Goal: Information Seeking & Learning: Check status

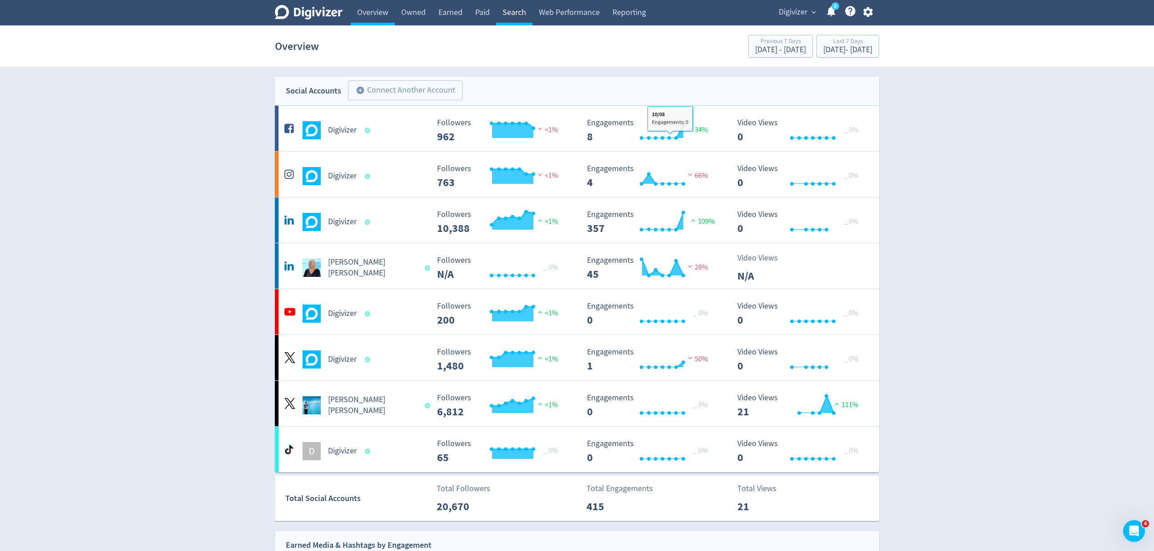
click at [520, 8] on link "Search" at bounding box center [514, 12] width 36 height 25
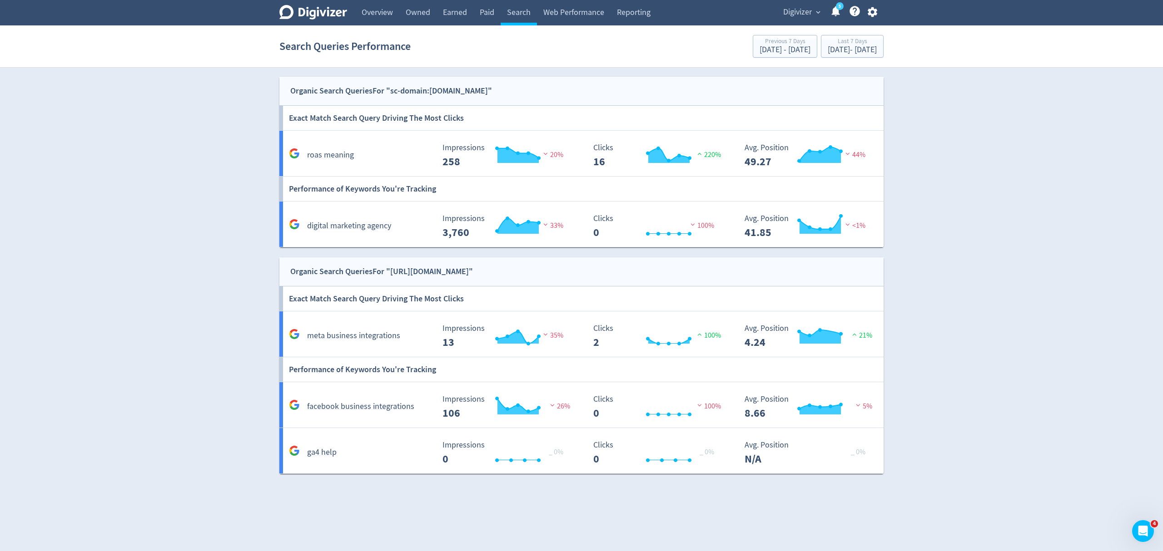
click at [952, 325] on div "Digivizer Logo Mark Digivizer Logo Overview Owned Earned Paid Search Web Perfor…" at bounding box center [581, 237] width 1163 height 474
click at [843, 36] on button "Last 7 Days Aug 6, 2025 - Aug 12, 2025" at bounding box center [852, 46] width 63 height 23
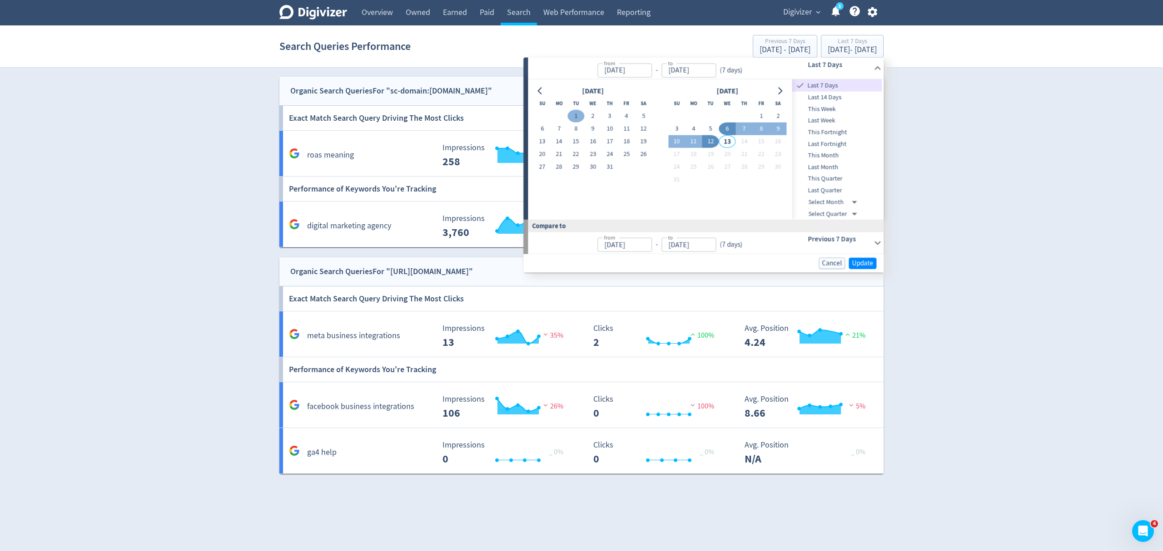
click at [578, 114] on button "1" at bounding box center [575, 116] width 17 height 13
type input "Jul 01, 2025"
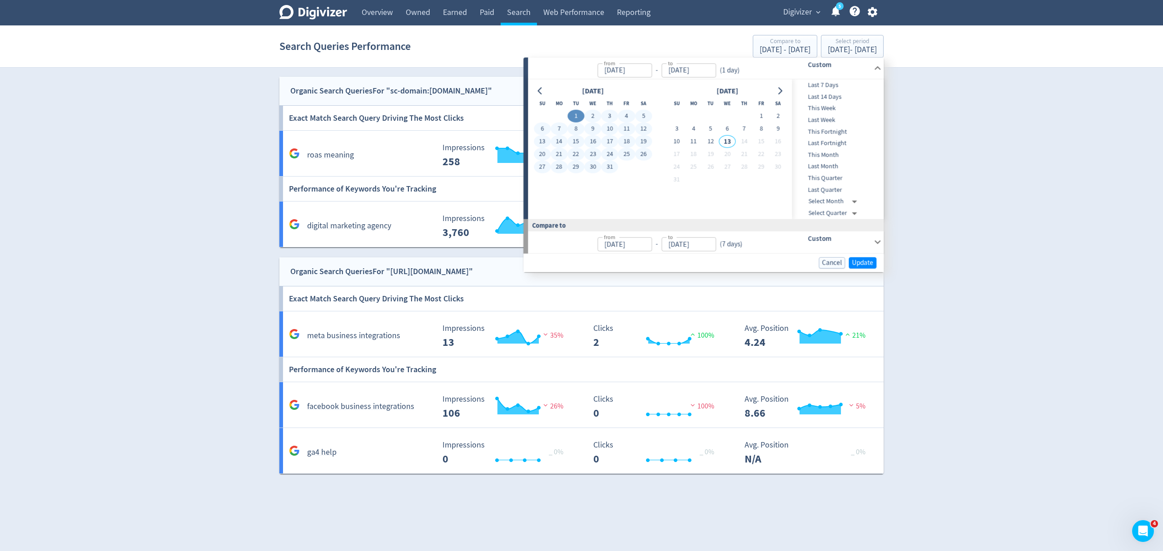
click at [609, 168] on button "31" at bounding box center [609, 167] width 17 height 13
type input "[DATE]"
click at [863, 262] on span "Update" at bounding box center [862, 262] width 21 height 7
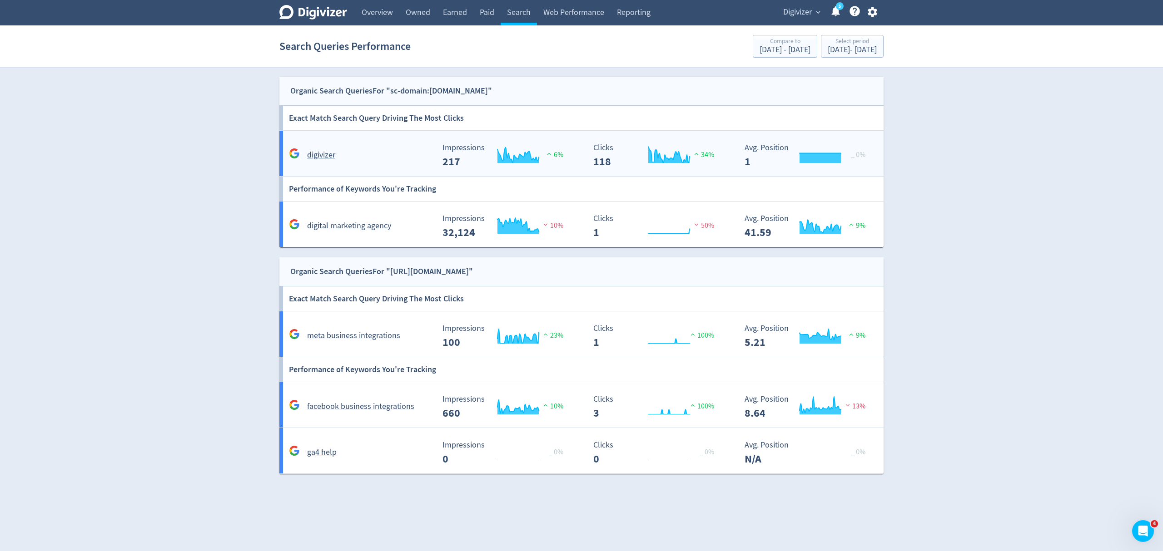
click at [380, 153] on div "digivizer" at bounding box center [361, 155] width 148 height 14
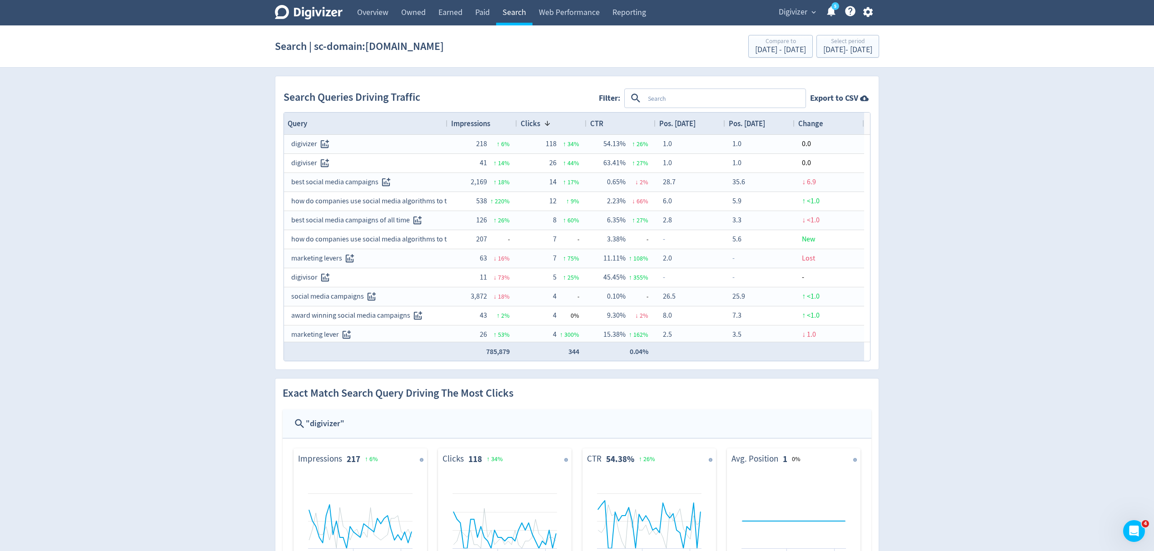
click at [509, 15] on link "Search" at bounding box center [514, 12] width 36 height 25
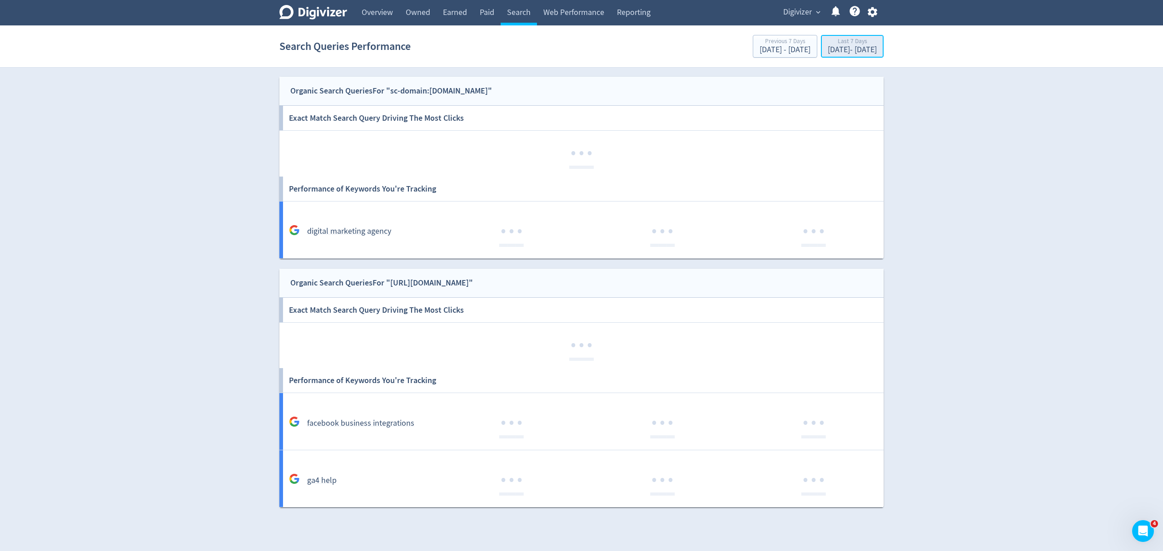
click at [827, 51] on div "Aug 6, 2025 - Aug 12, 2025" at bounding box center [851, 50] width 49 height 8
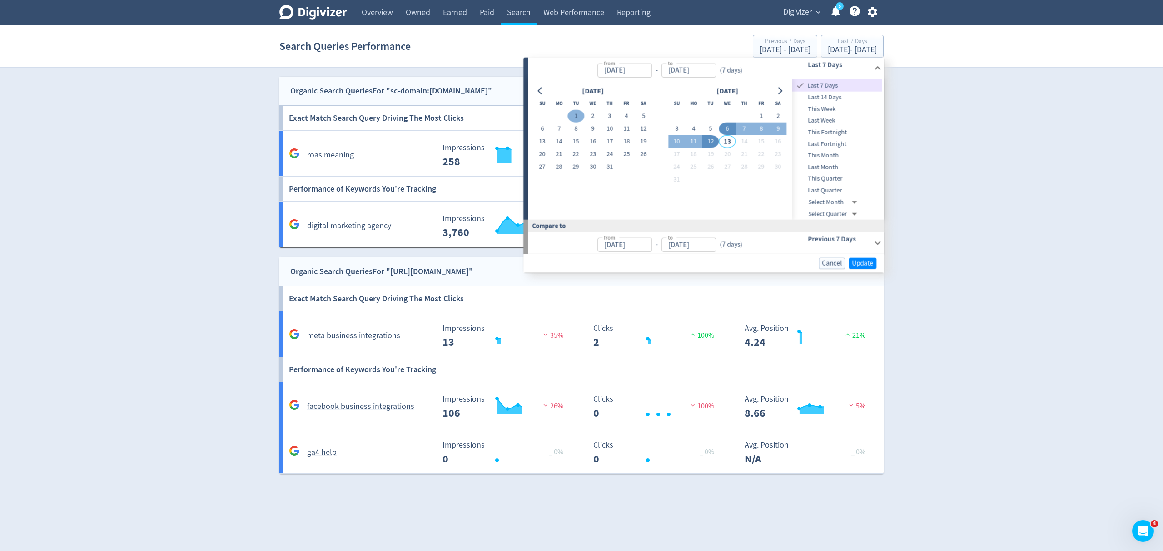
drag, startPoint x: 572, startPoint y: 118, endPoint x: 591, endPoint y: 153, distance: 39.8
click at [572, 119] on button "1" at bounding box center [575, 116] width 17 height 13
type input "Jul 01, 2025"
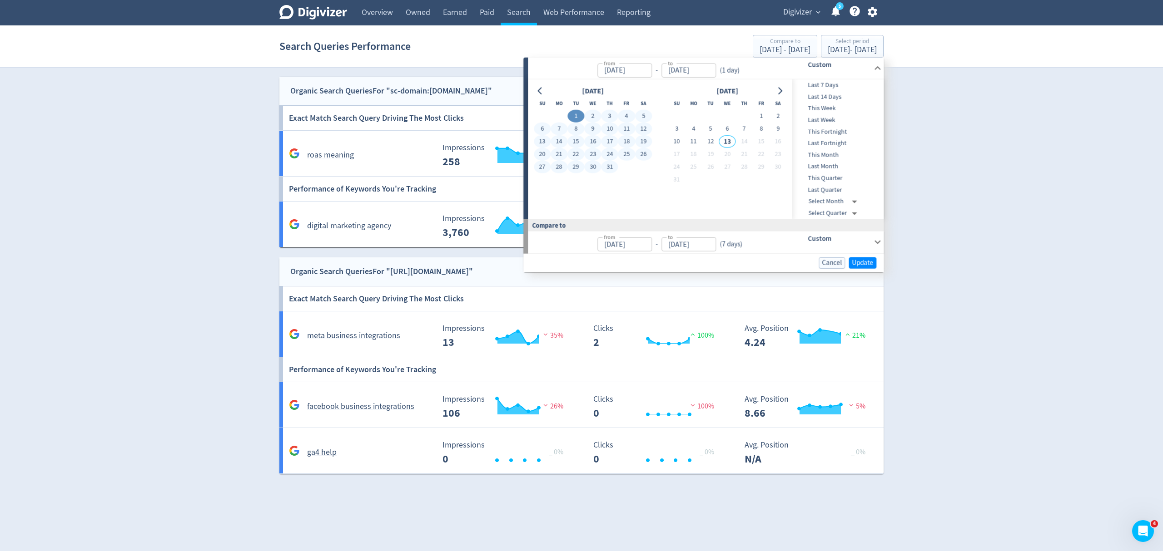
click at [606, 166] on button "31" at bounding box center [609, 167] width 17 height 13
type input "[DATE]"
click at [855, 263] on span "Update" at bounding box center [862, 262] width 21 height 7
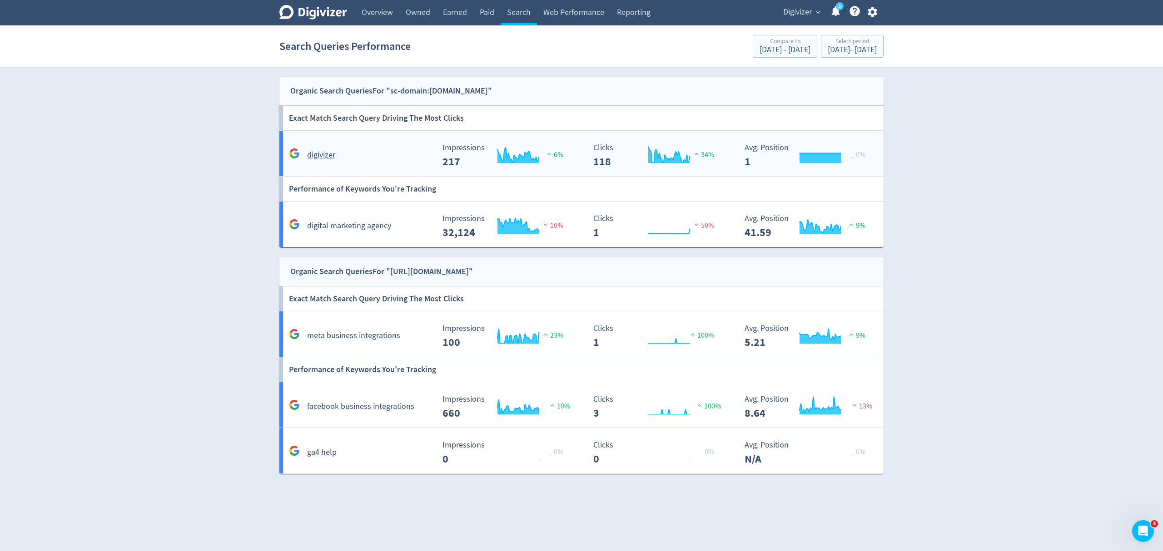
click at [366, 153] on div "digivizer" at bounding box center [361, 155] width 148 height 14
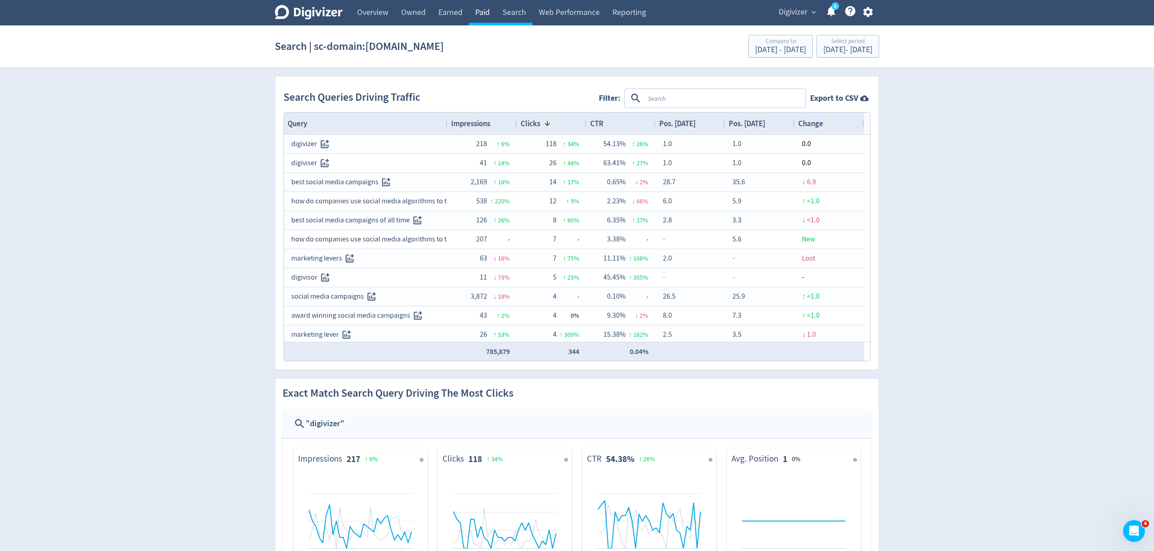
click at [518, 11] on link "Search" at bounding box center [514, 12] width 36 height 25
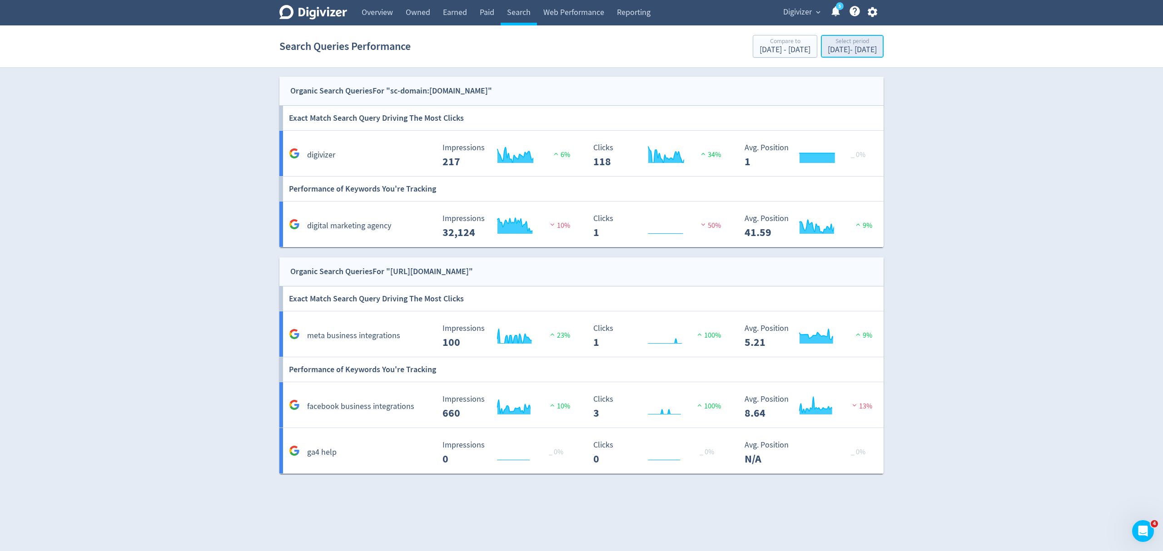
click at [827, 54] on div "Jul 1, 2025 - Jul 31, 2025" at bounding box center [851, 50] width 49 height 8
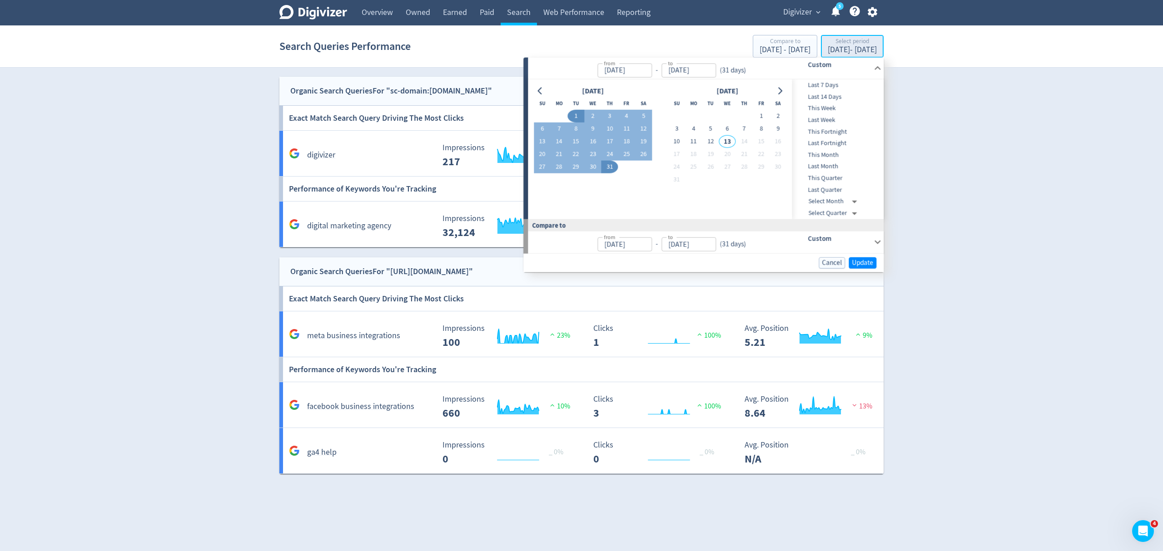
type input "Jul 01, 2025"
type input "Jul 31, 2025"
type input "[DATE]"
type input "Jun 30, 2025"
click at [544, 91] on button "Go to previous month" at bounding box center [540, 90] width 13 height 13
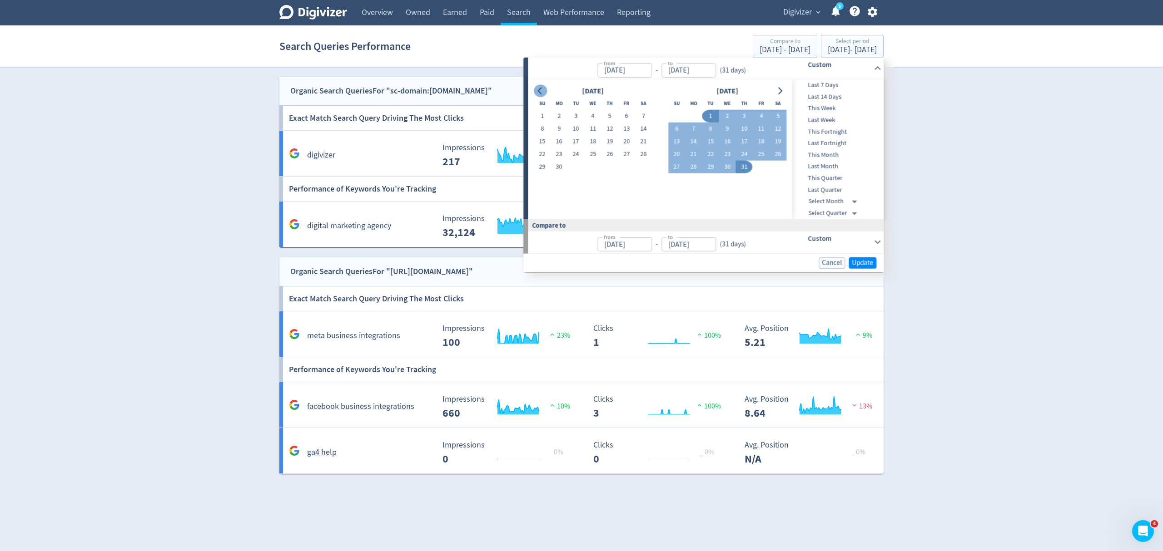
click at [544, 91] on button "Go to previous month" at bounding box center [540, 90] width 13 height 13
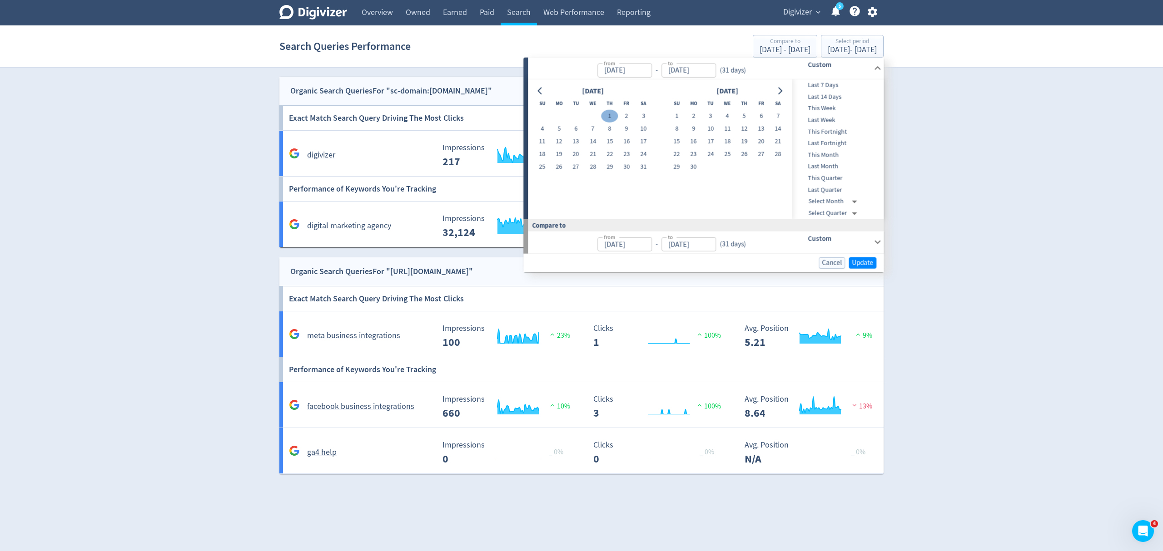
click at [606, 114] on button "1" at bounding box center [609, 116] width 17 height 13
type input "May 01, 2025"
click at [779, 93] on icon "Go to next month" at bounding box center [780, 90] width 4 height 7
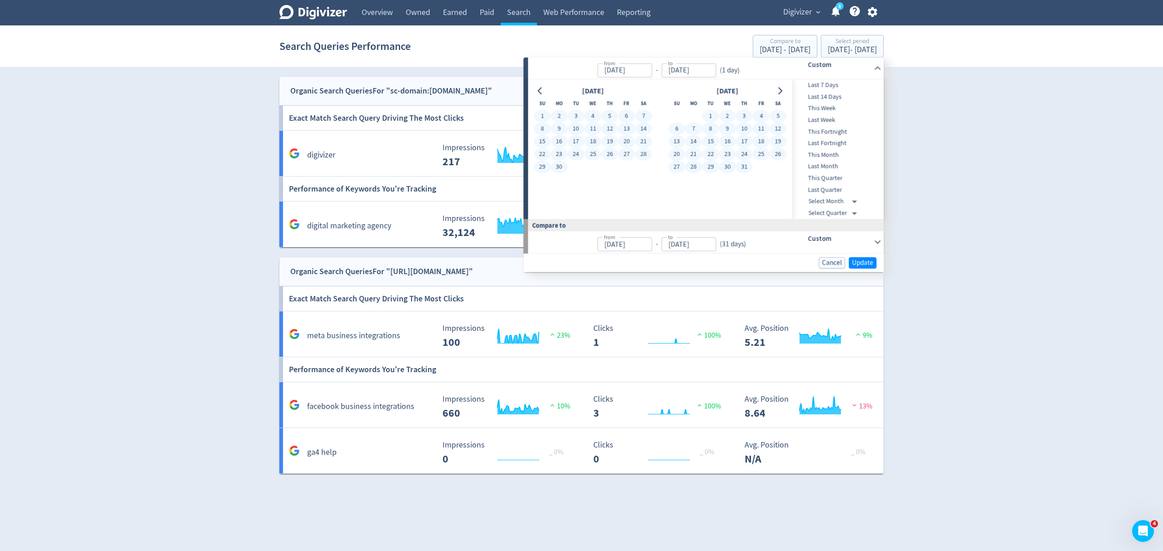
click at [742, 169] on button "31" at bounding box center [744, 167] width 17 height 13
type input "Jul 31, 2025"
type input "Jan 29, 2025"
type input "Apr 30, 2025"
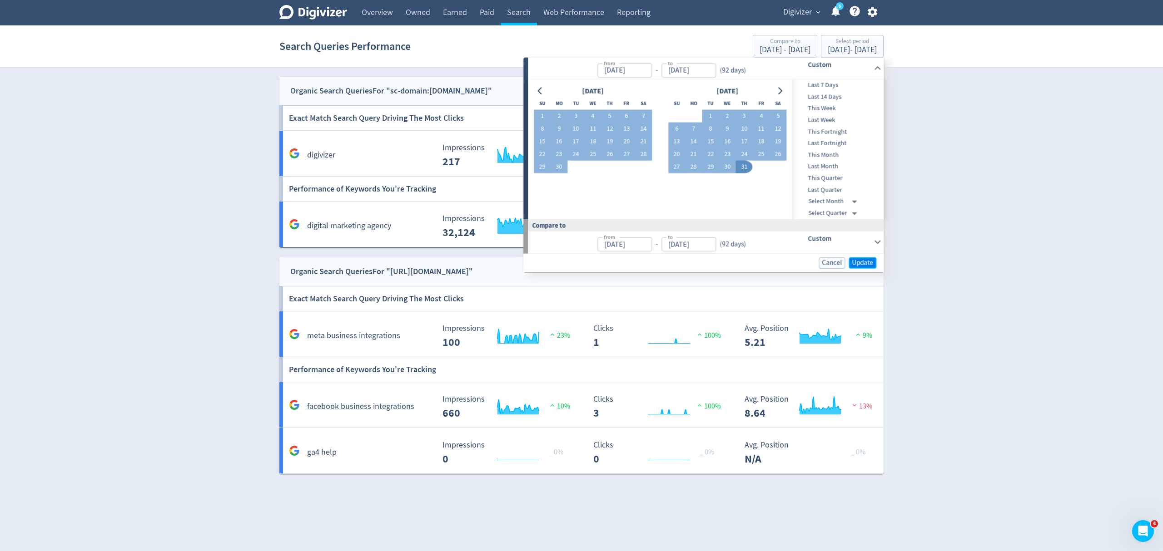
click at [862, 263] on span "Update" at bounding box center [862, 262] width 21 height 7
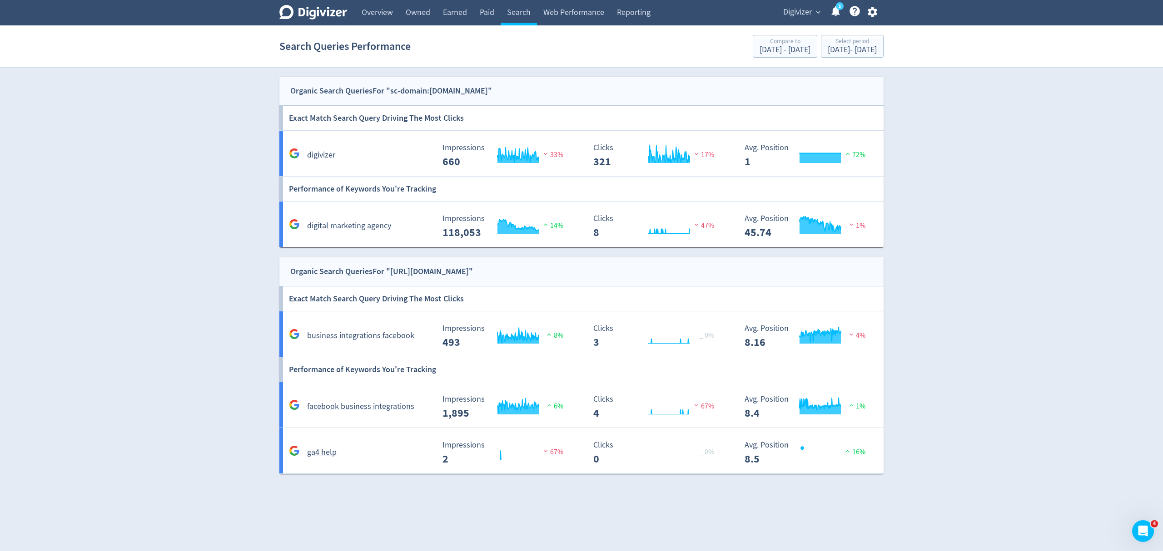
click at [857, 484] on html "Digivizer Logo Mark Digivizer Logo Overview Owned Earned Paid Search Web Perfor…" at bounding box center [581, 242] width 1163 height 484
click at [375, 144] on div "digivizer" at bounding box center [358, 151] width 151 height 21
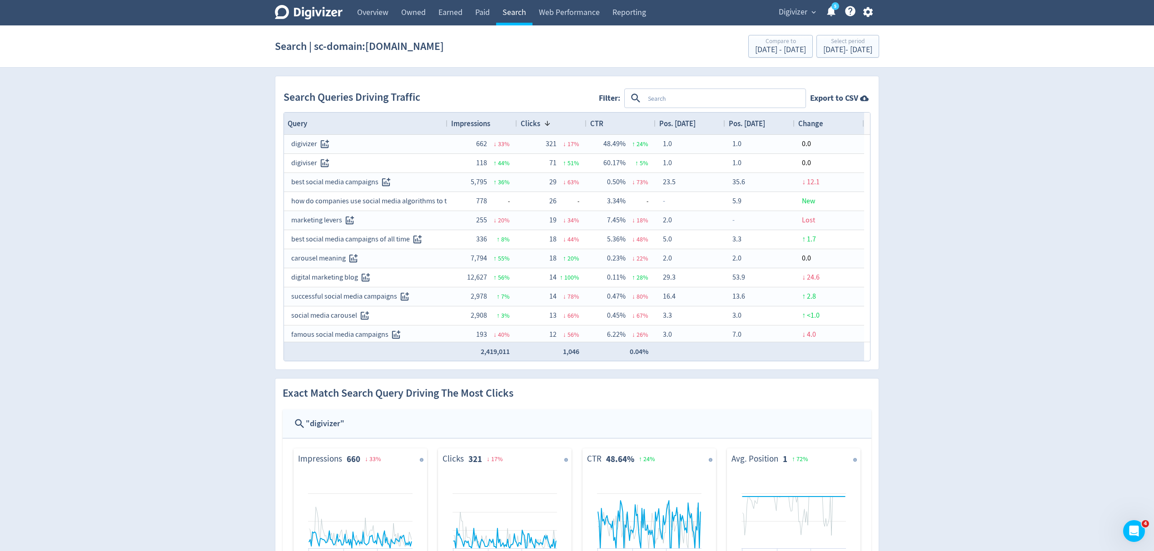
click at [511, 9] on link "Search" at bounding box center [514, 12] width 36 height 25
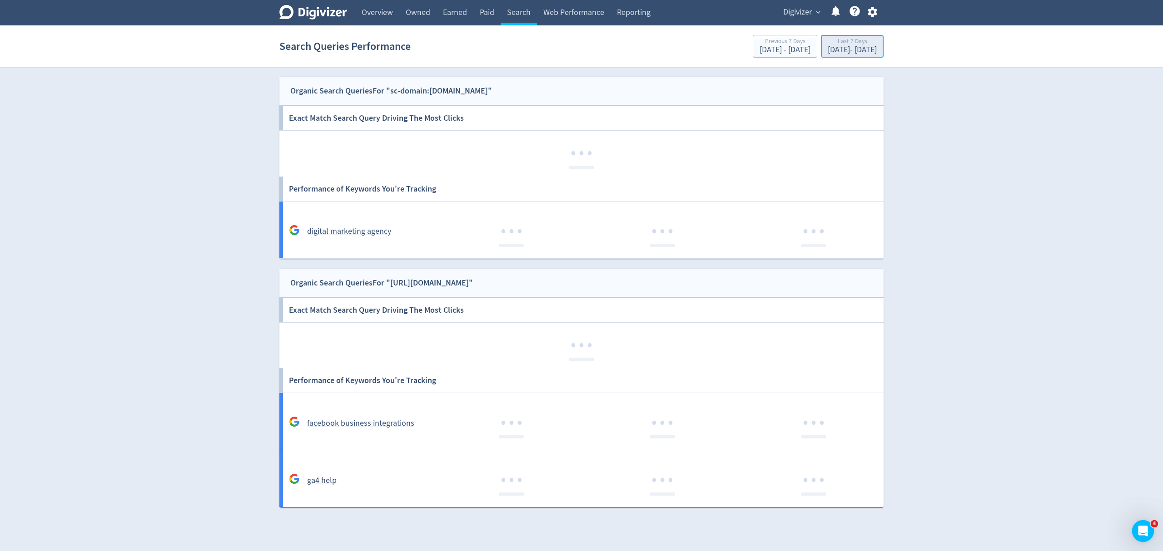
click at [827, 53] on div "[DATE] - [DATE]" at bounding box center [851, 50] width 49 height 8
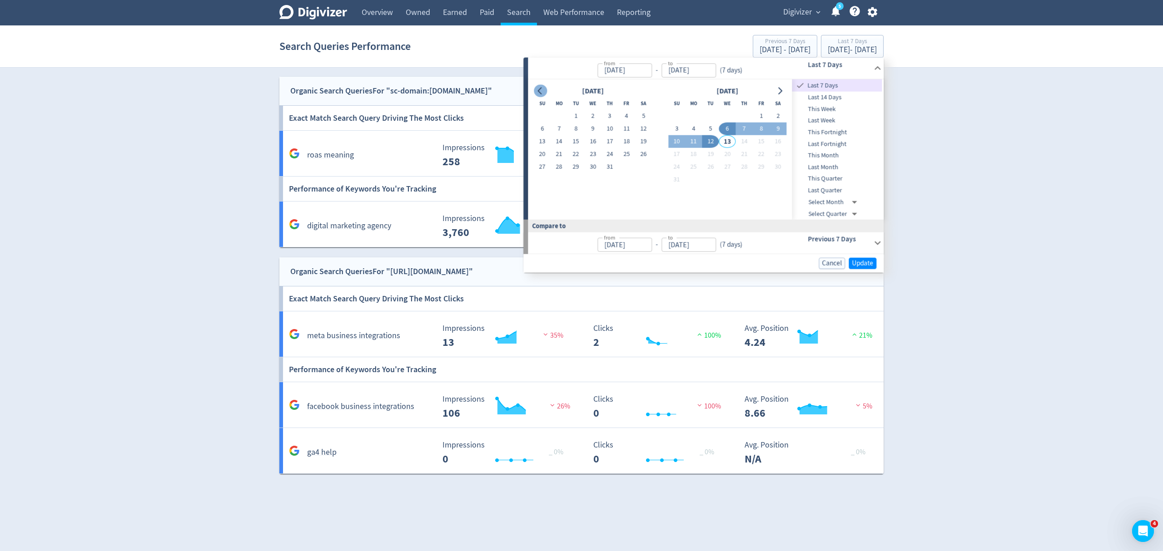
click at [540, 91] on icon "Go to previous month" at bounding box center [539, 90] width 7 height 7
click at [612, 116] on button "1" at bounding box center [609, 116] width 17 height 13
type input "May 01, 2025"
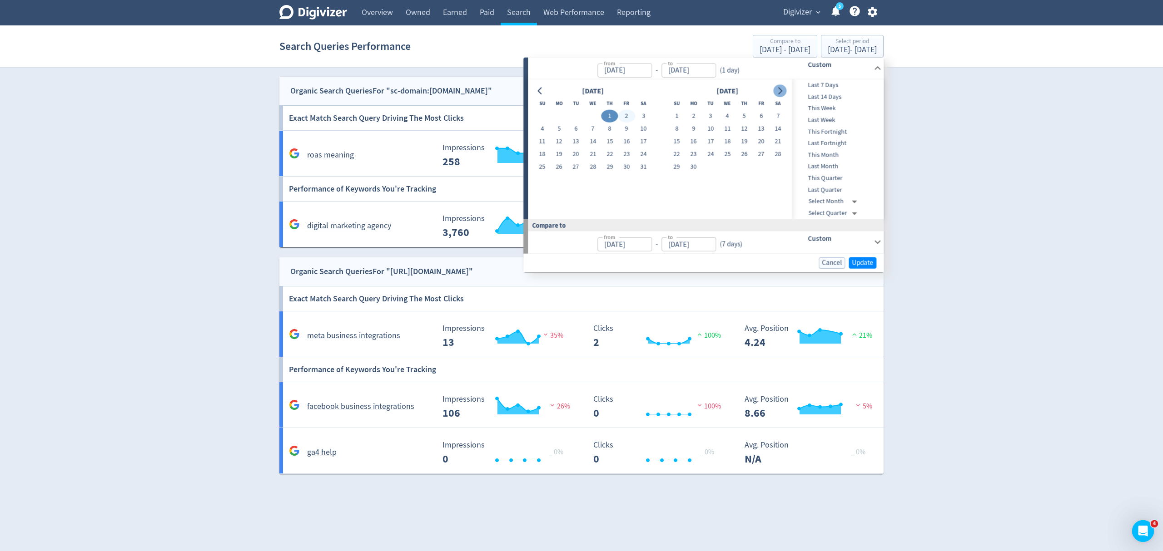
click at [772, 91] on div "[DATE]" at bounding box center [727, 91] width 118 height 12
click at [774, 91] on button "Go to next month" at bounding box center [779, 90] width 13 height 13
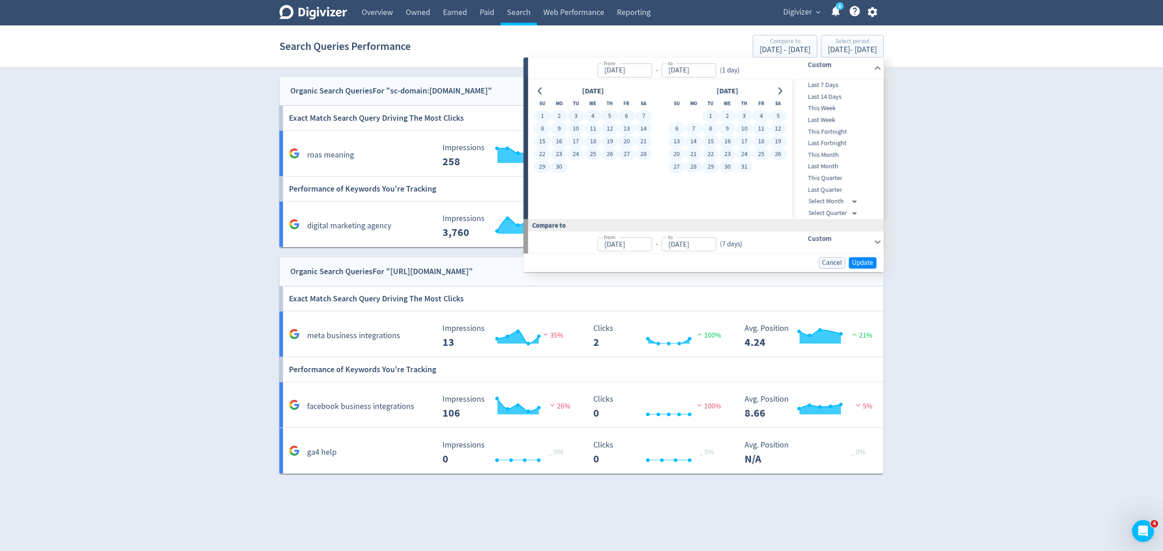
drag, startPoint x: 740, startPoint y: 164, endPoint x: 806, endPoint y: 208, distance: 78.6
click at [741, 164] on button "31" at bounding box center [744, 167] width 17 height 13
type input "Jul 31, 2025"
type input "Jan 29, 2025"
type input "Apr 30, 2025"
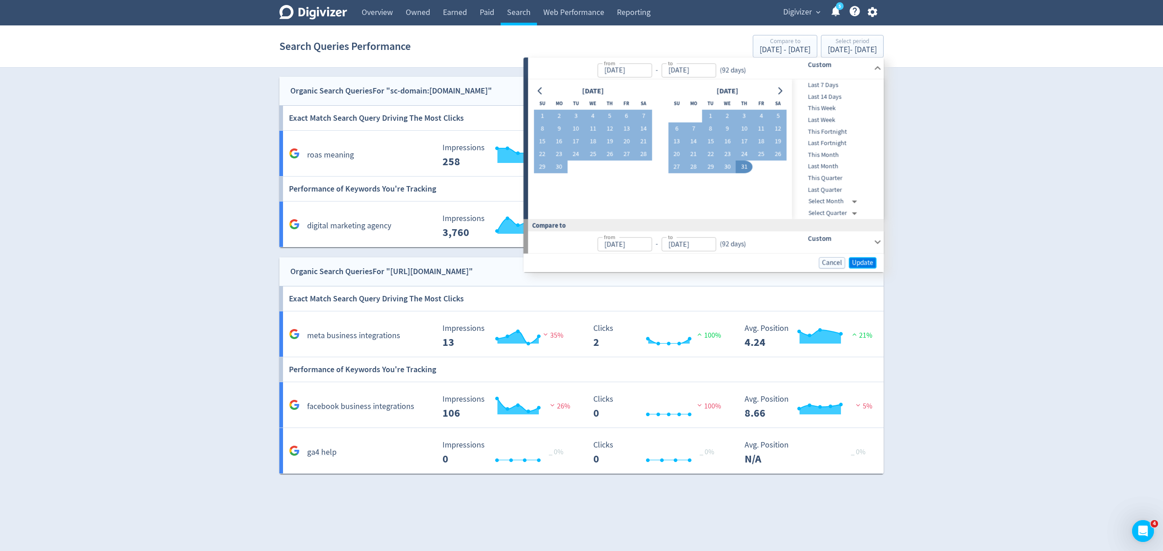
click at [854, 262] on span "Update" at bounding box center [862, 262] width 21 height 7
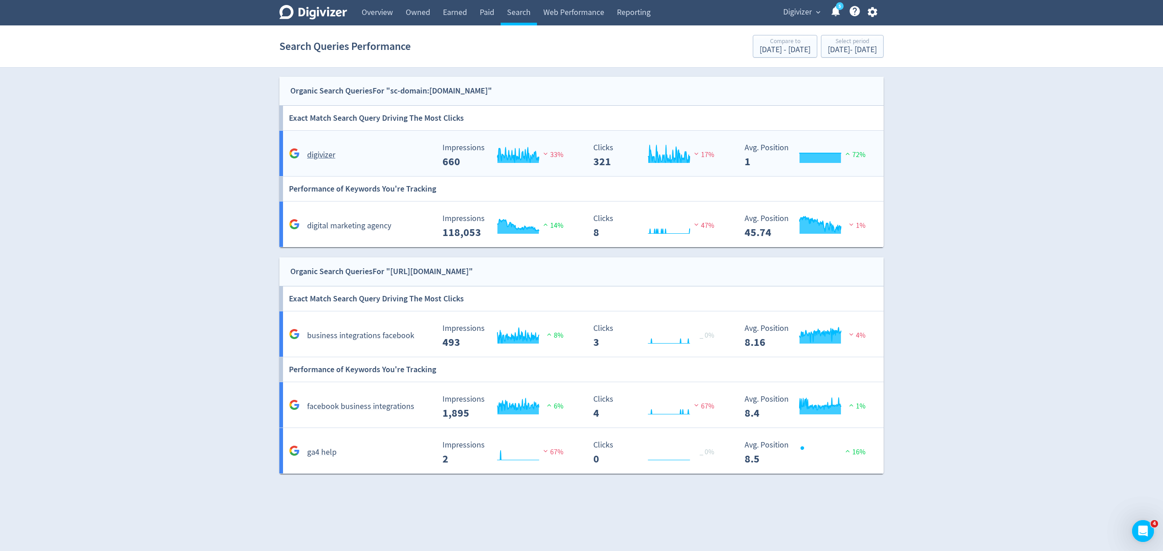
click at [393, 145] on div "digivizer" at bounding box center [358, 151] width 151 height 21
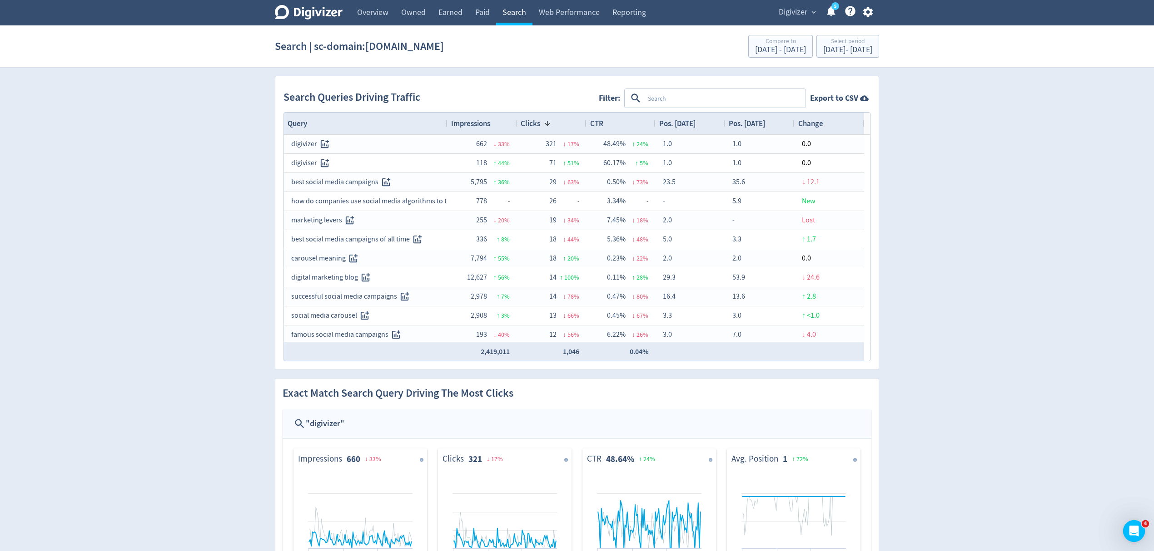
click at [510, 15] on link "Search" at bounding box center [514, 12] width 36 height 25
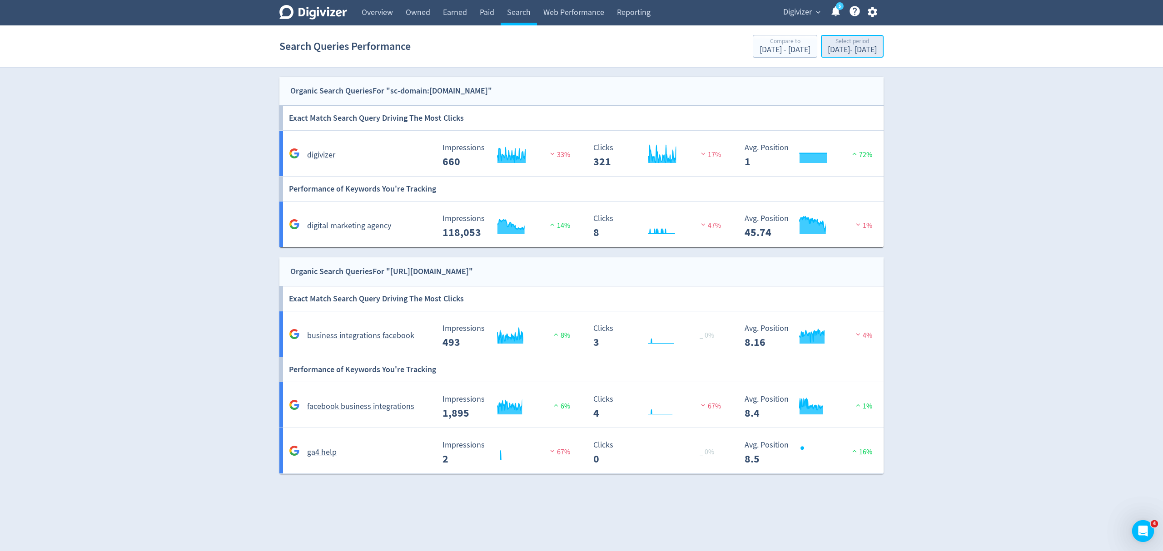
click at [827, 46] on div "May 1, 2025 - Jul 31, 2025" at bounding box center [851, 50] width 49 height 8
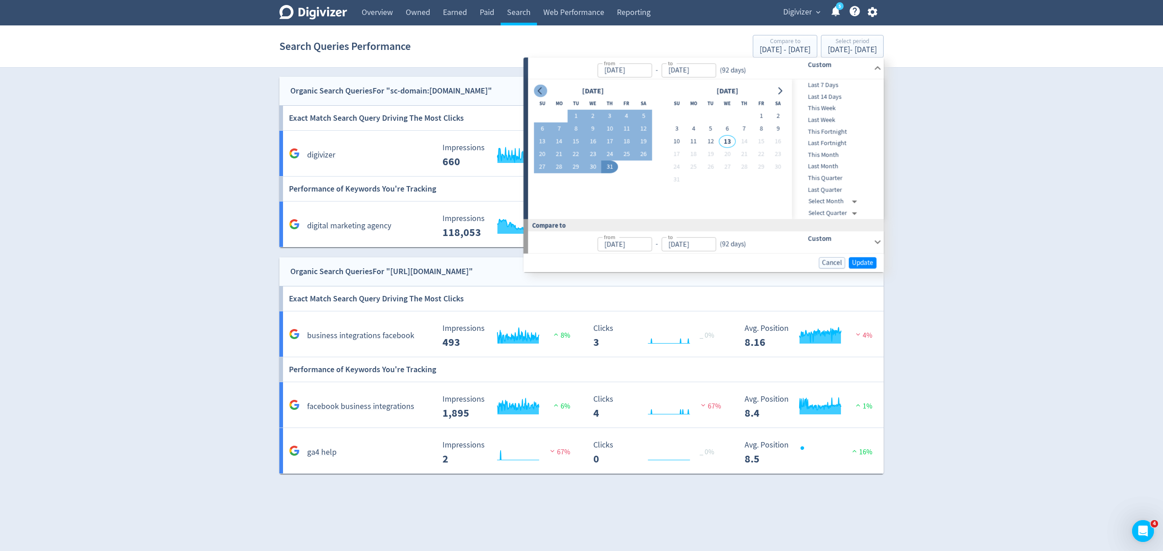
click at [542, 88] on icon "Go to previous month" at bounding box center [539, 90] width 7 height 7
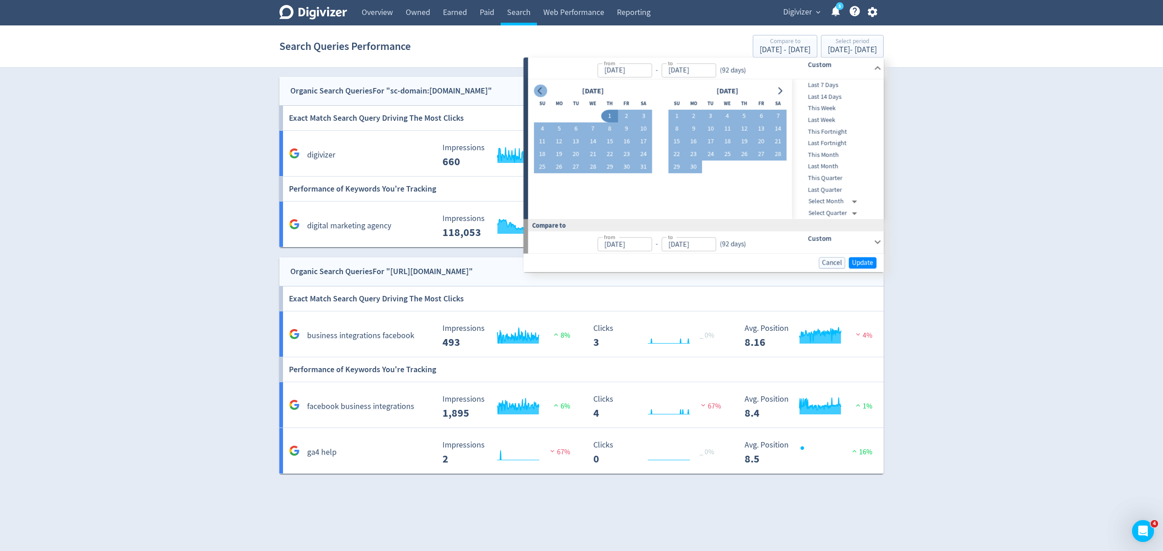
click at [542, 88] on icon "Go to previous month" at bounding box center [539, 90] width 7 height 7
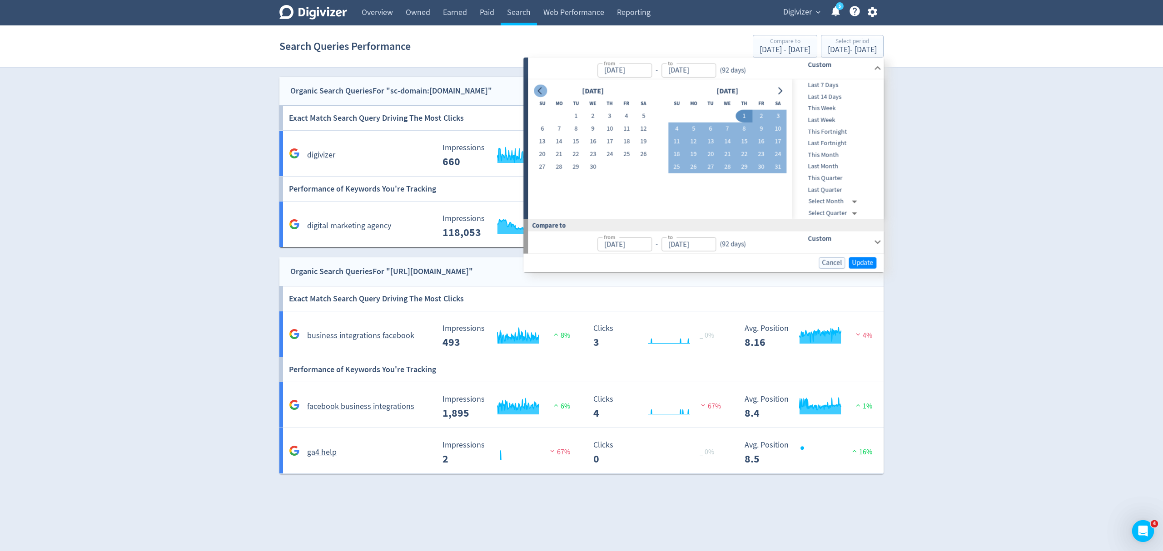
click at [542, 88] on icon "Go to previous month" at bounding box center [539, 90] width 7 height 7
click at [544, 84] on div at bounding box center [540, 90] width 13 height 13
click at [541, 91] on icon "Go to previous month" at bounding box center [539, 90] width 7 height 7
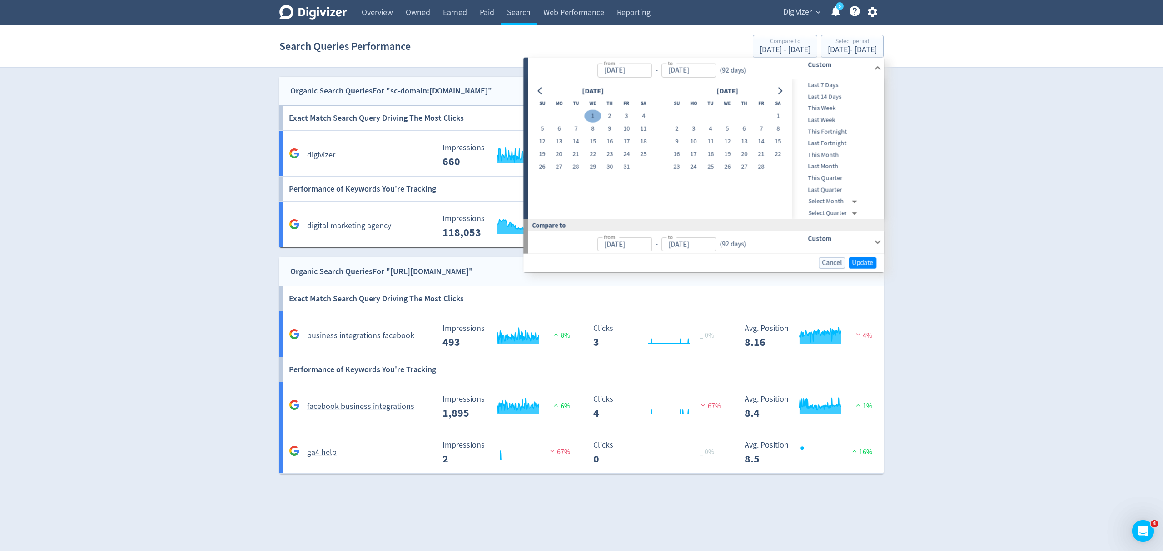
click at [593, 112] on button "1" at bounding box center [592, 116] width 17 height 13
type input "Jan 01, 2025"
click at [776, 92] on icon "Go to next month" at bounding box center [779, 90] width 7 height 7
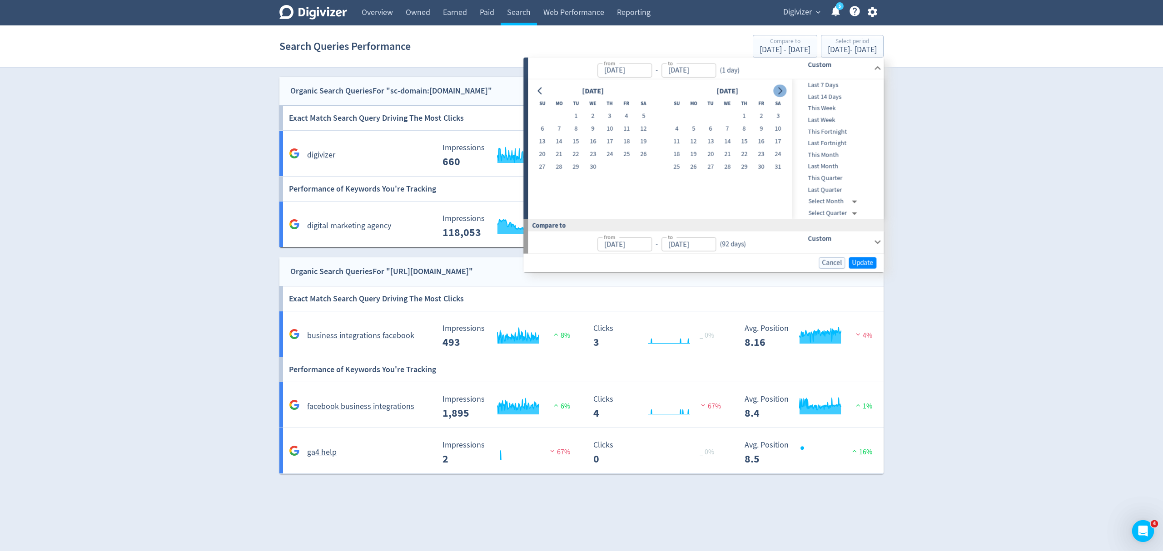
click at [776, 92] on icon "Go to next month" at bounding box center [779, 90] width 7 height 7
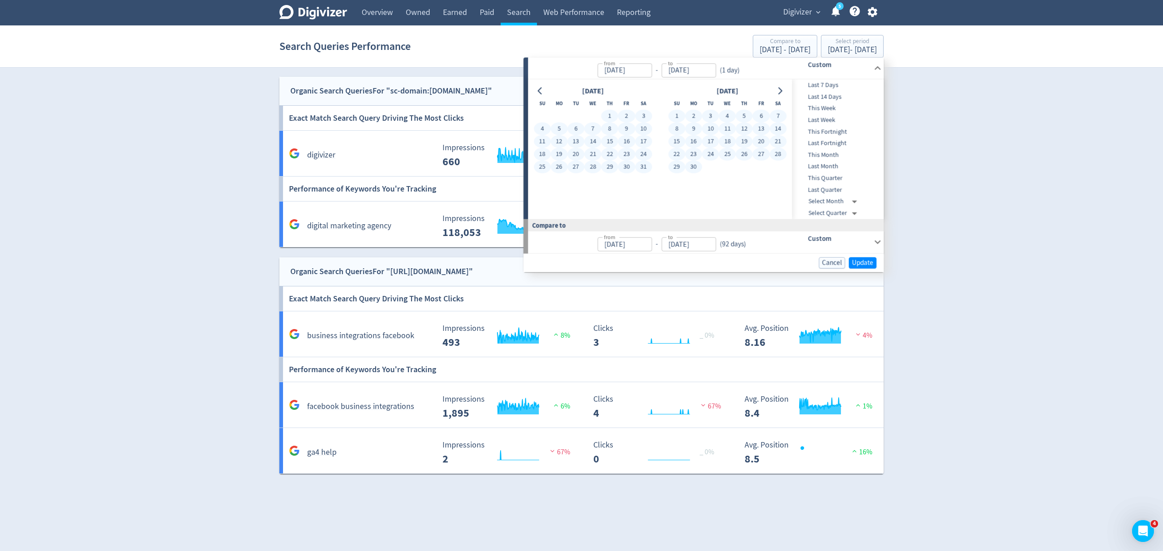
click at [696, 166] on button "30" at bounding box center [693, 167] width 17 height 13
type input "[DATE]"
type input "Jul 04, 2024"
type input "Dec 31, 2024"
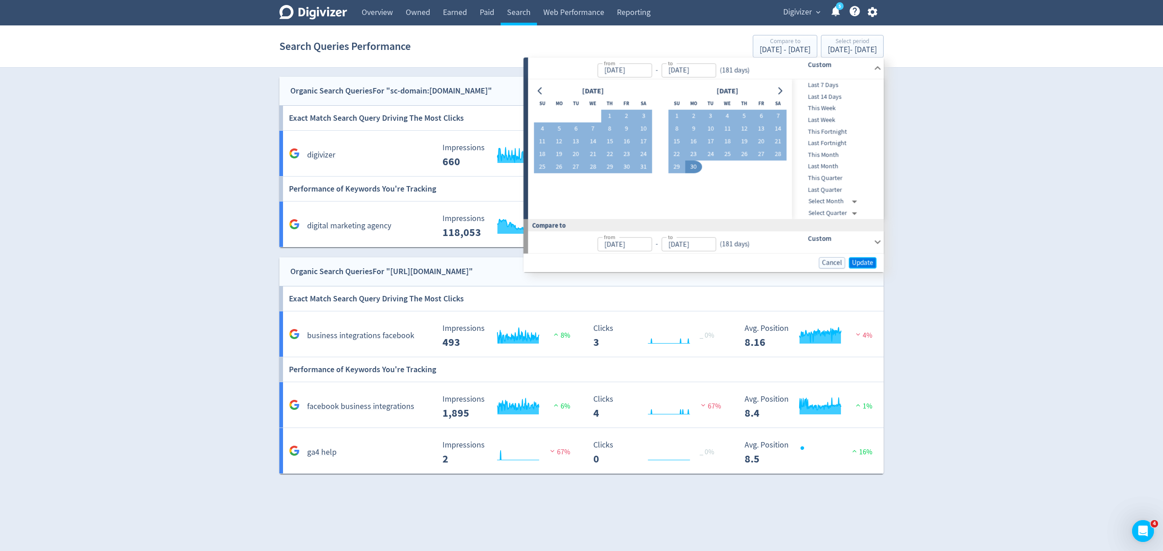
click at [862, 262] on span "Update" at bounding box center [862, 262] width 21 height 7
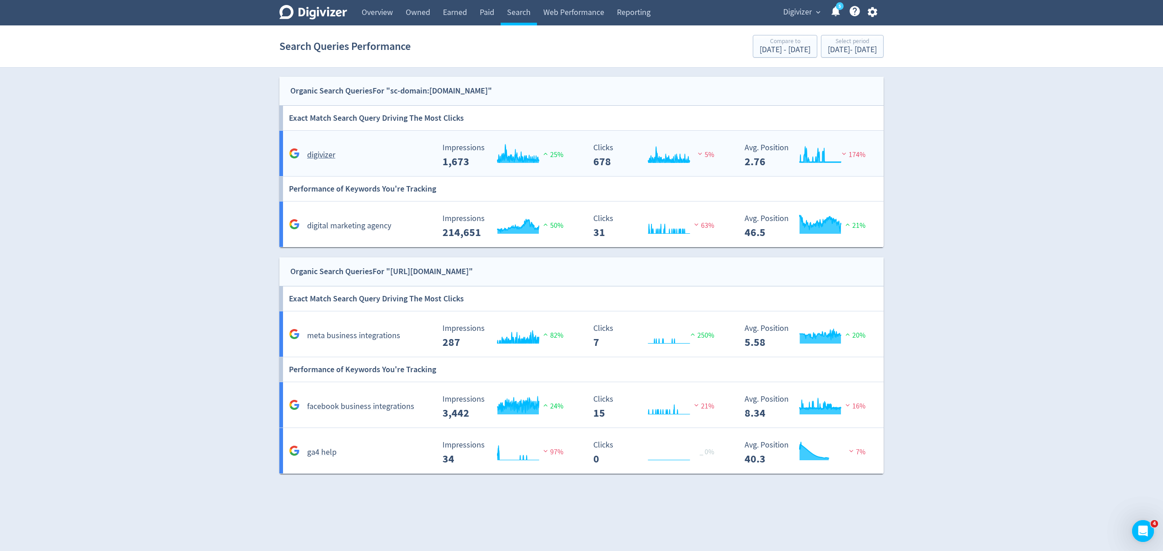
click at [395, 147] on div "digivizer" at bounding box center [358, 151] width 151 height 21
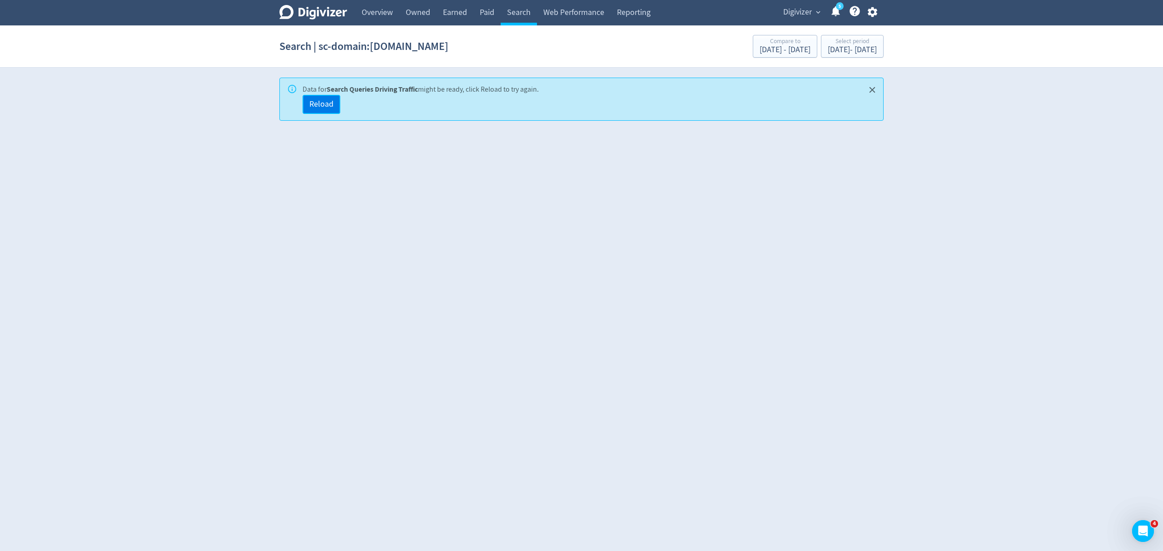
click at [321, 102] on span "Reload" at bounding box center [321, 104] width 24 height 8
click at [518, 12] on link "Search" at bounding box center [518, 12] width 36 height 25
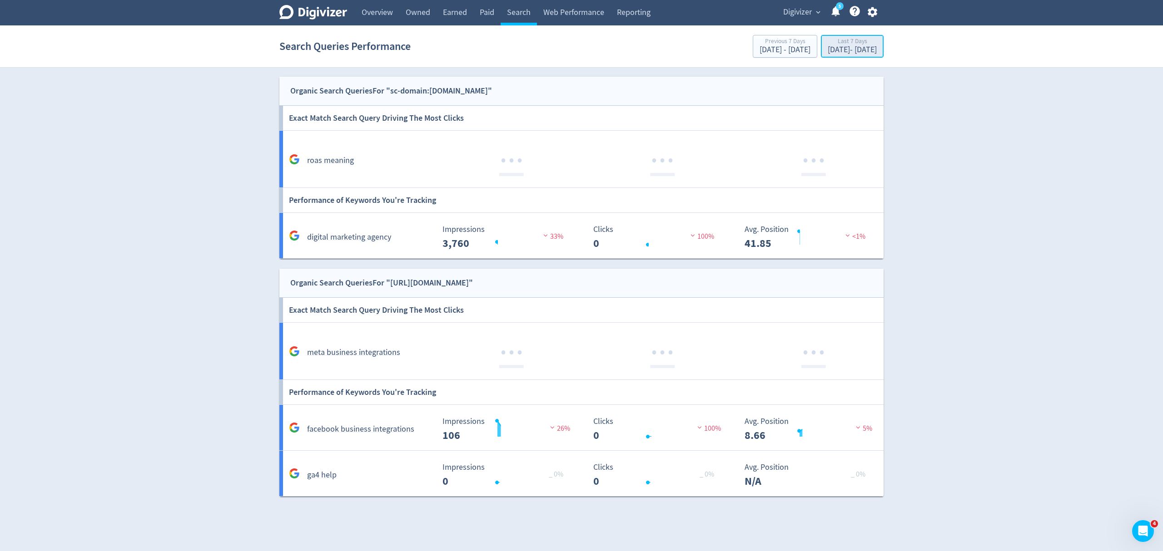
click at [837, 50] on div "[DATE] - [DATE]" at bounding box center [851, 50] width 49 height 8
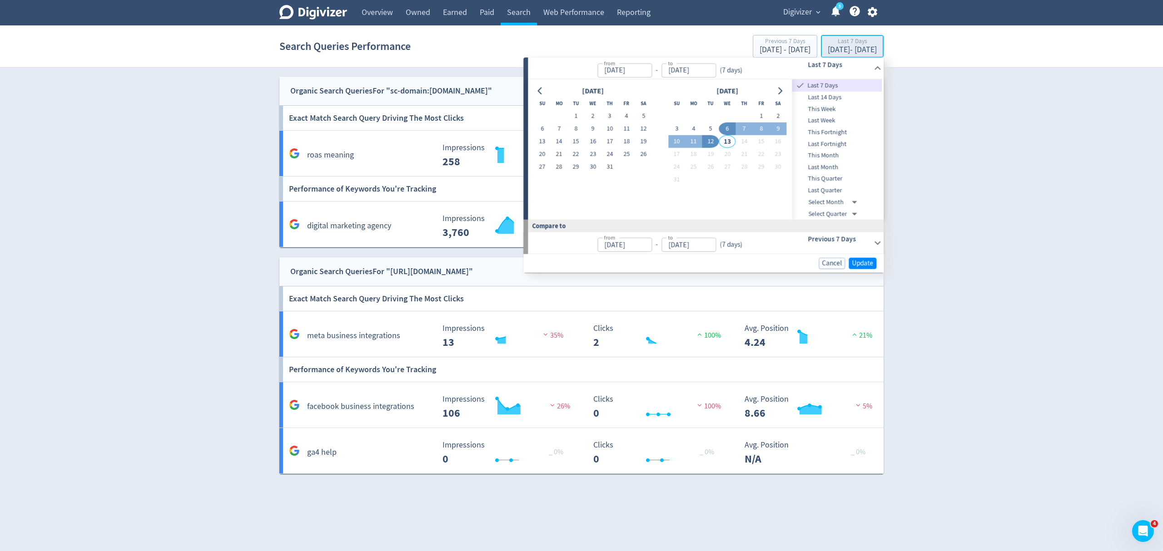
type input "[DATE]"
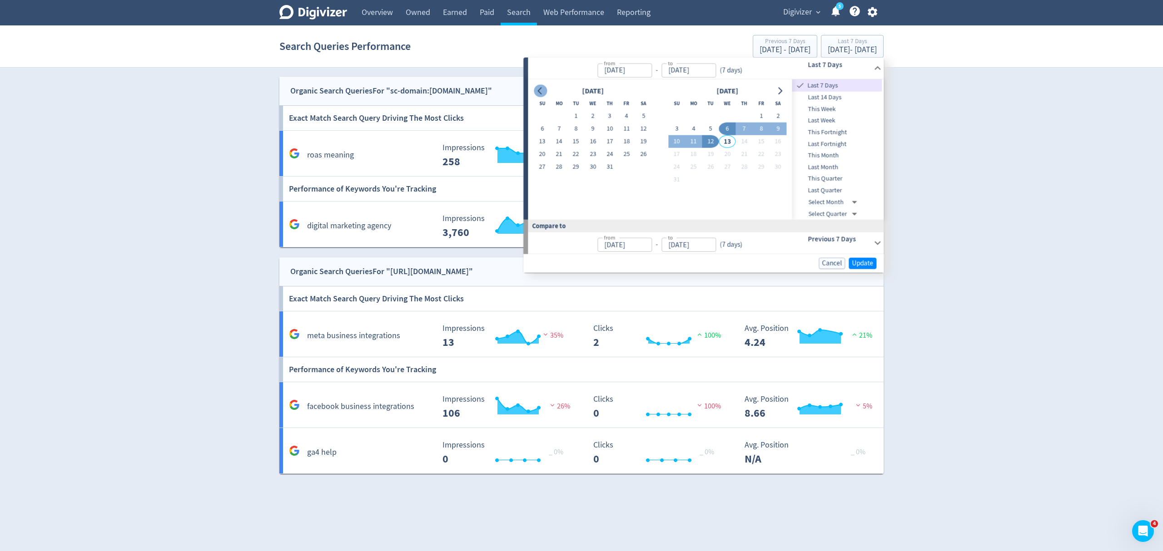
click at [541, 94] on icon "Go to previous month" at bounding box center [539, 90] width 7 height 7
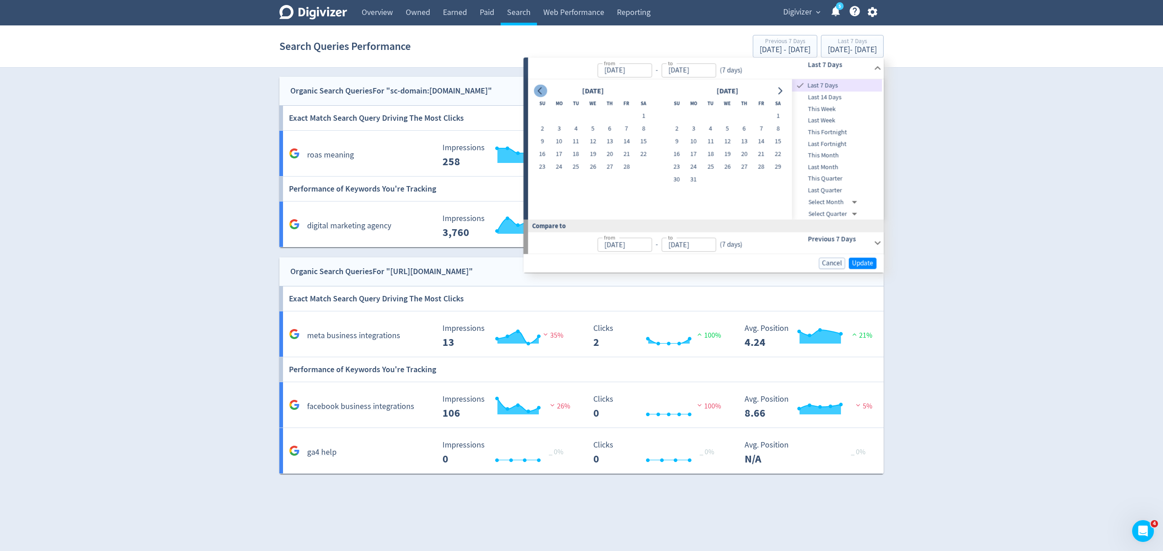
click at [541, 94] on icon "Go to previous month" at bounding box center [539, 90] width 7 height 7
click at [727, 115] on button "1" at bounding box center [726, 116] width 17 height 13
type input "Jan 01, 2025"
click at [778, 94] on icon "Go to next month" at bounding box center [780, 90] width 4 height 7
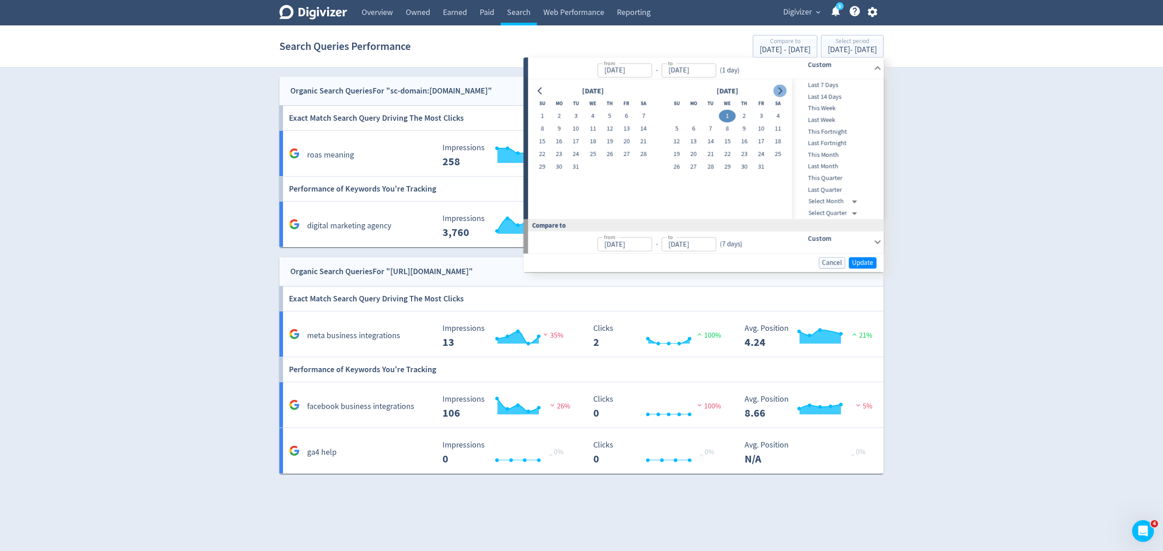
click at [778, 94] on icon "Go to next month" at bounding box center [780, 90] width 4 height 7
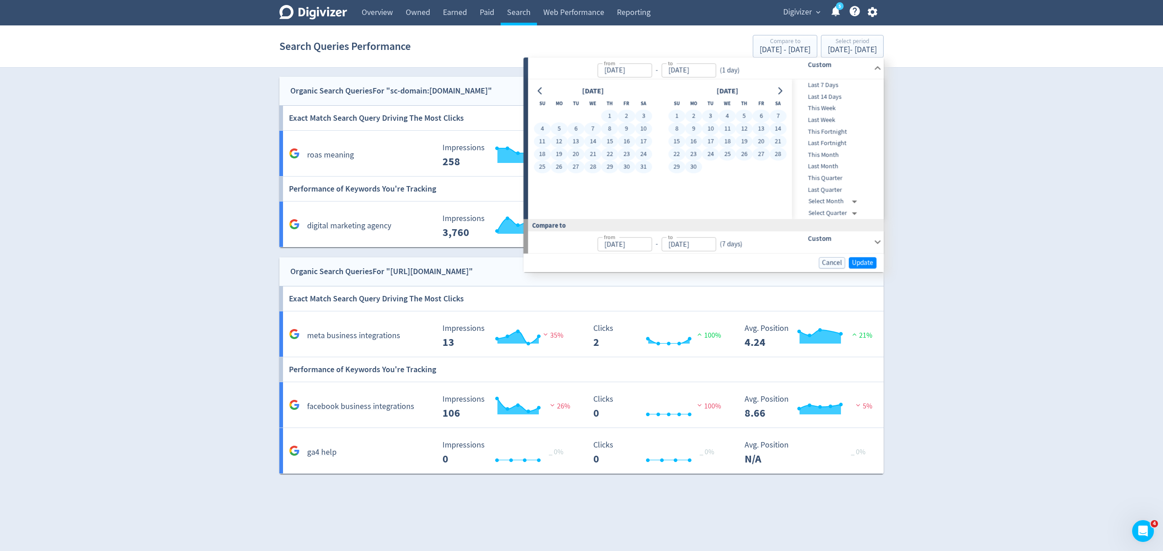
click at [693, 162] on button "30" at bounding box center [693, 167] width 17 height 13
type input "Jun 30, 2025"
type input "Jul 04, 2024"
type input "Dec 31, 2024"
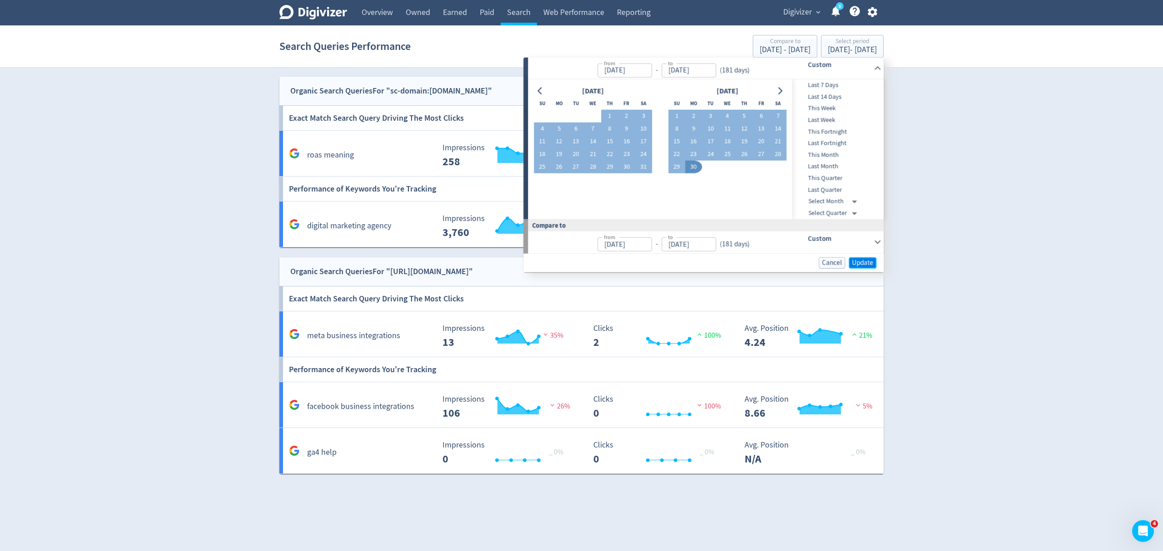
click at [857, 264] on span "Update" at bounding box center [862, 262] width 21 height 7
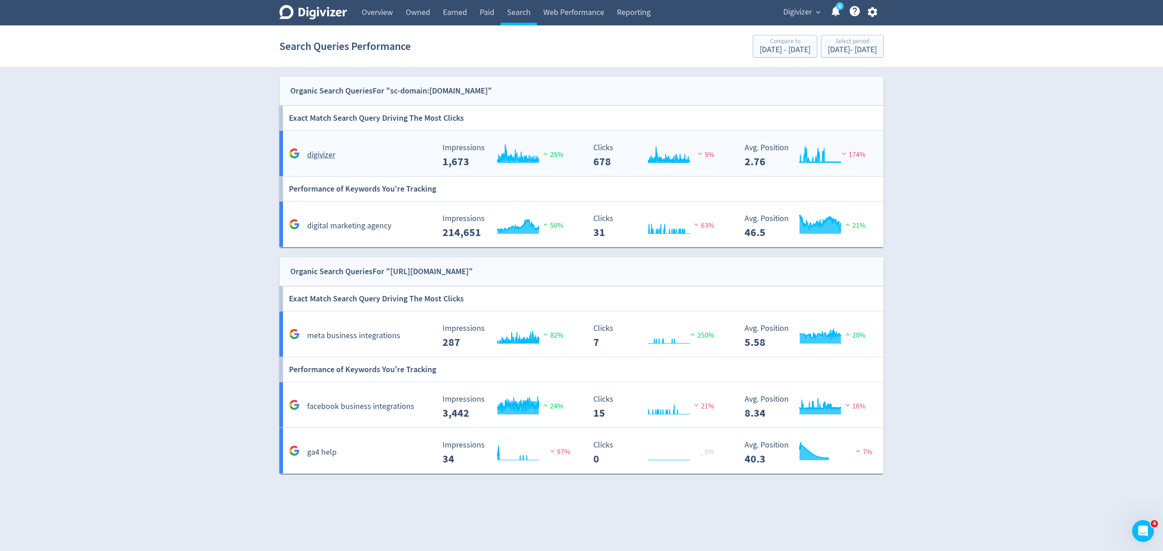
click at [360, 151] on div "digivizer" at bounding box center [361, 155] width 148 height 14
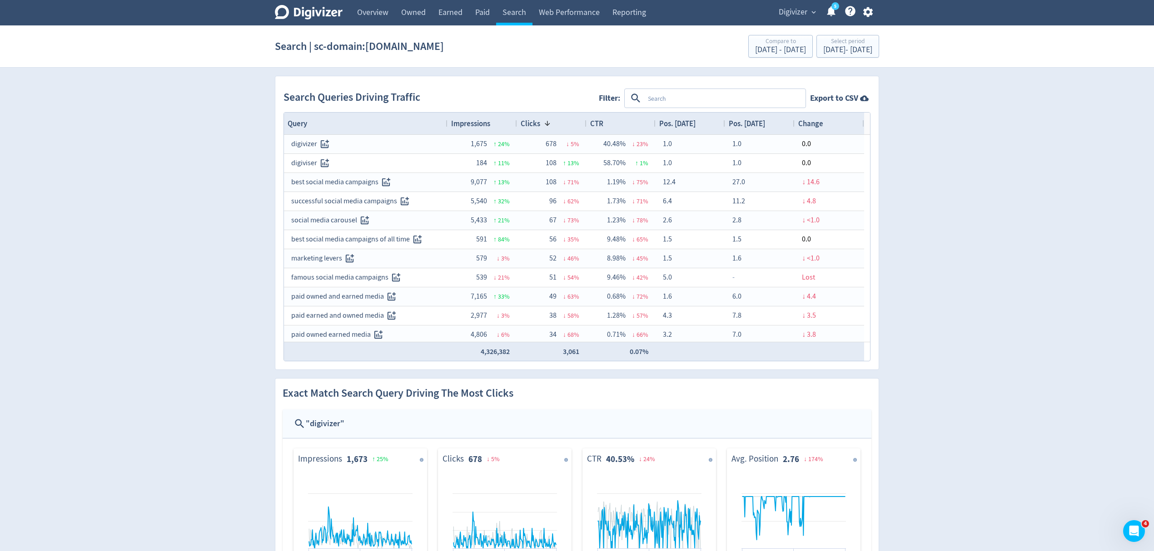
drag, startPoint x: 513, startPoint y: 6, endPoint x: 570, endPoint y: 79, distance: 92.4
click at [513, 6] on link "Search" at bounding box center [514, 12] width 36 height 25
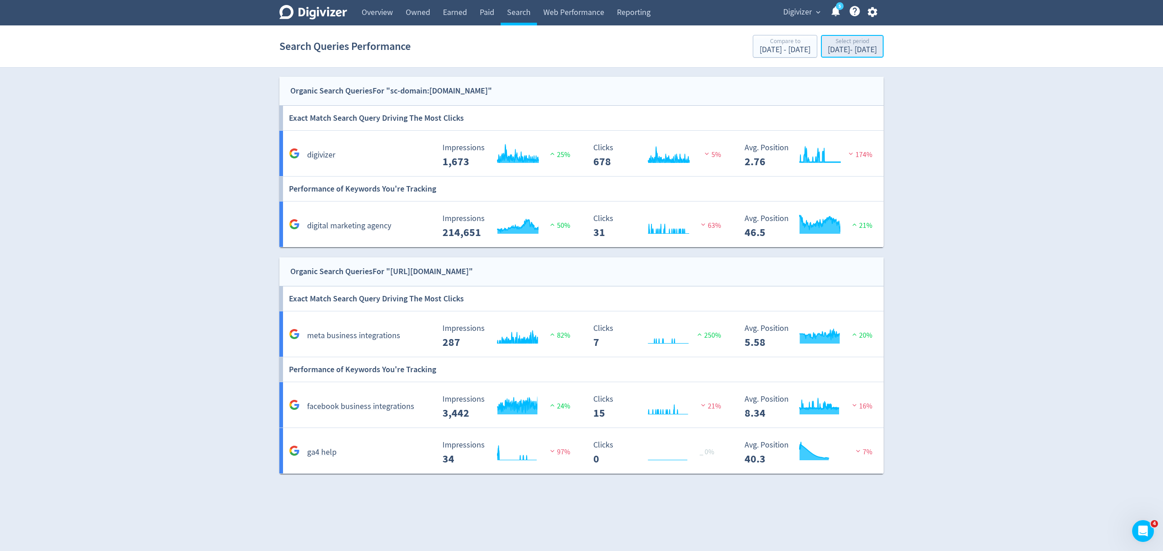
click at [827, 53] on div "Jan 1, 2025 - Jun 30, 2025" at bounding box center [851, 50] width 49 height 8
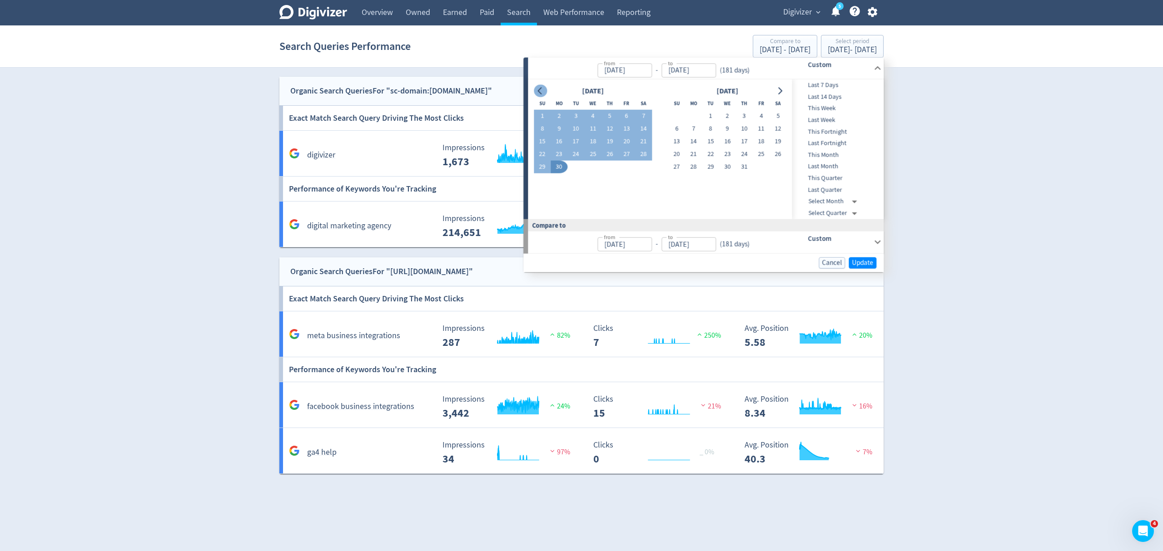
click at [539, 87] on icon "Go to previous month" at bounding box center [539, 90] width 7 height 7
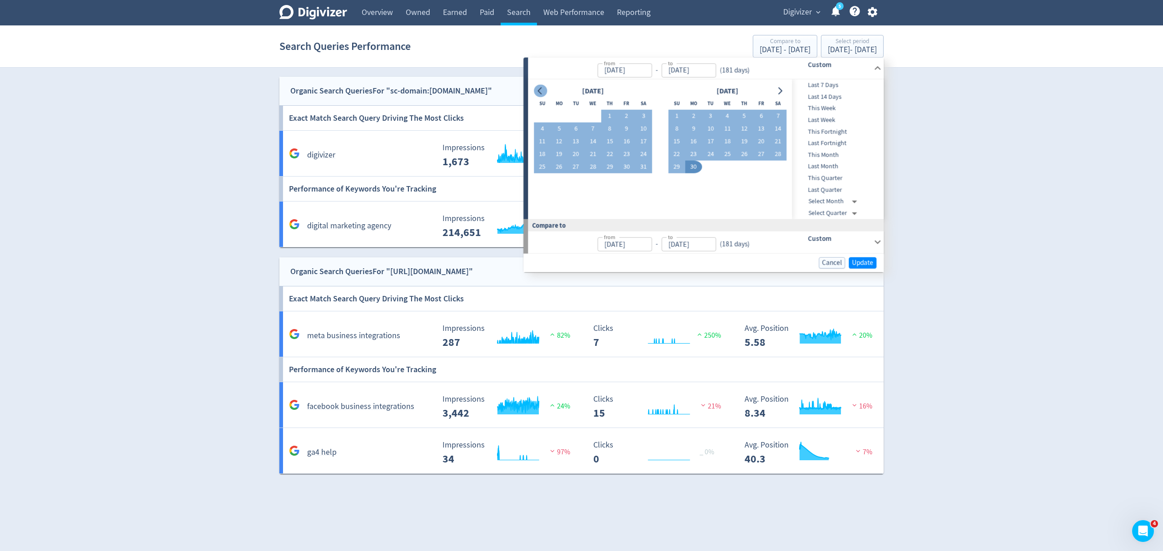
click at [539, 87] on icon "Go to previous month" at bounding box center [539, 90] width 7 height 7
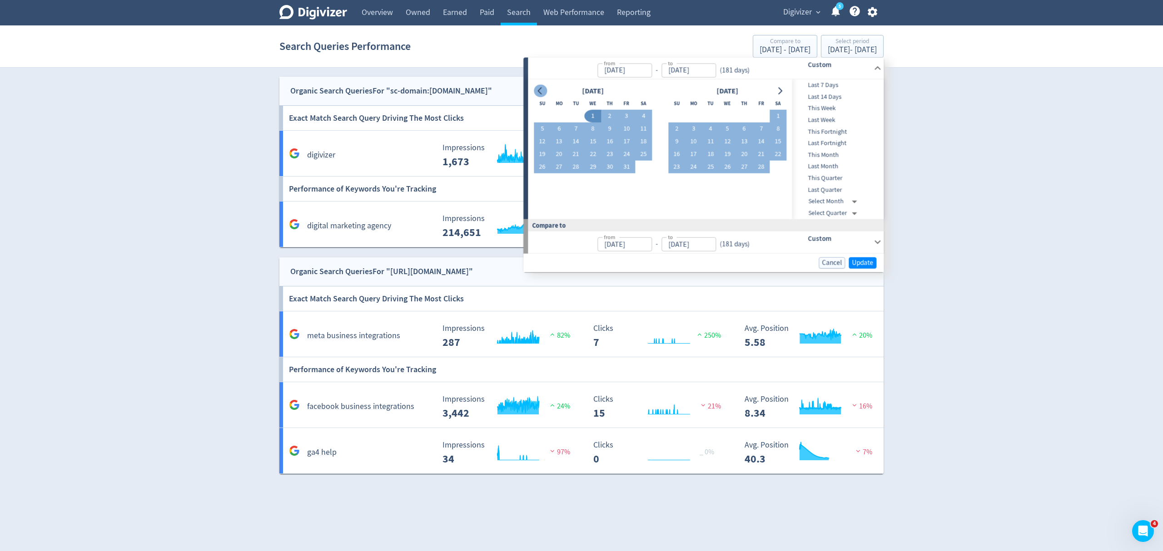
click at [539, 87] on icon "Go to previous month" at bounding box center [539, 90] width 7 height 7
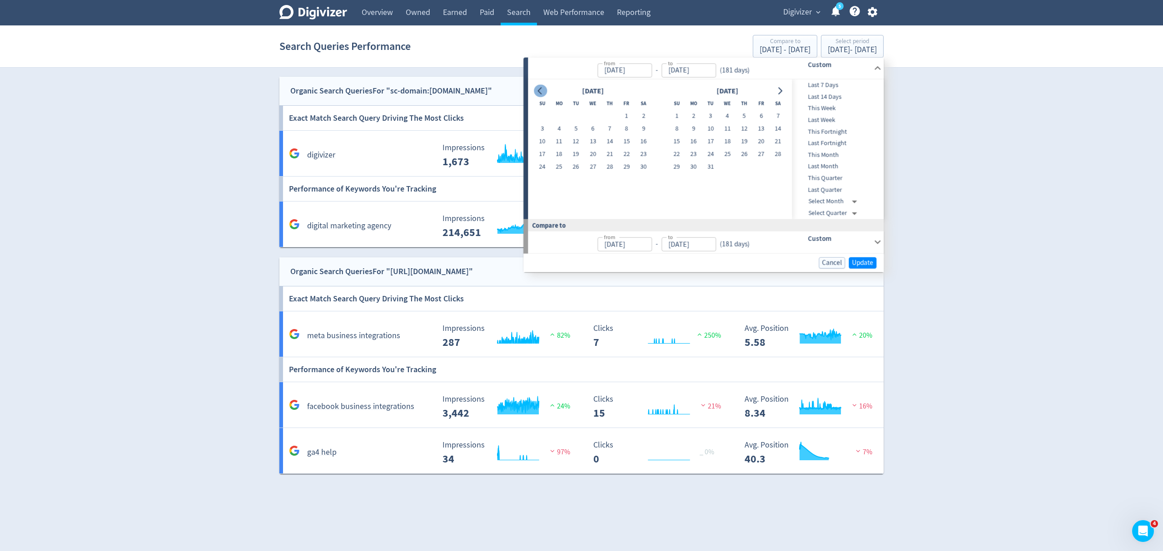
click at [539, 87] on icon "Go to previous month" at bounding box center [539, 90] width 7 height 7
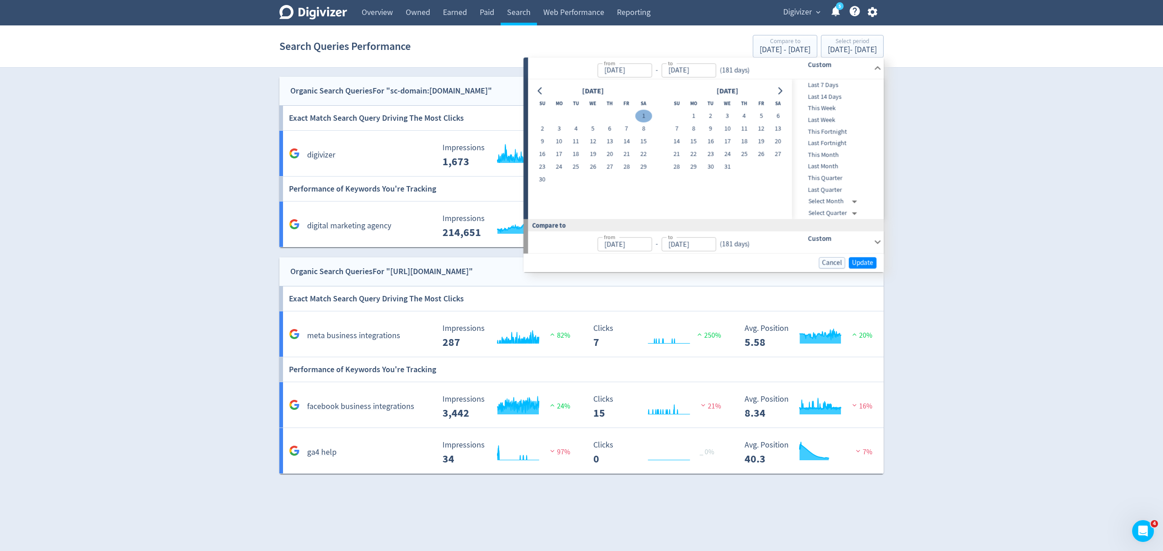
click at [644, 117] on button "1" at bounding box center [643, 116] width 17 height 13
type input "Jun 01, 2024"
click at [779, 91] on icon "Go to next month" at bounding box center [779, 90] width 7 height 7
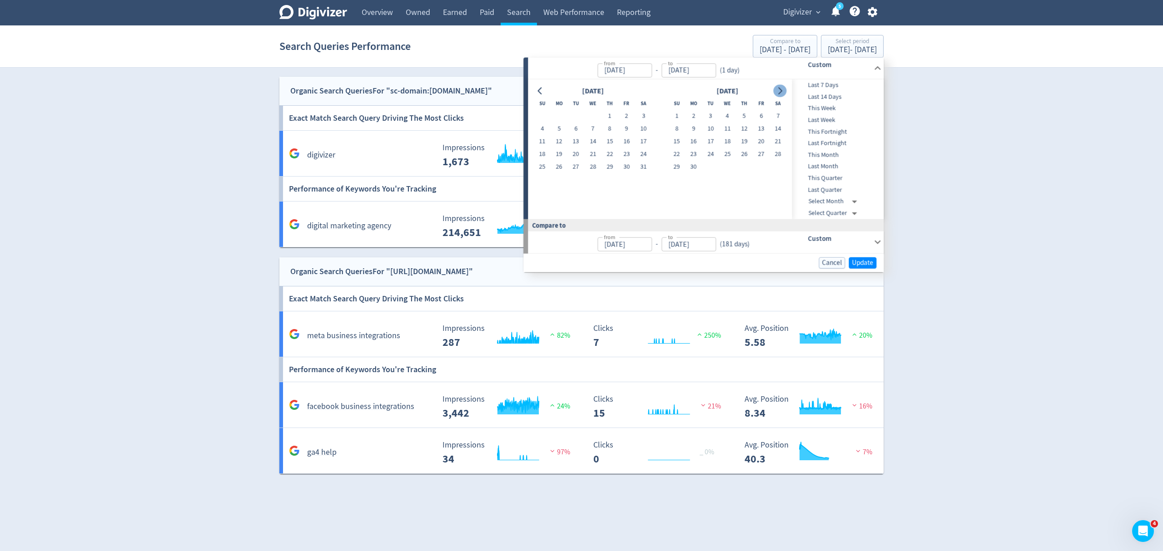
click at [779, 91] on icon "Go to next month" at bounding box center [779, 90] width 7 height 7
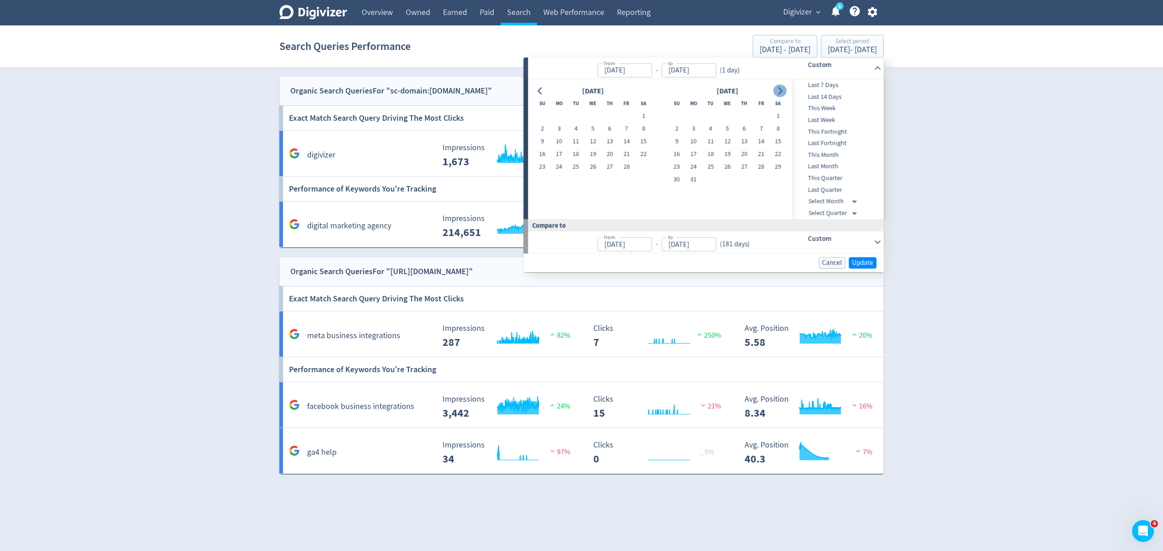
click at [779, 91] on icon "Go to next month" at bounding box center [779, 90] width 7 height 7
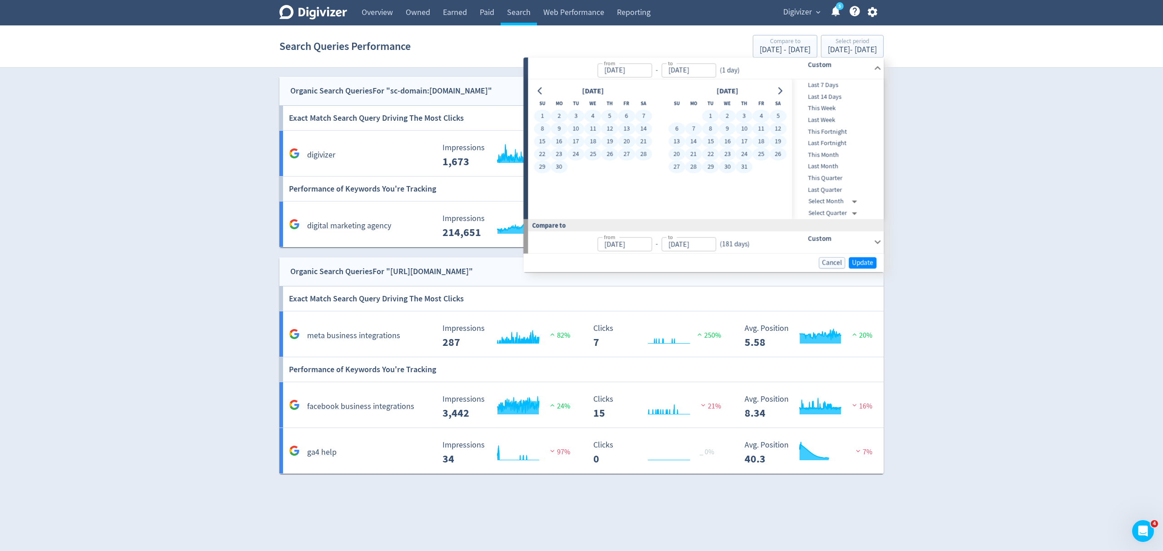
click at [743, 169] on button "31" at bounding box center [744, 167] width 17 height 13
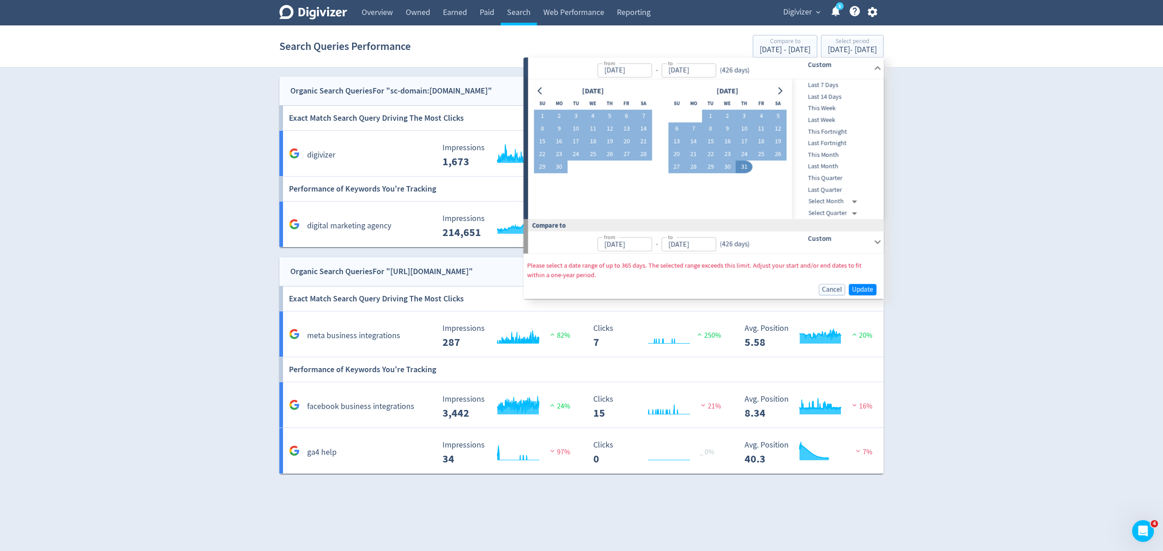
type input "[DATE]"
type input "Apr 02, 2023"
type input "May 31, 2024"
click at [535, 88] on button "Go to previous month" at bounding box center [540, 90] width 13 height 13
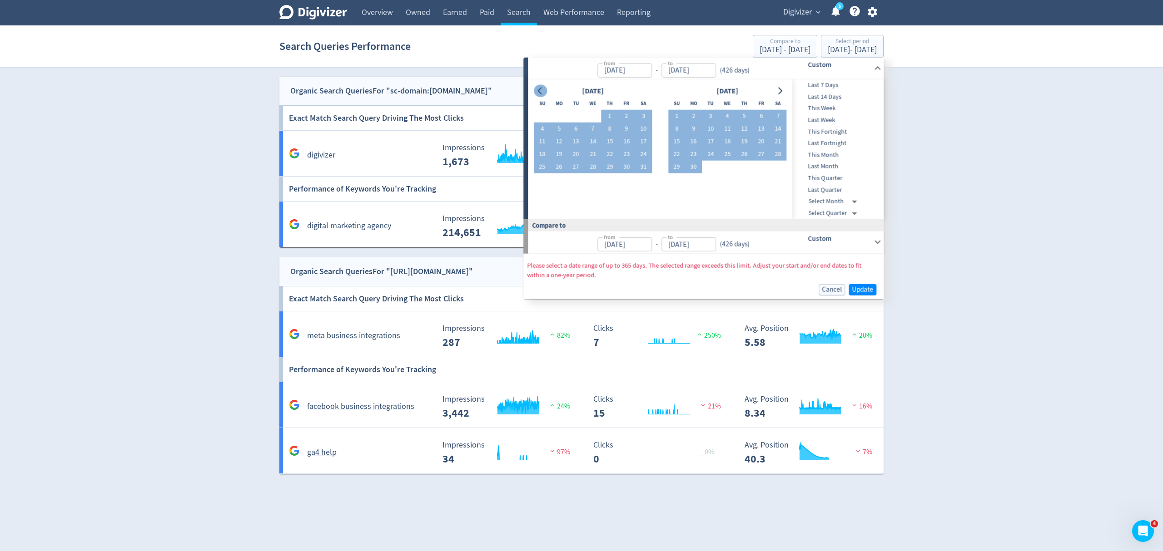
click at [535, 88] on button "Go to previous month" at bounding box center [540, 90] width 13 height 13
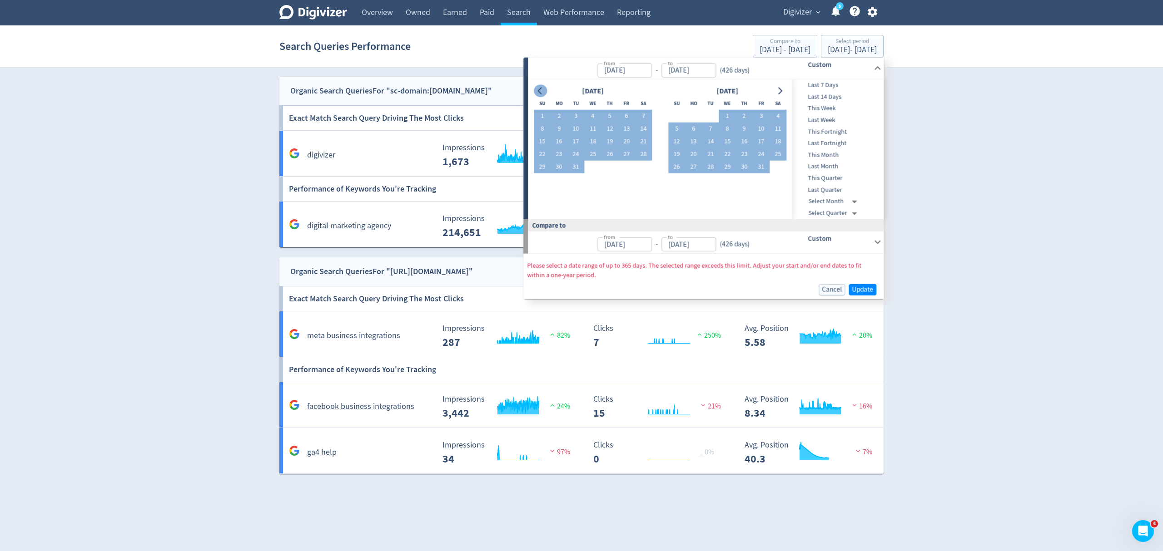
click at [535, 88] on button "Go to previous month" at bounding box center [540, 90] width 13 height 13
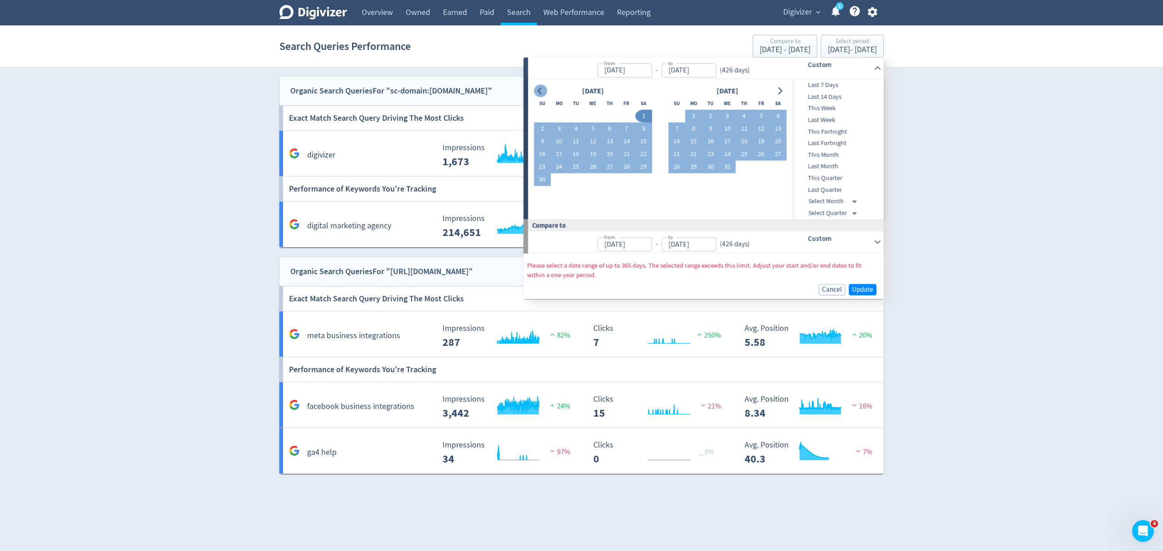
click at [535, 88] on button "Go to previous month" at bounding box center [540, 90] width 13 height 13
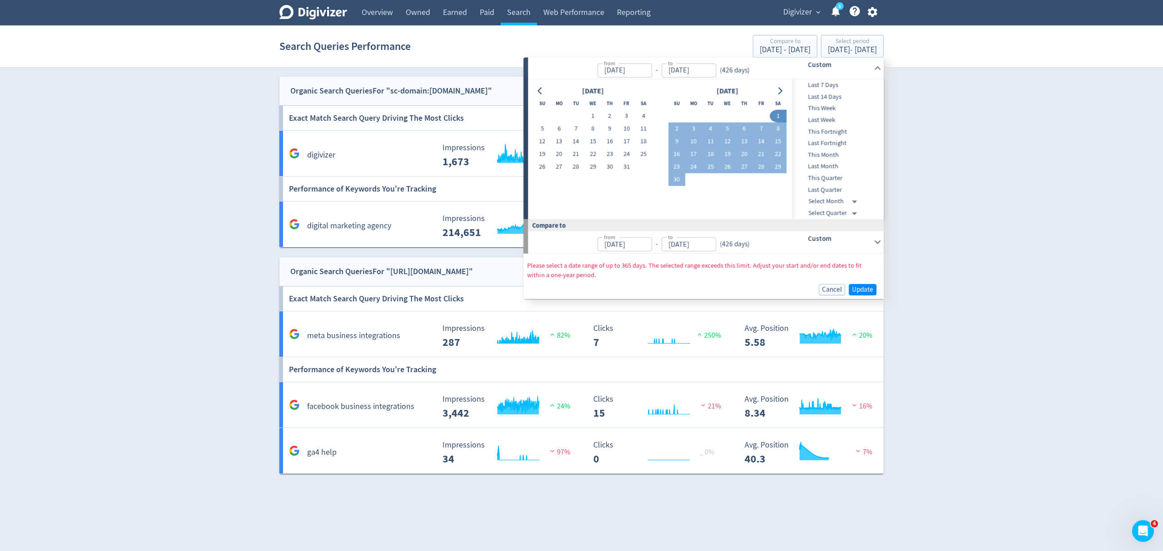
click at [780, 119] on button "1" at bounding box center [777, 116] width 17 height 13
click at [783, 93] on icon "Go to next month" at bounding box center [779, 90] width 7 height 7
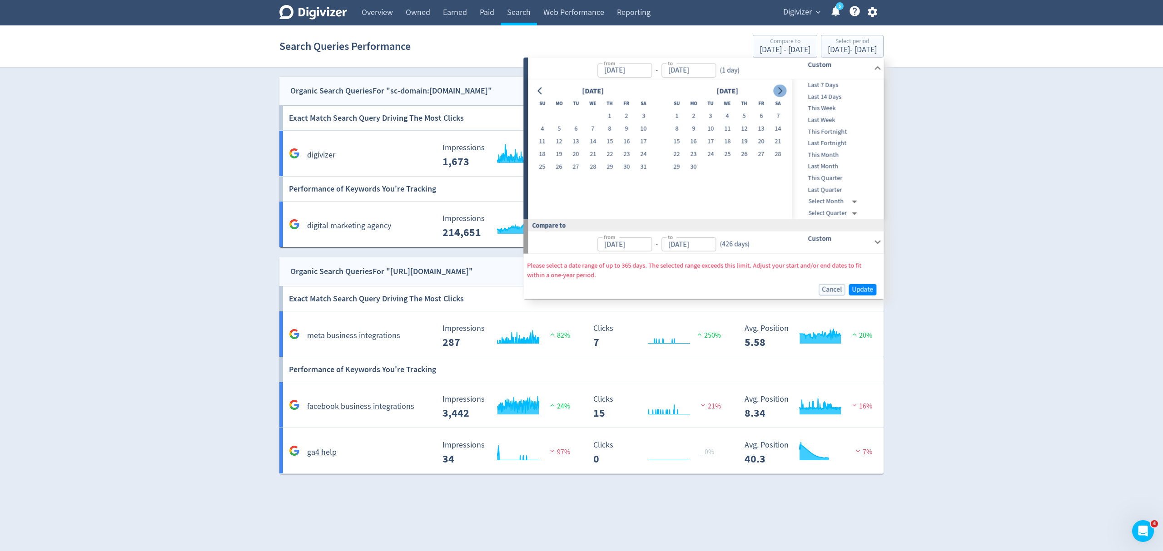
click at [783, 93] on icon "Go to next month" at bounding box center [779, 90] width 7 height 7
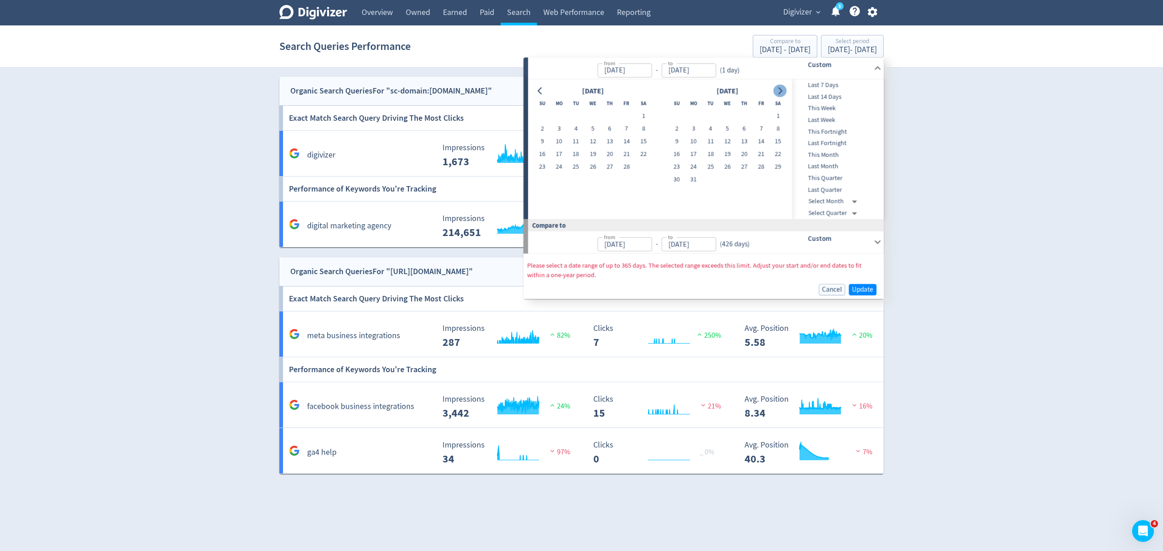
click at [783, 93] on icon "Go to next month" at bounding box center [779, 90] width 7 height 7
click at [781, 88] on icon "Go to next month" at bounding box center [779, 90] width 7 height 7
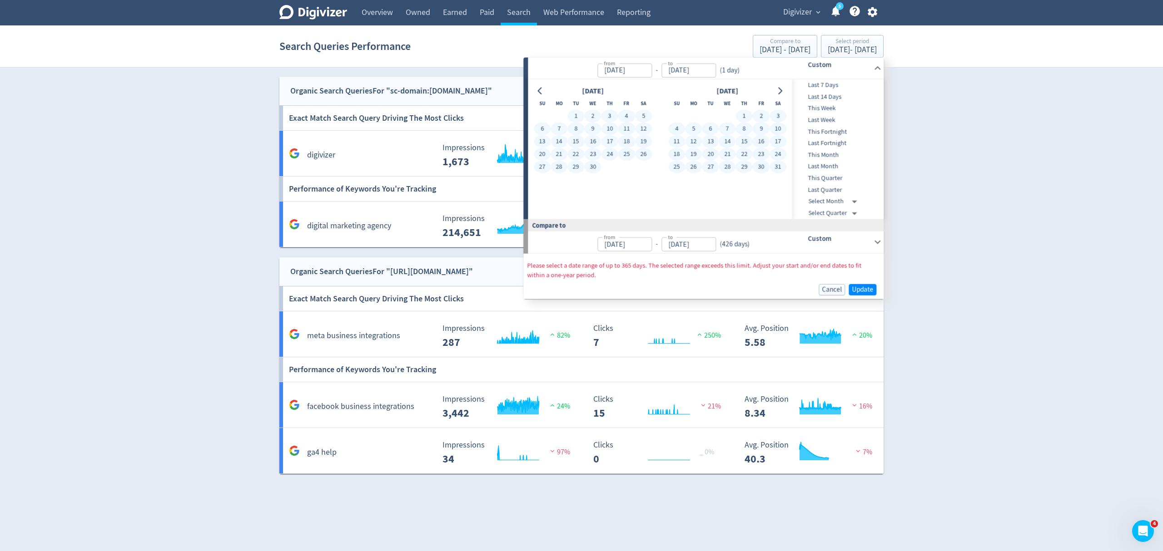
click at [778, 168] on button "31" at bounding box center [777, 167] width 17 height 13
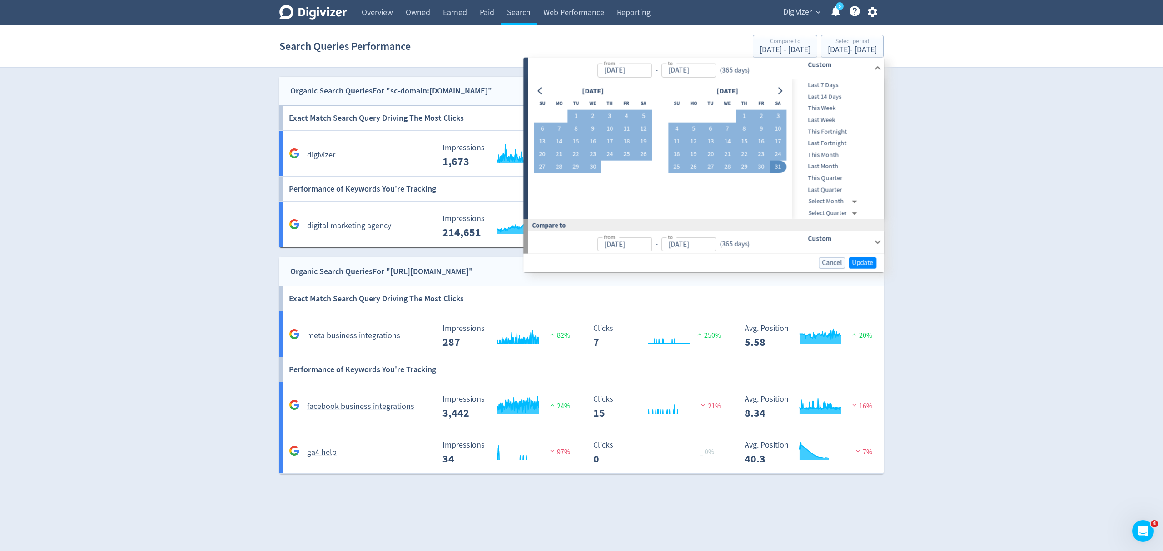
type input "[DATE]"
click at [867, 262] on span "Update" at bounding box center [862, 262] width 21 height 7
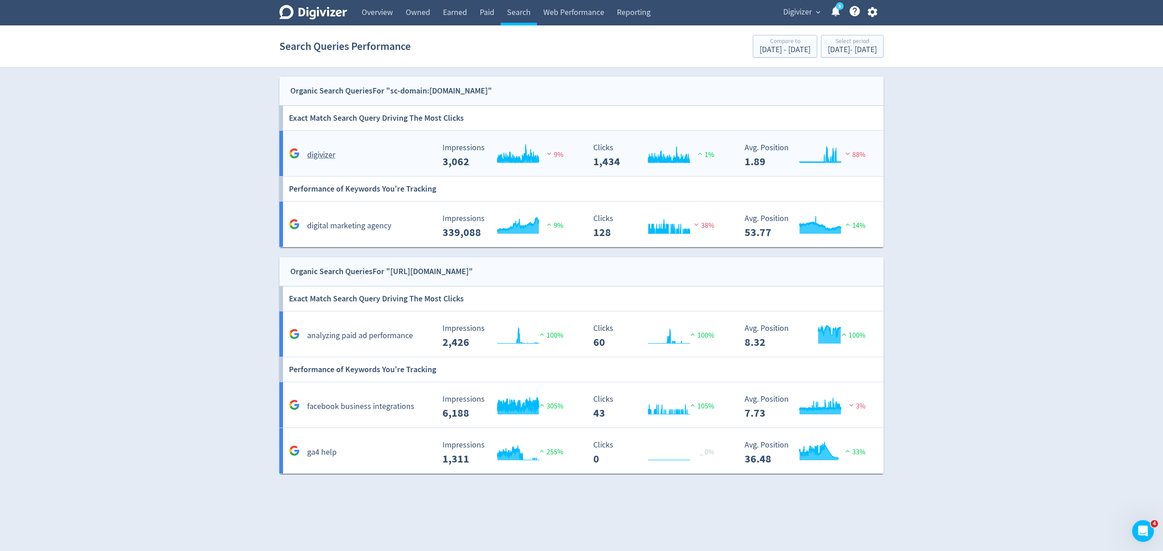
click at [380, 157] on div "digivizer" at bounding box center [361, 155] width 148 height 14
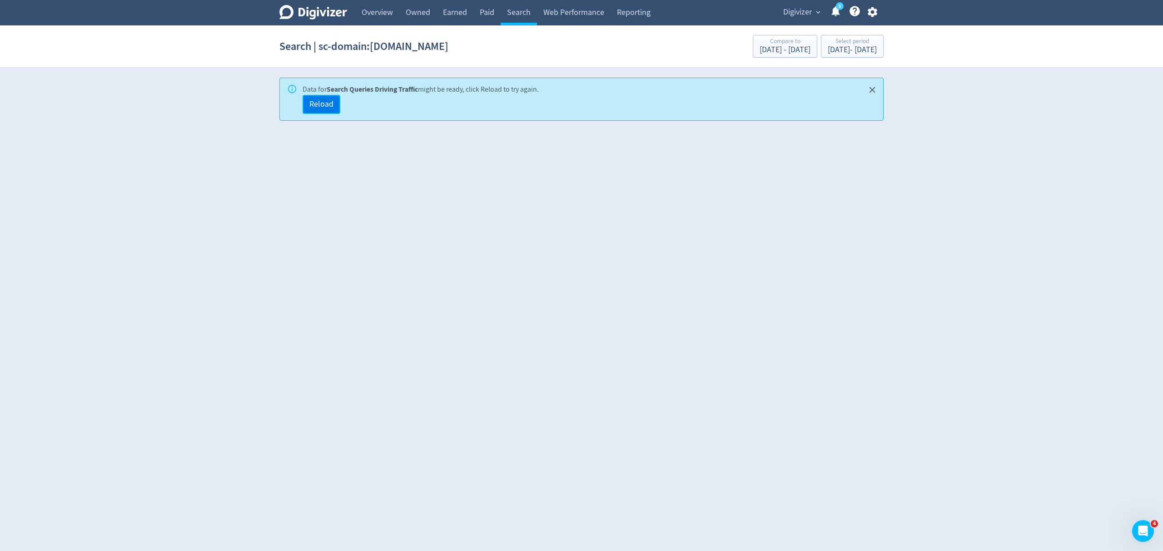
click at [323, 100] on span "Reload" at bounding box center [321, 104] width 24 height 8
click at [520, 10] on link "Search" at bounding box center [518, 12] width 36 height 25
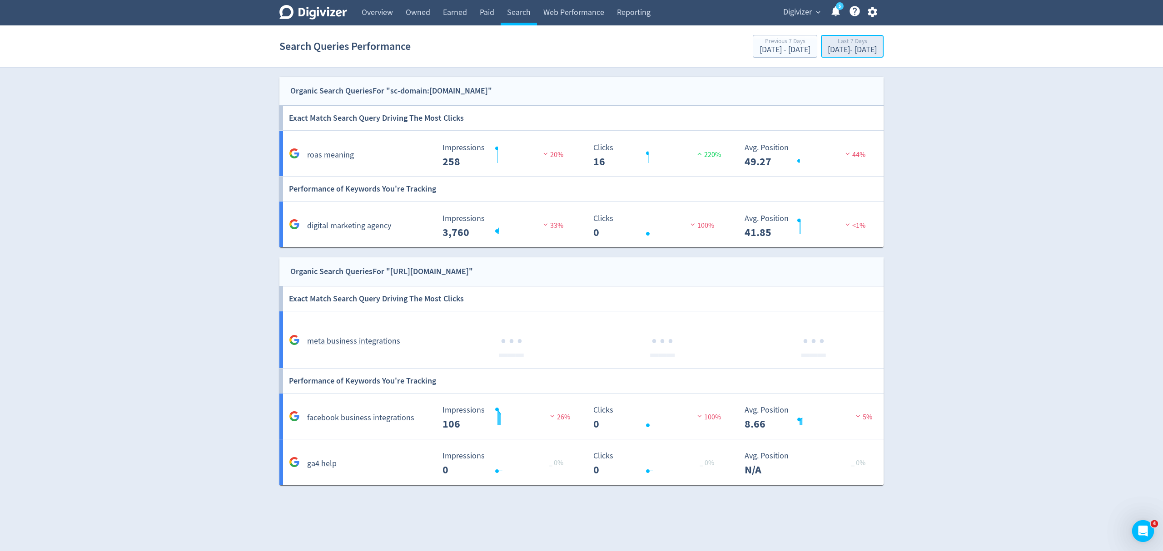
click at [827, 46] on div "[DATE] - [DATE]" at bounding box center [851, 50] width 49 height 8
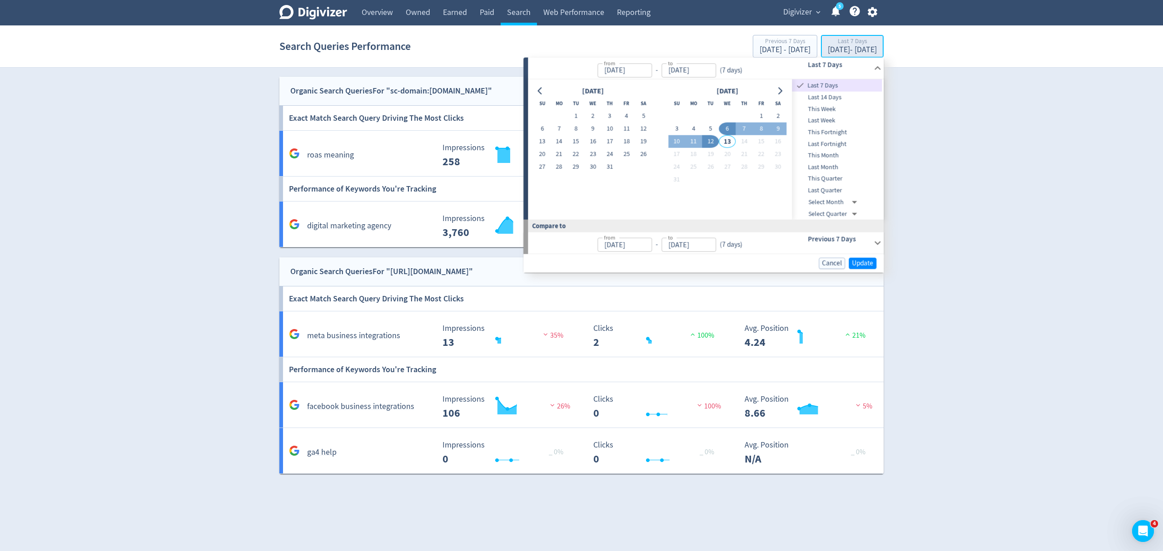
type input "[DATE]"
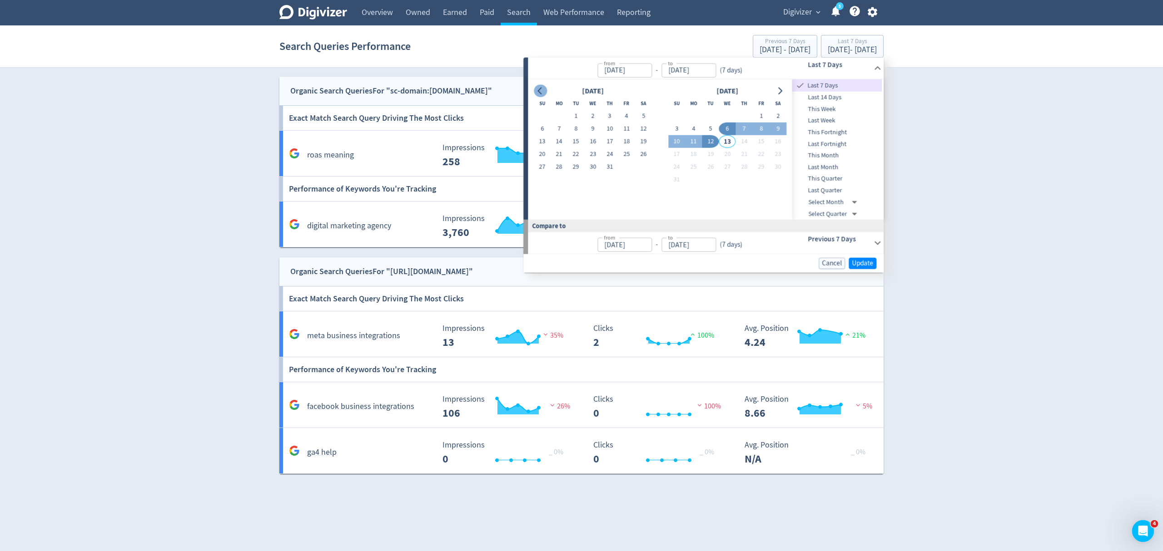
click at [540, 92] on icon "Go to previous month" at bounding box center [539, 90] width 7 height 7
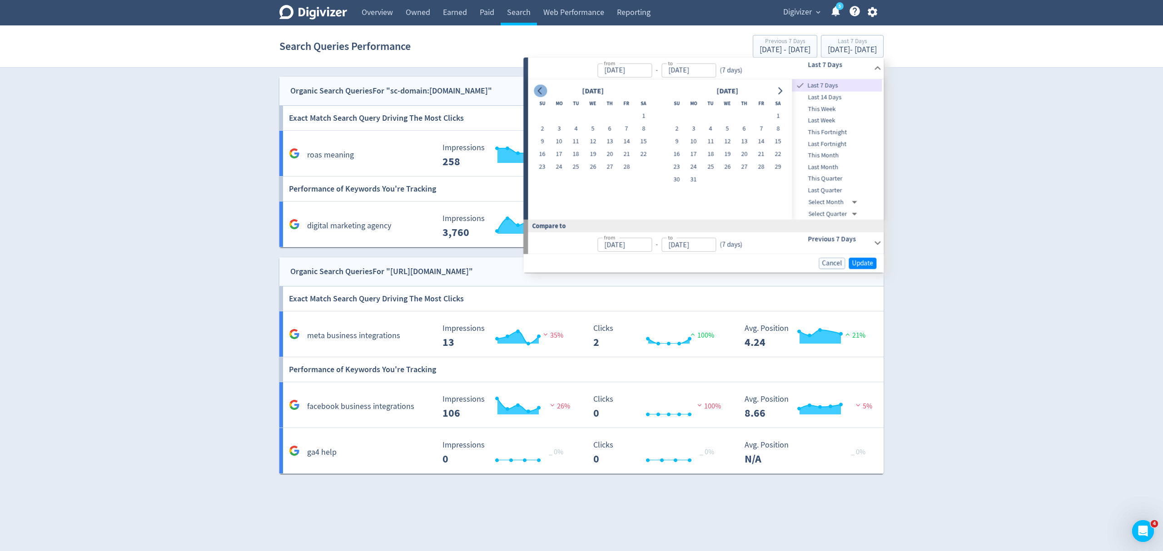
click at [540, 92] on icon "Go to previous month" at bounding box center [539, 90] width 7 height 7
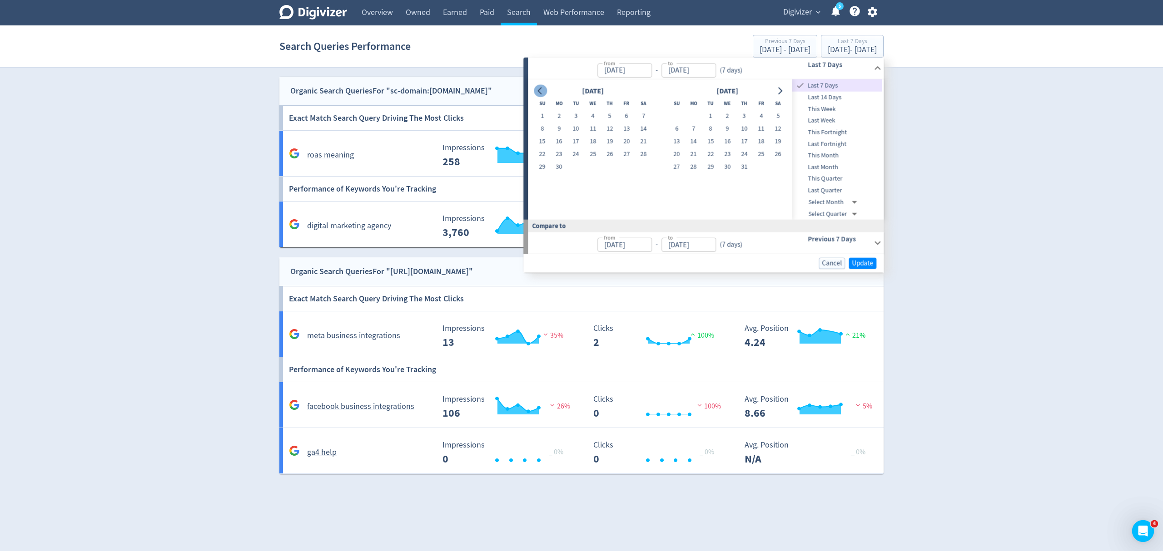
click at [540, 92] on icon "Go to previous month" at bounding box center [539, 90] width 7 height 7
click at [643, 115] on button "1" at bounding box center [643, 116] width 17 height 13
type input "[DATE]"
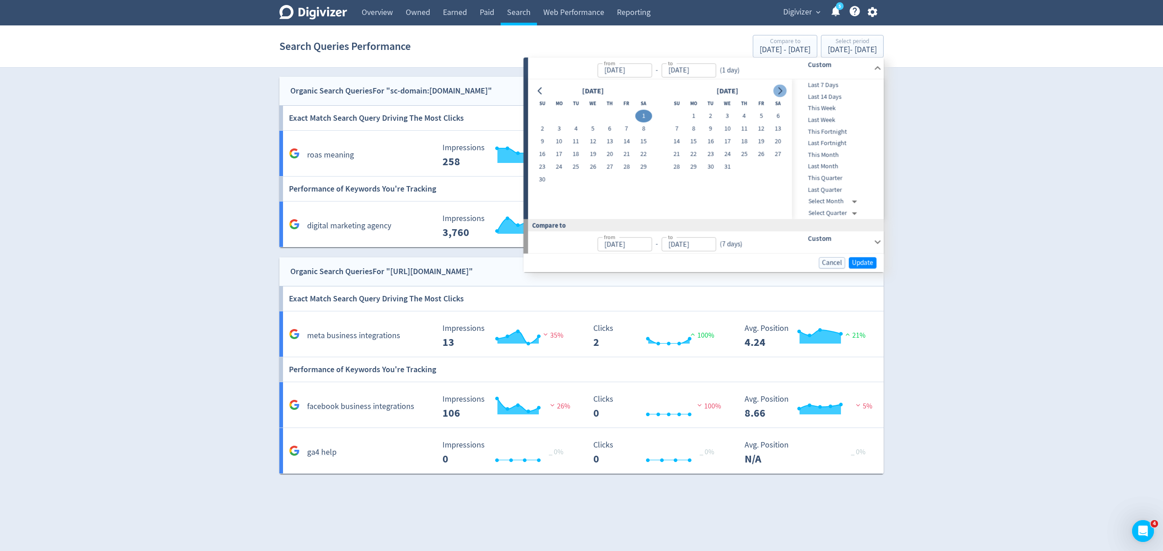
click at [780, 93] on icon "Go to next month" at bounding box center [780, 90] width 4 height 7
click at [779, 93] on icon "Go to next month" at bounding box center [780, 90] width 4 height 7
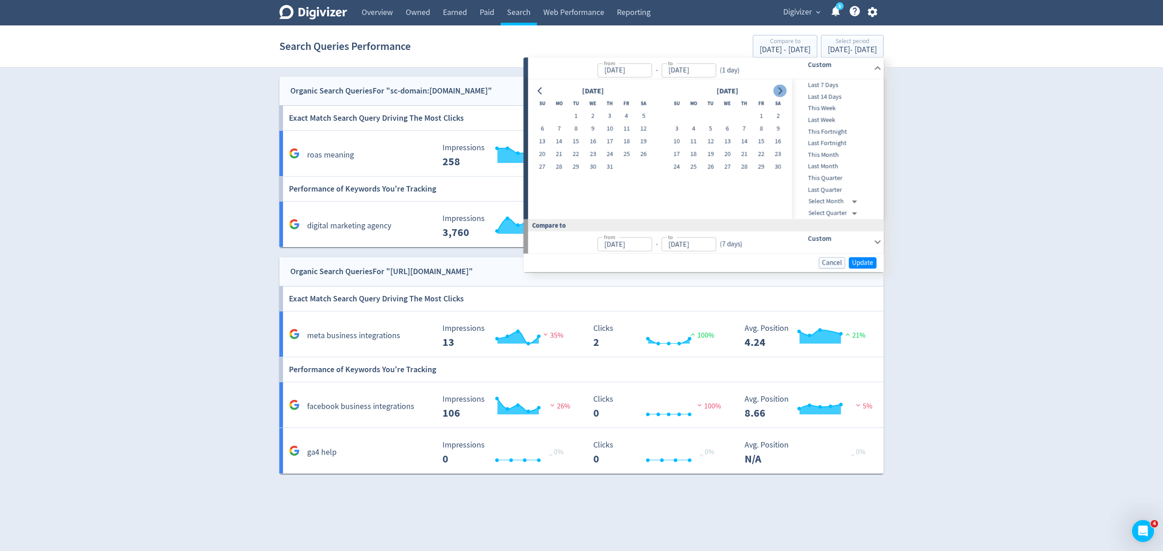
click at [779, 93] on icon "Go to next month" at bounding box center [780, 90] width 4 height 7
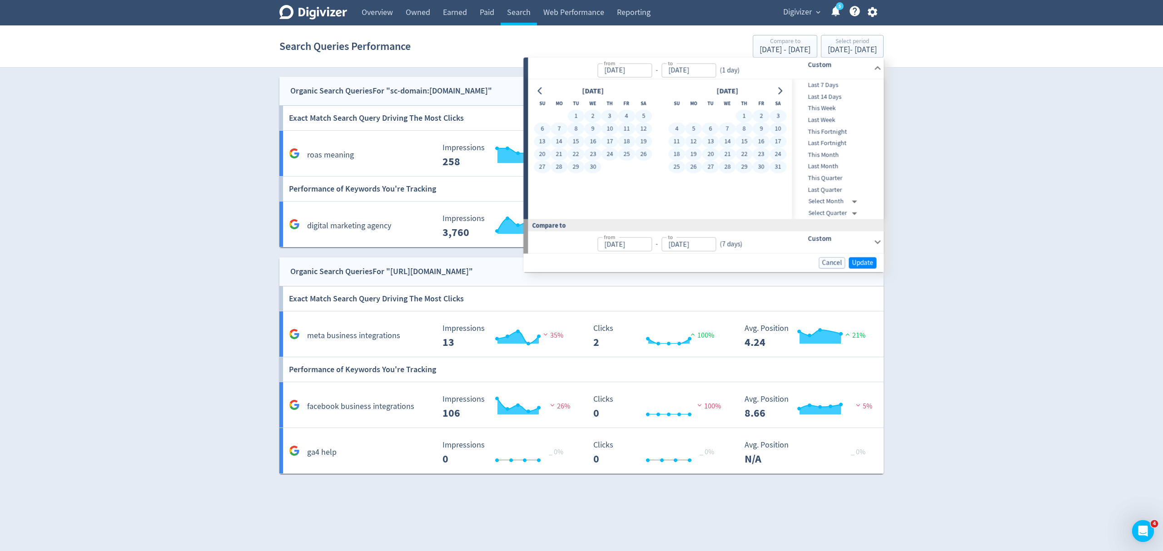
click at [776, 167] on button "31" at bounding box center [777, 167] width 17 height 13
type input "[DATE]"
type input "Jun 02, 2023"
type input "May 31, 2024"
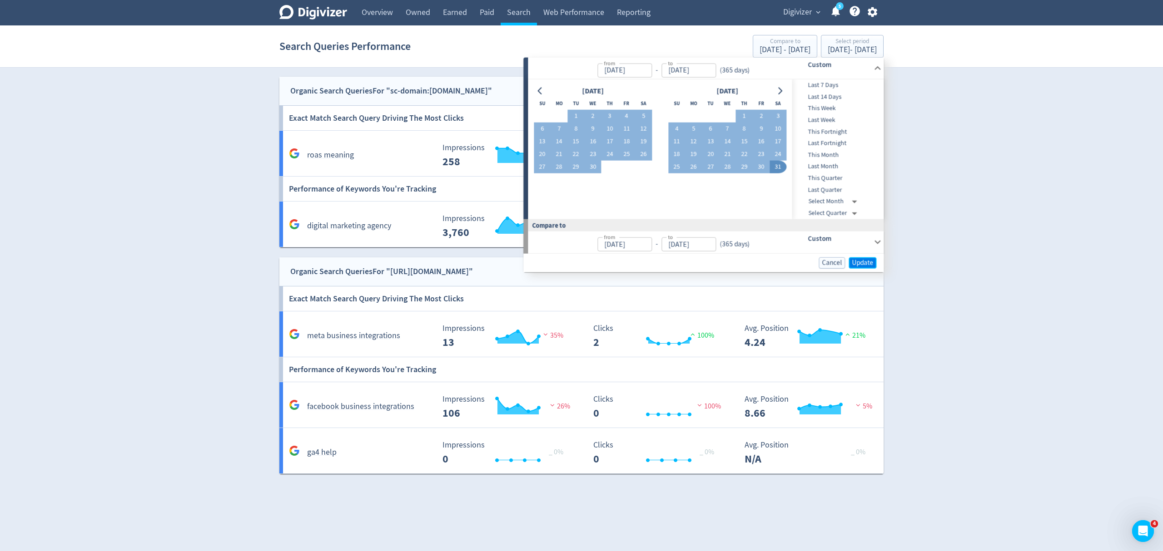
click at [867, 262] on span "Update" at bounding box center [862, 262] width 21 height 7
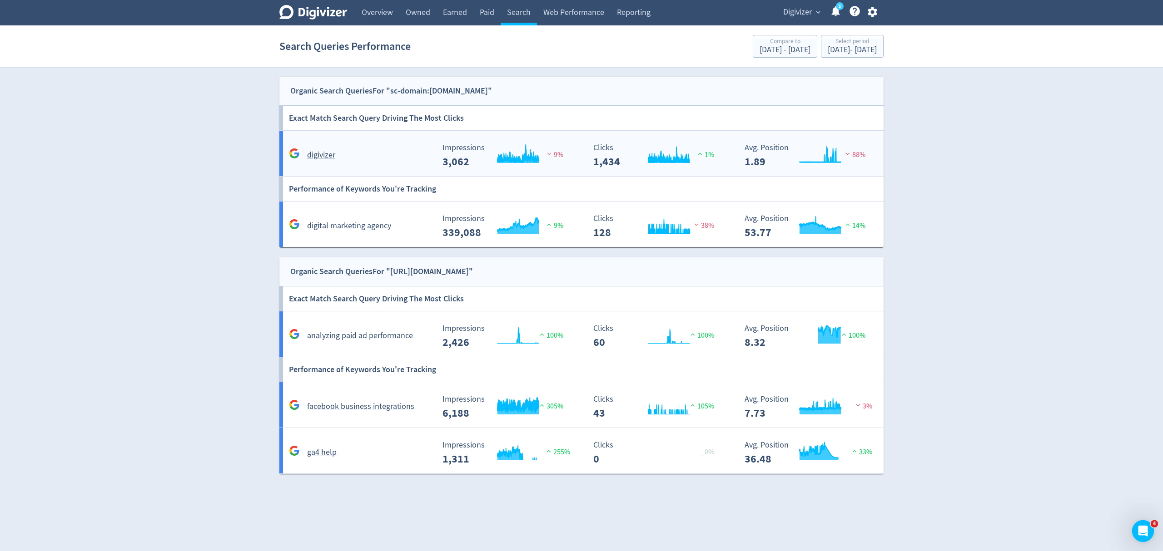
click at [409, 154] on div "digivizer" at bounding box center [361, 155] width 148 height 14
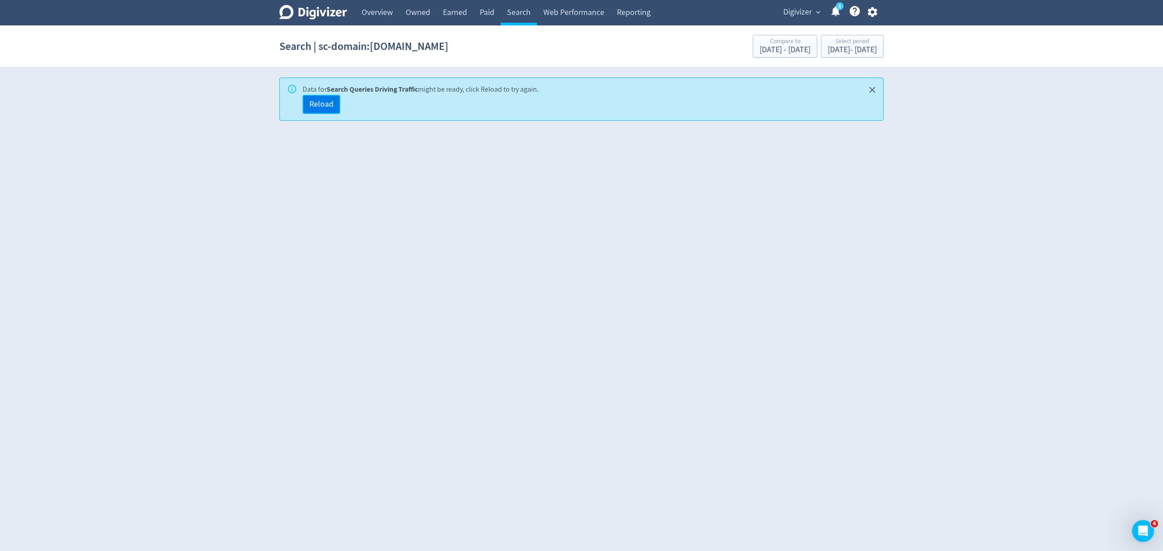
click at [322, 99] on button "Reload" at bounding box center [321, 104] width 38 height 19
click at [793, 9] on span "Digivizer" at bounding box center [797, 12] width 29 height 15
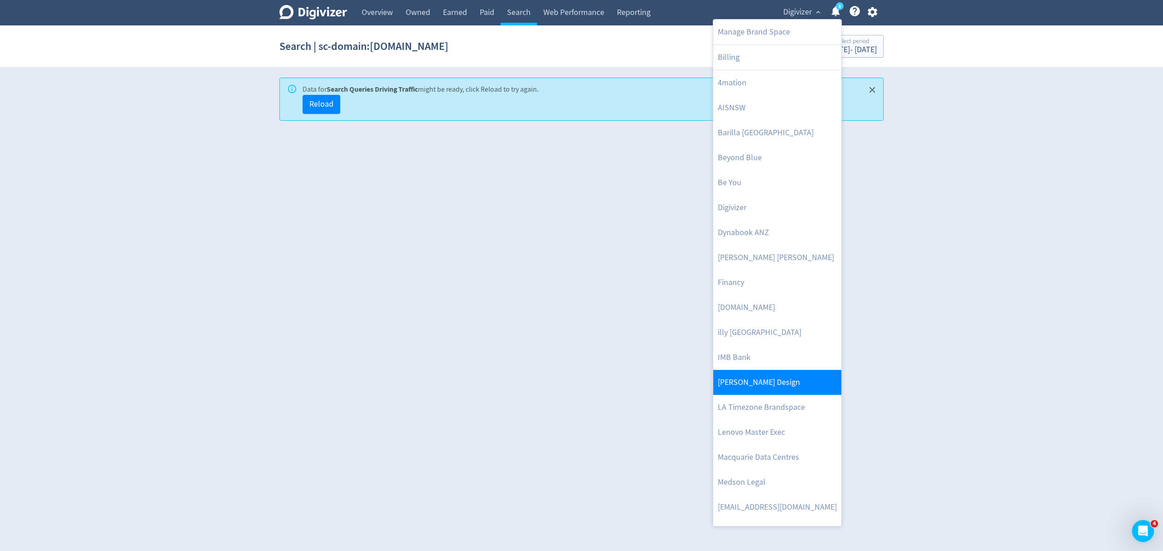
click at [760, 387] on link "[PERSON_NAME] Design" at bounding box center [777, 382] width 128 height 25
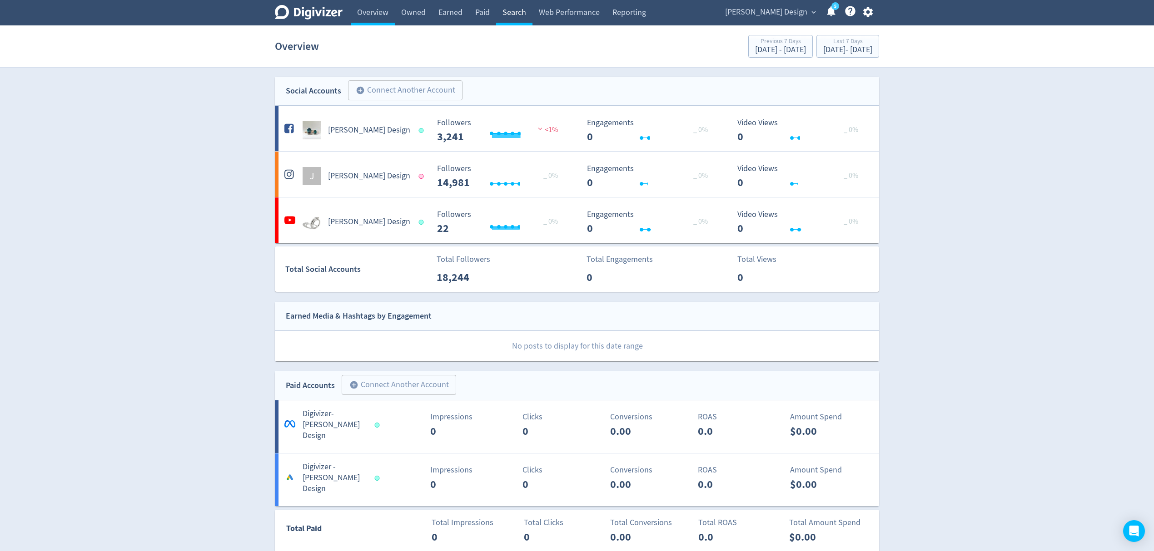
click at [512, 13] on link "Search" at bounding box center [514, 12] width 36 height 25
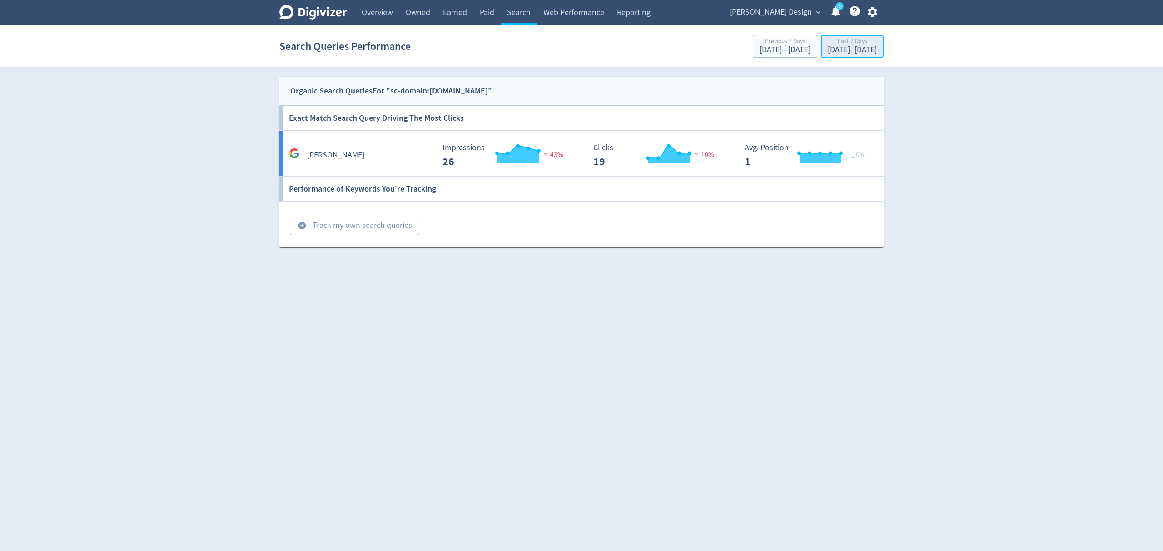
click at [827, 50] on div "[DATE] - [DATE]" at bounding box center [851, 50] width 49 height 8
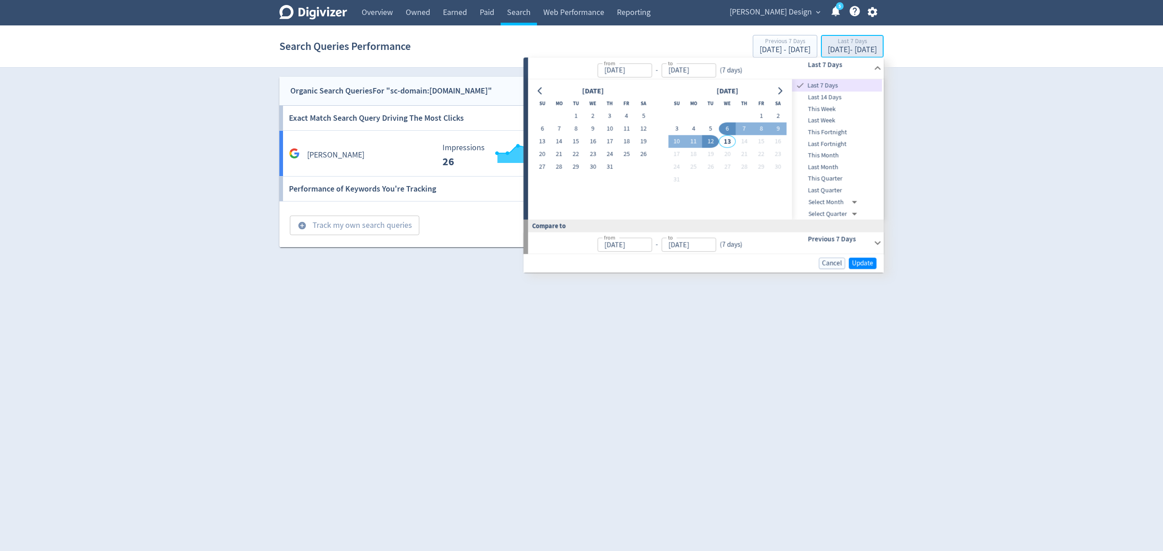
type input "[DATE]"
click at [571, 117] on button "1" at bounding box center [575, 116] width 17 height 13
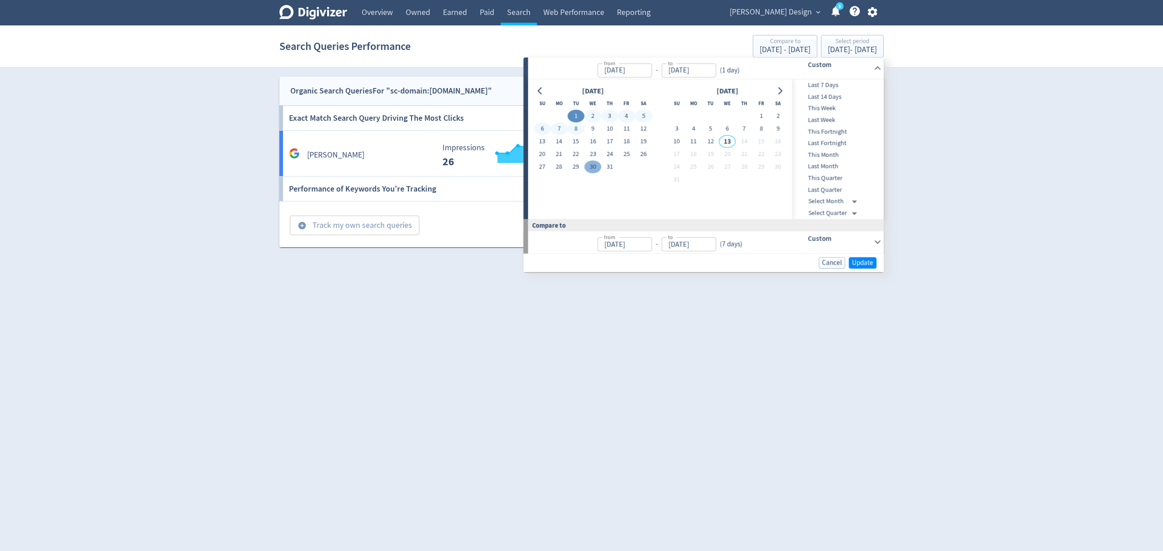
type input "[DATE]"
click at [609, 165] on button "31" at bounding box center [609, 167] width 17 height 13
type input "[DATE]"
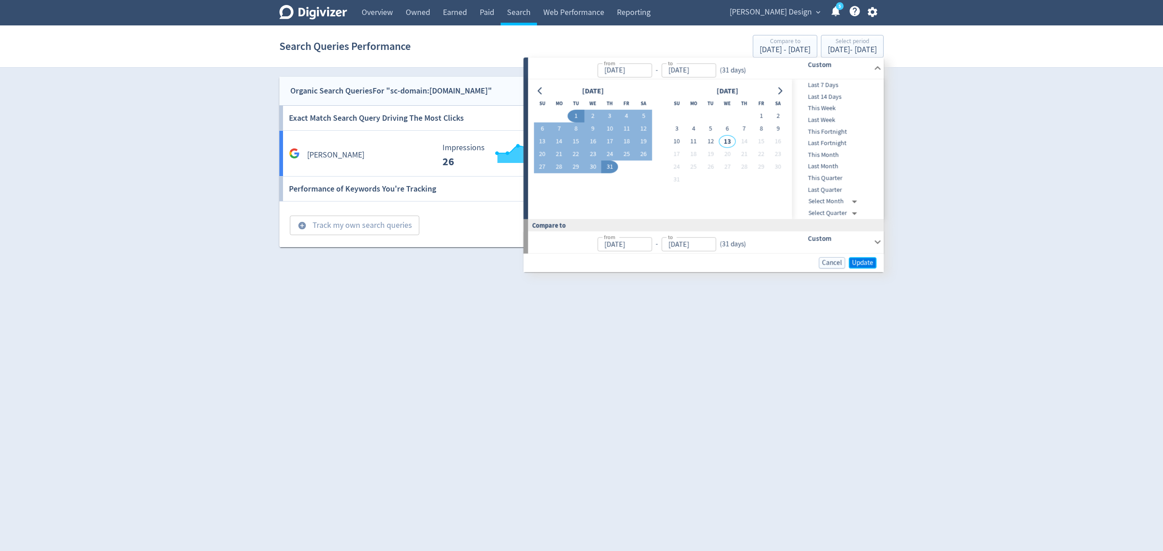
click at [863, 260] on span "Update" at bounding box center [862, 262] width 21 height 7
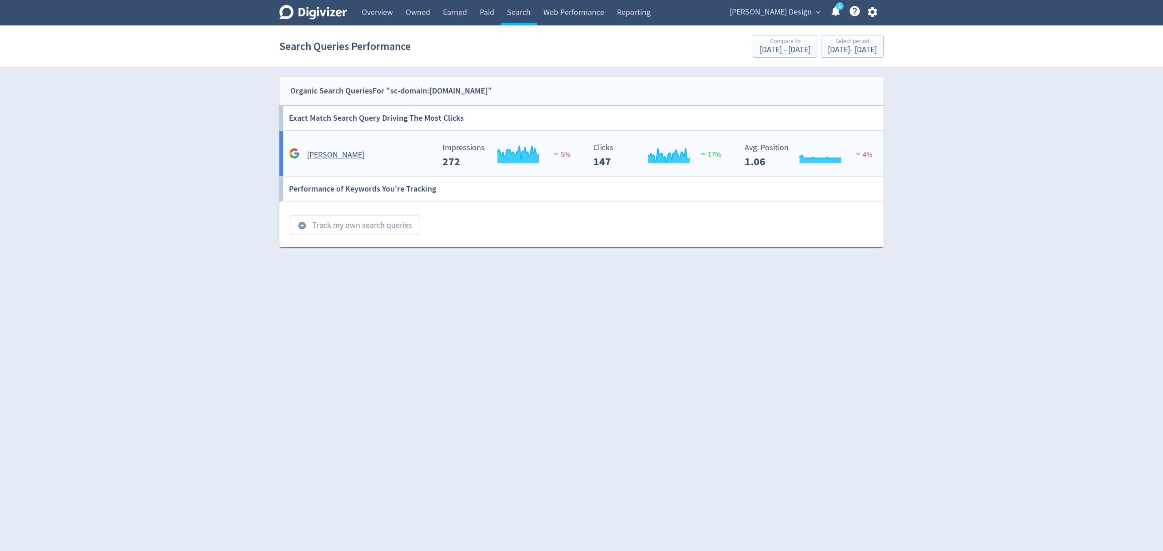
click at [386, 147] on div "[PERSON_NAME]" at bounding box center [358, 151] width 151 height 21
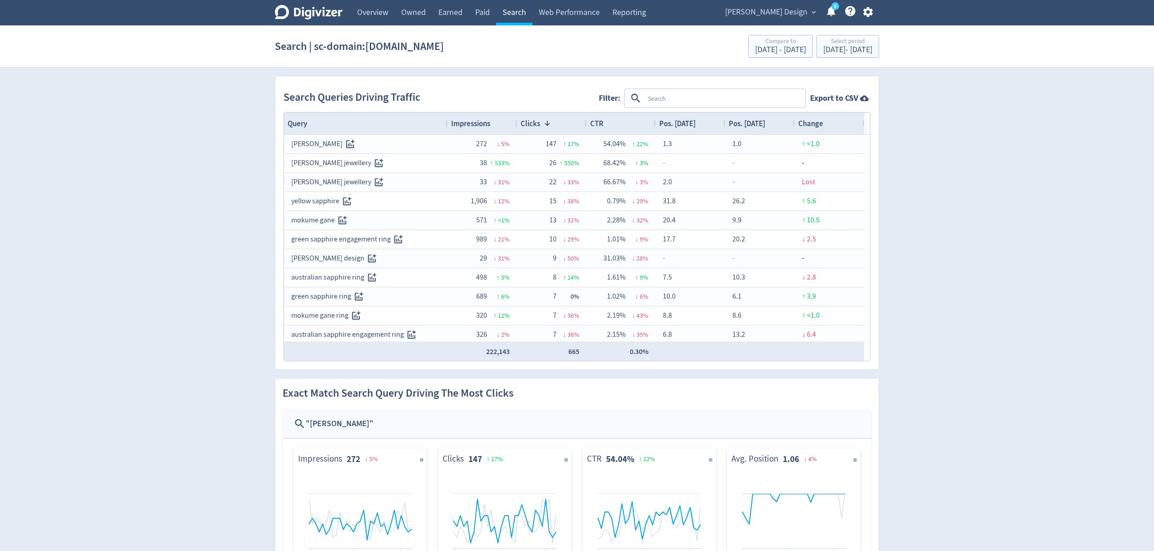
click at [518, 17] on link "Search" at bounding box center [514, 12] width 36 height 25
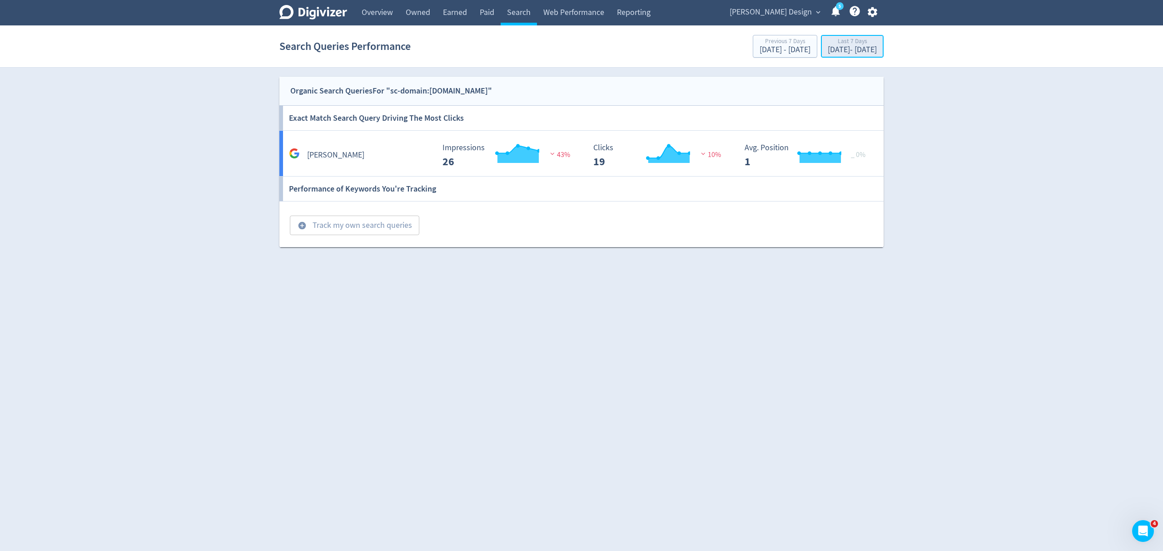
click at [847, 45] on div "Last 7 Days" at bounding box center [851, 42] width 49 height 8
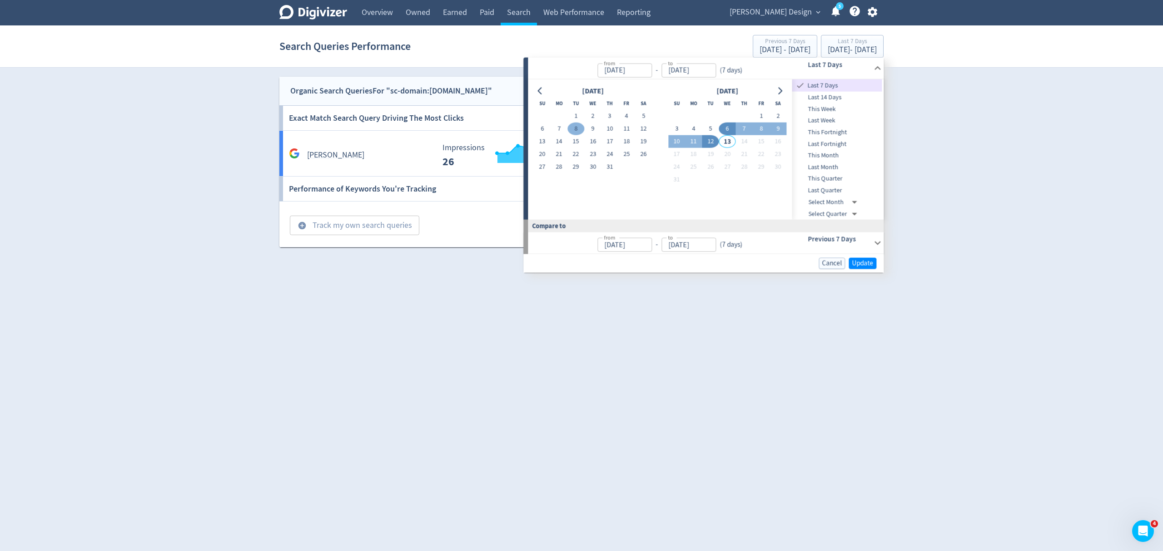
click at [574, 118] on button "1" at bounding box center [575, 116] width 17 height 13
type input "Jul 01, 2025"
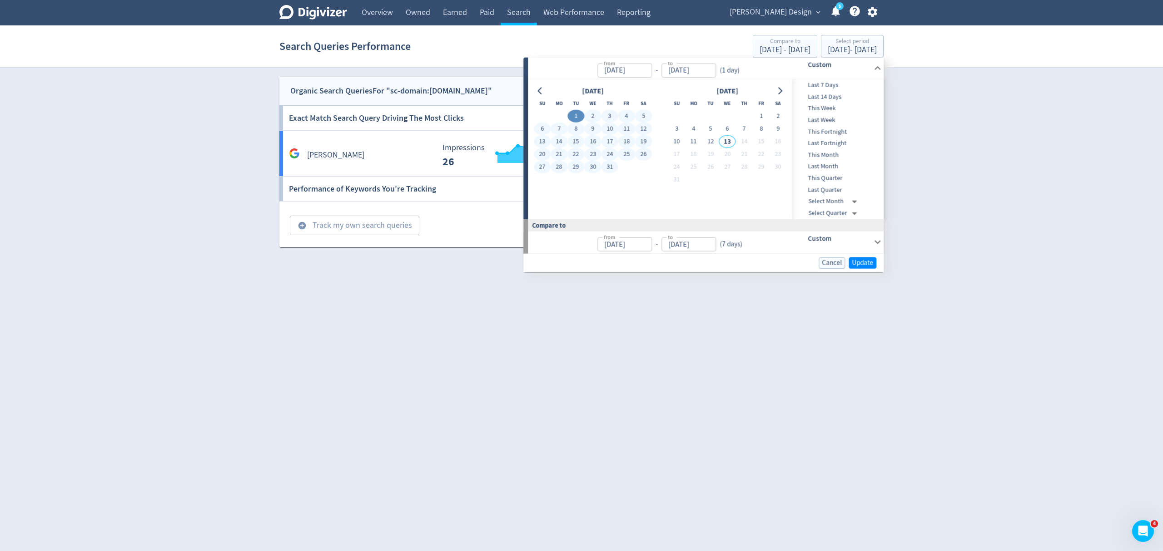
click at [604, 166] on button "31" at bounding box center [609, 167] width 17 height 13
type input "[DATE]"
type input "May 31, 2025"
type input "[DATE]"
click at [873, 262] on button "Update" at bounding box center [862, 262] width 28 height 11
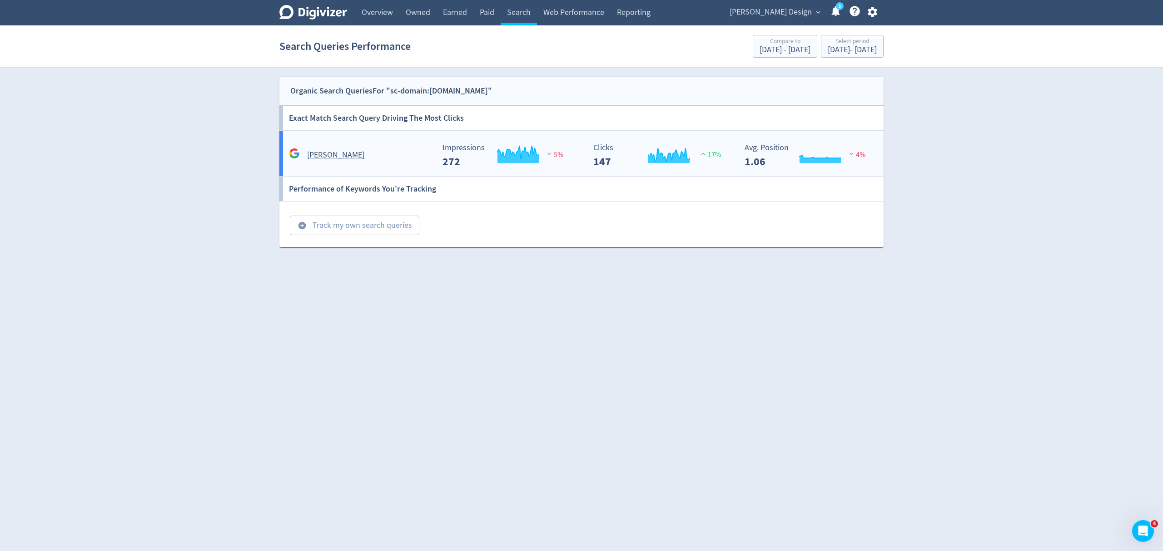
click at [373, 151] on div "[PERSON_NAME]" at bounding box center [361, 155] width 148 height 14
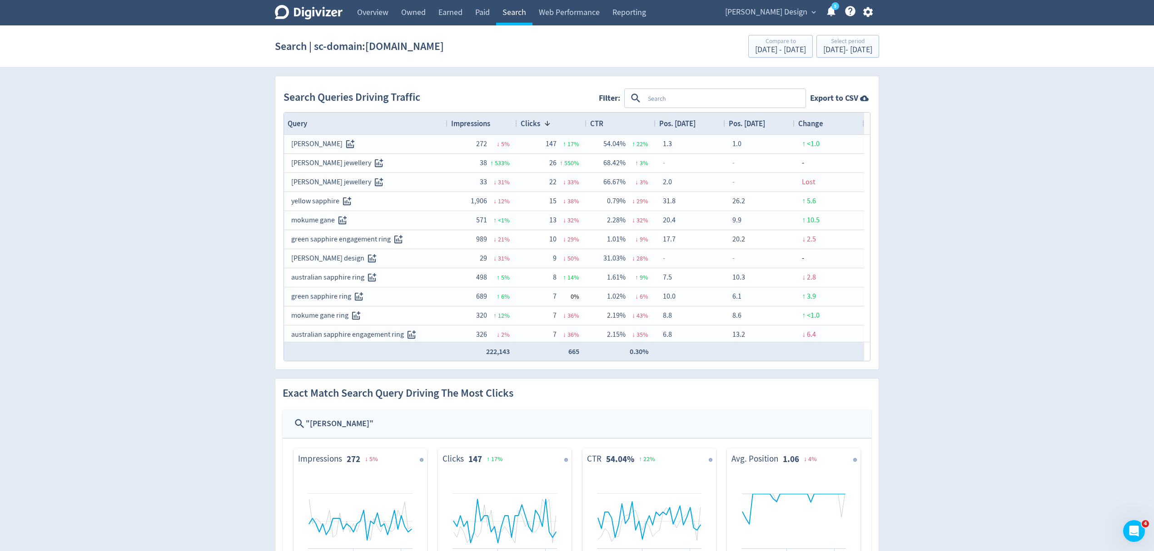
click at [520, 10] on link "Search" at bounding box center [514, 12] width 36 height 25
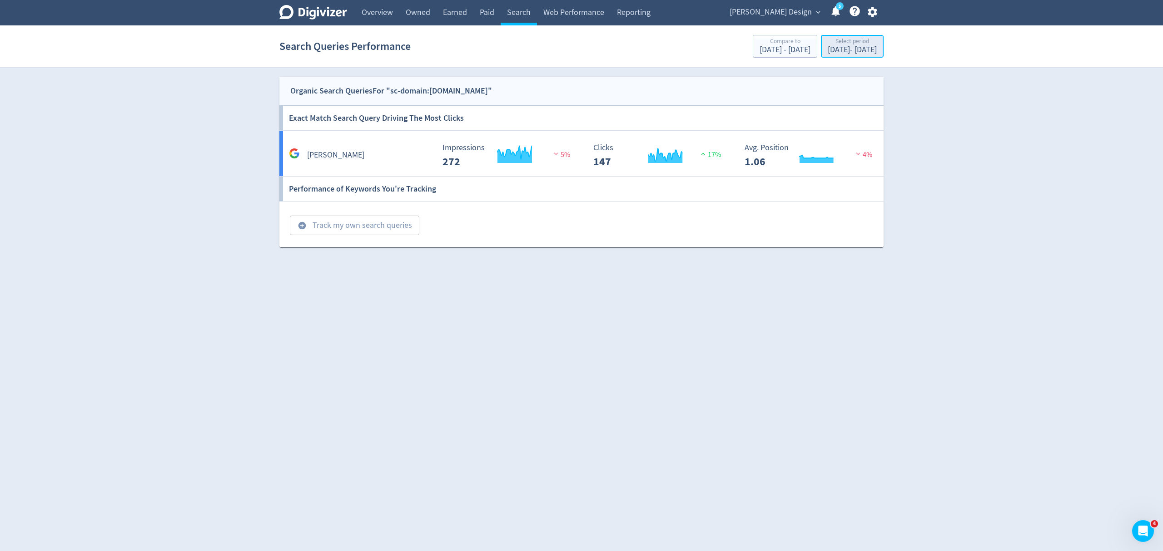
click at [827, 50] on div "Jul 1, 2025 - Jul 31, 2025" at bounding box center [851, 50] width 49 height 8
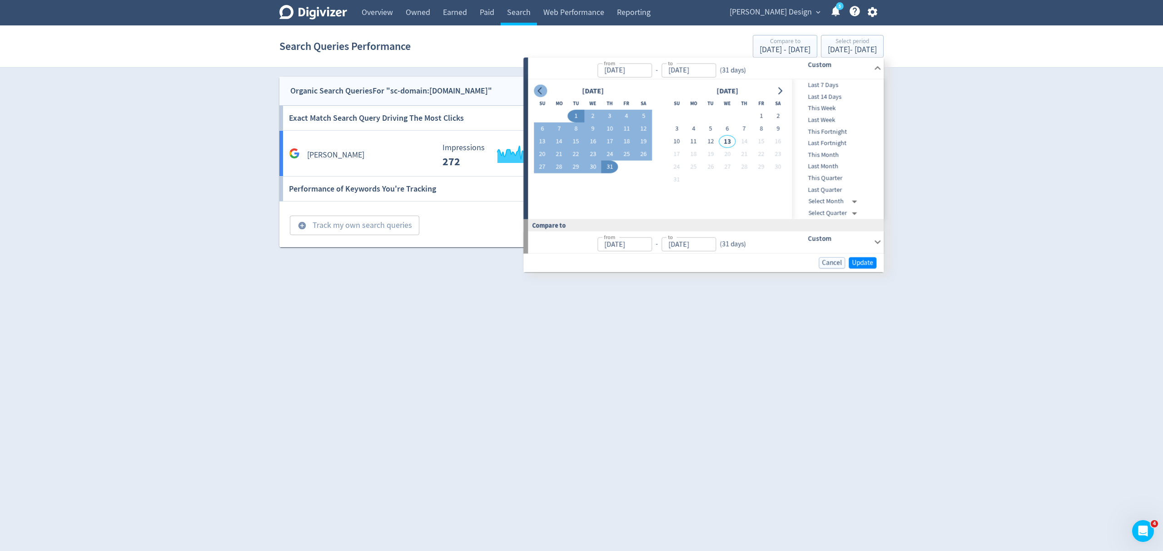
click at [535, 89] on button "Go to previous month" at bounding box center [540, 90] width 13 height 13
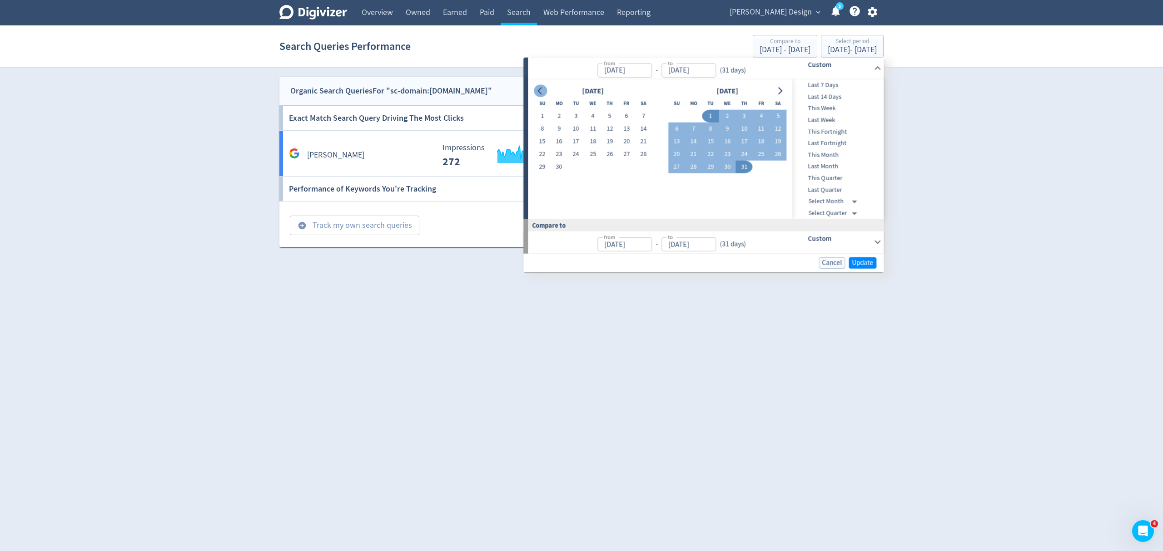
click at [535, 89] on button "Go to previous month" at bounding box center [540, 90] width 13 height 13
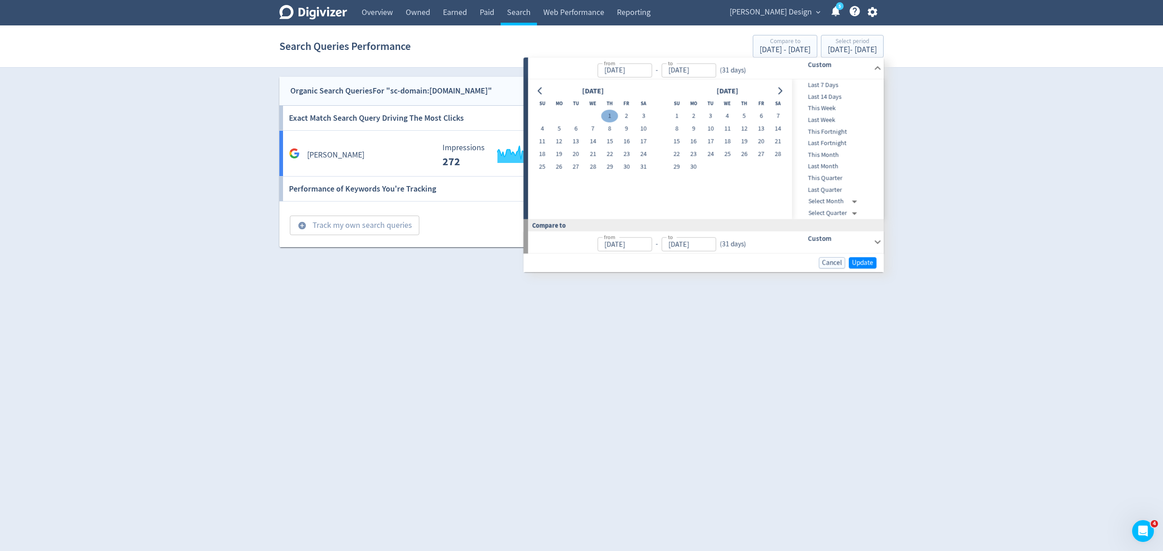
click at [613, 119] on button "1" at bounding box center [609, 116] width 17 height 13
type input "May 01, 2025"
click at [773, 90] on div "[DATE]" at bounding box center [727, 91] width 118 height 12
click at [778, 91] on icon "Go to next month" at bounding box center [779, 90] width 7 height 7
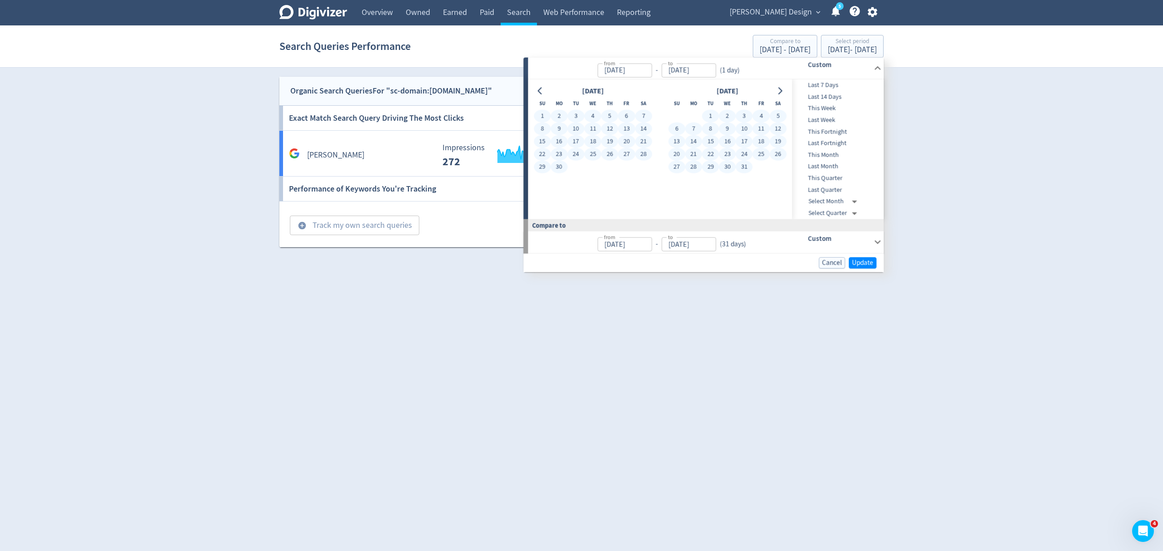
click at [742, 164] on button "31" at bounding box center [744, 167] width 17 height 13
type input "[DATE]"
type input "Jan 29, 2025"
type input "Apr 30, 2025"
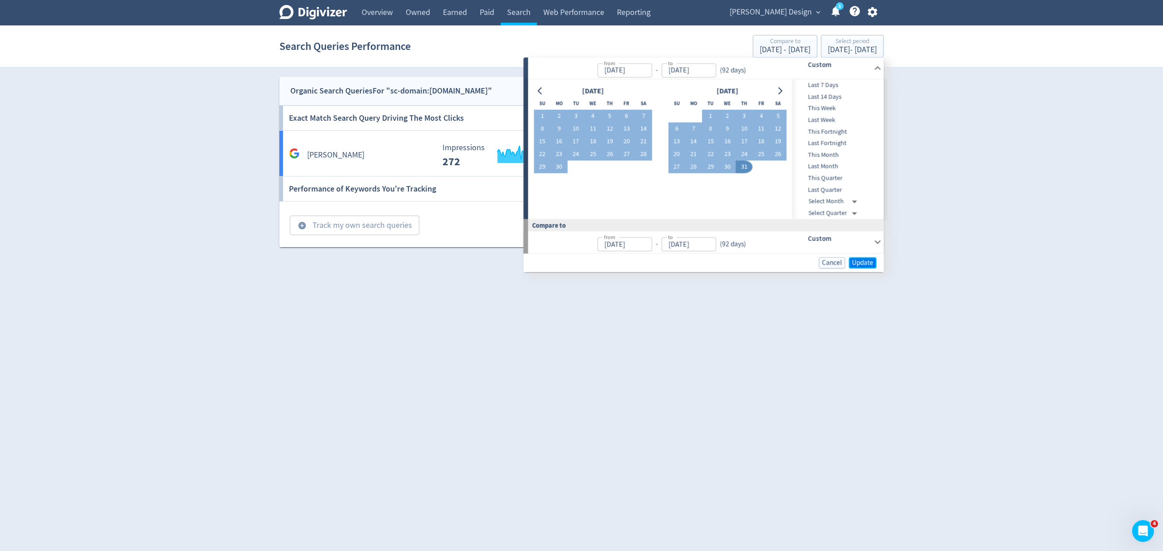
click at [864, 261] on span "Update" at bounding box center [862, 262] width 21 height 7
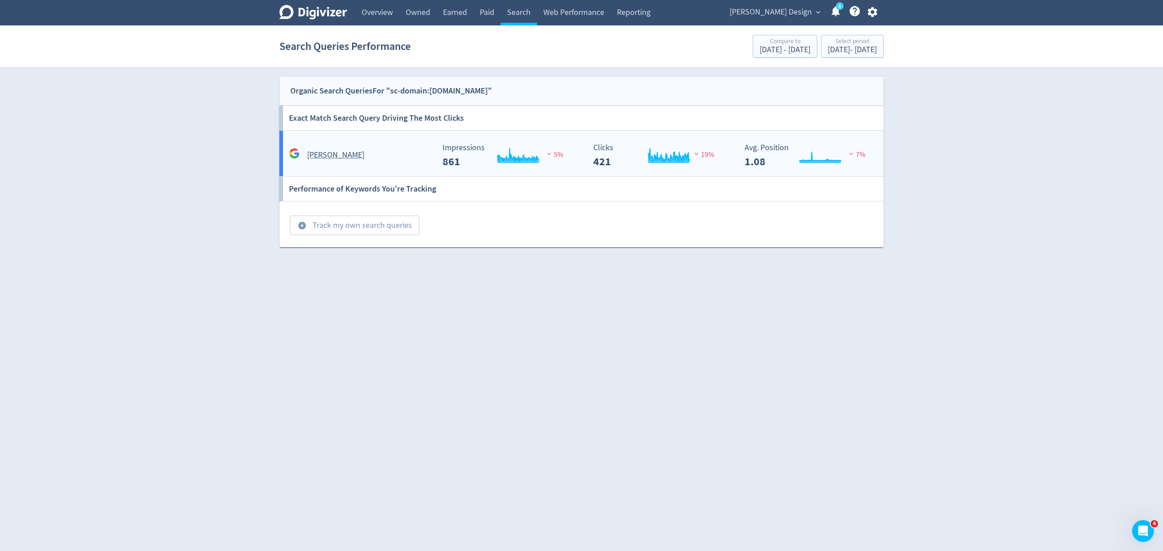
click at [378, 149] on div "[PERSON_NAME]" at bounding box center [361, 155] width 148 height 14
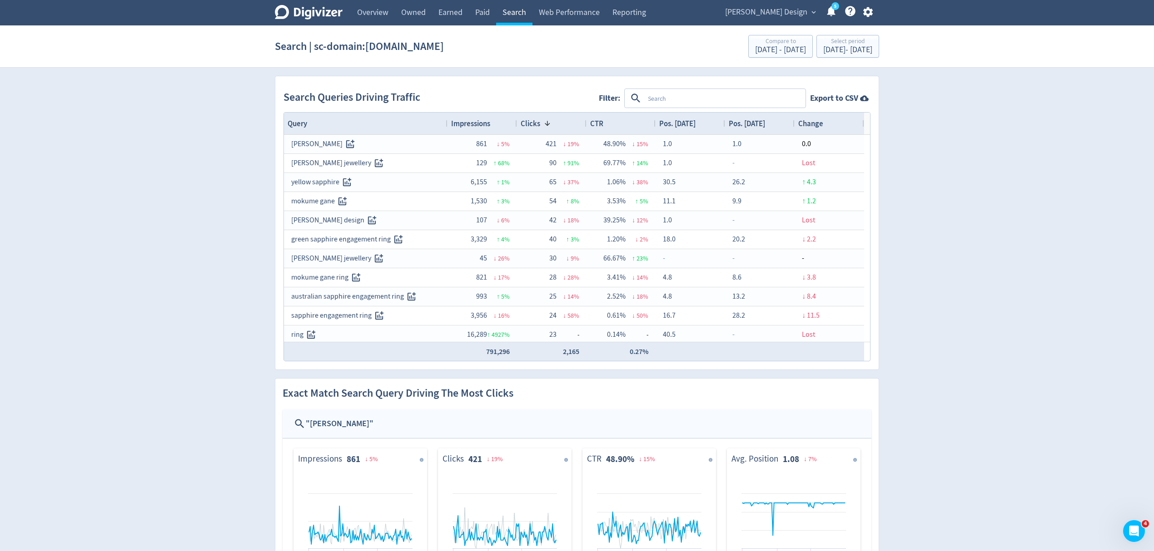
click at [513, 19] on link "Search" at bounding box center [514, 12] width 36 height 25
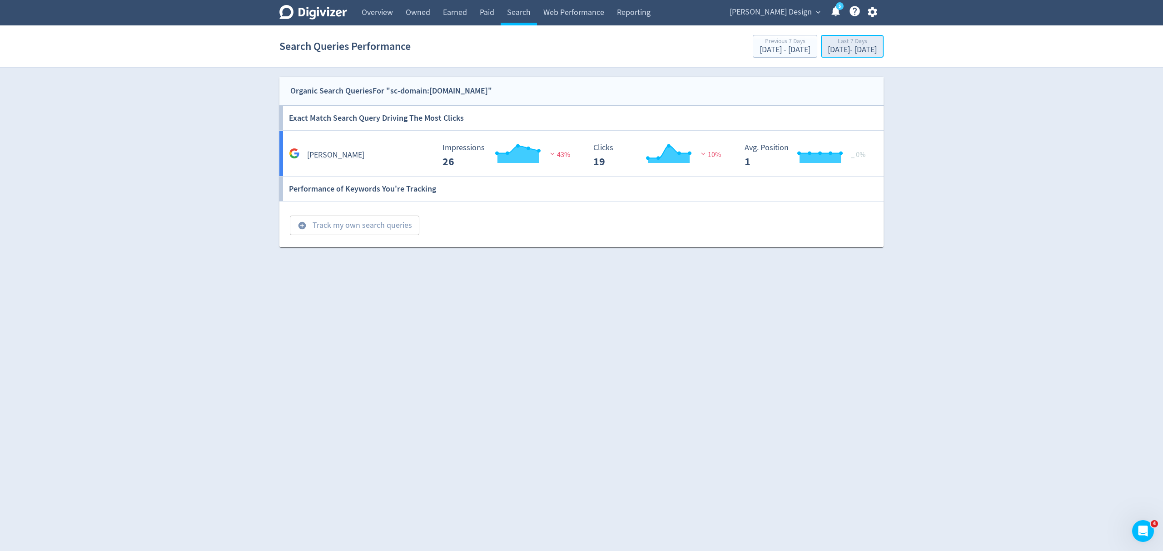
click at [837, 47] on div "[DATE] - [DATE]" at bounding box center [851, 50] width 49 height 8
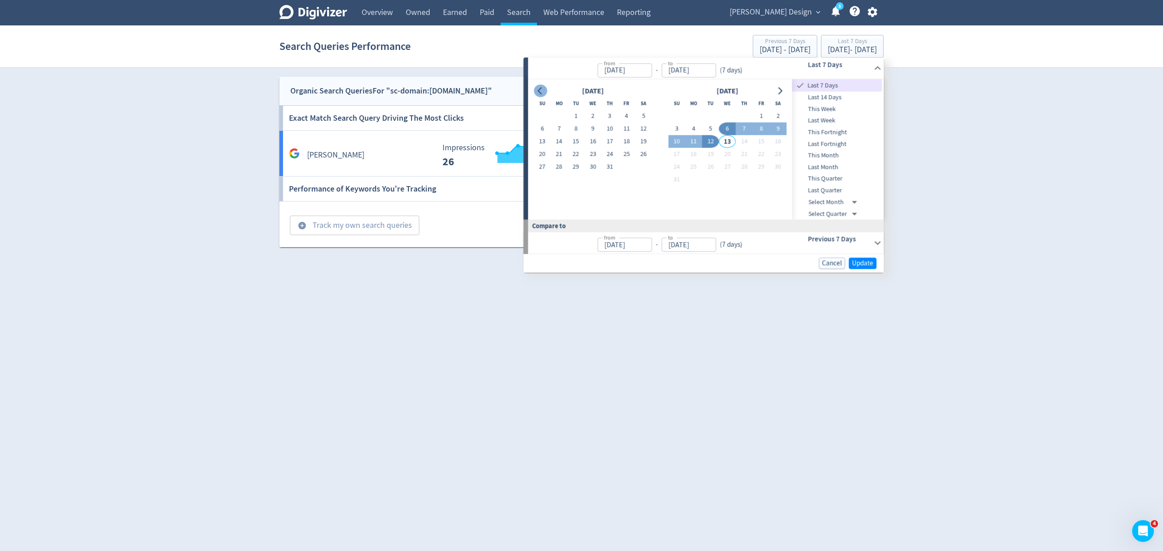
click at [540, 86] on button "Go to previous month" at bounding box center [540, 90] width 13 height 13
click at [614, 115] on button "1" at bounding box center [609, 116] width 17 height 13
type input "[DATE]"
click at [783, 93] on icon "Go to next month" at bounding box center [779, 90] width 7 height 7
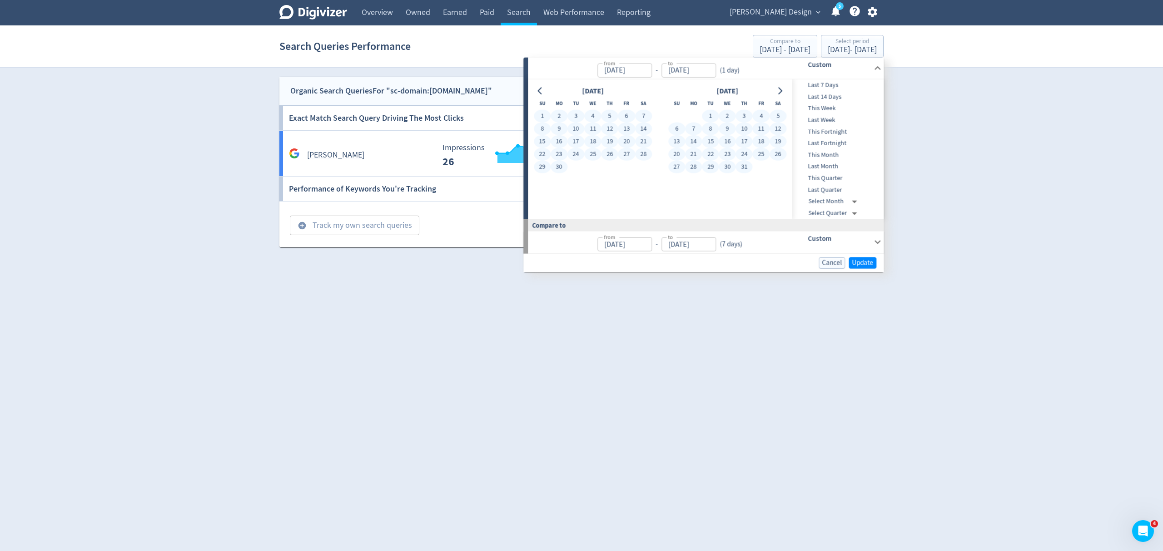
click at [741, 165] on button "31" at bounding box center [744, 167] width 17 height 13
type input "[DATE]"
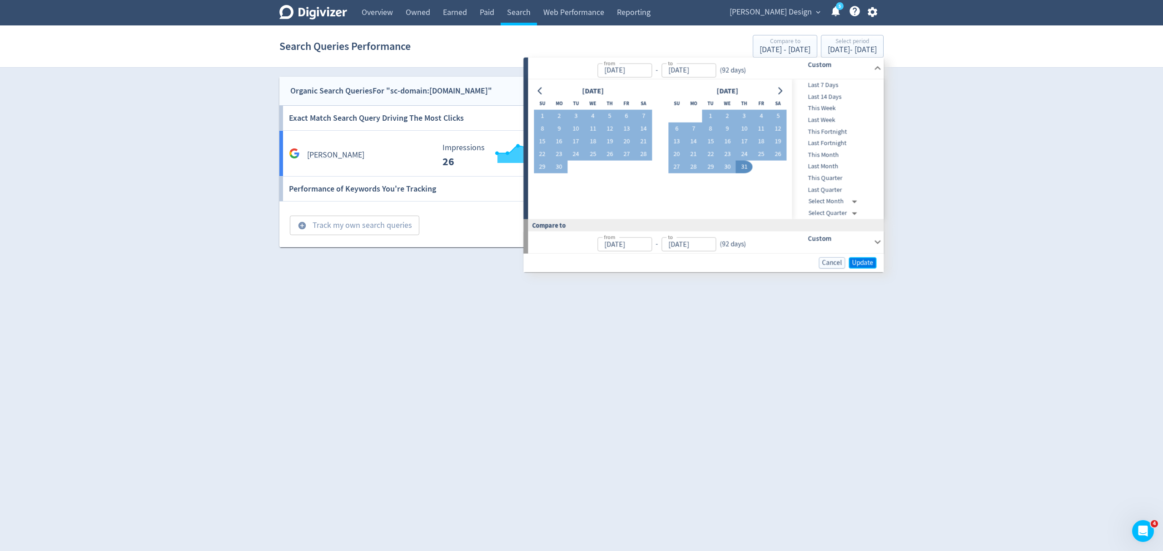
click at [862, 262] on span "Update" at bounding box center [862, 262] width 21 height 7
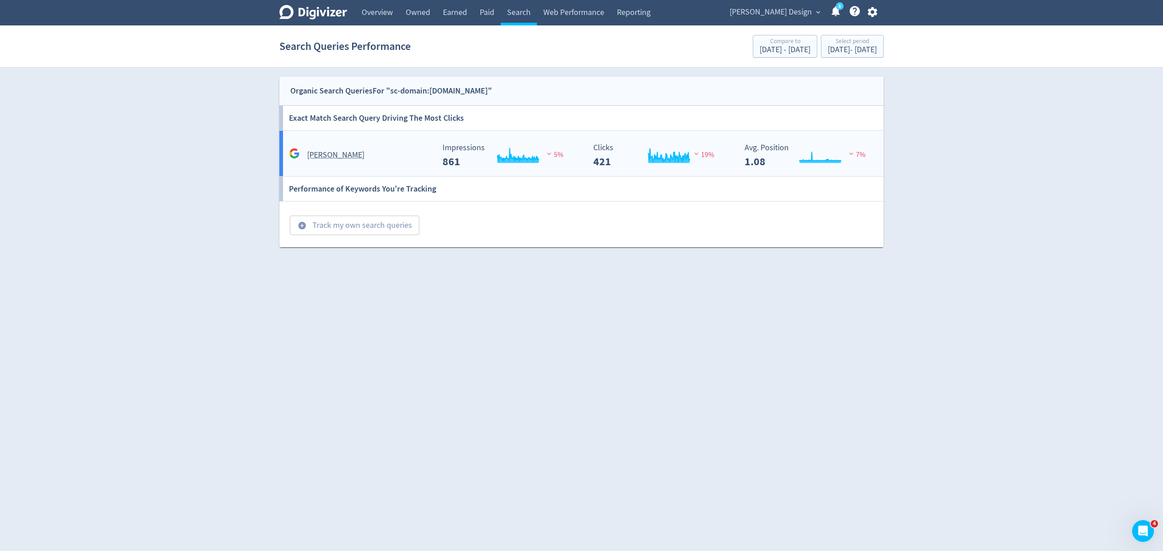
click at [398, 145] on div "[PERSON_NAME]" at bounding box center [358, 151] width 151 height 21
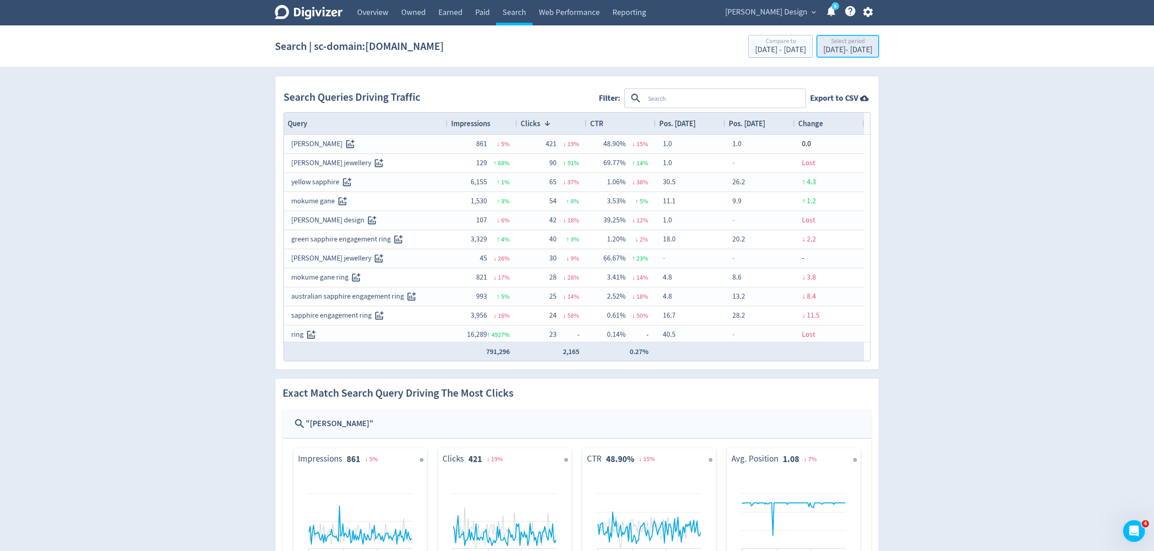
click at [827, 46] on div "May 1, 2025 - Jul 31, 2025" at bounding box center [847, 50] width 49 height 8
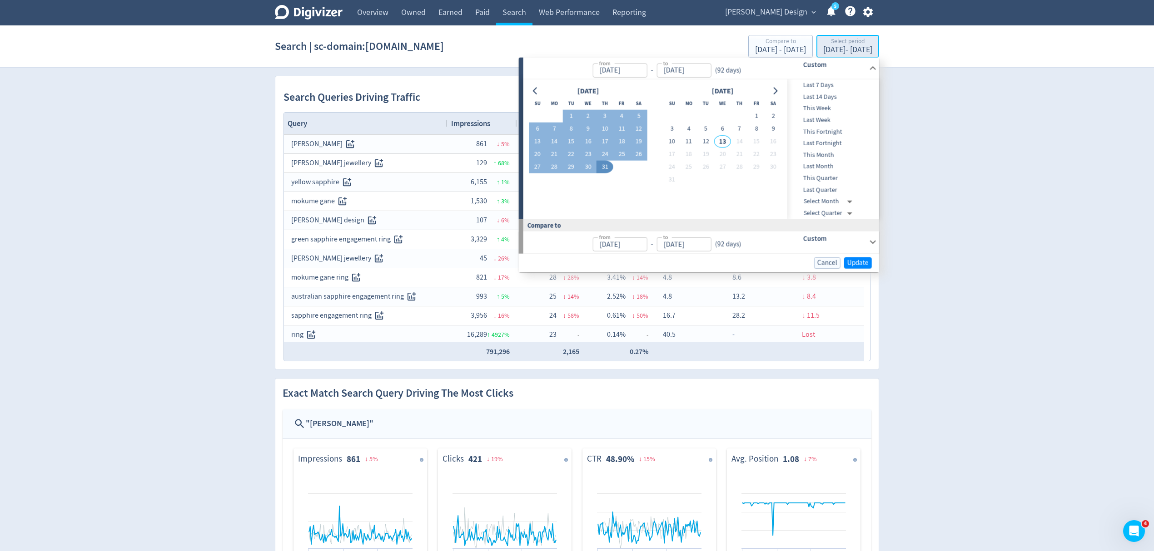
type input "May 01, 2025"
type input "Jul 31, 2025"
type input "Jan 29, 2025"
type input "Apr 30, 2025"
click at [931, 444] on div "Digivizer Logo Mark Digivizer Logo Overview Owned Earned Paid Search Web Perfor…" at bounding box center [577, 377] width 1154 height 755
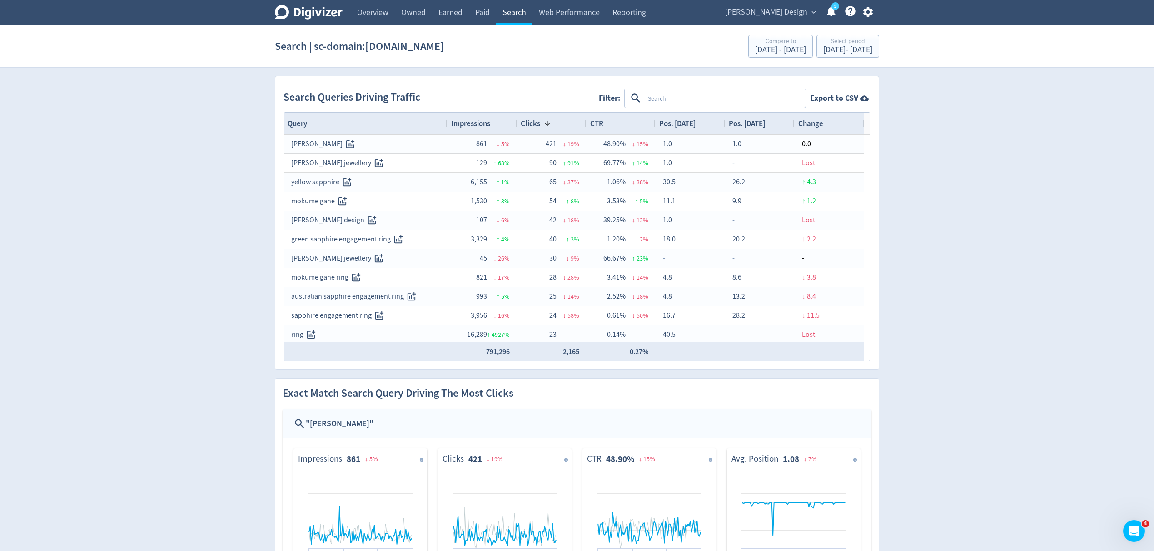
click at [516, 9] on link "Search" at bounding box center [514, 12] width 36 height 25
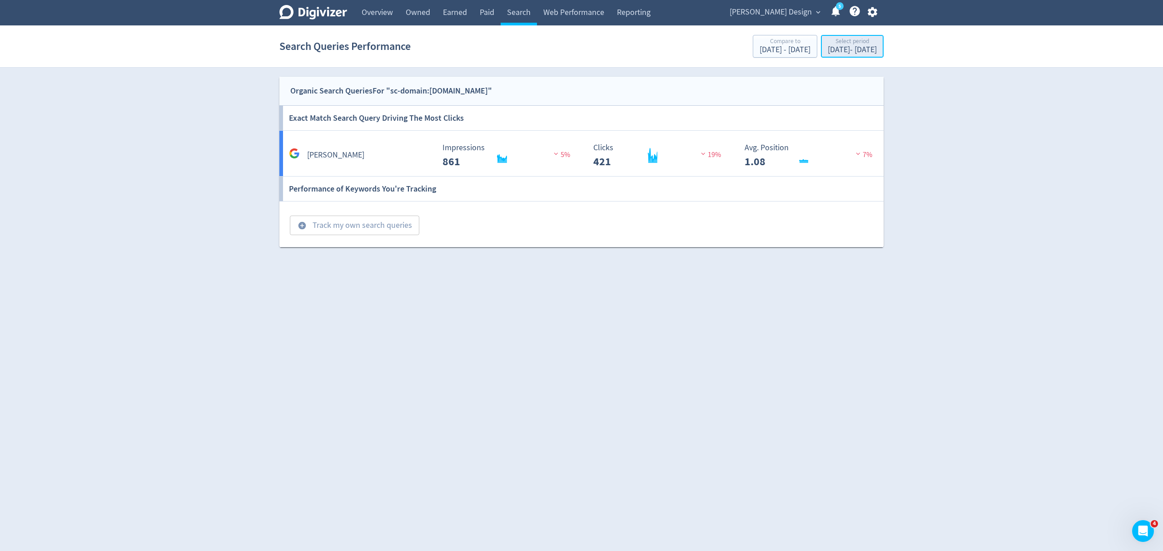
click at [827, 46] on div "May 1, 2025 - Jul 31, 2025" at bounding box center [851, 50] width 49 height 8
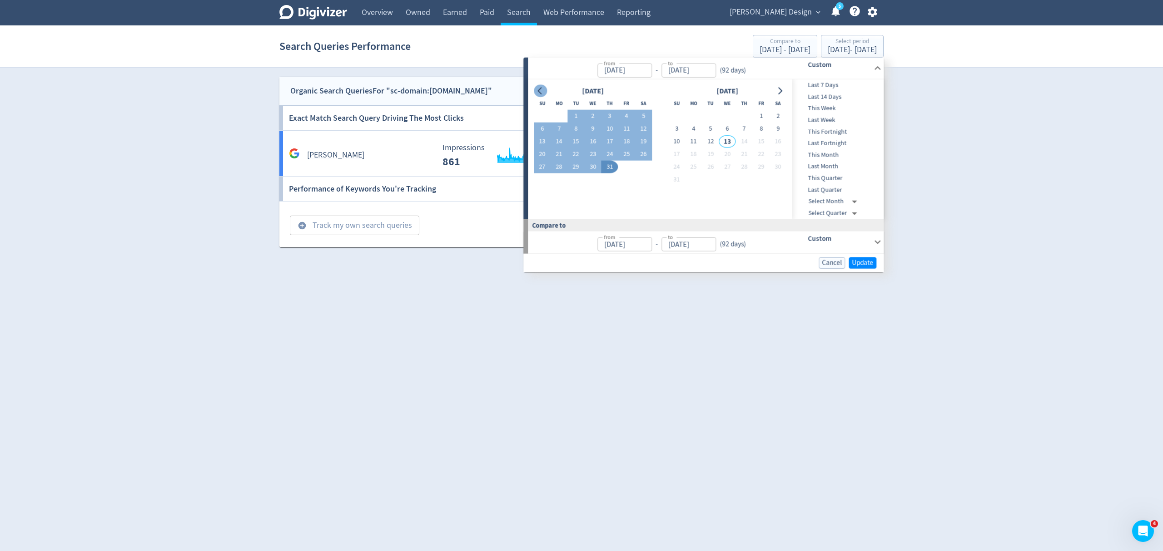
click at [539, 88] on icon "Go to previous month" at bounding box center [539, 90] width 7 height 7
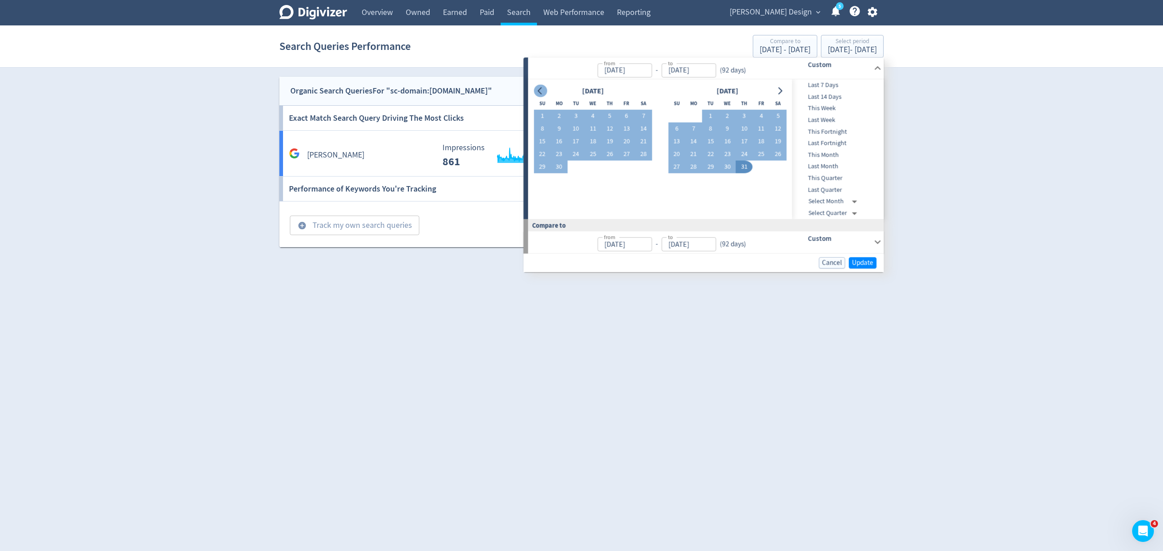
click at [539, 88] on icon "Go to previous month" at bounding box center [539, 90] width 7 height 7
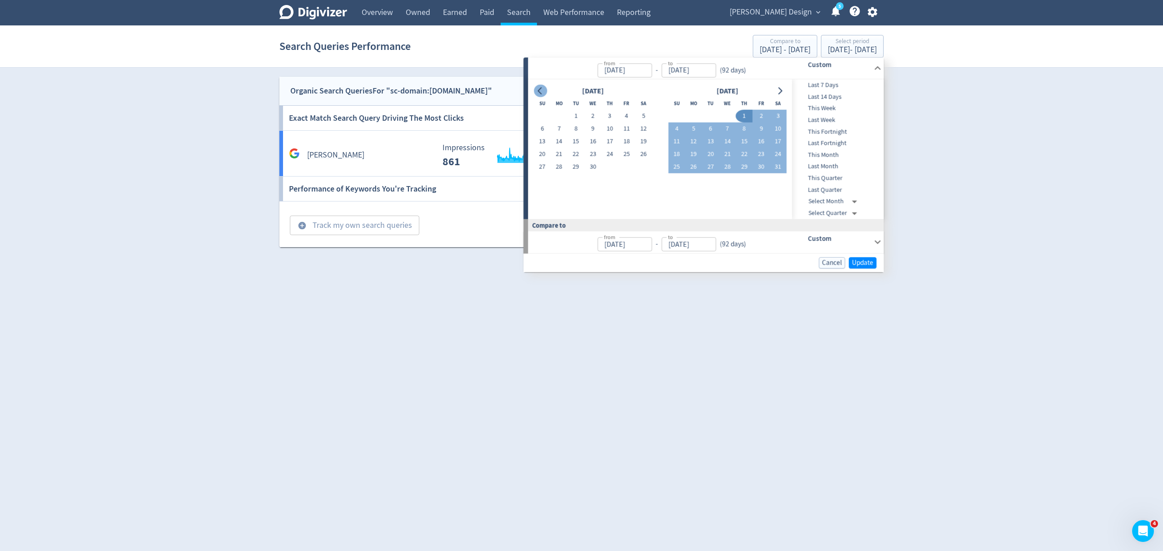
click at [539, 88] on icon "Go to previous month" at bounding box center [539, 90] width 7 height 7
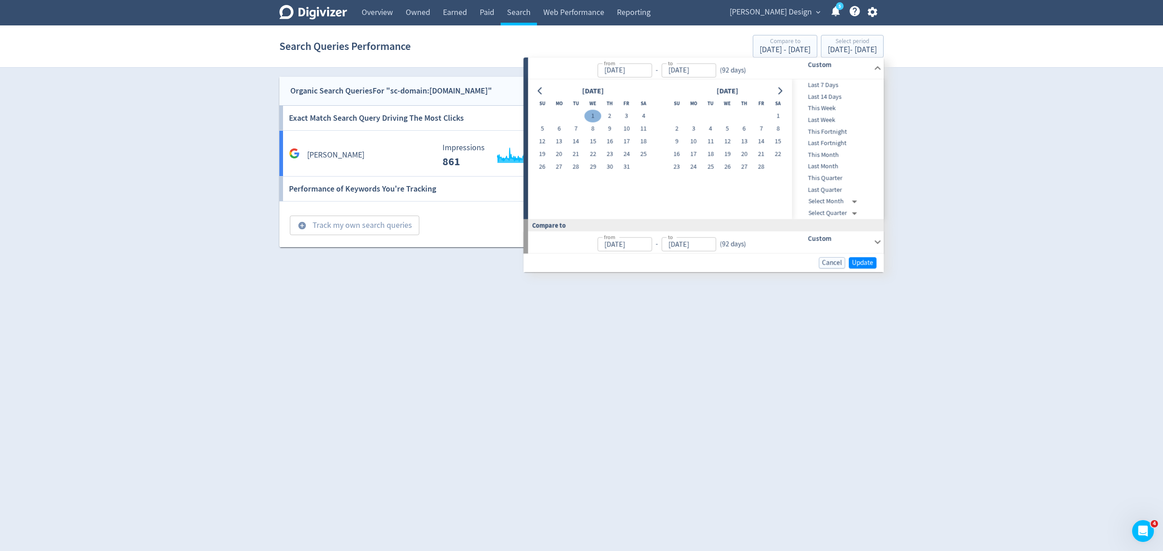
click at [592, 116] on button "1" at bounding box center [592, 116] width 17 height 13
type input "Jan 01, 2025"
click at [778, 93] on icon "Go to next month" at bounding box center [779, 90] width 7 height 7
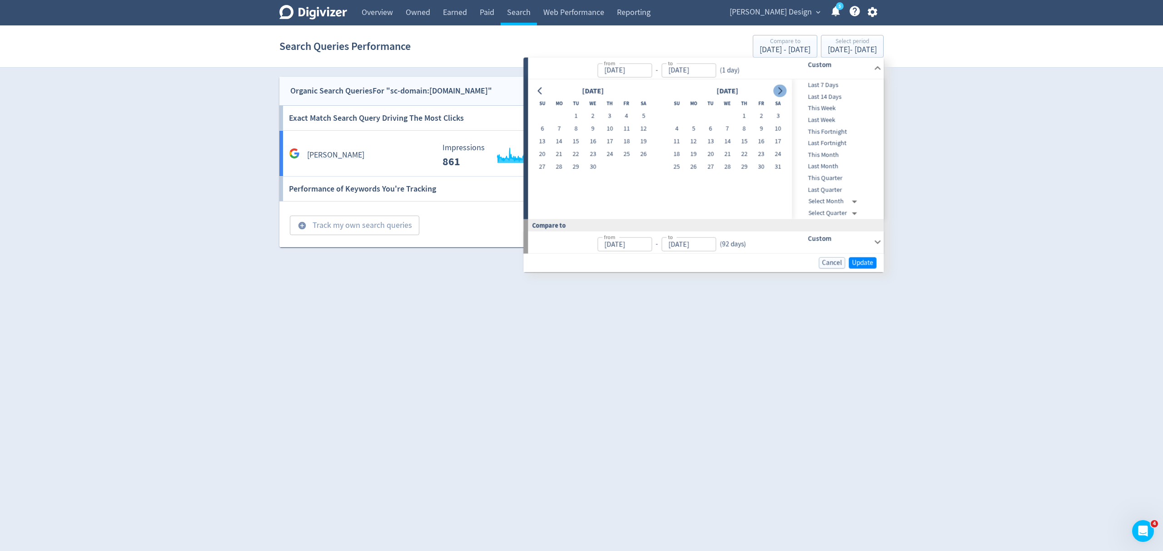
click at [778, 93] on icon "Go to next month" at bounding box center [779, 90] width 7 height 7
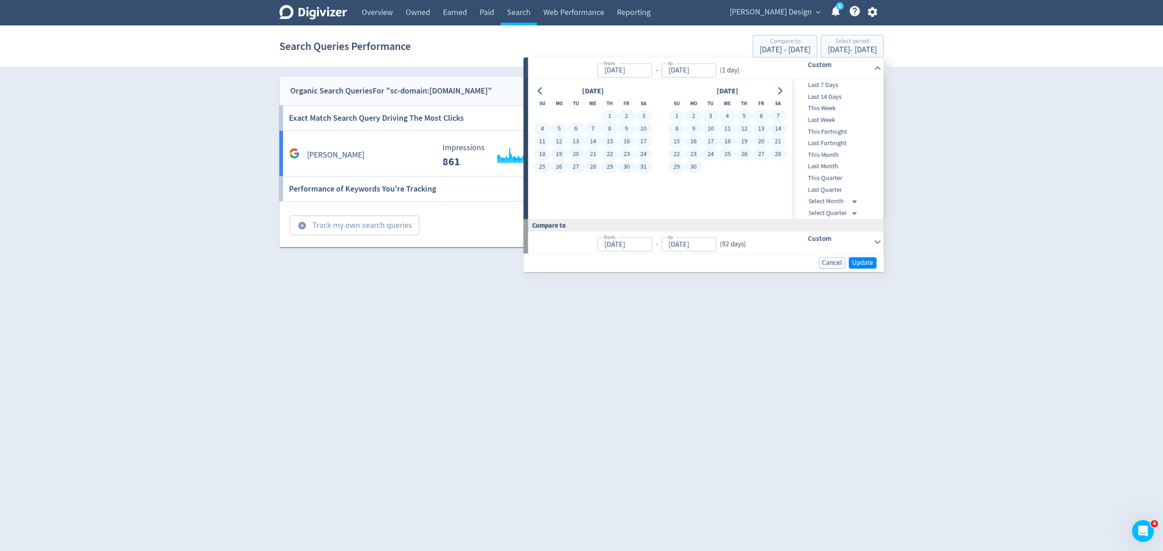
click at [691, 169] on button "30" at bounding box center [693, 167] width 17 height 13
type input "Jun 30, 2025"
type input "Jul 04, 2024"
type input "Dec 31, 2024"
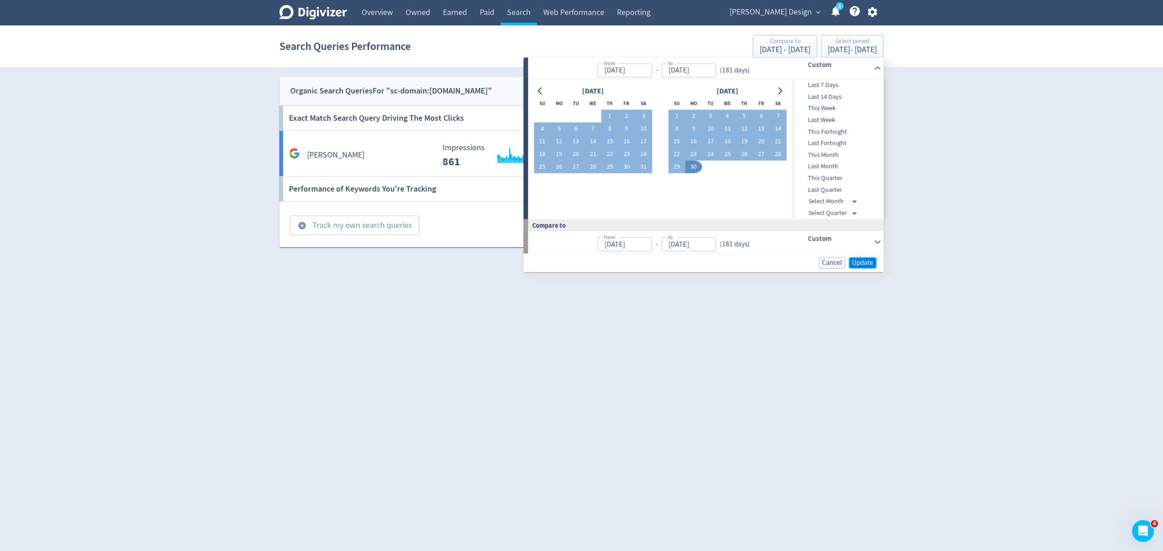
click at [867, 260] on span "Update" at bounding box center [862, 262] width 21 height 7
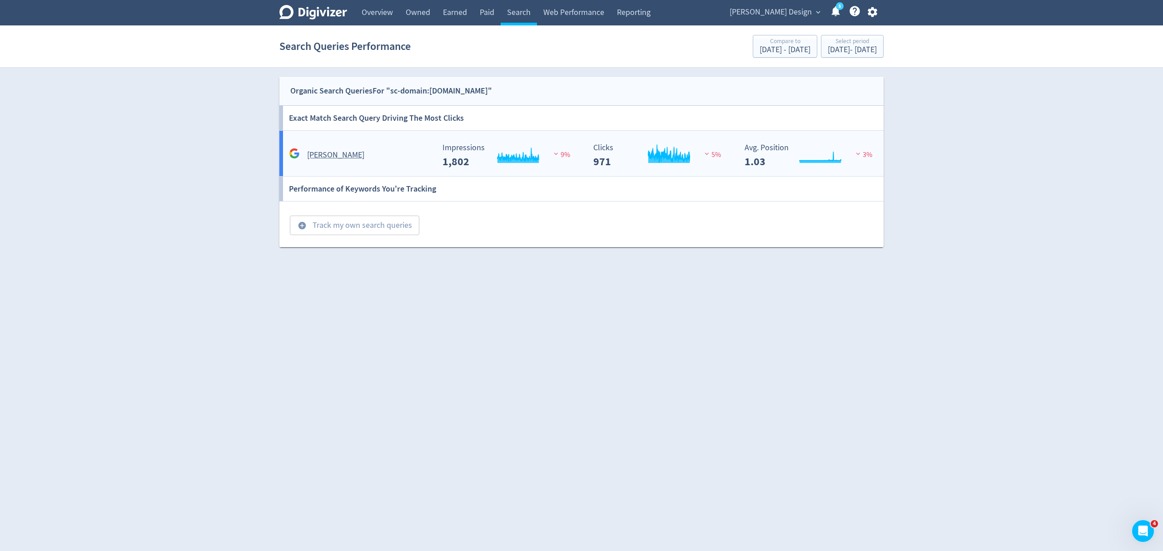
click at [378, 160] on div "jason ree" at bounding box center [361, 155] width 148 height 14
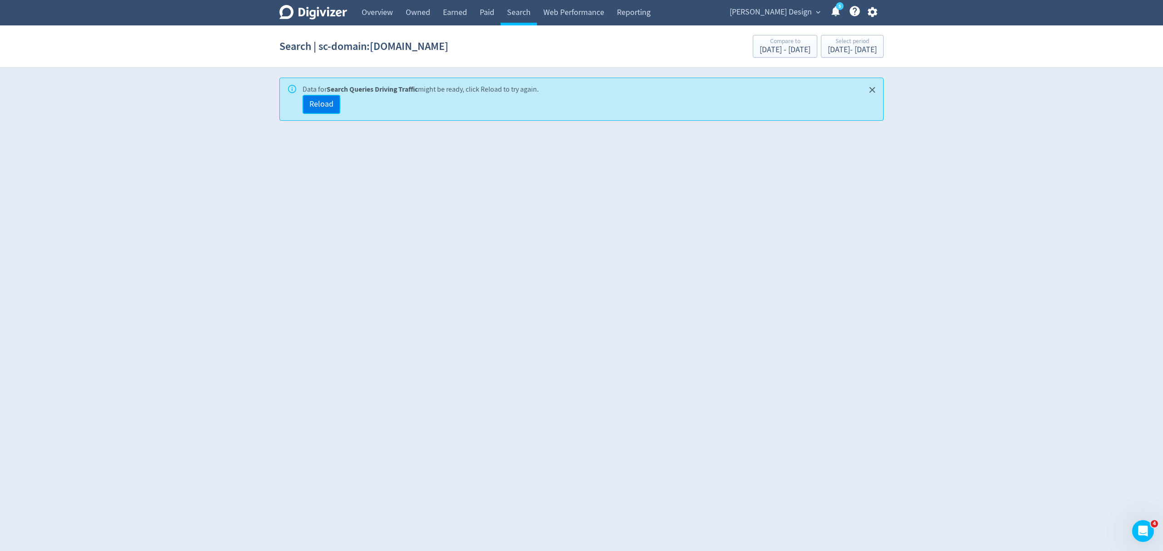
click at [315, 104] on span "Reload" at bounding box center [321, 104] width 24 height 8
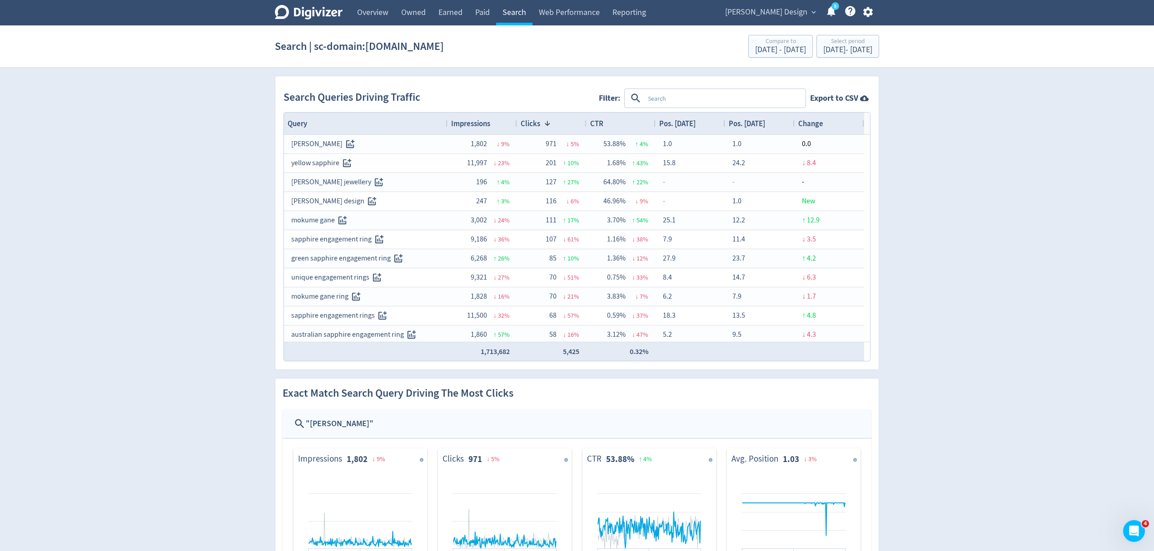
click at [519, 23] on link "Search" at bounding box center [514, 12] width 36 height 25
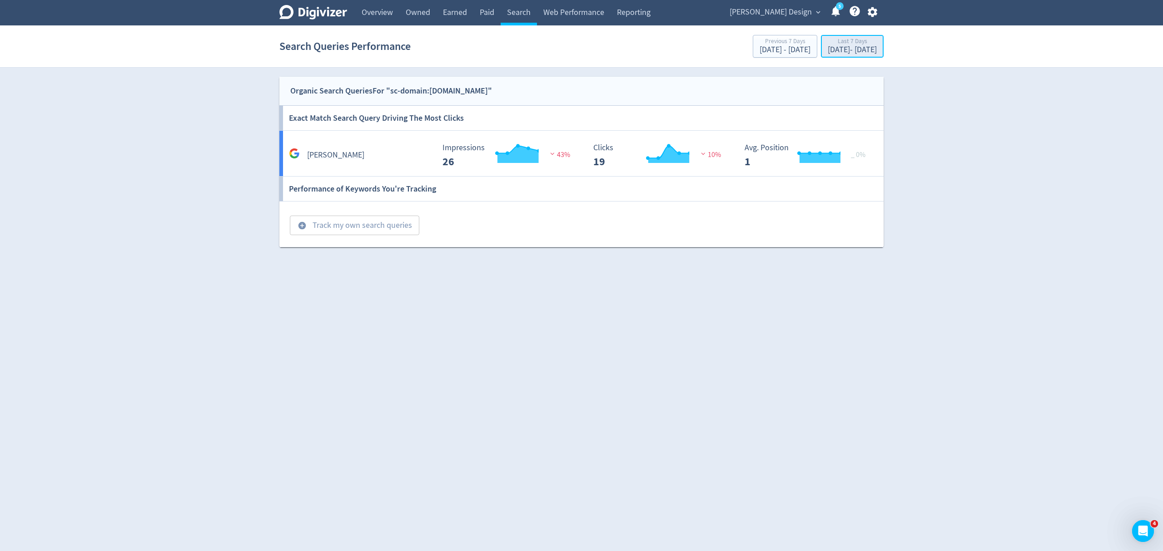
click at [834, 51] on div "[DATE] - [DATE]" at bounding box center [851, 50] width 49 height 8
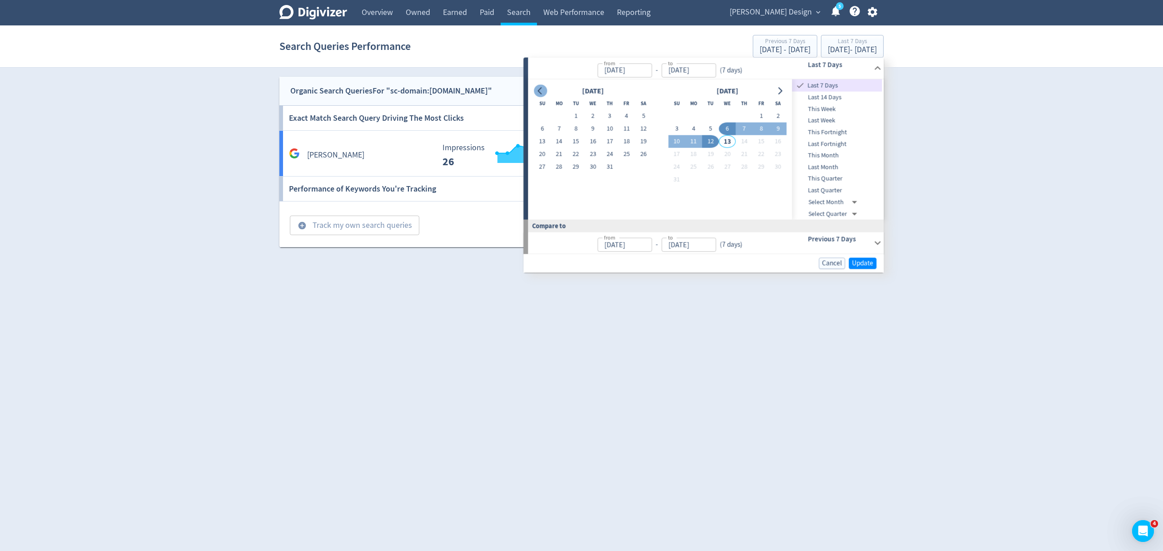
click at [539, 91] on icon "Go to previous month" at bounding box center [540, 90] width 4 height 7
click at [539, 91] on icon "Go to previous month" at bounding box center [539, 90] width 7 height 7
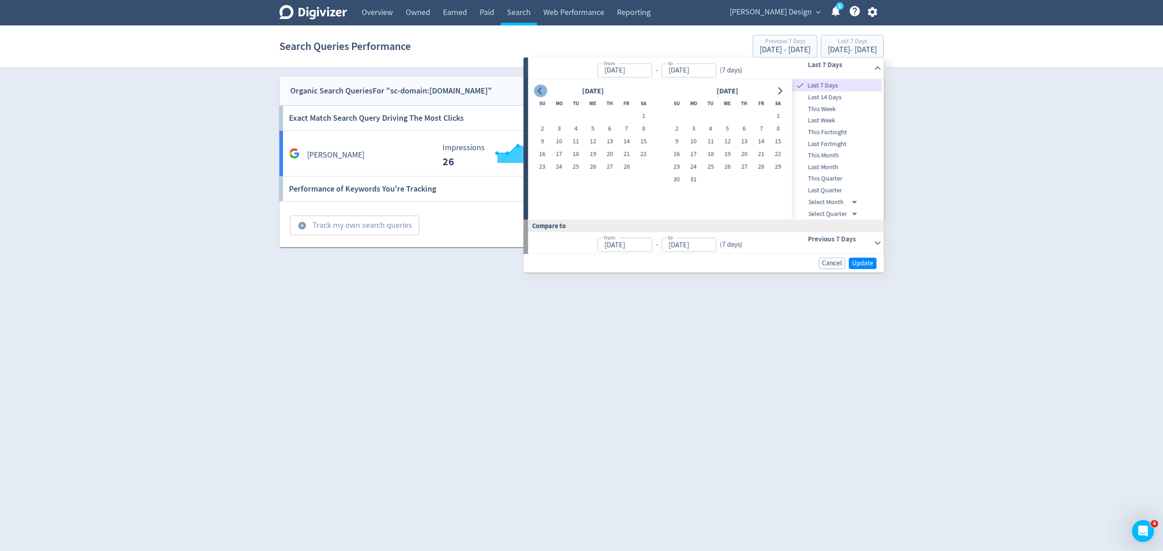
click at [539, 91] on icon "Go to previous month" at bounding box center [539, 90] width 7 height 7
click at [592, 115] on button "1" at bounding box center [592, 116] width 17 height 13
type input "[DATE]"
click at [782, 95] on button "Go to next month" at bounding box center [779, 90] width 13 height 13
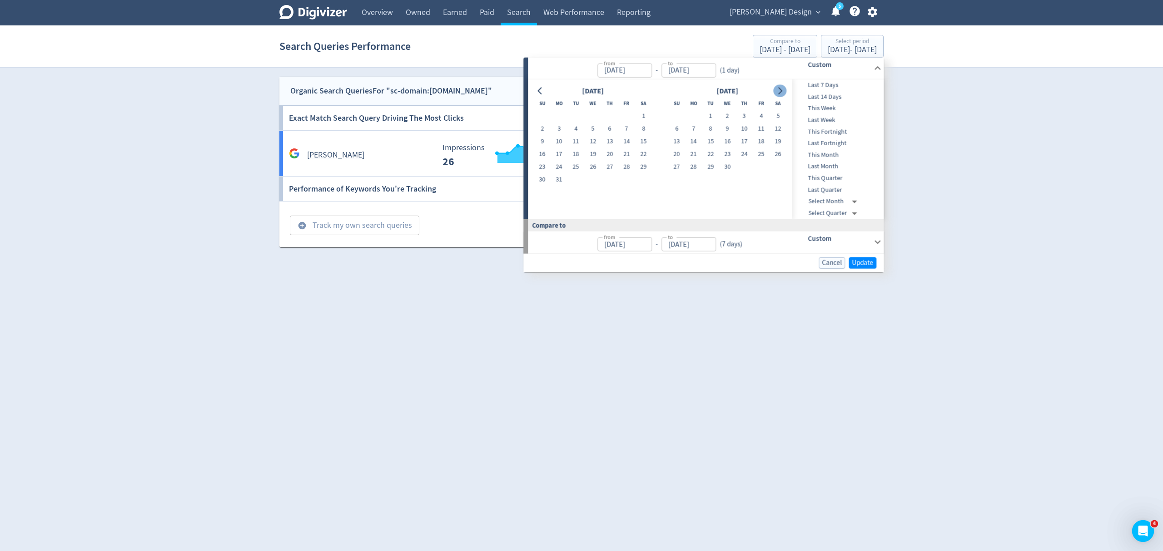
click at [782, 95] on button "Go to next month" at bounding box center [779, 90] width 13 height 13
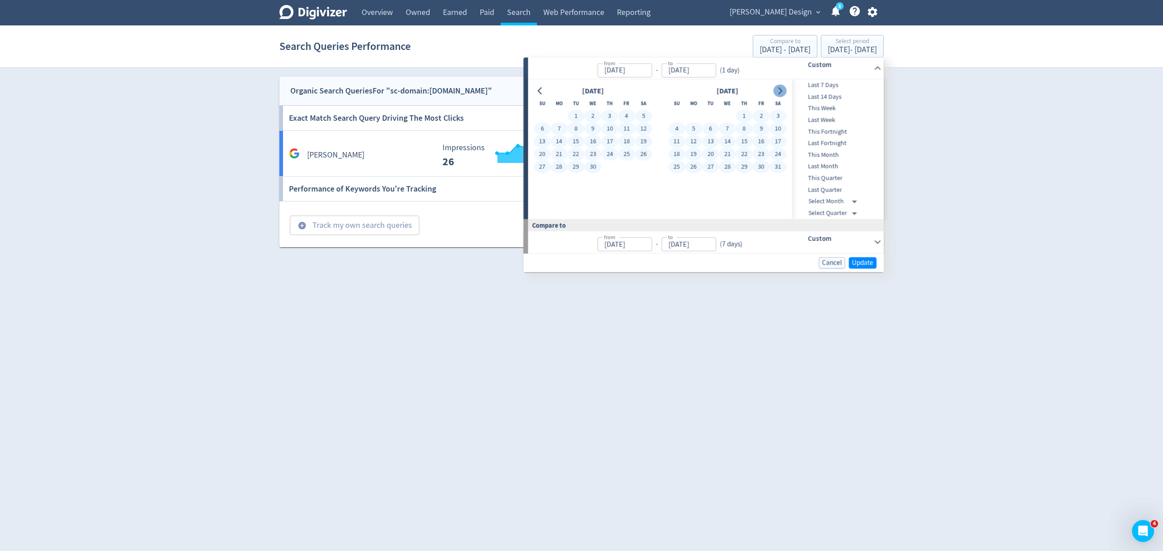
click at [779, 94] on button "Go to next month" at bounding box center [779, 90] width 13 height 13
click at [691, 162] on button "30" at bounding box center [693, 167] width 17 height 13
type input "[DATE]"
type input "Jul 04, 2024"
type input "Dec 31, 2024"
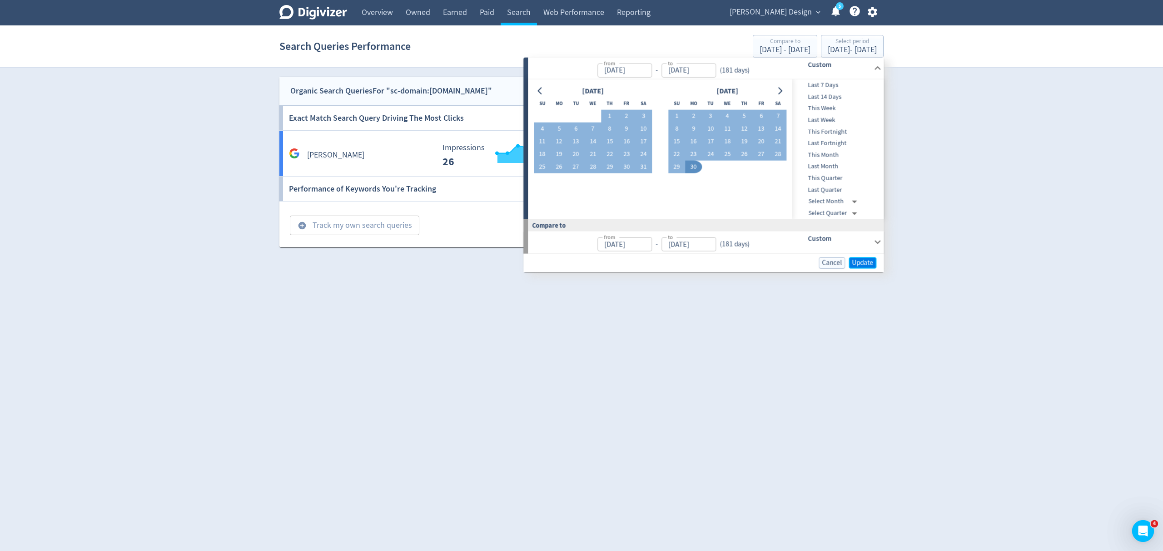
click at [859, 264] on span "Update" at bounding box center [862, 262] width 21 height 7
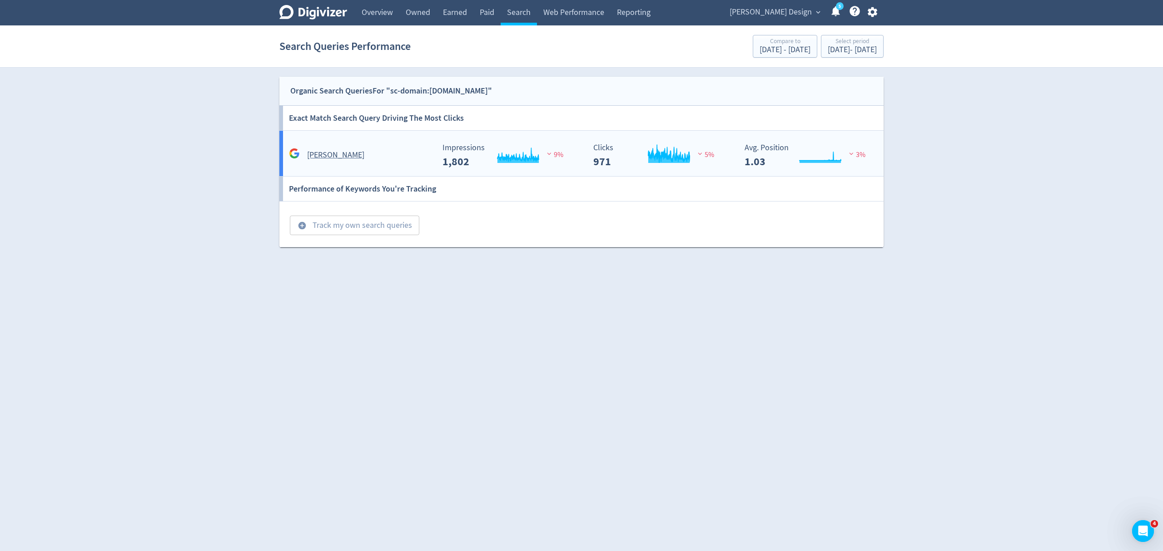
click at [406, 148] on div "[PERSON_NAME]" at bounding box center [358, 151] width 151 height 21
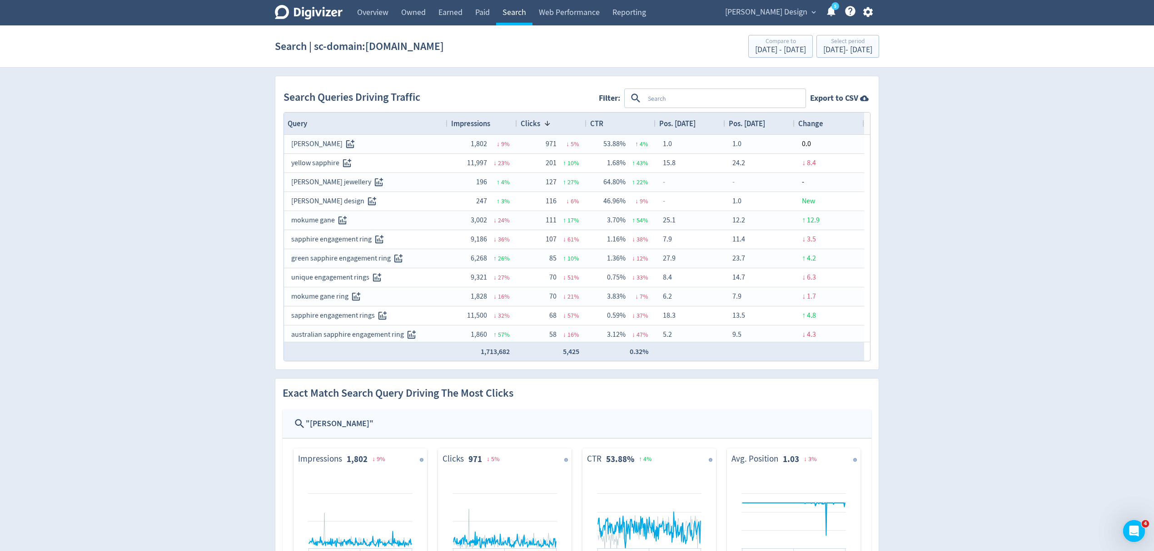
click at [509, 12] on link "Search" at bounding box center [514, 12] width 36 height 25
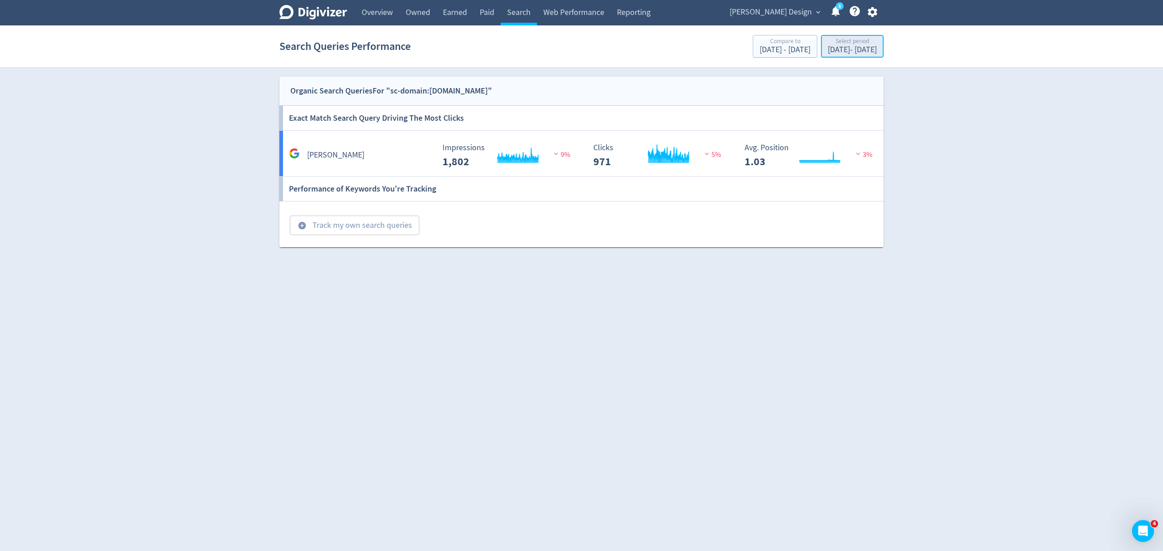
click at [827, 48] on div "Jan 1, 2025 - Jun 30, 2025" at bounding box center [851, 50] width 49 height 8
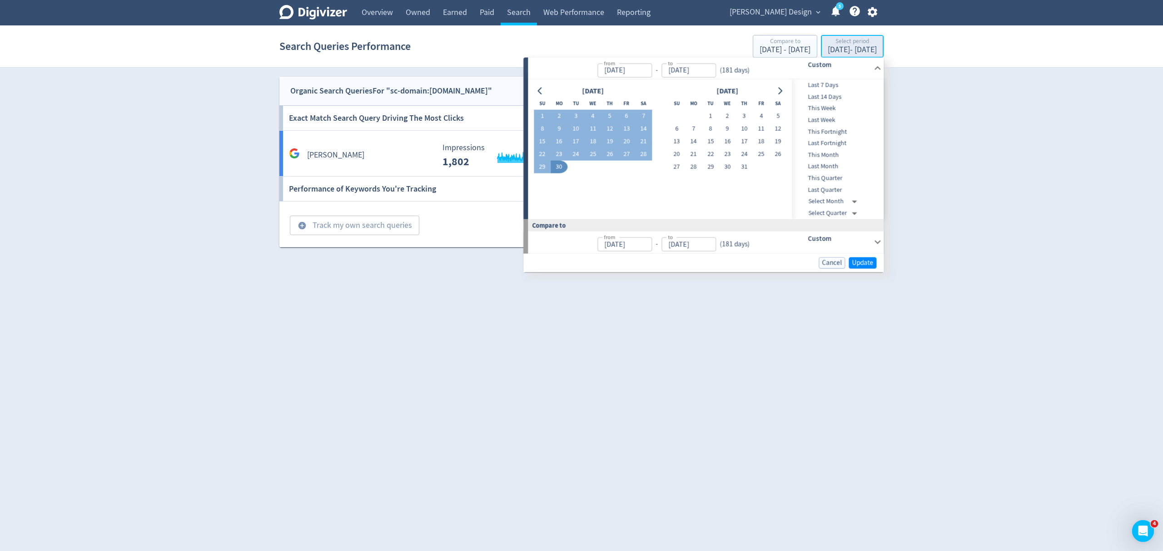
type input "Jan 01, 2025"
type input "[DATE]"
type input "Jul 04, 2024"
type input "Dec 31, 2024"
click at [536, 91] on icon "Go to previous month" at bounding box center [539, 90] width 7 height 7
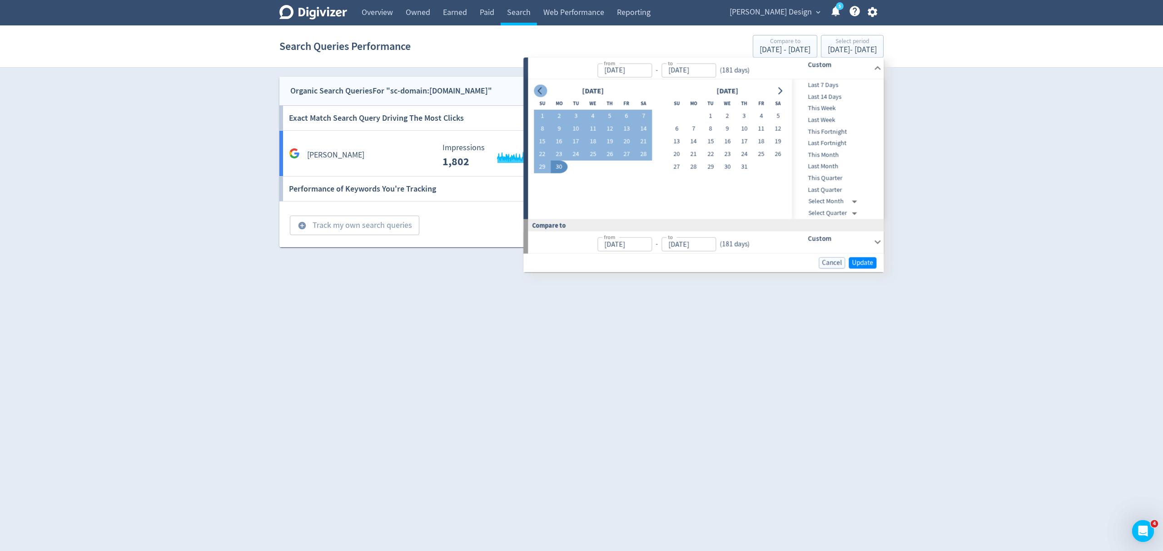
click at [536, 91] on icon "Go to previous month" at bounding box center [539, 90] width 7 height 7
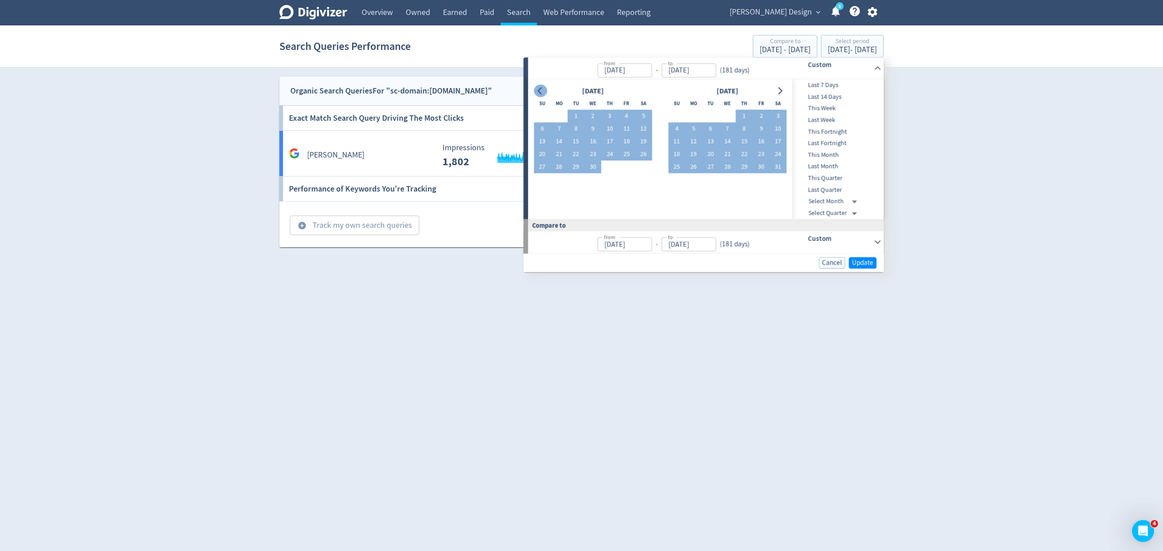
click at [536, 91] on icon "Go to previous month" at bounding box center [539, 90] width 7 height 7
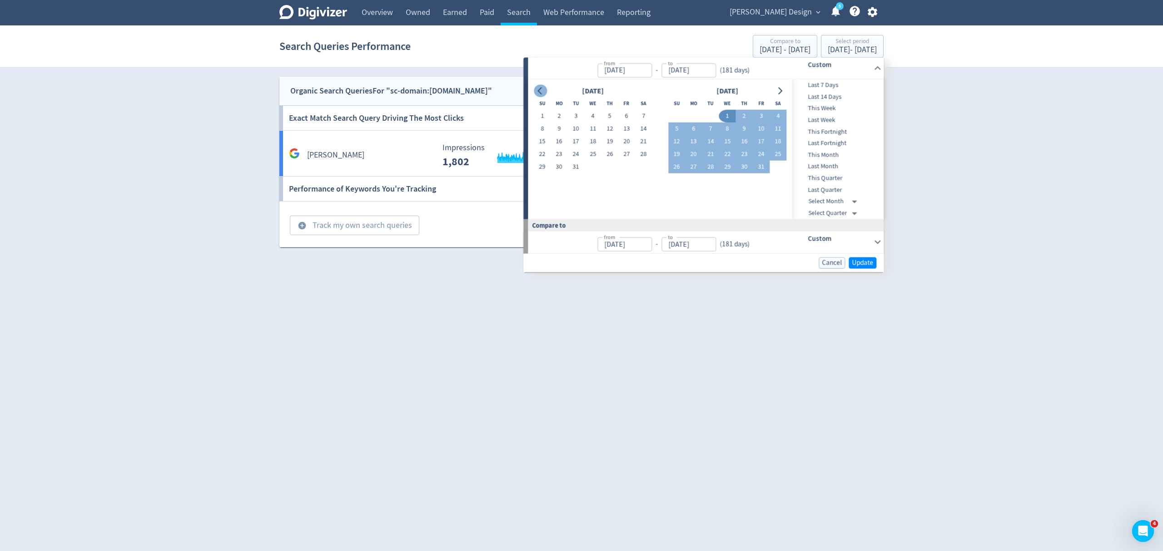
click at [536, 91] on icon "Go to previous month" at bounding box center [539, 90] width 7 height 7
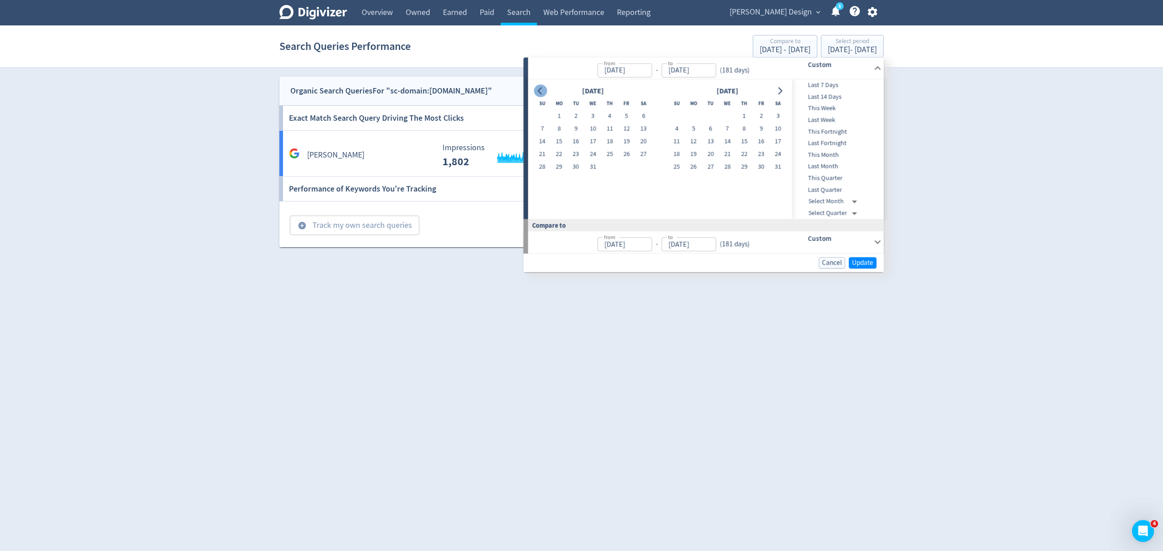
click at [536, 91] on icon "Go to previous month" at bounding box center [539, 90] width 7 height 7
click at [642, 116] on button "1" at bounding box center [643, 116] width 17 height 13
type input "Jun 01, 2024"
click at [769, 93] on div "July 2024" at bounding box center [727, 91] width 118 height 12
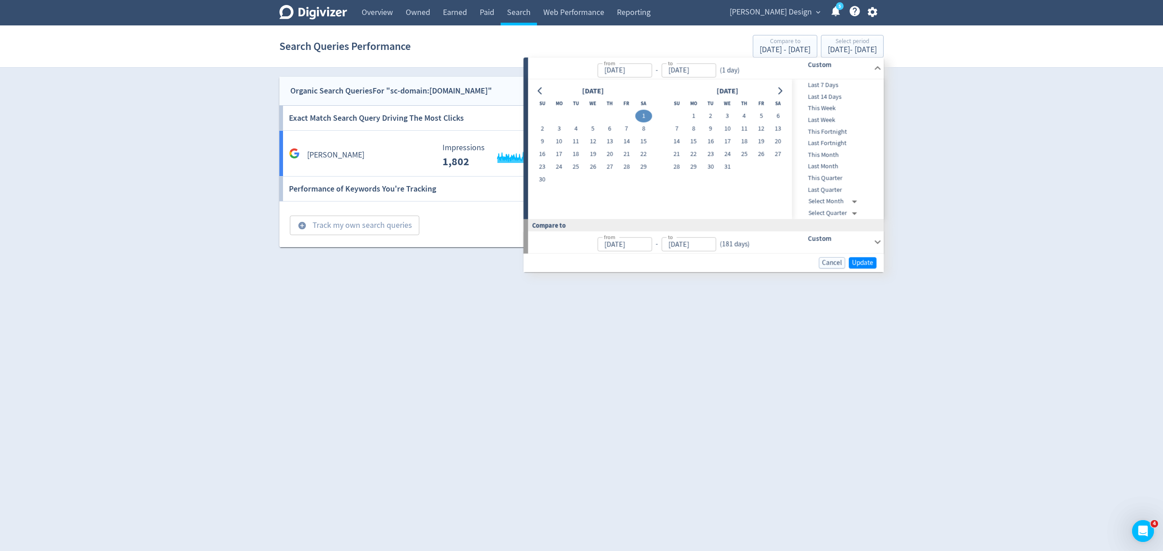
click at [773, 93] on div "July 2024" at bounding box center [727, 91] width 118 height 12
click at [777, 94] on icon "Go to next month" at bounding box center [779, 90] width 7 height 7
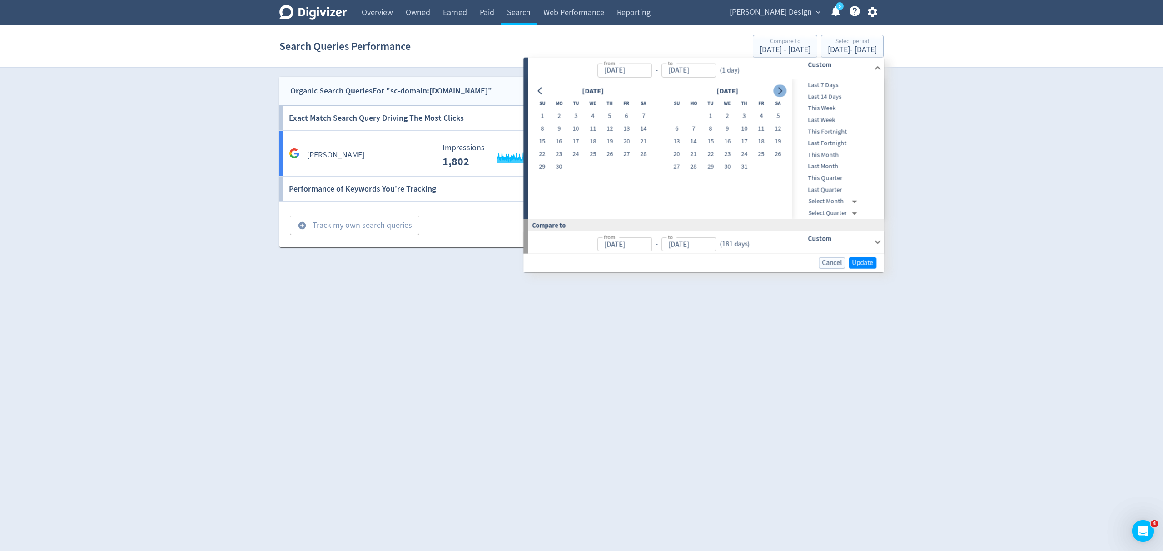
click at [777, 94] on icon "Go to next month" at bounding box center [779, 90] width 7 height 7
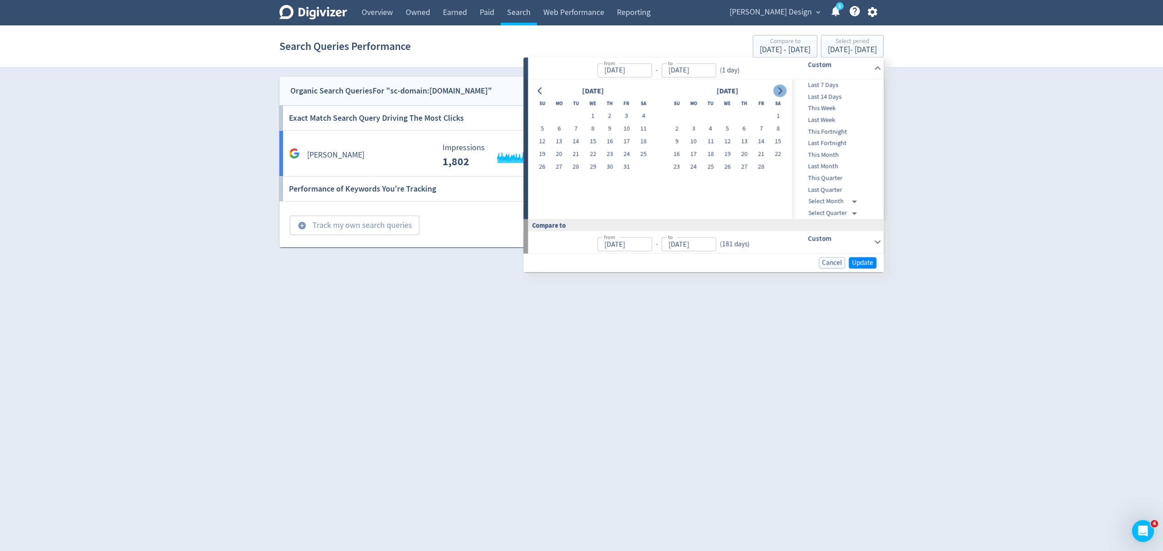
click at [777, 94] on icon "Go to next month" at bounding box center [779, 90] width 7 height 7
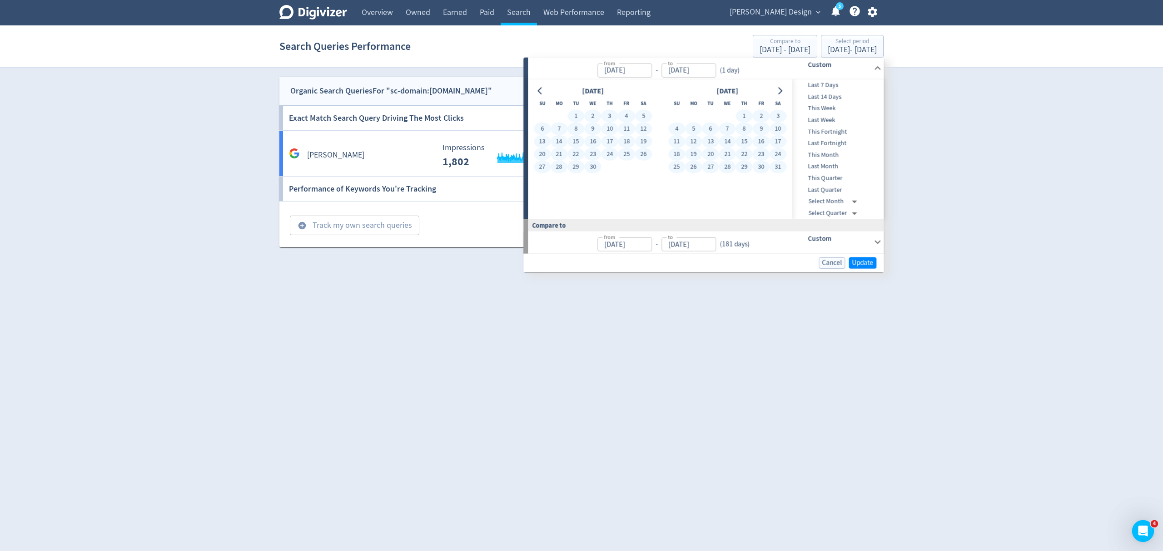
click at [781, 169] on button "31" at bounding box center [777, 167] width 17 height 13
type input "[DATE]"
type input "Jun 02, 2023"
type input "May 31, 2024"
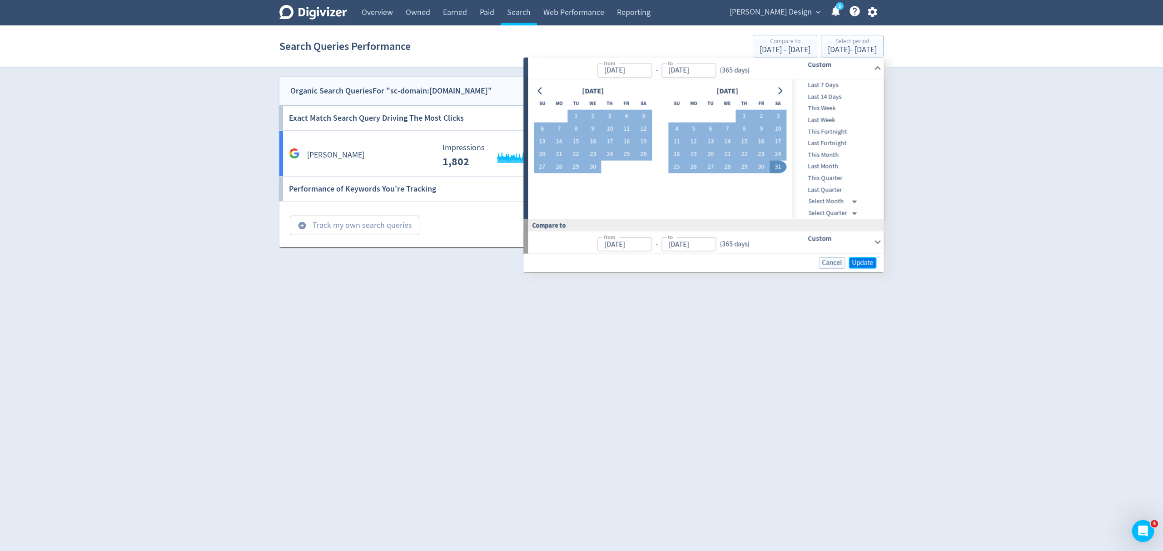
click at [856, 260] on span "Update" at bounding box center [862, 262] width 21 height 7
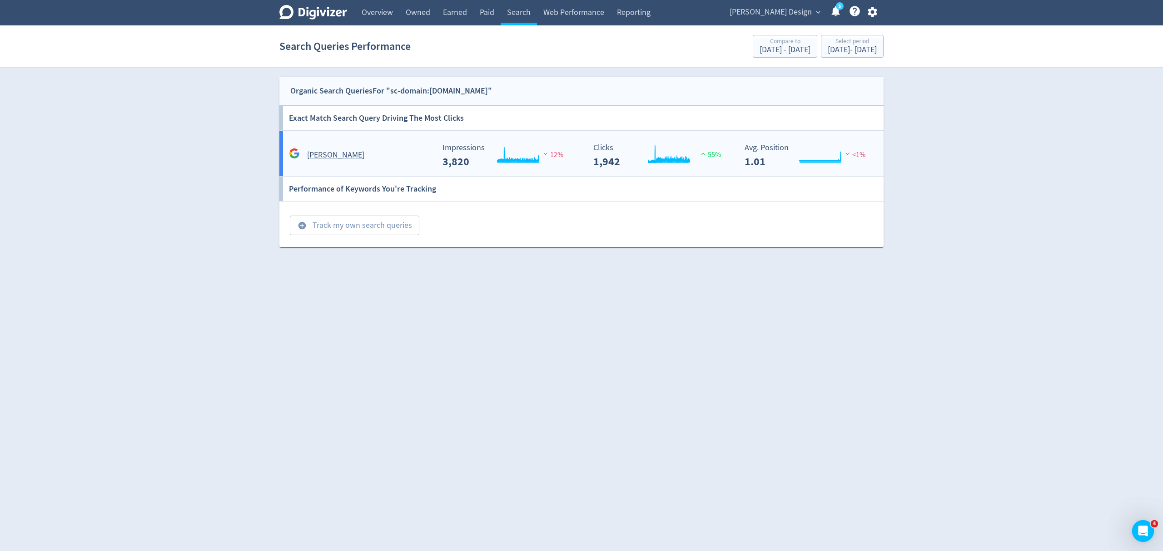
click at [380, 151] on div "jason ree" at bounding box center [361, 155] width 148 height 14
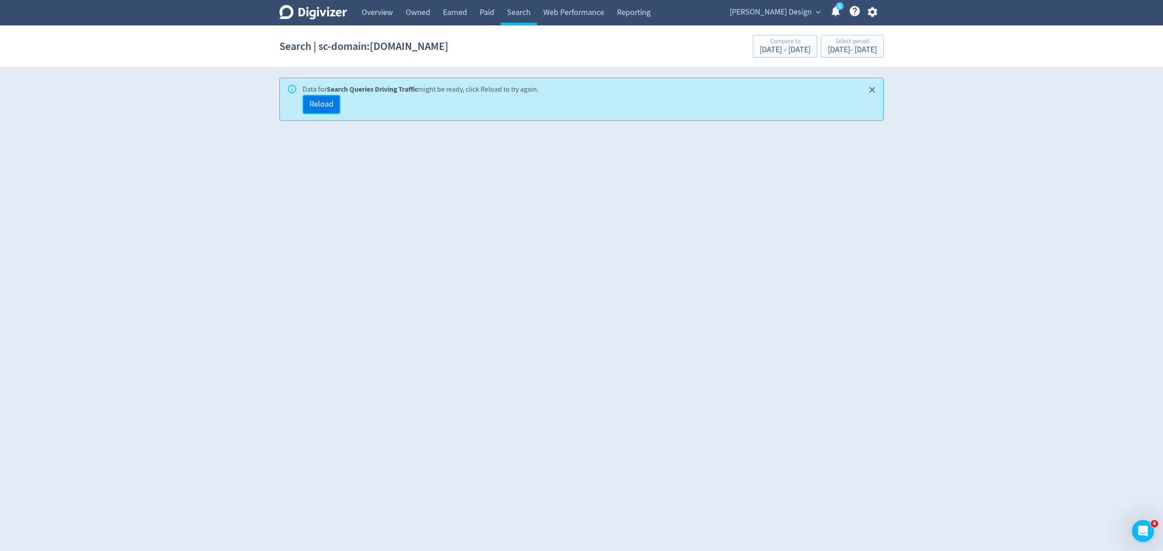
click at [329, 104] on span "Reload" at bounding box center [321, 104] width 24 height 8
drag, startPoint x: 513, startPoint y: 11, endPoint x: 534, endPoint y: 75, distance: 67.8
click at [513, 11] on link "Search" at bounding box center [518, 12] width 36 height 25
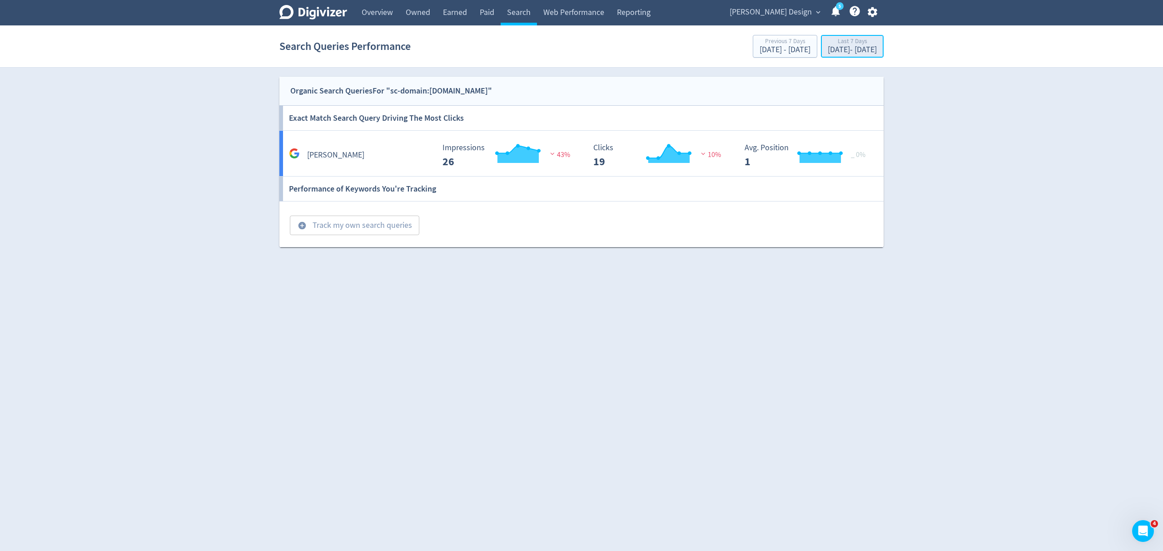
click at [827, 43] on div "Last 7 Days" at bounding box center [851, 42] width 49 height 8
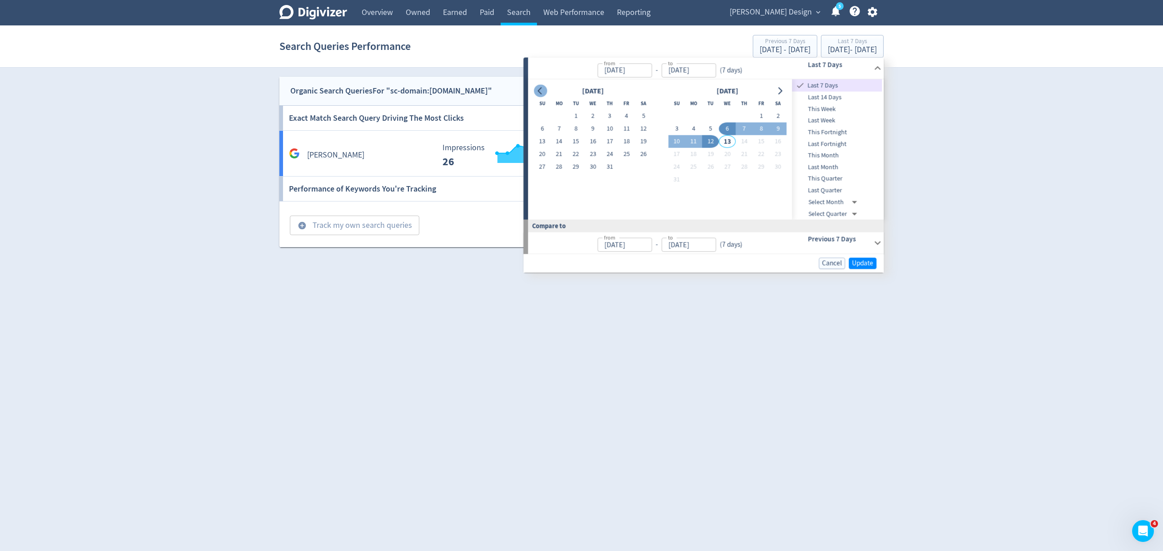
click at [540, 90] on icon "Go to previous month" at bounding box center [539, 90] width 7 height 7
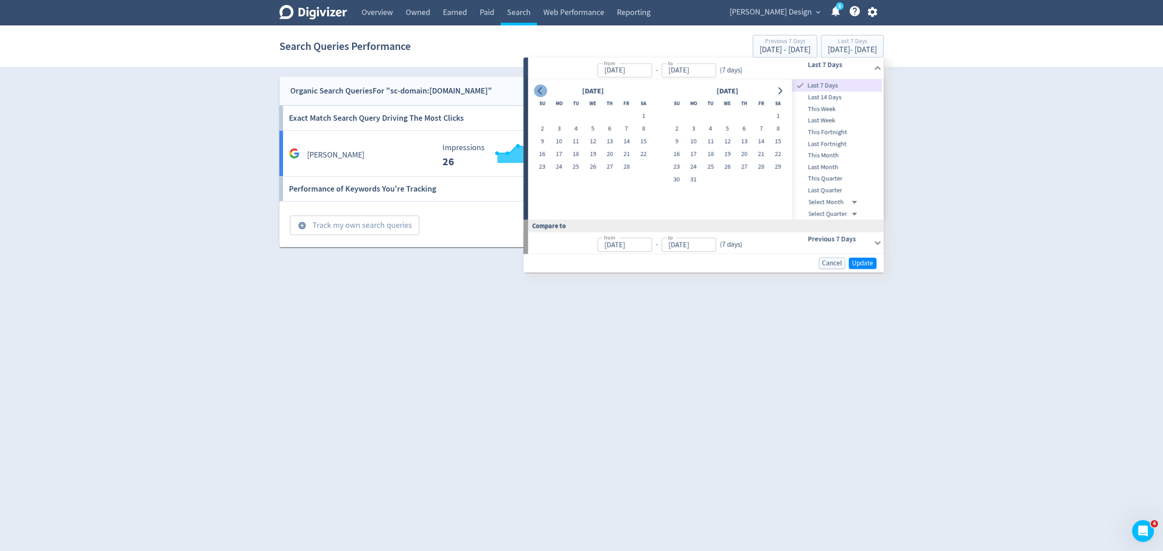
click at [540, 90] on icon "Go to previous month" at bounding box center [539, 90] width 7 height 7
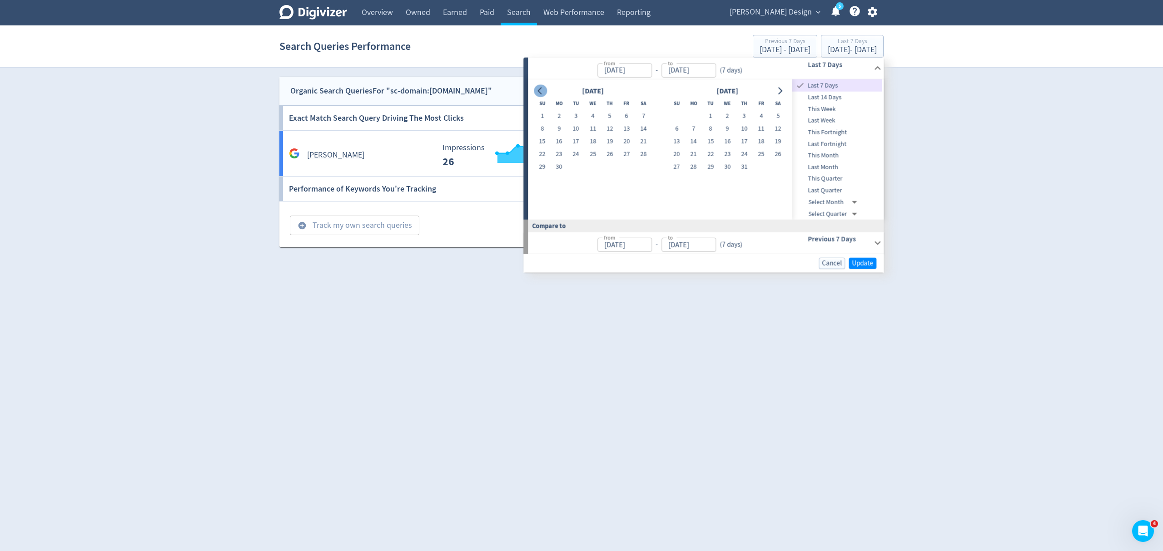
click at [540, 90] on icon "Go to previous month" at bounding box center [539, 90] width 7 height 7
click at [644, 113] on button "1" at bounding box center [643, 116] width 17 height 13
type input "Jun 01, 2024"
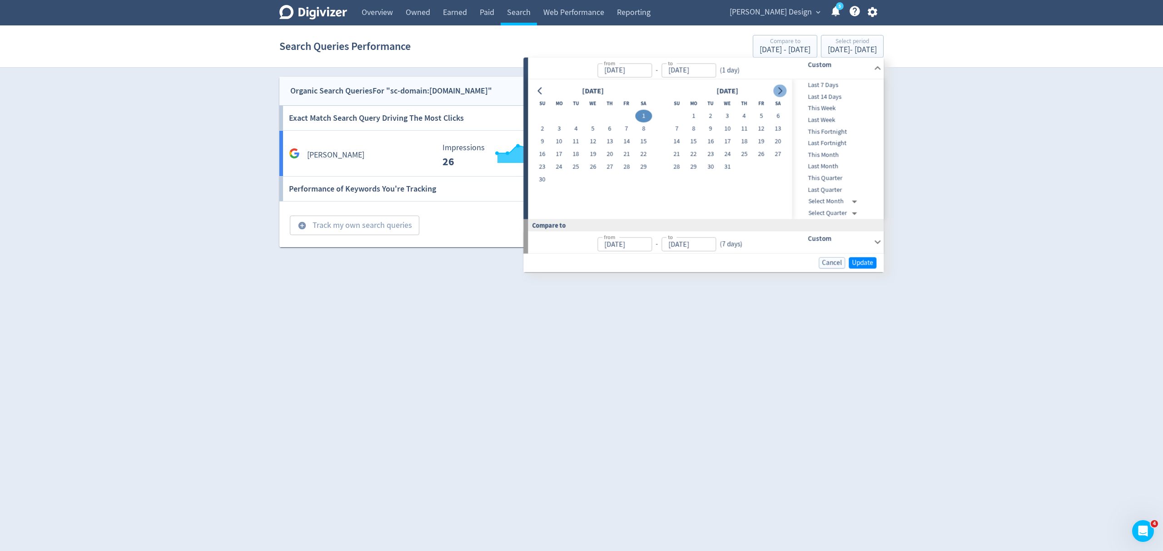
click at [778, 93] on icon "Go to next month" at bounding box center [779, 90] width 7 height 7
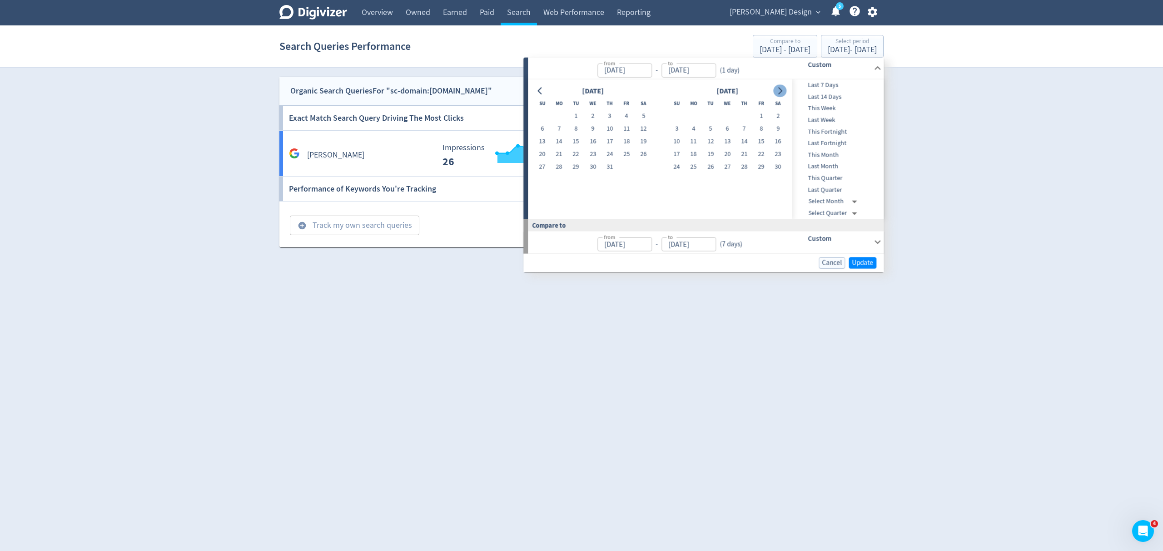
click at [778, 93] on icon "Go to next month" at bounding box center [779, 90] width 7 height 7
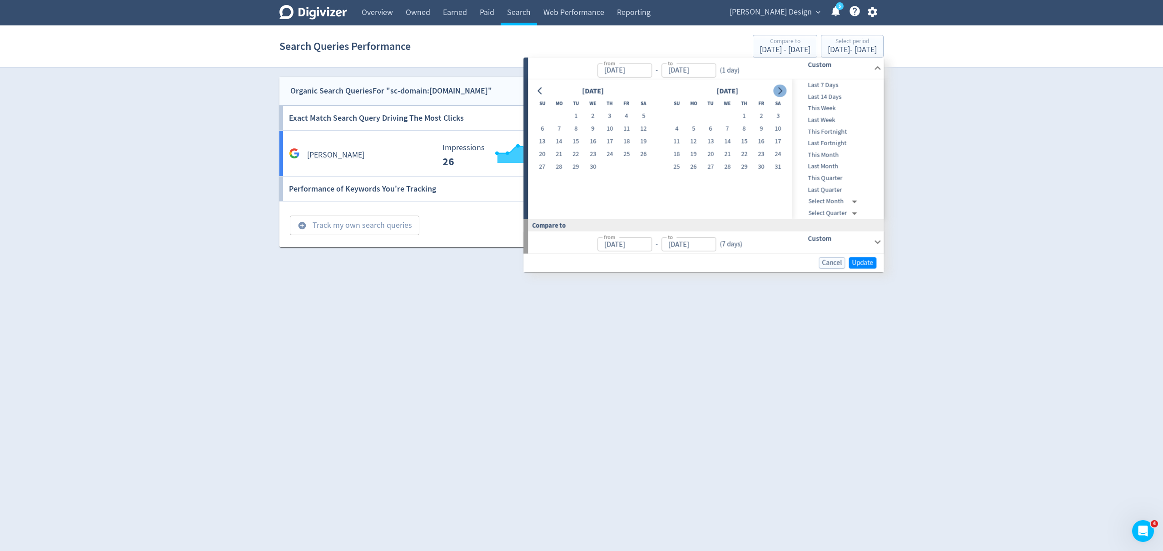
click at [778, 93] on icon "Go to next month" at bounding box center [779, 90] width 7 height 7
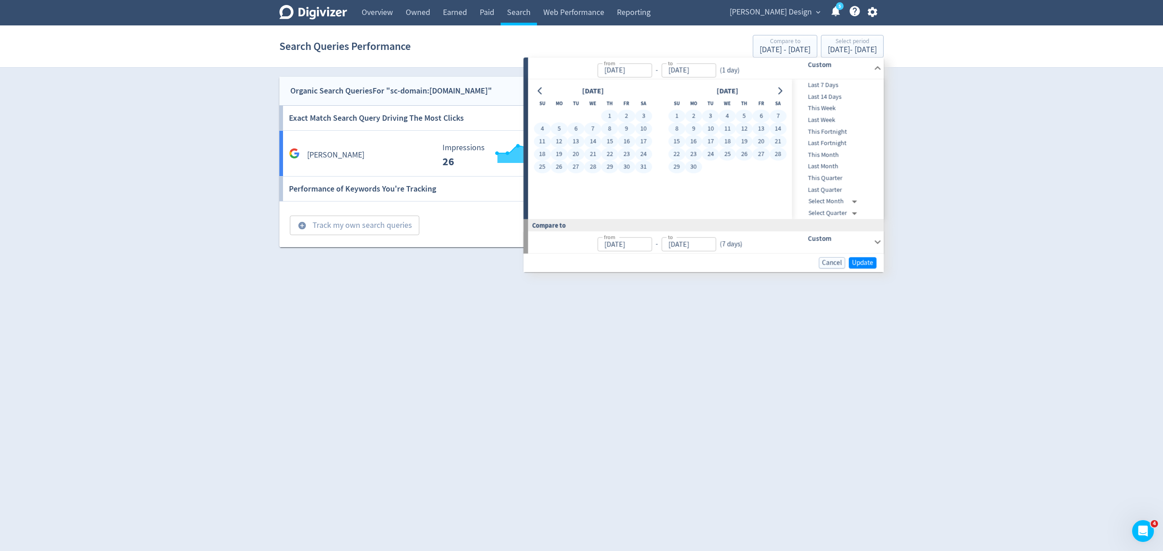
click at [694, 169] on button "30" at bounding box center [693, 167] width 17 height 13
type input "Jun 30, 2025"
type input "May 03, 2023"
type input "May 31, 2024"
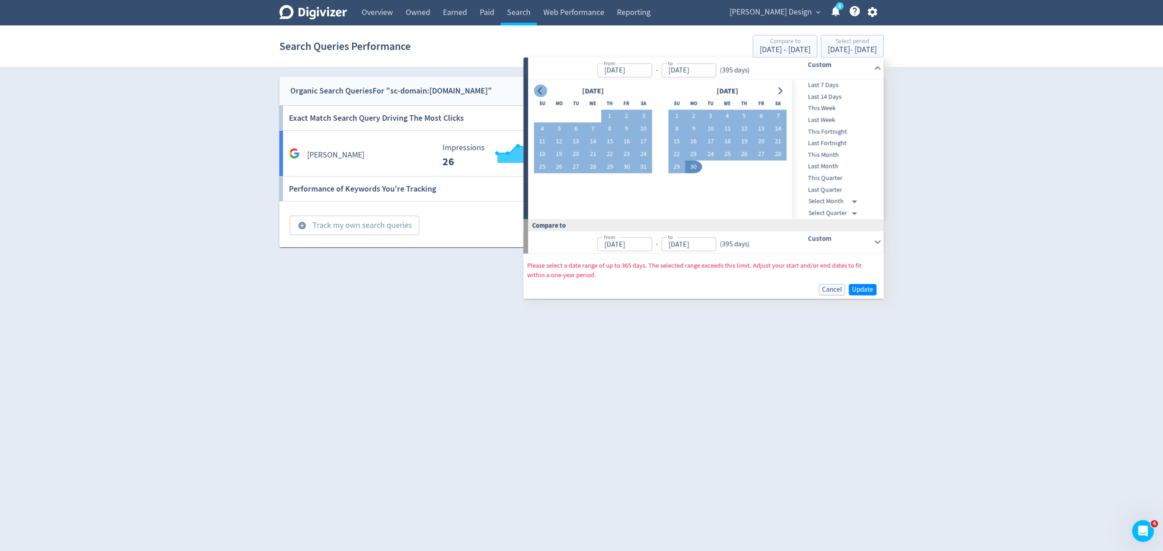
click at [538, 89] on icon "Go to previous month" at bounding box center [540, 90] width 4 height 7
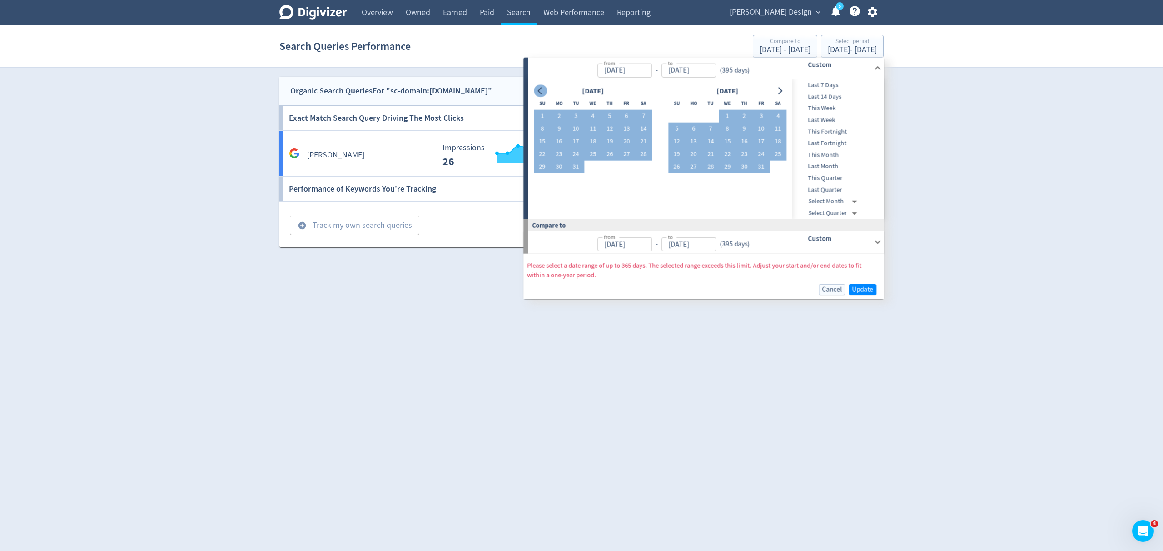
click at [538, 89] on icon "Go to previous month" at bounding box center [540, 90] width 4 height 7
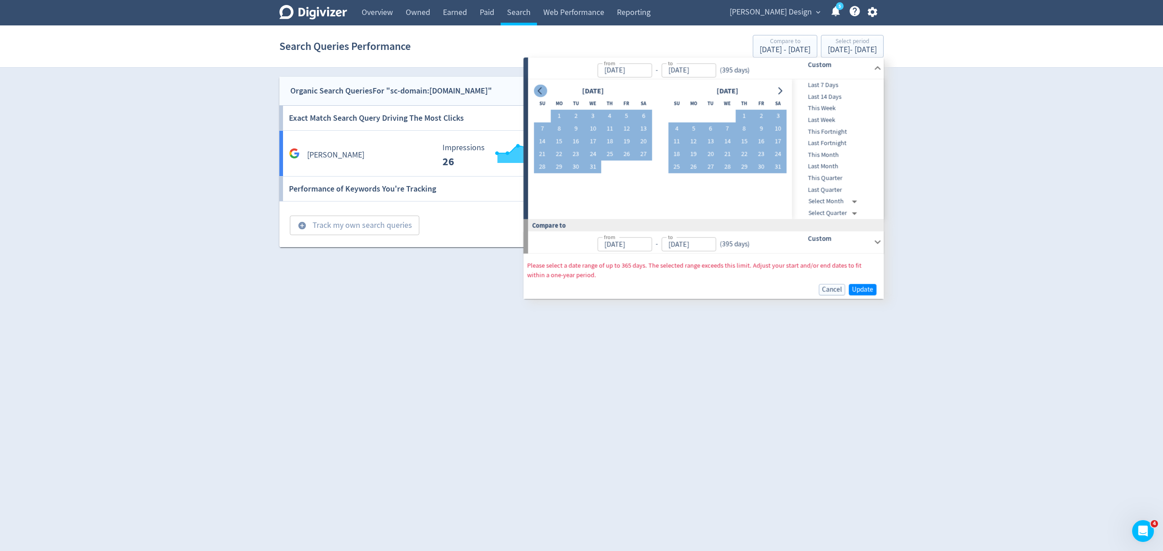
click at [538, 89] on icon "Go to previous month" at bounding box center [540, 90] width 4 height 7
click at [649, 115] on button "1" at bounding box center [643, 116] width 17 height 13
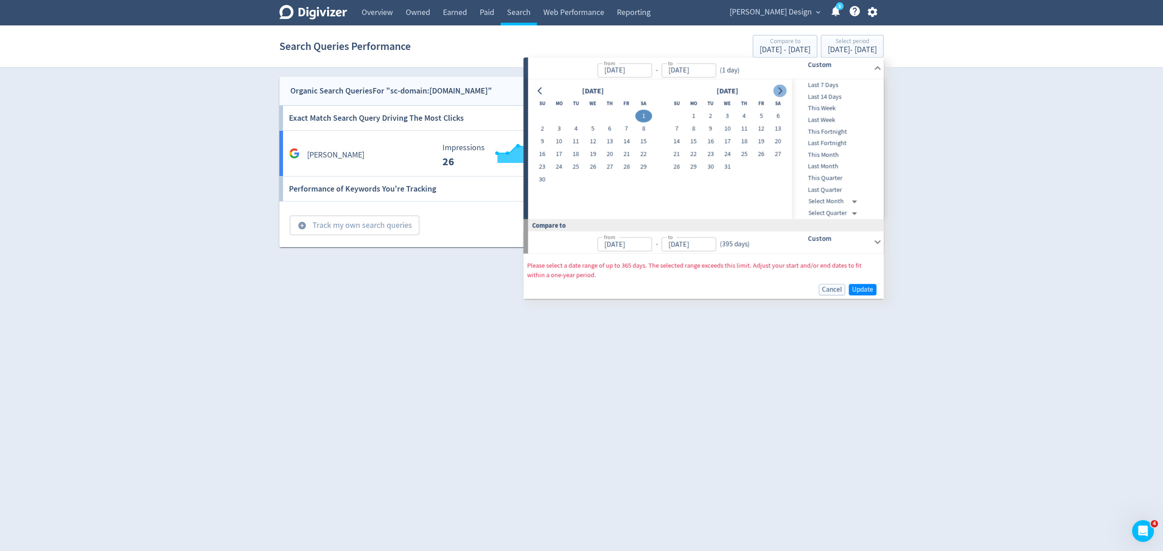
click at [780, 91] on icon "Go to next month" at bounding box center [779, 90] width 7 height 7
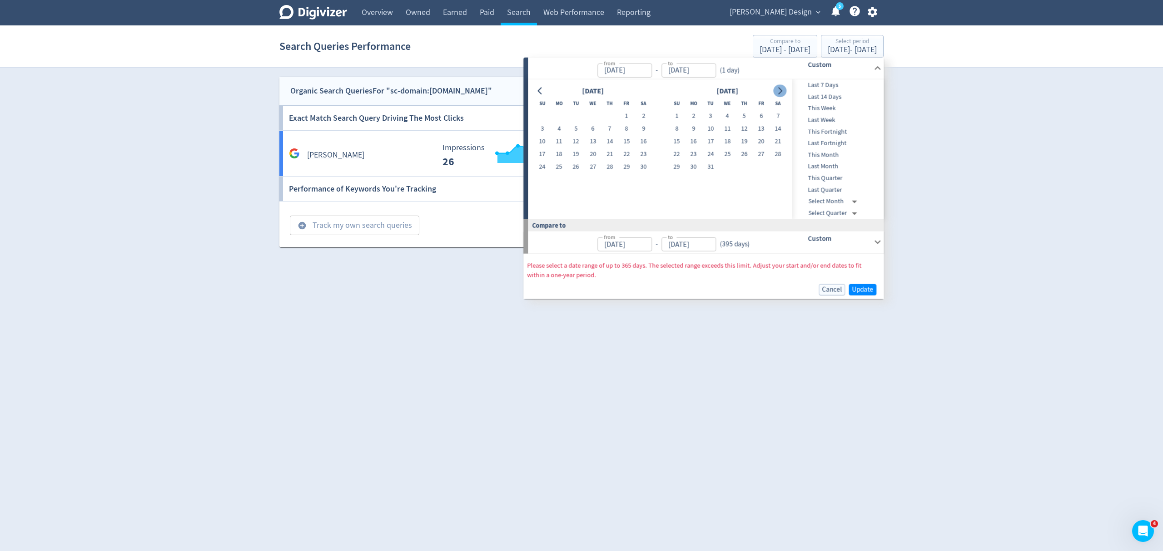
click at [780, 91] on icon "Go to next month" at bounding box center [779, 90] width 7 height 7
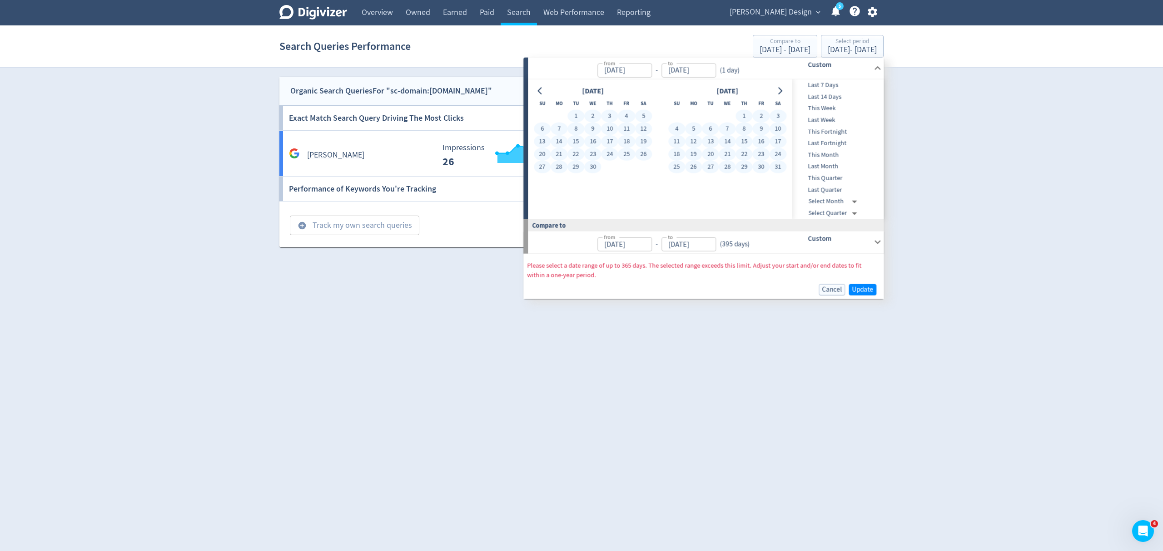
click at [775, 164] on button "31" at bounding box center [777, 167] width 17 height 13
type input "May 31, 2025"
type input "Jun 02, 2023"
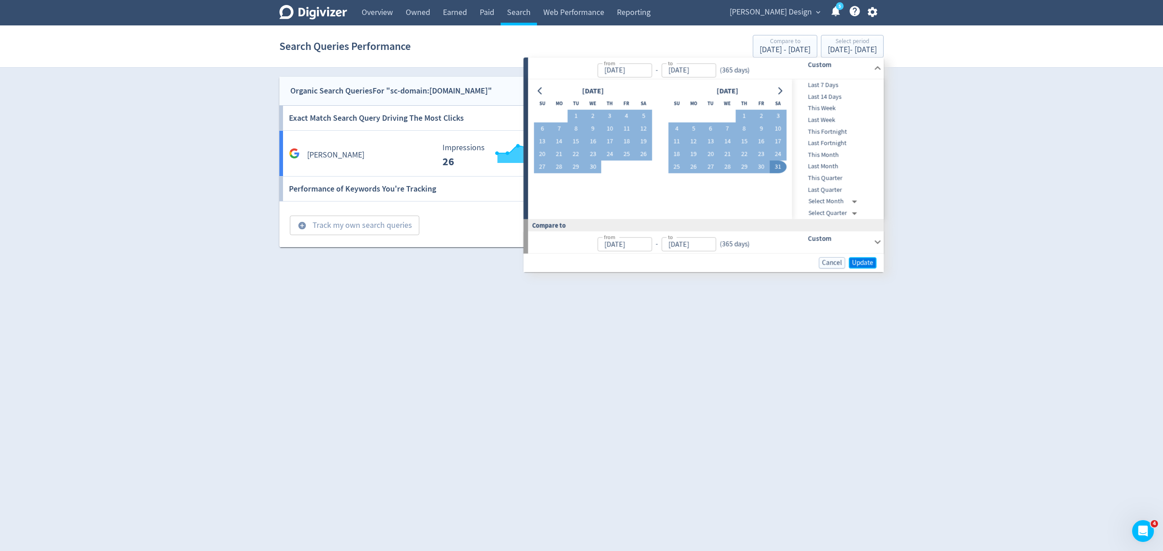
click at [863, 261] on span "Update" at bounding box center [862, 262] width 21 height 7
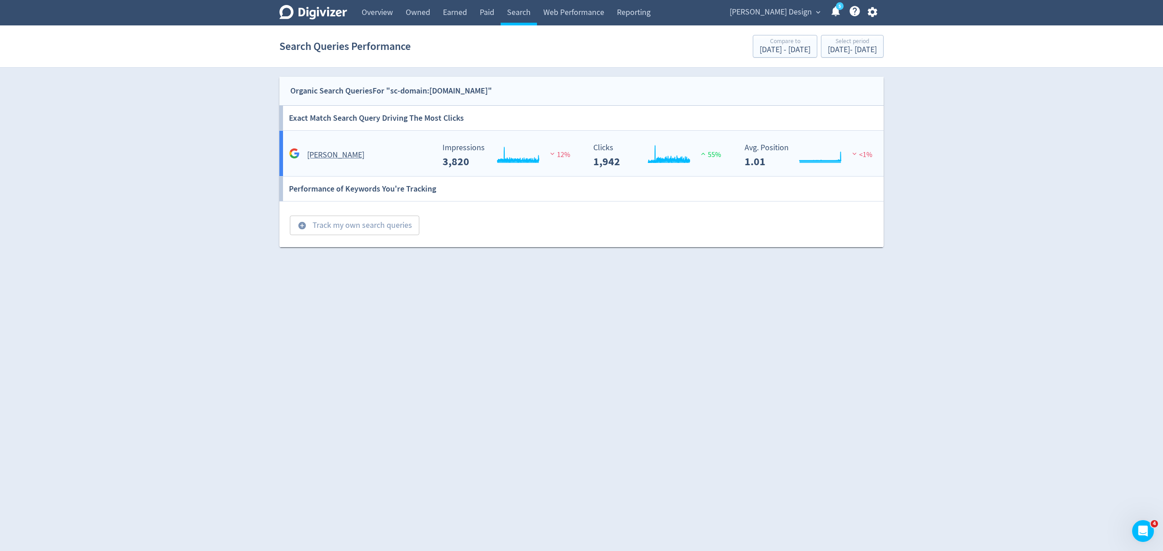
click at [391, 158] on div "jason ree" at bounding box center [361, 155] width 148 height 14
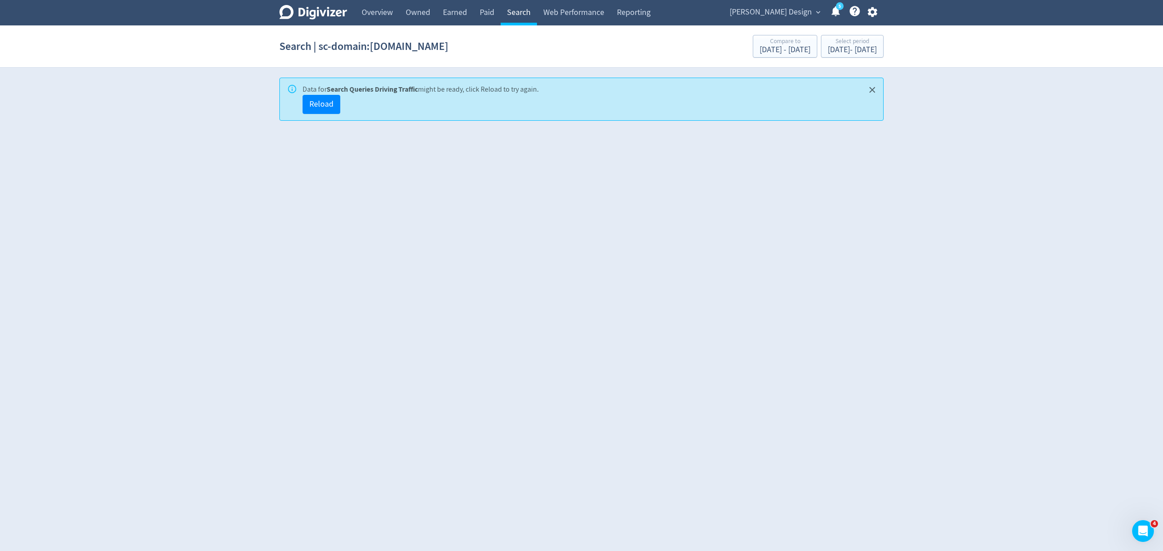
click at [513, 14] on link "Search" at bounding box center [518, 12] width 36 height 25
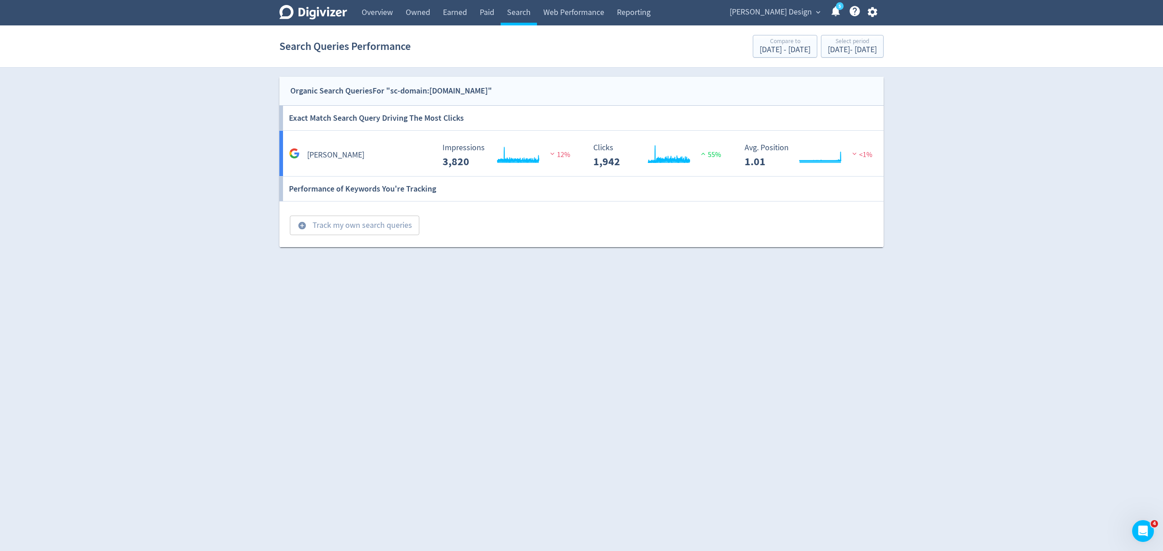
click at [773, 6] on span "[PERSON_NAME] Design" at bounding box center [770, 12] width 82 height 15
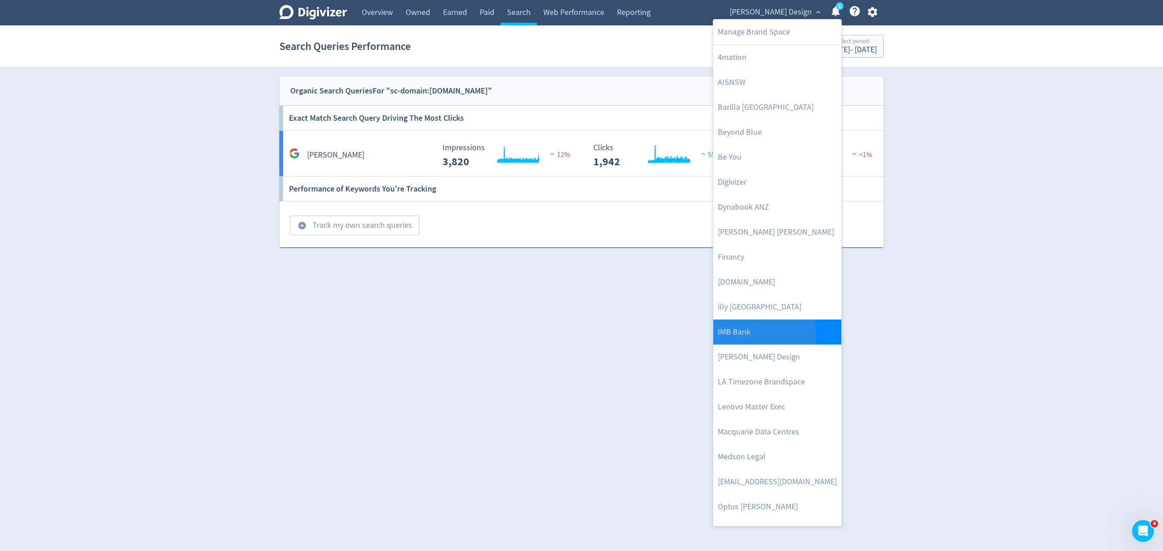
click at [741, 341] on link "IMB Bank" at bounding box center [777, 332] width 128 height 25
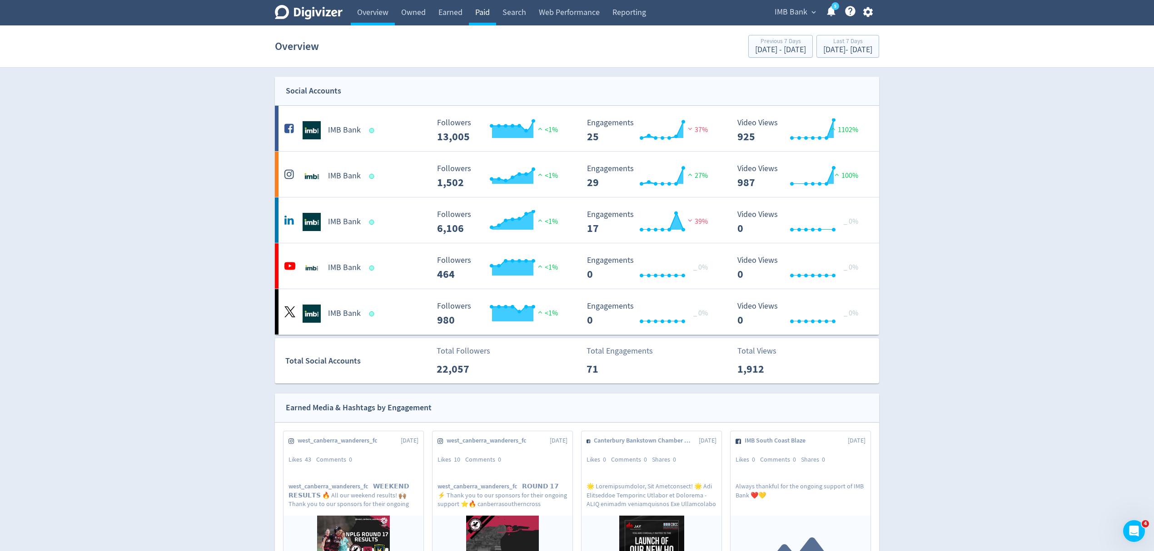
click at [481, 15] on link "Paid" at bounding box center [482, 12] width 27 height 25
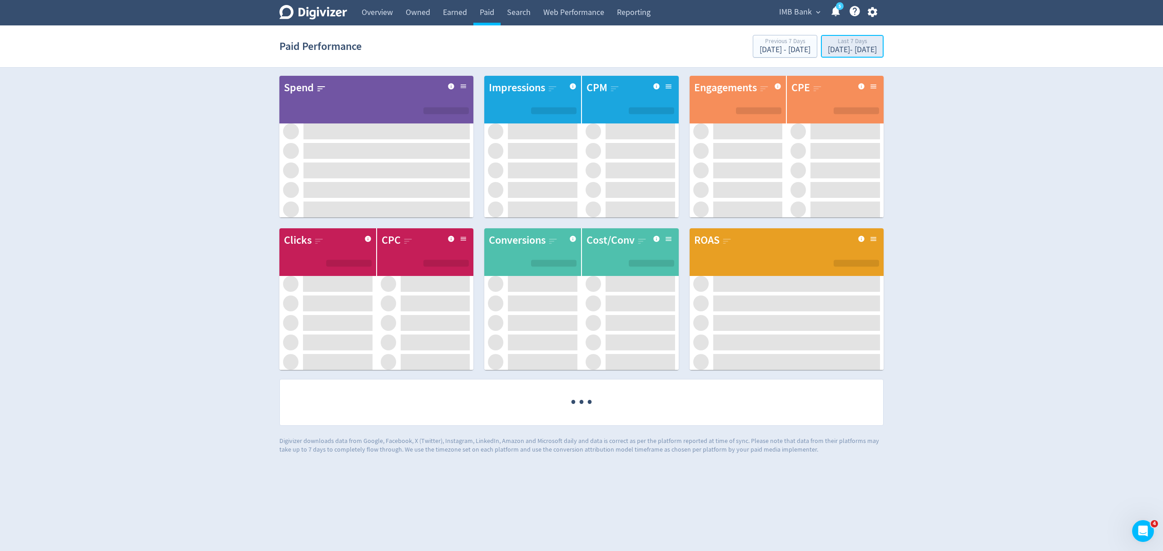
click at [829, 50] on div "[DATE] - [DATE]" at bounding box center [851, 50] width 49 height 8
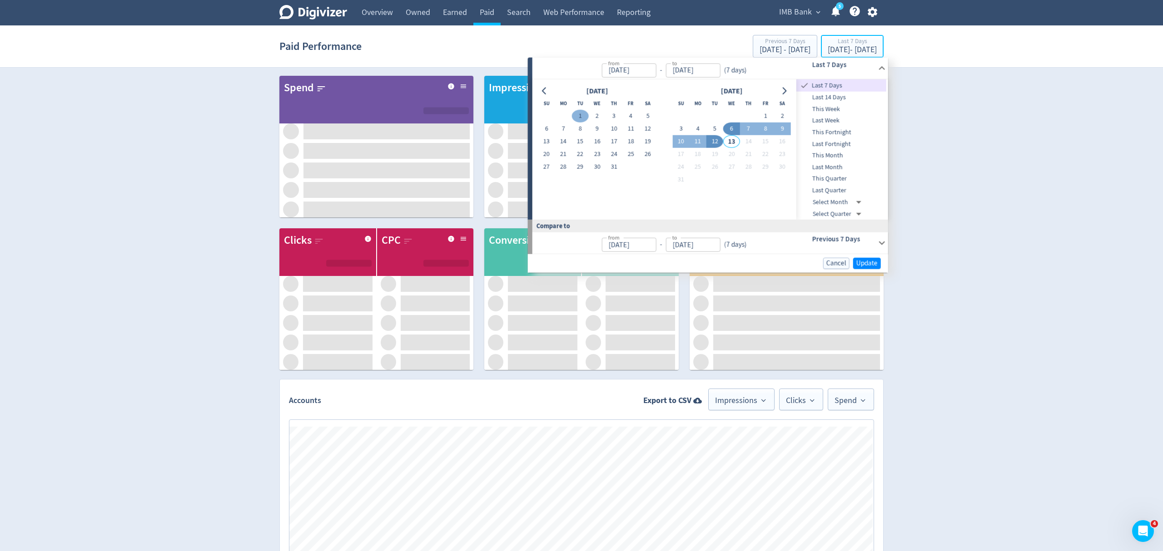
type input "[DATE]"
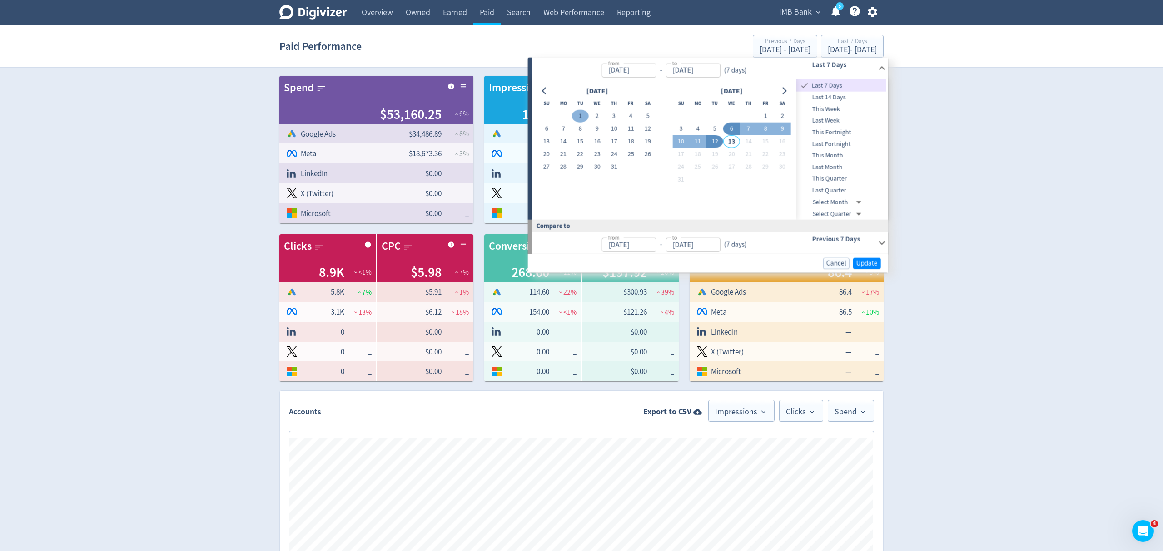
click at [572, 115] on button "1" at bounding box center [580, 116] width 17 height 13
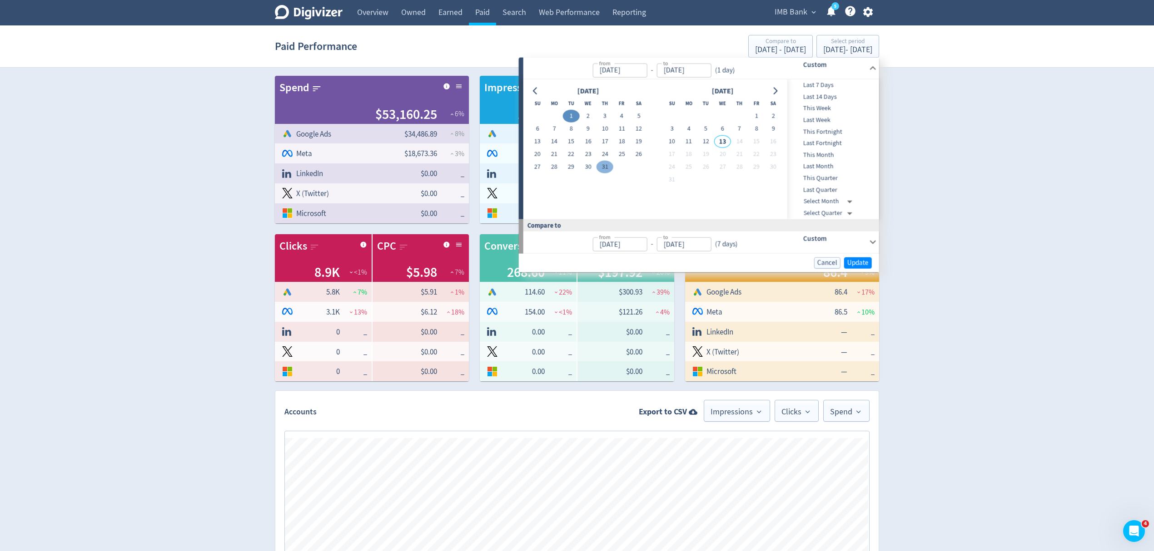
click at [603, 170] on button "31" at bounding box center [604, 167] width 17 height 13
type input "[DATE]"
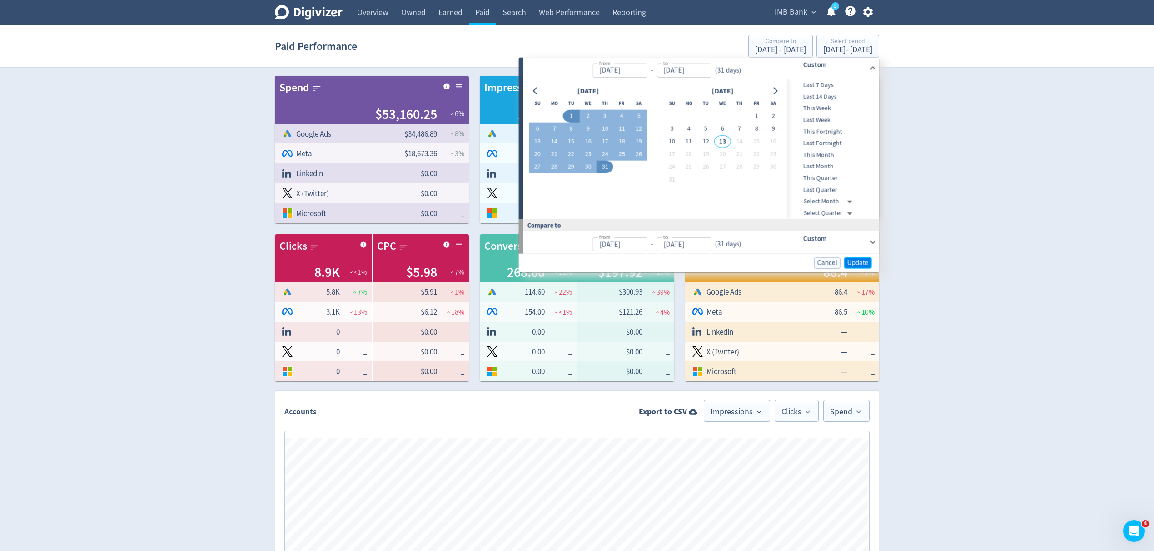
click at [852, 265] on span "Update" at bounding box center [857, 262] width 21 height 7
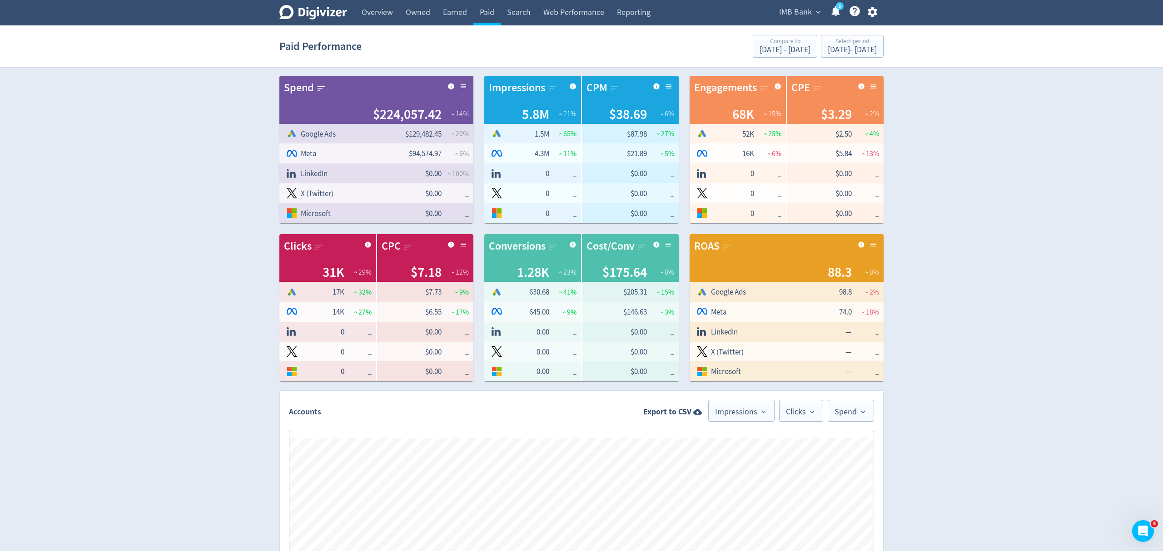
click at [516, 8] on link "Search" at bounding box center [518, 12] width 36 height 25
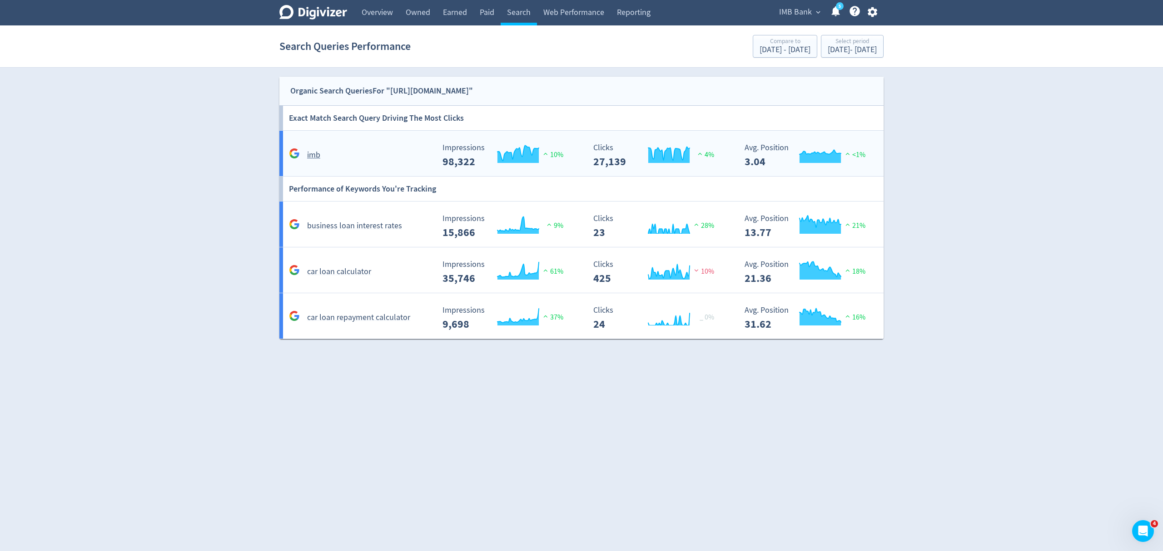
click at [382, 151] on div "imb" at bounding box center [361, 155] width 148 height 14
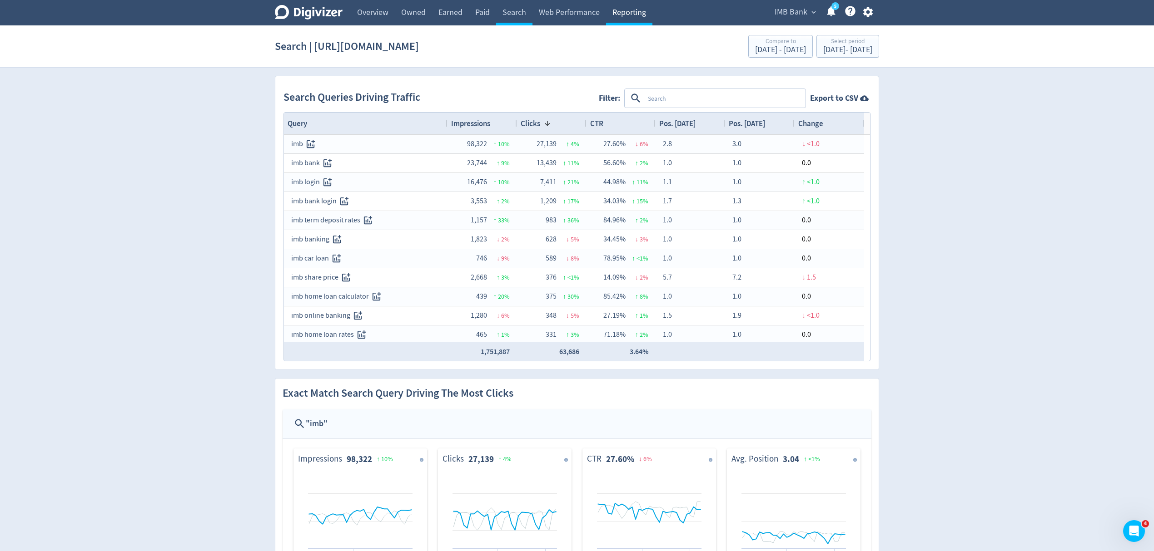
drag, startPoint x: 515, startPoint y: 10, endPoint x: 642, endPoint y: 11, distance: 127.2
click at [515, 10] on link "Search" at bounding box center [514, 12] width 36 height 25
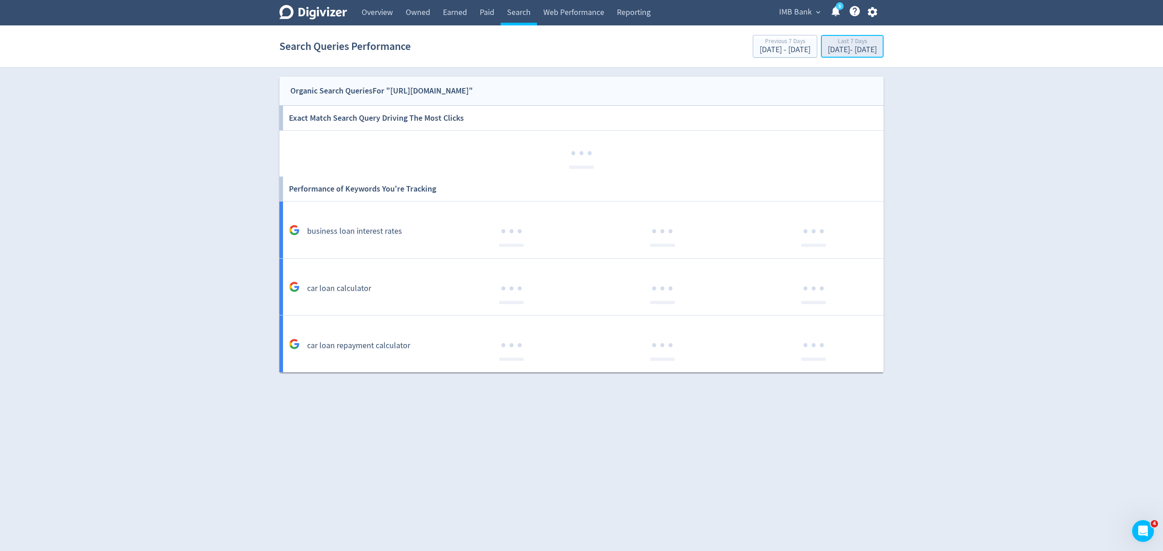
click at [827, 50] on div "[DATE] - [DATE]" at bounding box center [851, 50] width 49 height 8
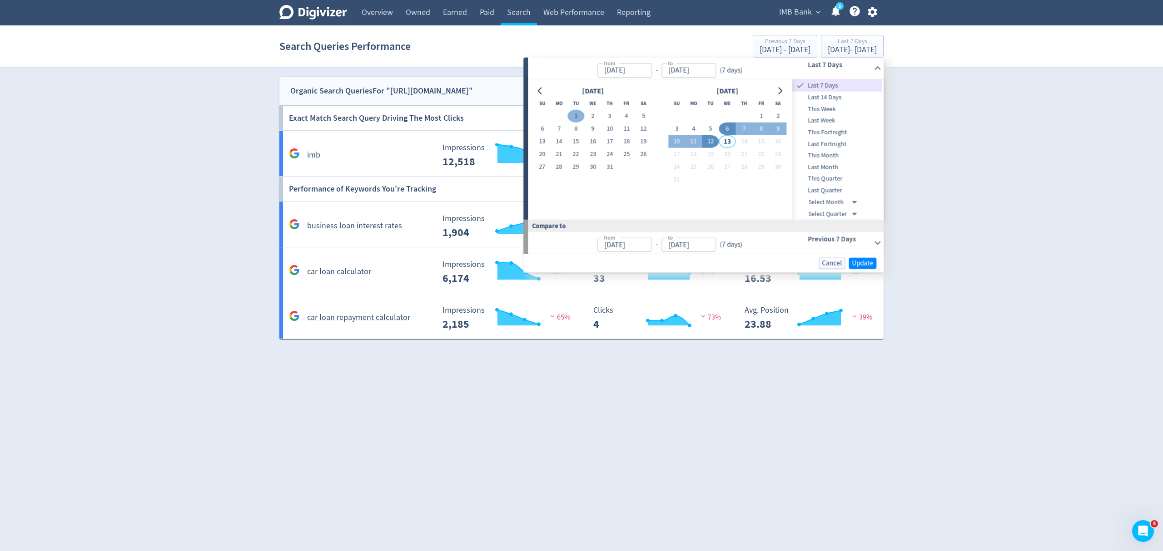
click at [576, 114] on button "1" at bounding box center [575, 116] width 17 height 13
type input "[DATE]"
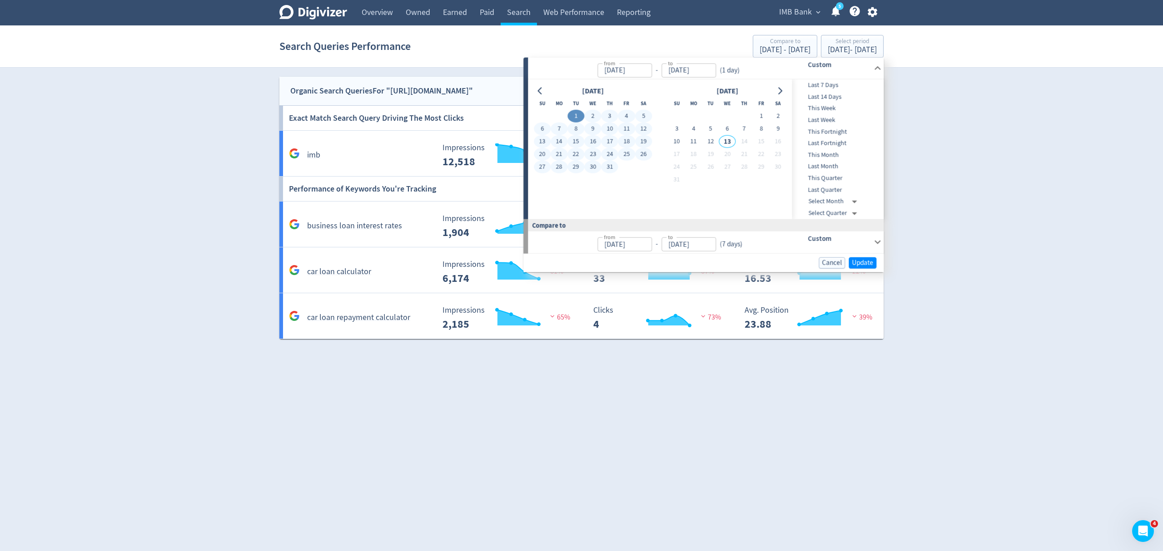
click at [609, 166] on button "31" at bounding box center [609, 167] width 17 height 13
type input "[DATE]"
click at [864, 260] on span "Update" at bounding box center [862, 262] width 21 height 7
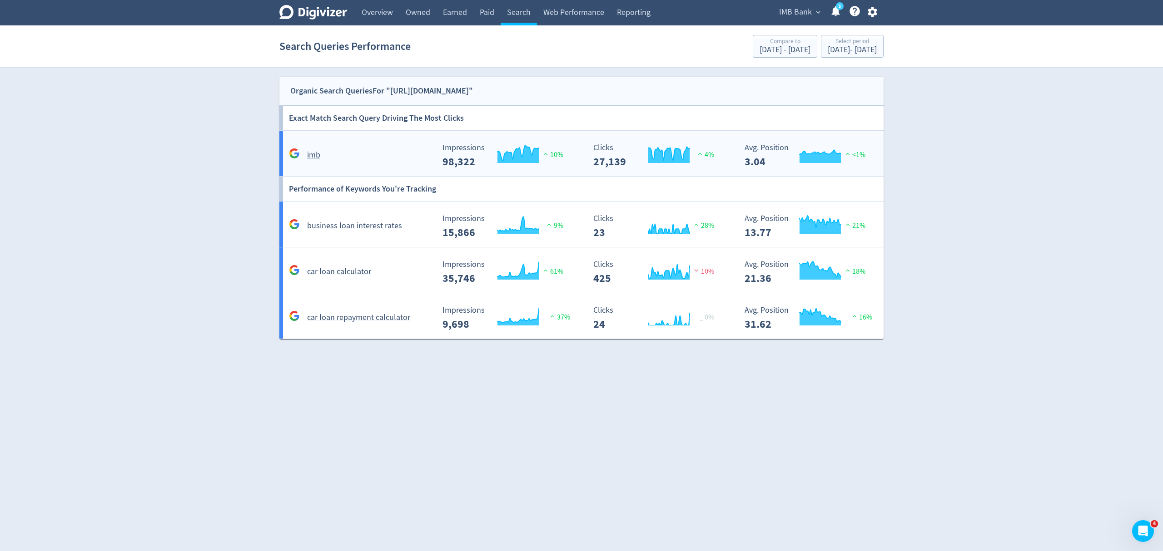
click at [366, 157] on div "imb" at bounding box center [361, 155] width 148 height 14
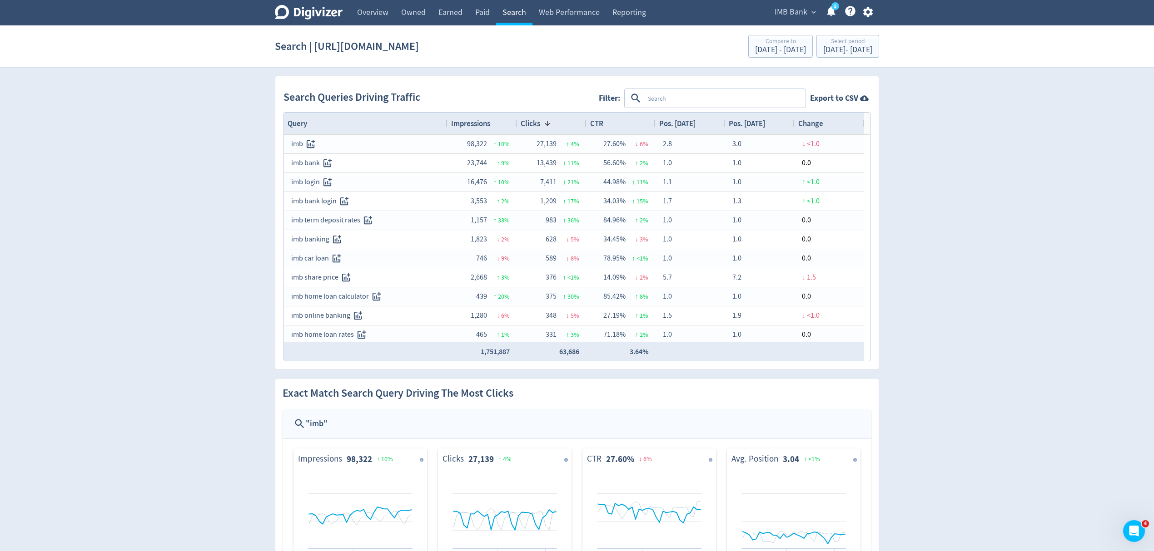
click at [509, 10] on link "Search" at bounding box center [514, 12] width 36 height 25
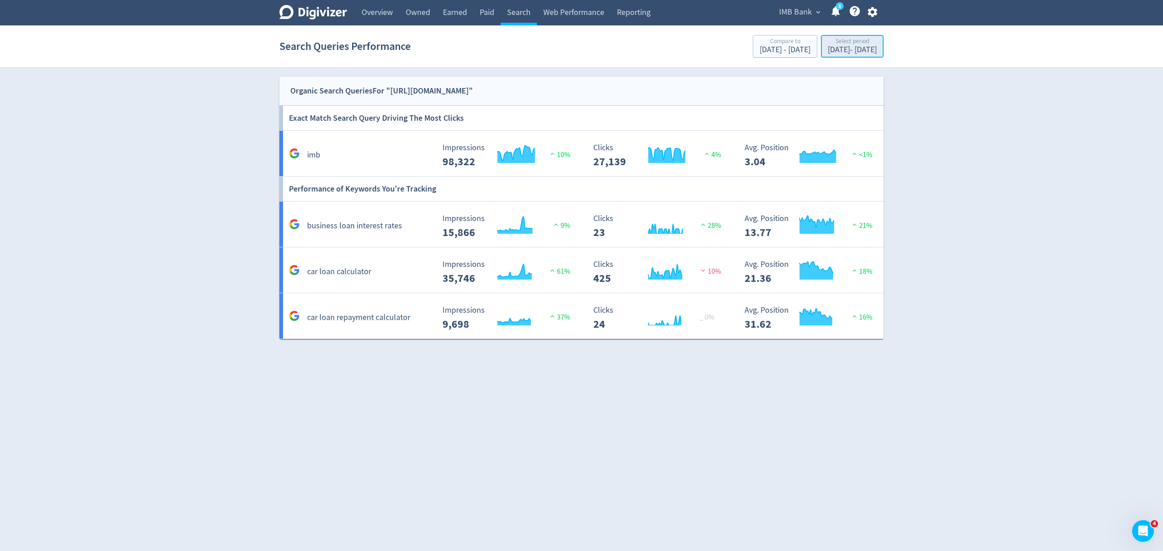
click at [842, 54] on div "Jul 1, 2025 - Jul 31, 2025" at bounding box center [851, 50] width 49 height 8
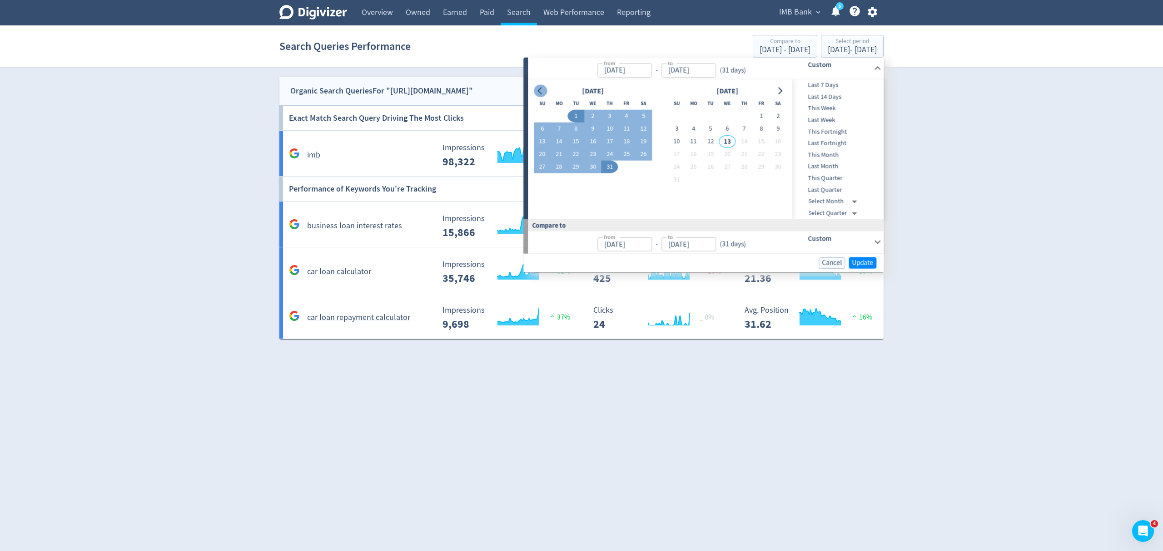
click at [536, 92] on icon "Go to previous month" at bounding box center [539, 90] width 7 height 7
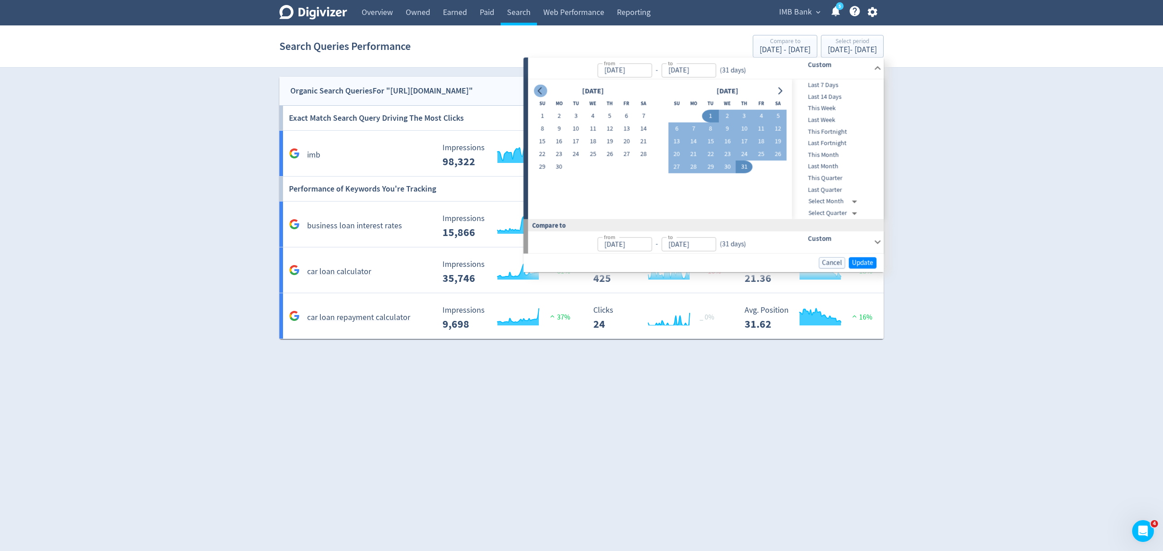
click at [536, 91] on icon "Go to previous month" at bounding box center [539, 90] width 7 height 7
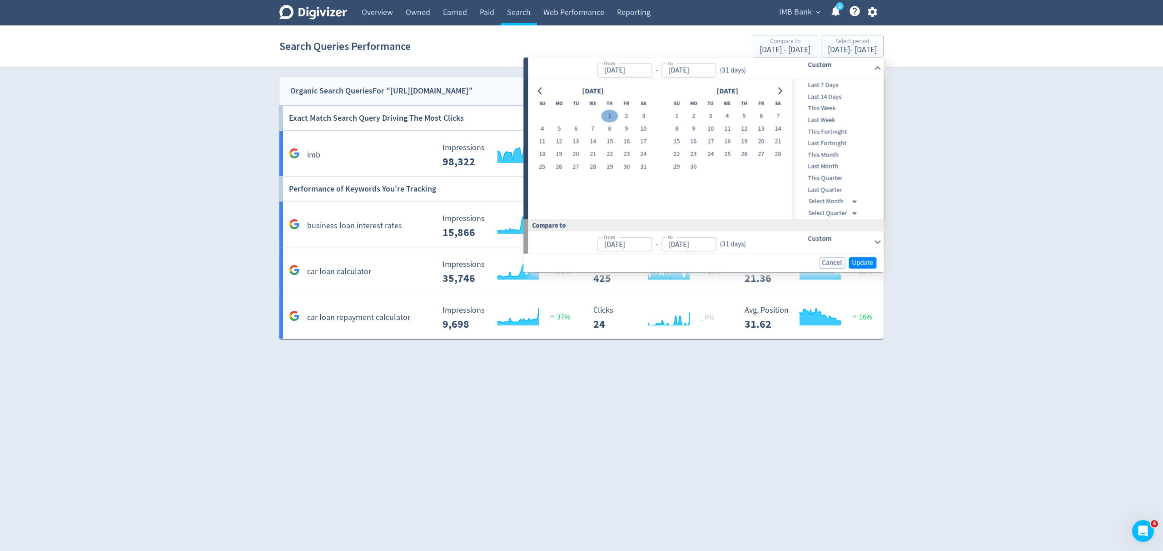
click at [609, 118] on button "1" at bounding box center [609, 116] width 17 height 13
type input "May 01, 2025"
click at [782, 89] on icon "Go to next month" at bounding box center [779, 90] width 7 height 7
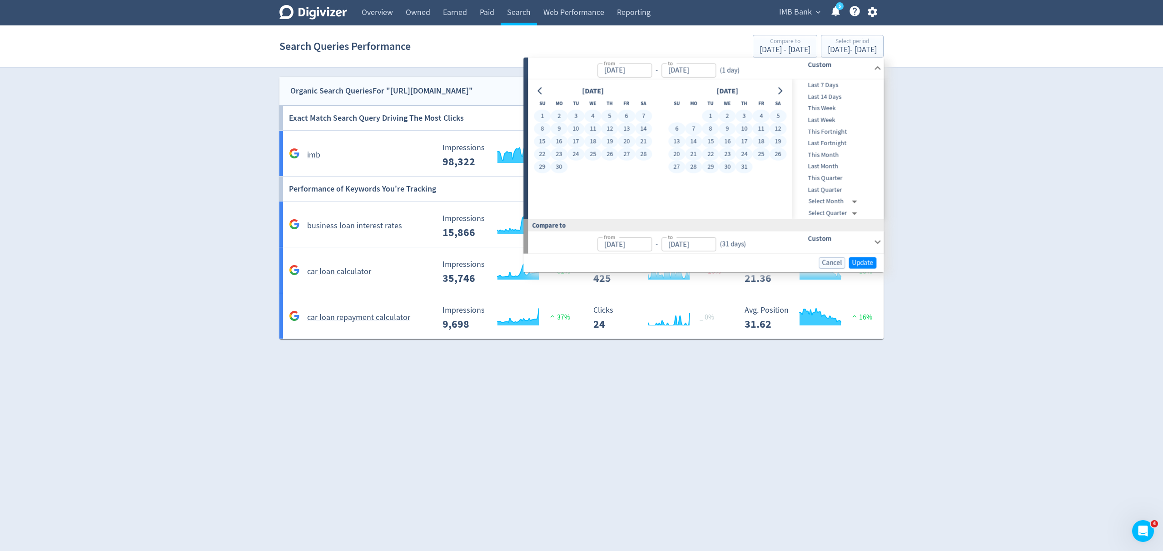
click at [742, 164] on button "31" at bounding box center [744, 167] width 17 height 13
type input "Jul 31, 2025"
type input "Jan 29, 2025"
type input "Apr 30, 2025"
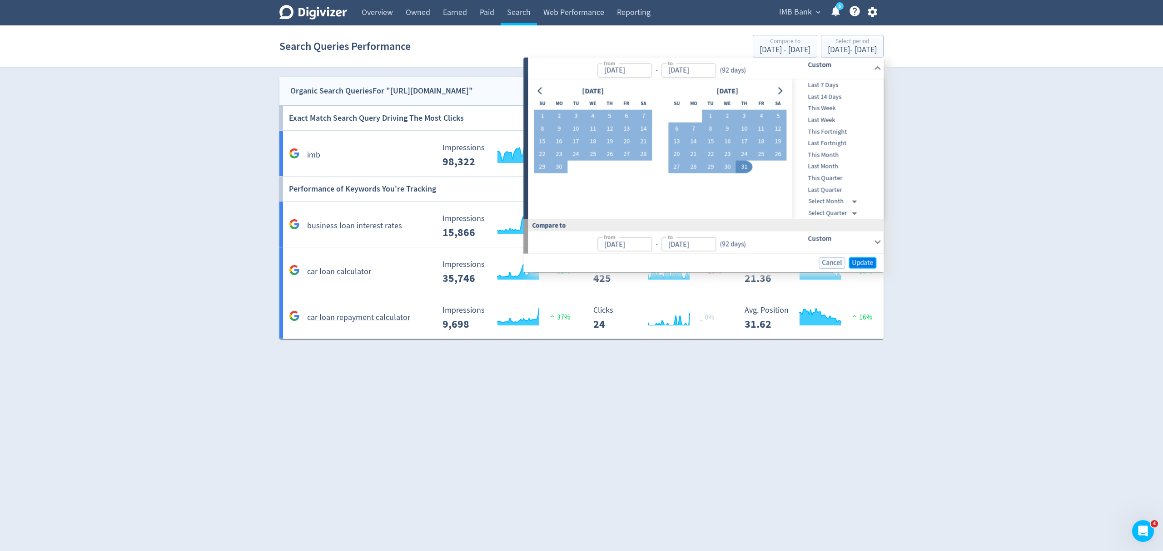
click at [867, 260] on span "Update" at bounding box center [862, 262] width 21 height 7
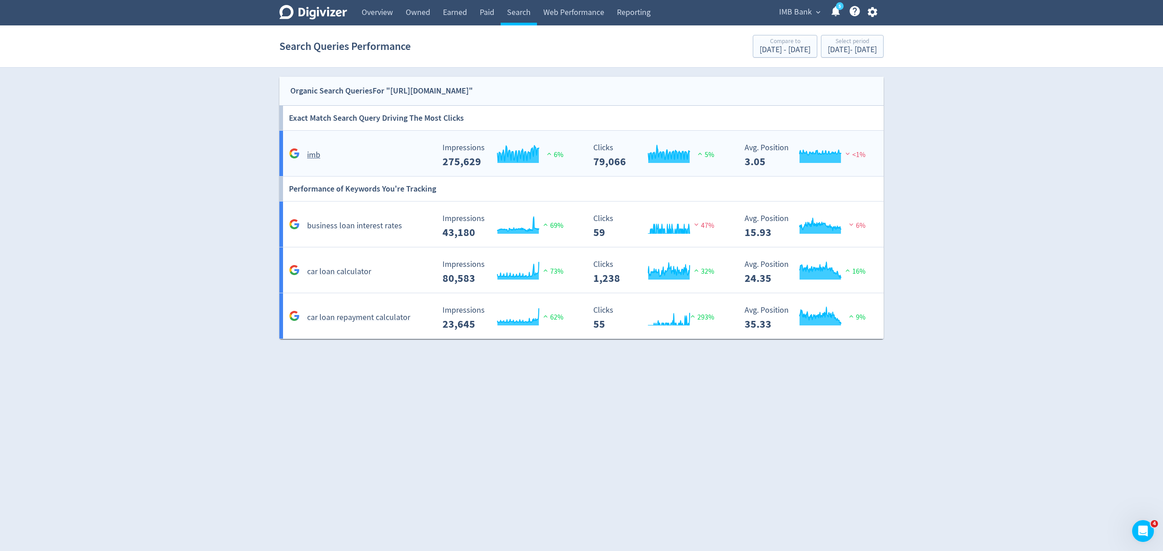
click at [357, 157] on div "imb" at bounding box center [361, 155] width 148 height 14
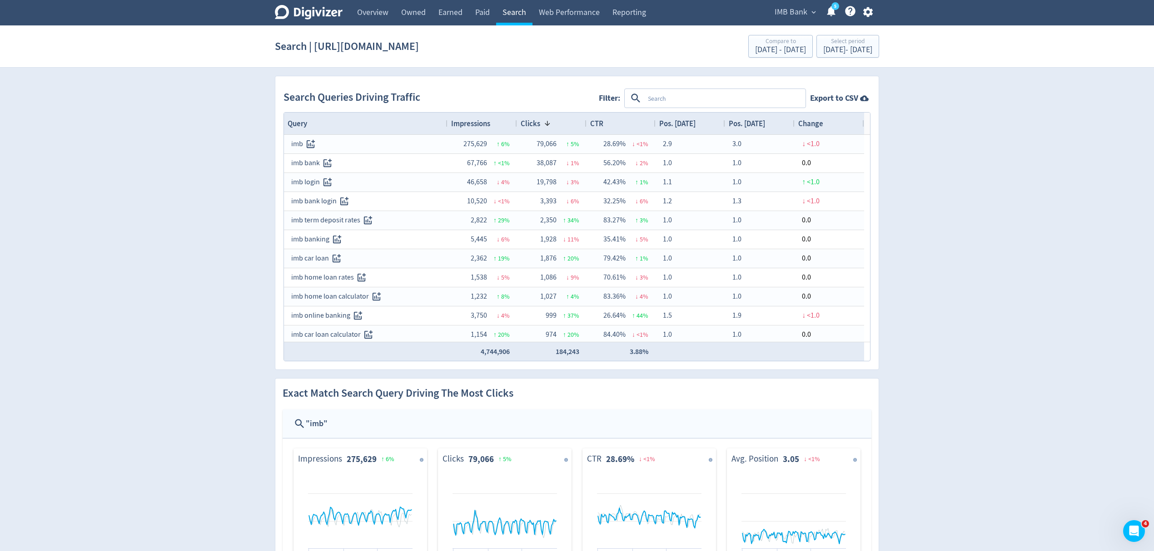
click at [521, 9] on link "Search" at bounding box center [514, 12] width 36 height 25
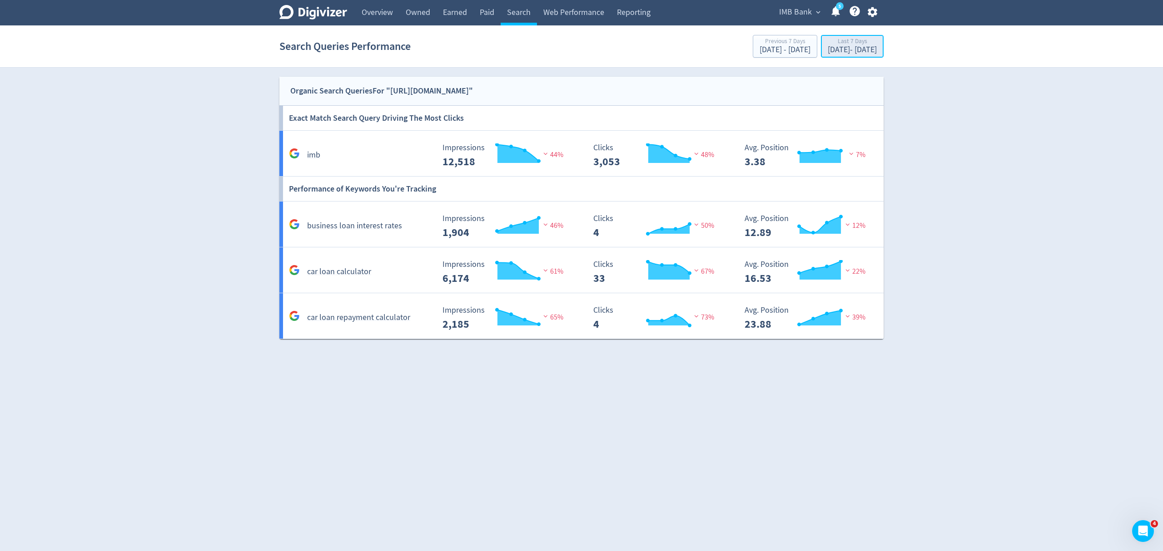
click at [841, 54] on div "[DATE] - [DATE]" at bounding box center [851, 50] width 49 height 8
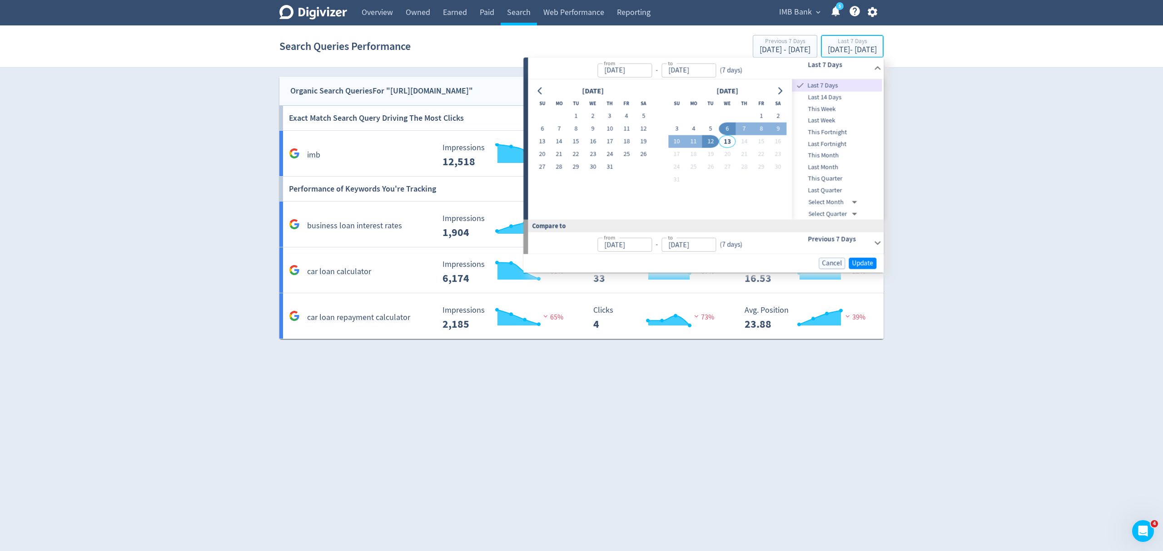
type input "[DATE]"
click at [580, 114] on button "1" at bounding box center [575, 116] width 17 height 13
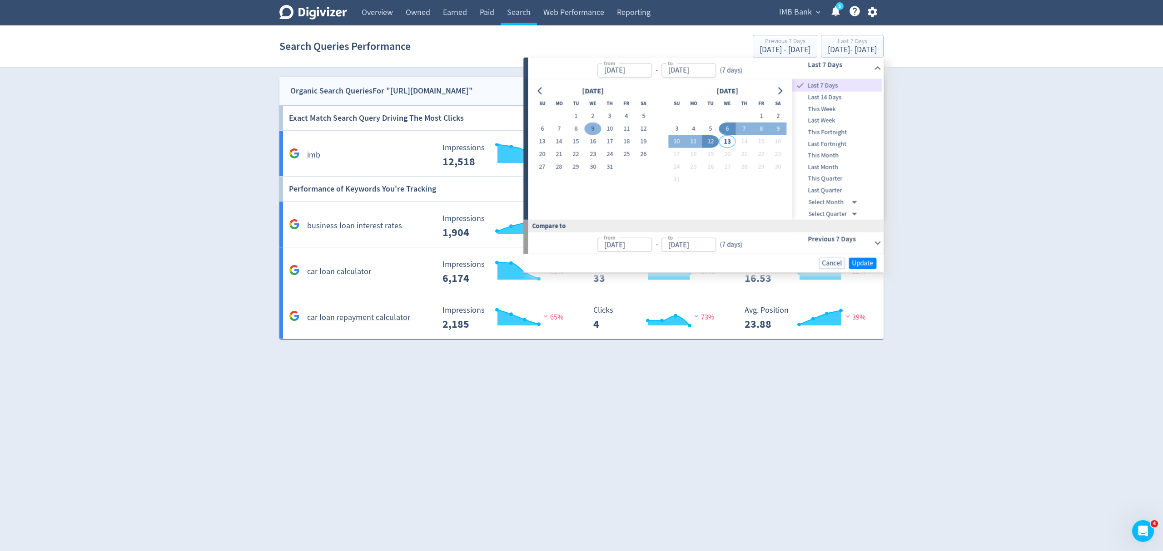
type input "[DATE]"
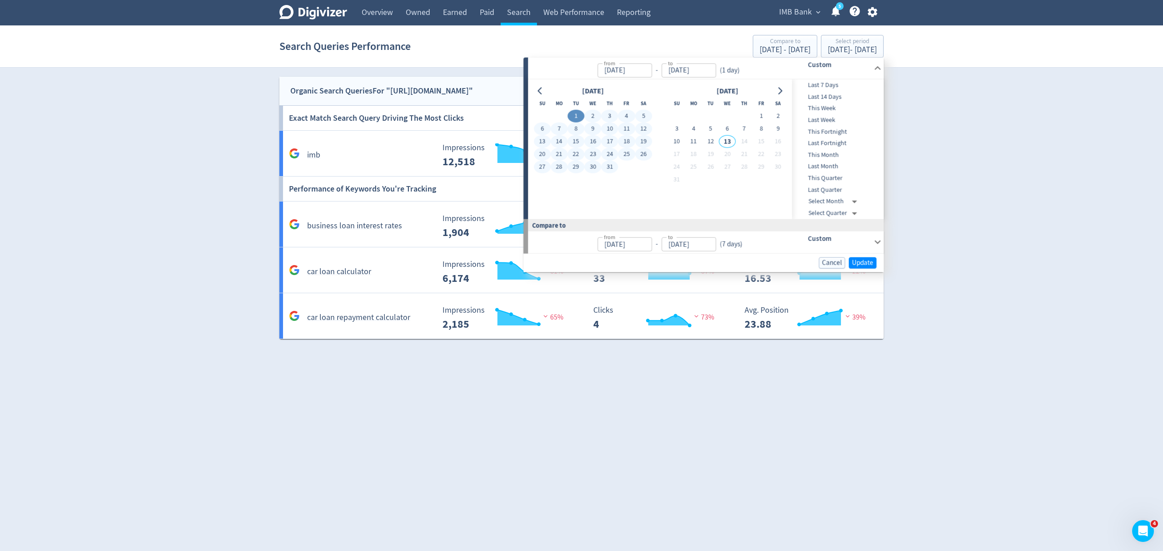
click at [609, 165] on button "31" at bounding box center [609, 167] width 17 height 13
type input "Jul 31, 2025"
type input "May 31, 2025"
type input "Jun 30, 2025"
click at [535, 90] on button "Go to previous month" at bounding box center [540, 90] width 13 height 13
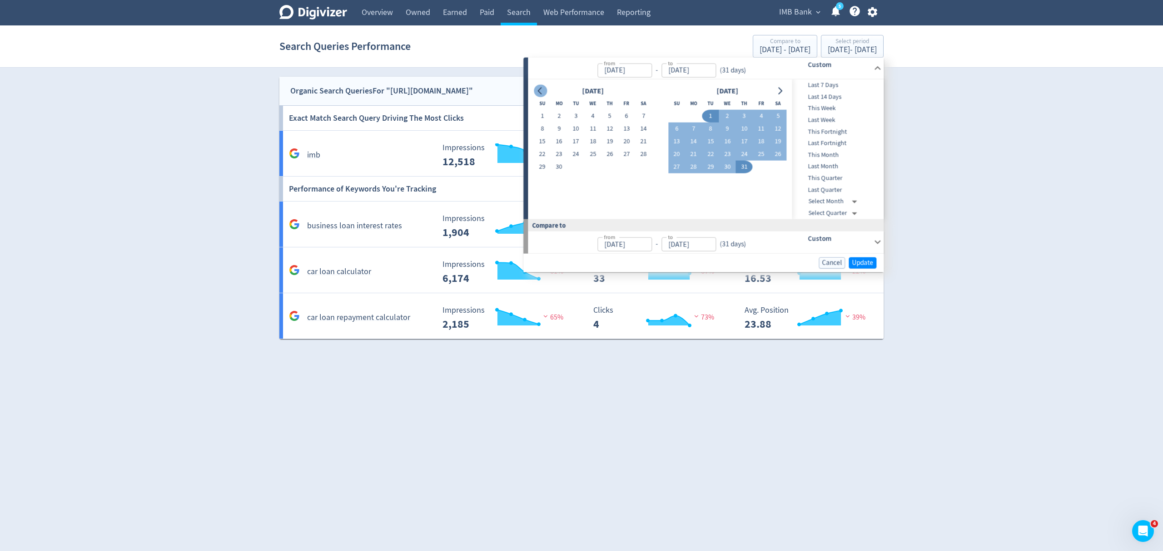
click at [535, 89] on button "Go to previous month" at bounding box center [540, 90] width 13 height 13
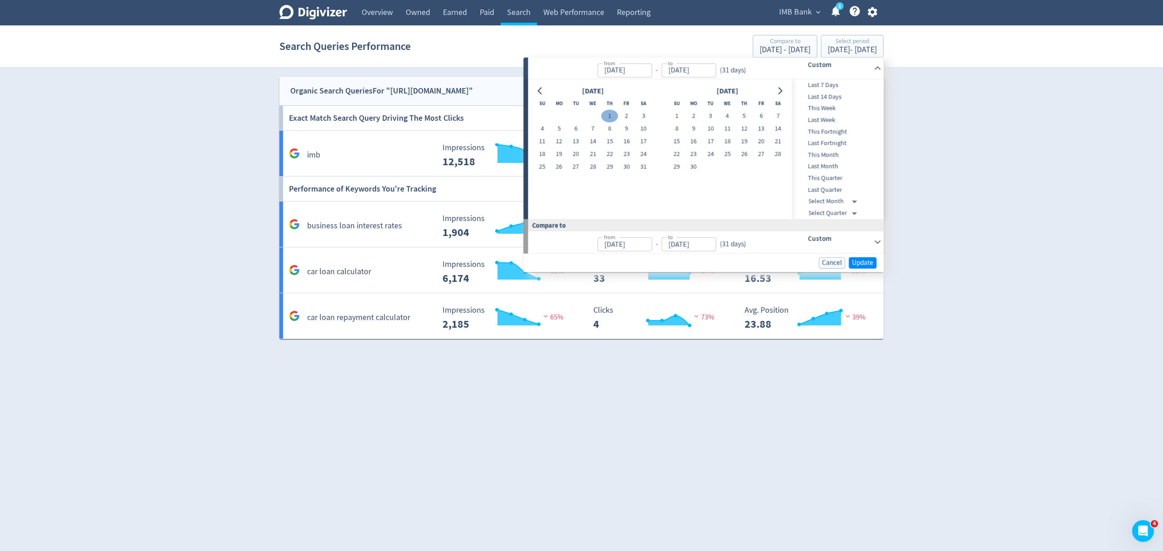
click at [614, 114] on button "1" at bounding box center [609, 116] width 17 height 13
type input "May 01, 2025"
click at [780, 92] on icon "Go to next month" at bounding box center [780, 90] width 4 height 7
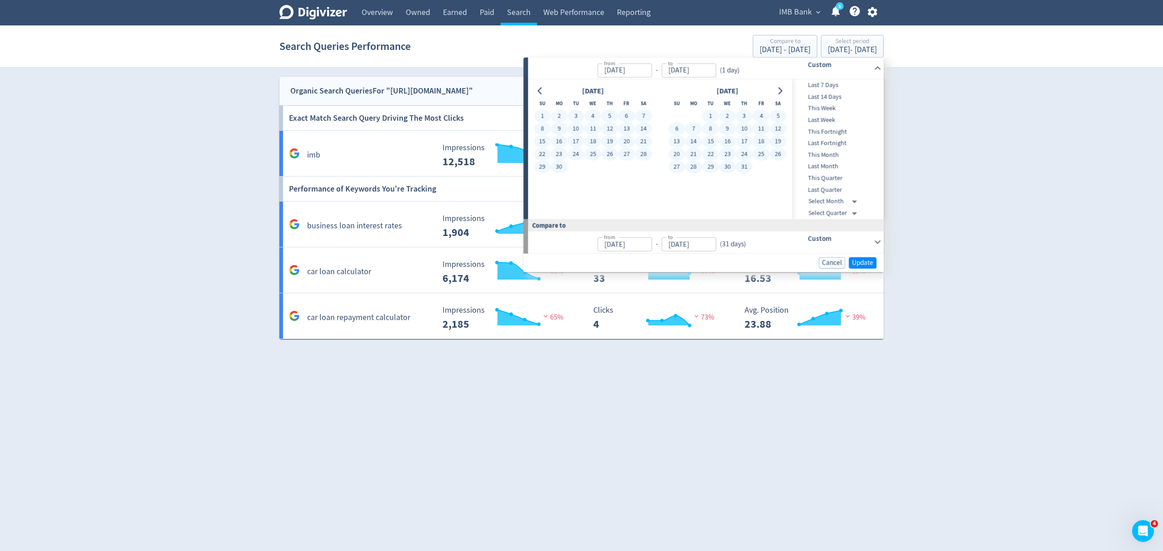
click at [740, 169] on button "31" at bounding box center [744, 167] width 17 height 13
type input "Jul 31, 2025"
type input "Jan 29, 2025"
type input "Apr 30, 2025"
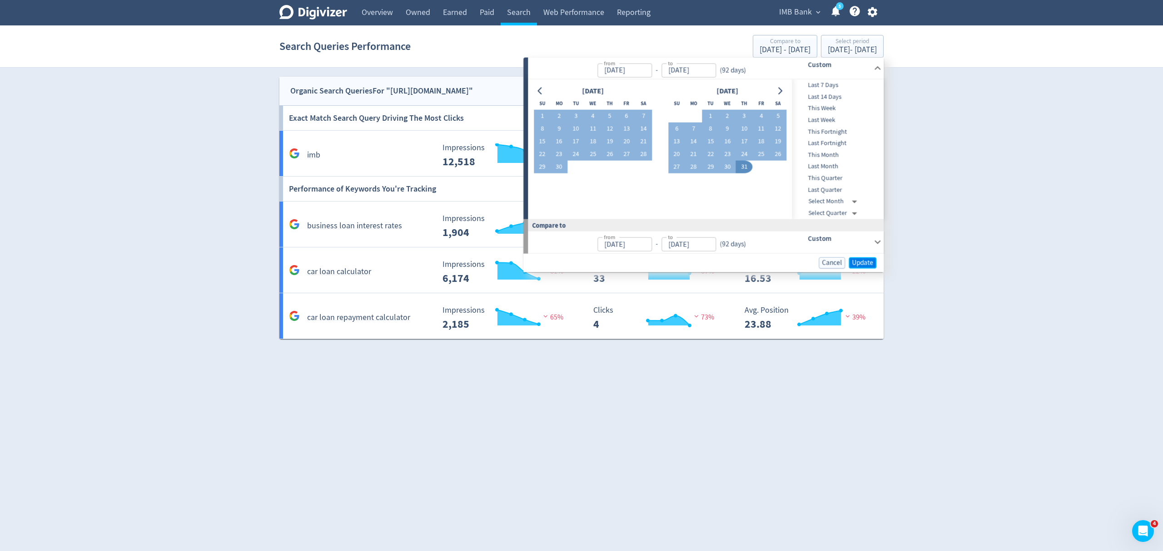
click at [857, 264] on span "Update" at bounding box center [862, 262] width 21 height 7
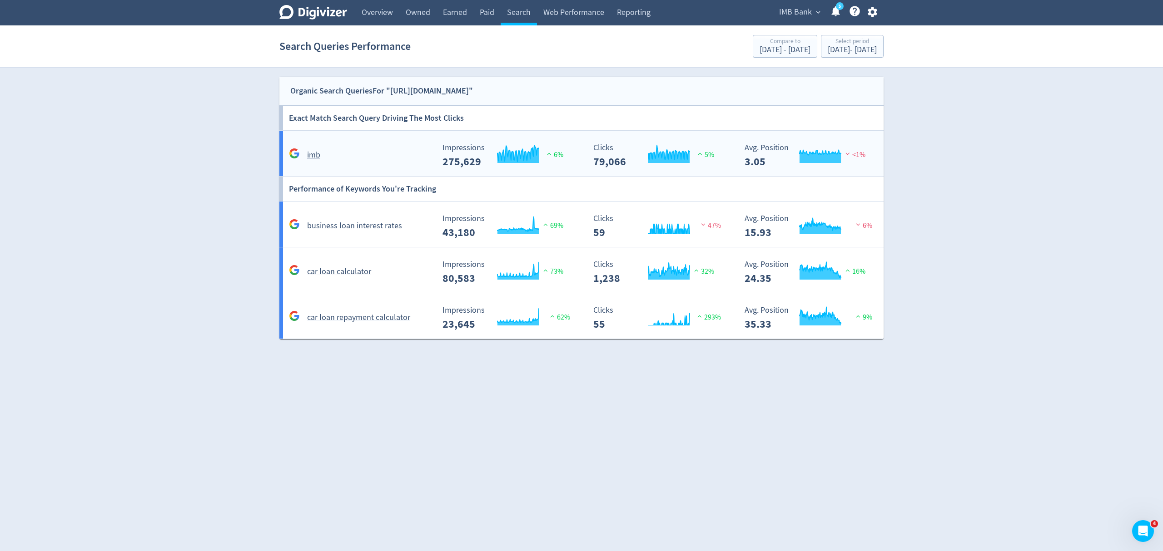
click at [371, 145] on div "imb" at bounding box center [358, 151] width 151 height 21
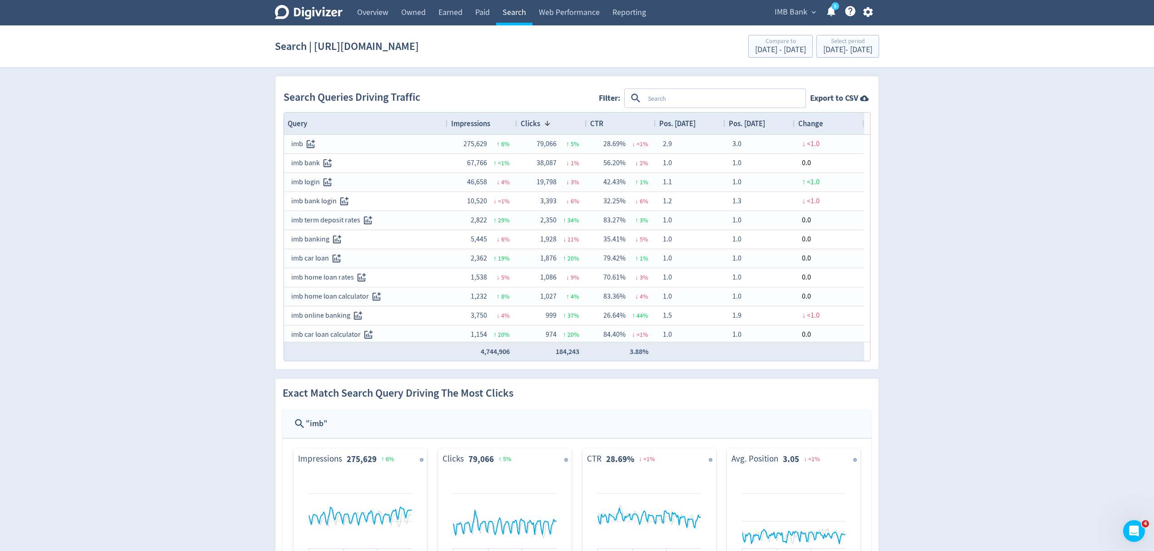
click at [528, 15] on link "Search" at bounding box center [514, 12] width 36 height 25
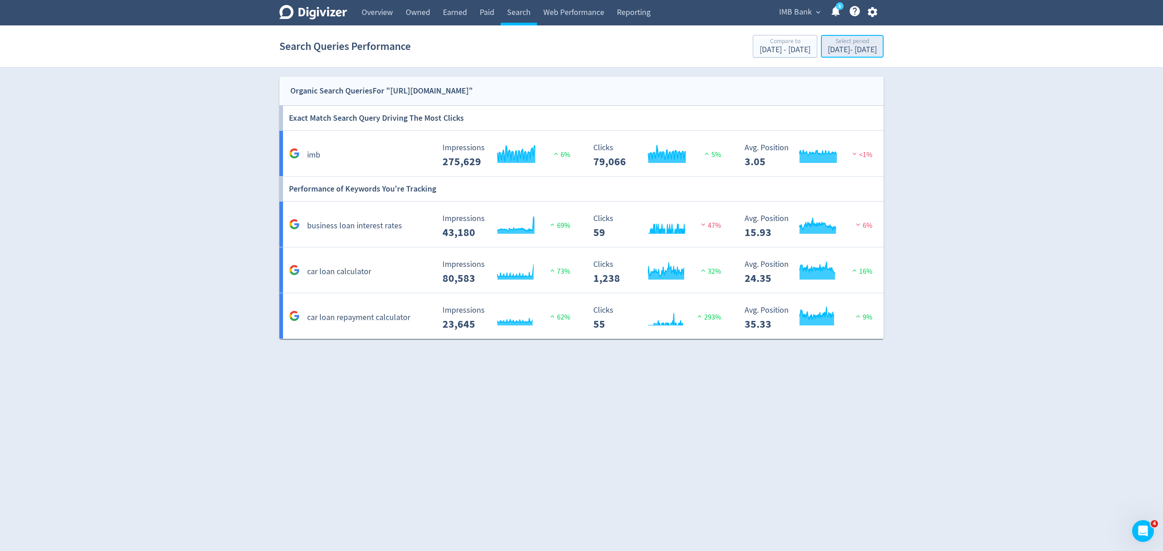
click at [827, 43] on div "Select period" at bounding box center [851, 42] width 49 height 8
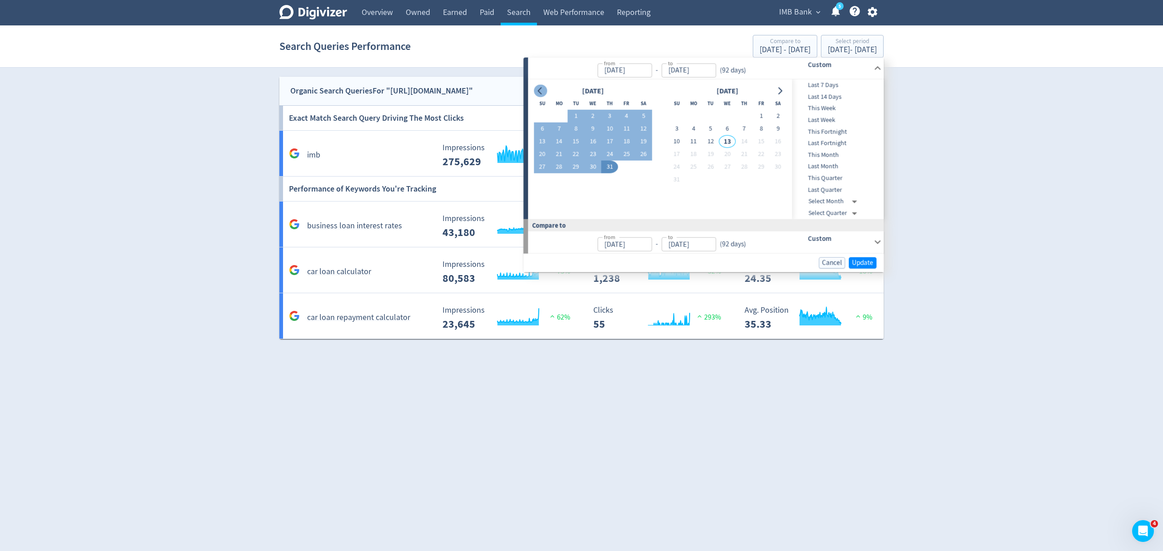
click at [540, 89] on icon "Go to previous month" at bounding box center [539, 90] width 7 height 7
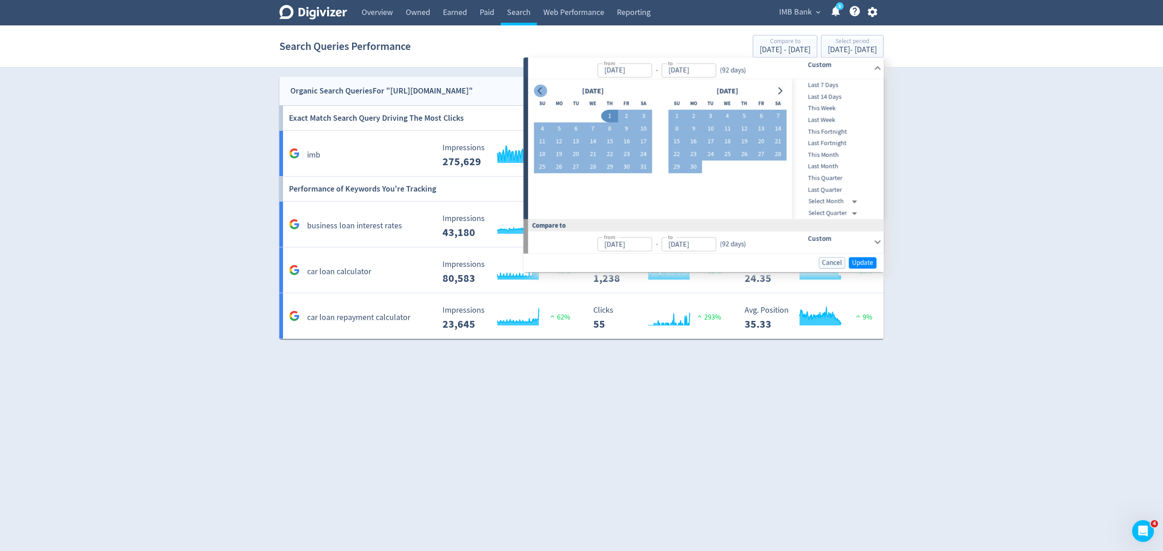
click at [540, 89] on icon "Go to previous month" at bounding box center [539, 90] width 7 height 7
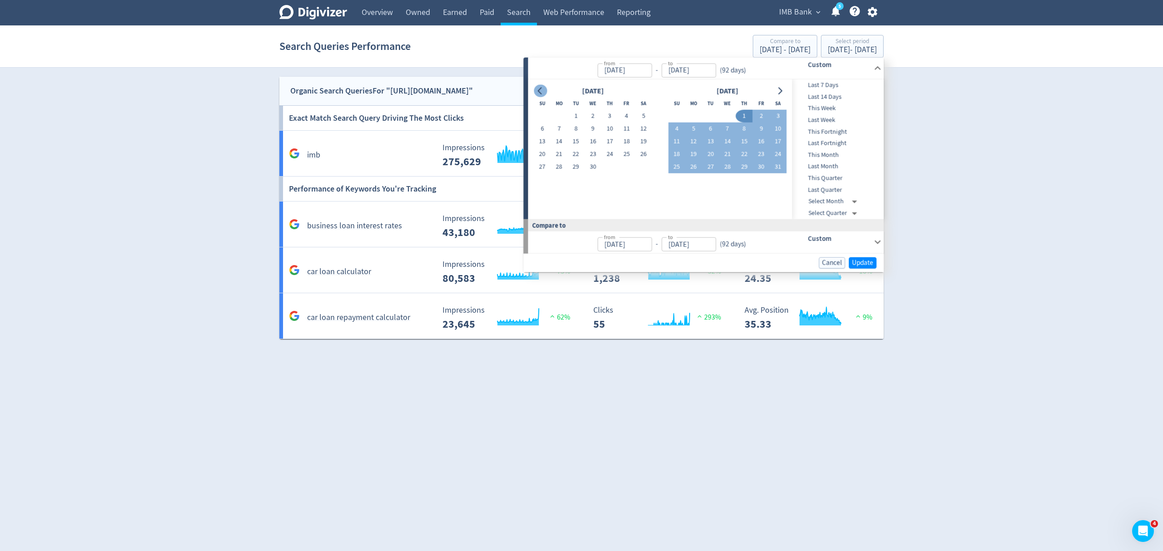
click at [540, 89] on icon "Go to previous month" at bounding box center [539, 90] width 7 height 7
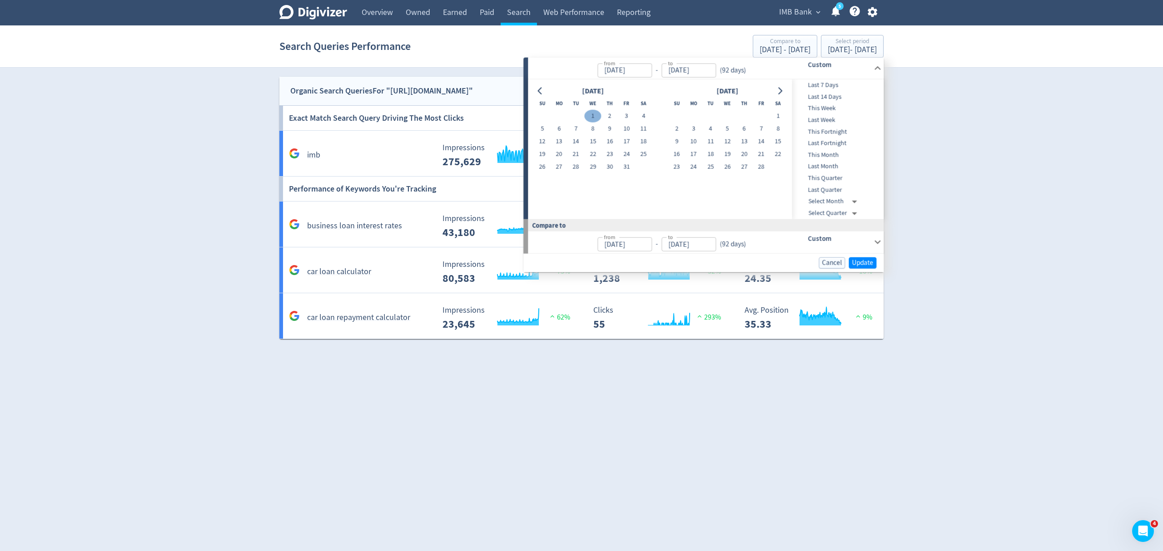
click at [590, 114] on button "1" at bounding box center [592, 116] width 17 height 13
type input "Jan 01, 2025"
click at [775, 91] on button "Go to next month" at bounding box center [779, 90] width 13 height 13
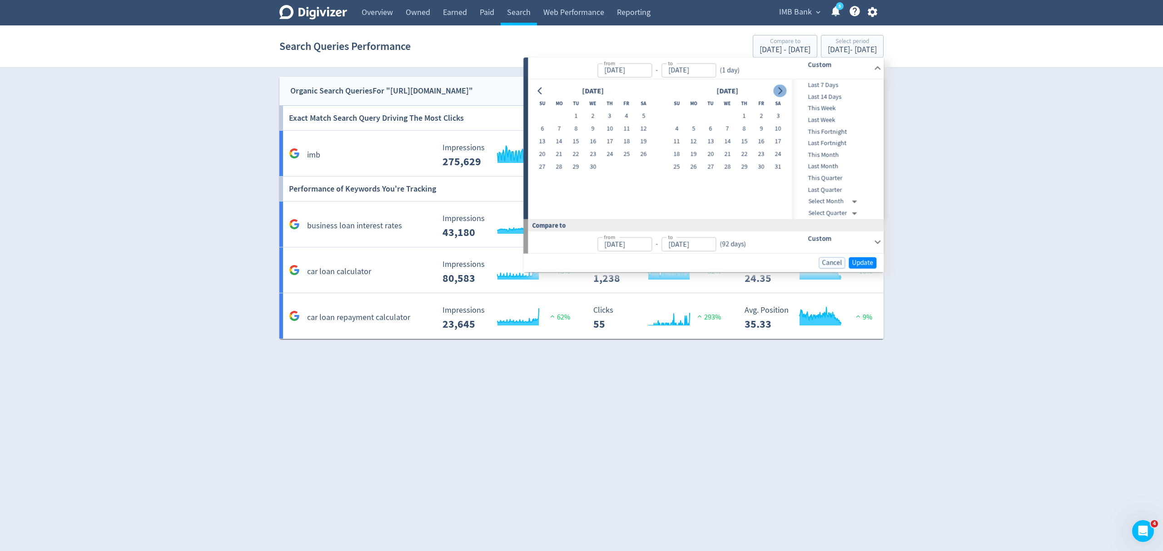
click at [776, 91] on button "Go to next month" at bounding box center [779, 90] width 13 height 13
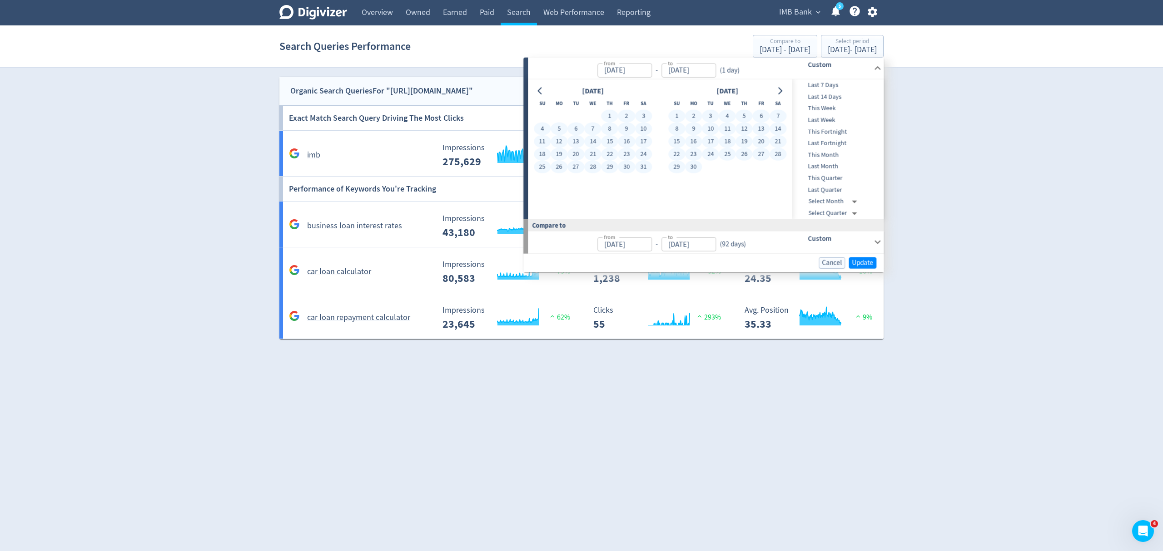
click at [699, 164] on button "30" at bounding box center [693, 167] width 17 height 13
type input "[DATE]"
type input "Jul 04, 2024"
type input "Dec 31, 2024"
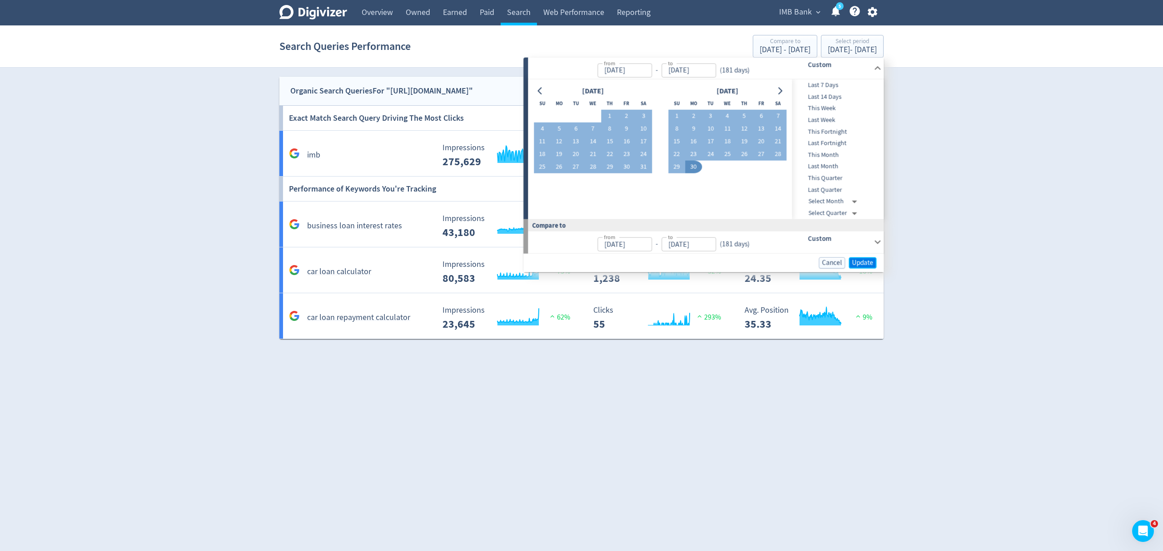
click at [869, 263] on span "Update" at bounding box center [862, 262] width 21 height 7
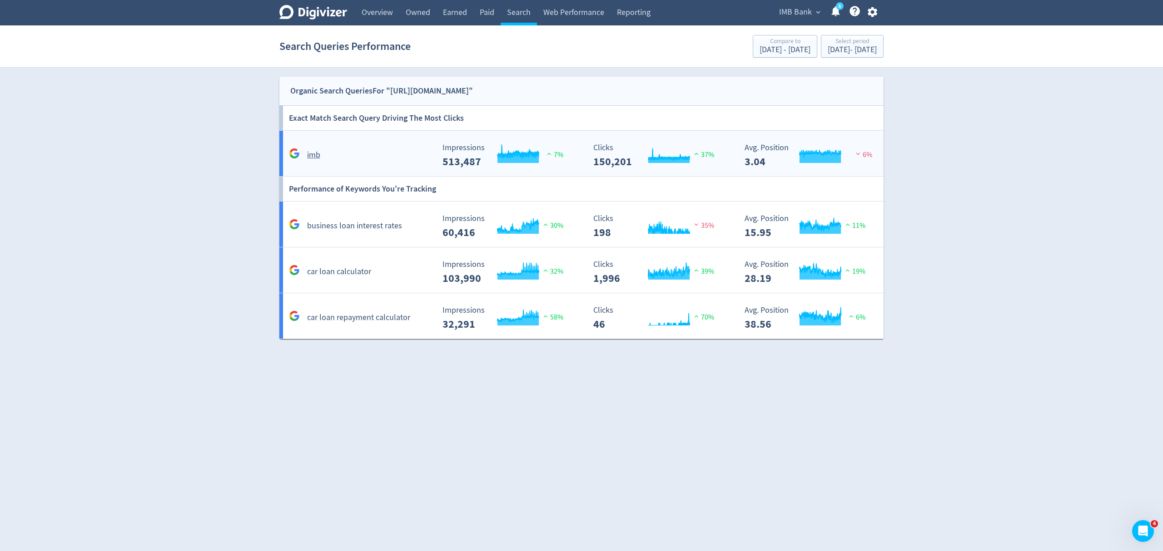
click at [374, 145] on div "imb" at bounding box center [358, 151] width 151 height 21
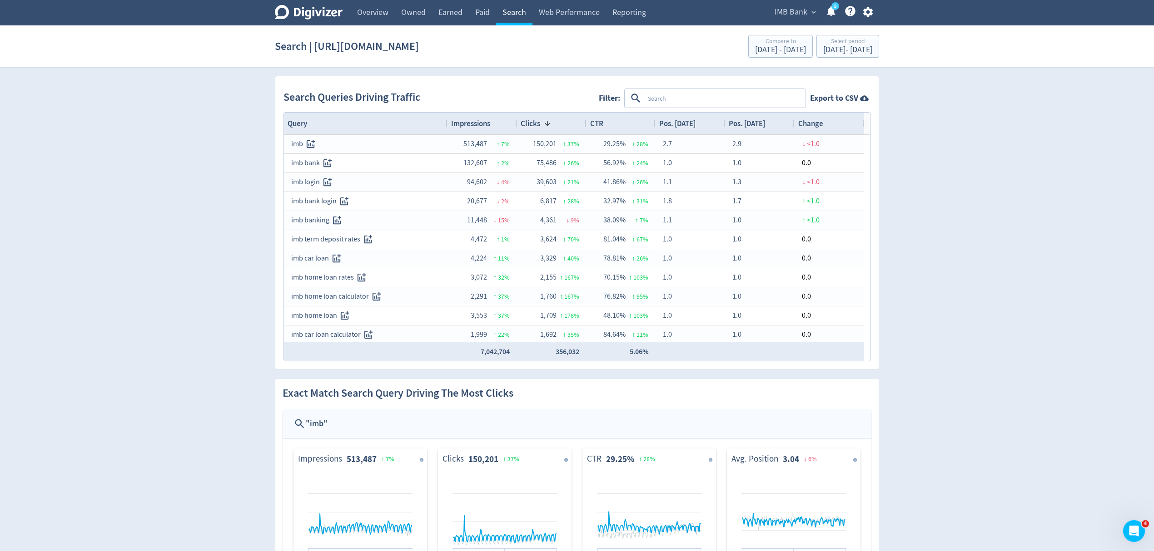
click at [511, 17] on link "Search" at bounding box center [514, 12] width 36 height 25
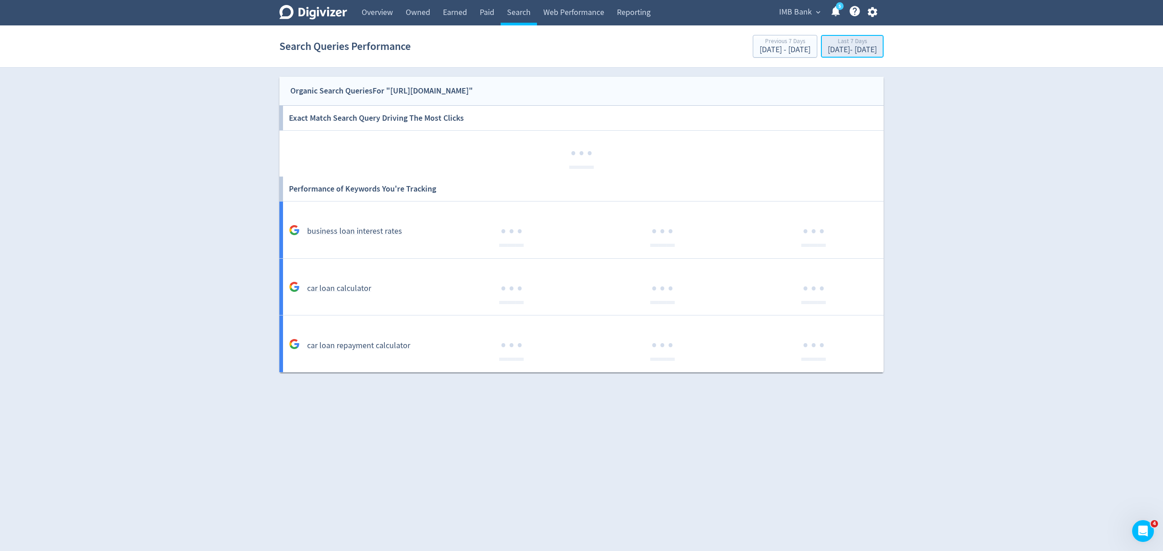
click at [846, 51] on div "[DATE] - [DATE]" at bounding box center [851, 50] width 49 height 8
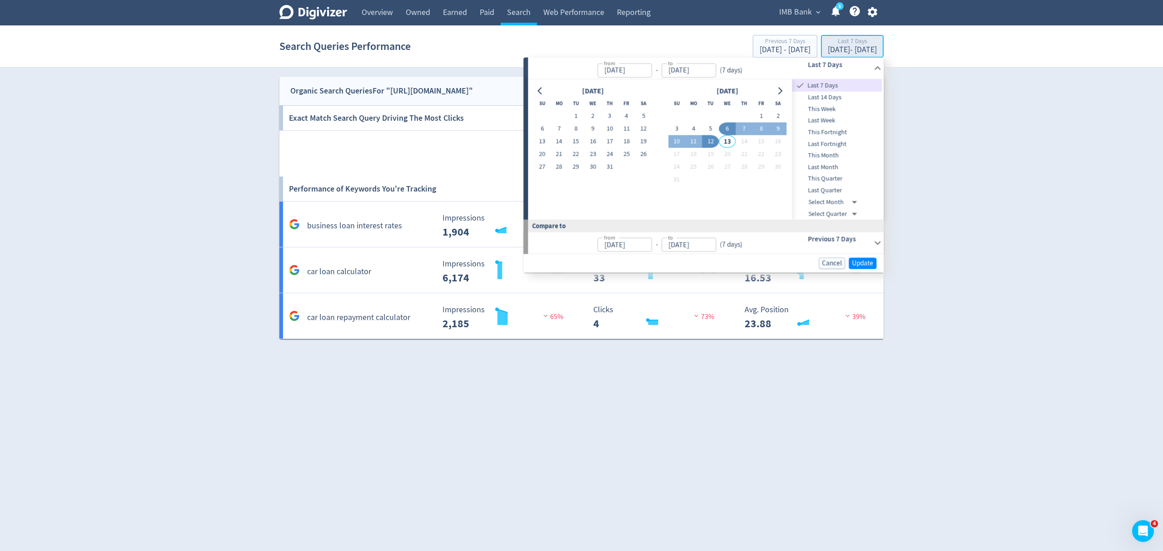
type input "[DATE]"
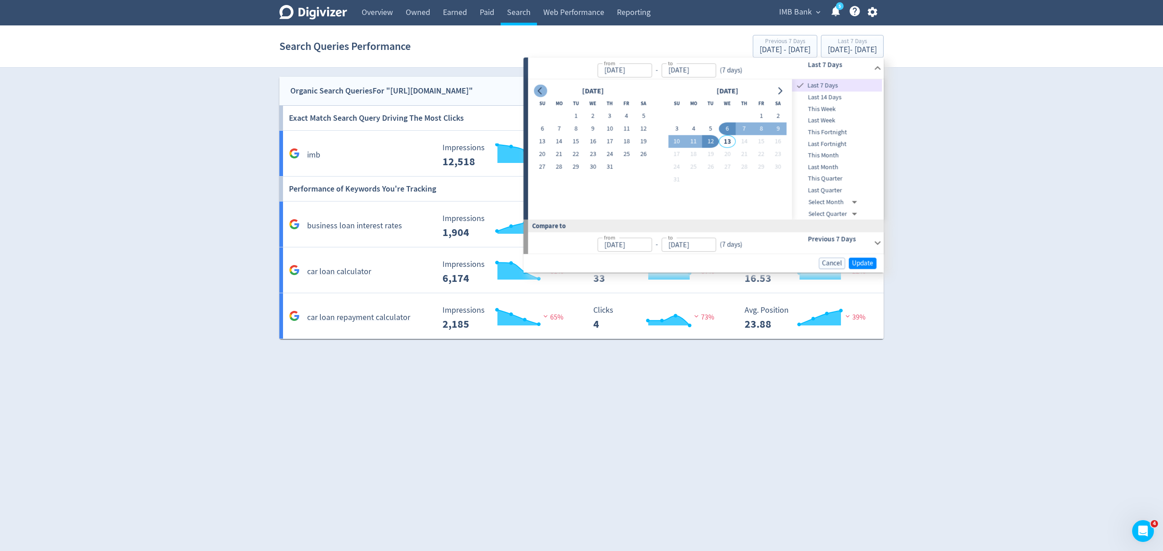
click at [537, 91] on icon "Go to previous month" at bounding box center [539, 90] width 7 height 7
click at [662, 349] on html "Digivizer Logo Mark Digivizer Logo Overview Owned Earned Paid Search Web Perfor…" at bounding box center [581, 174] width 1163 height 349
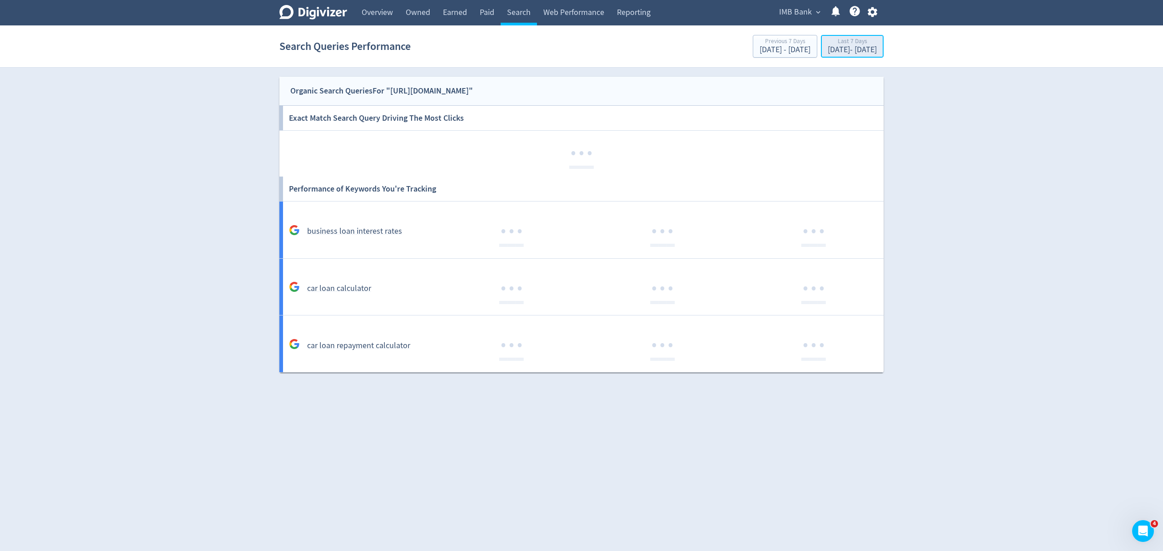
click at [827, 53] on div "[DATE] - [DATE]" at bounding box center [851, 50] width 49 height 8
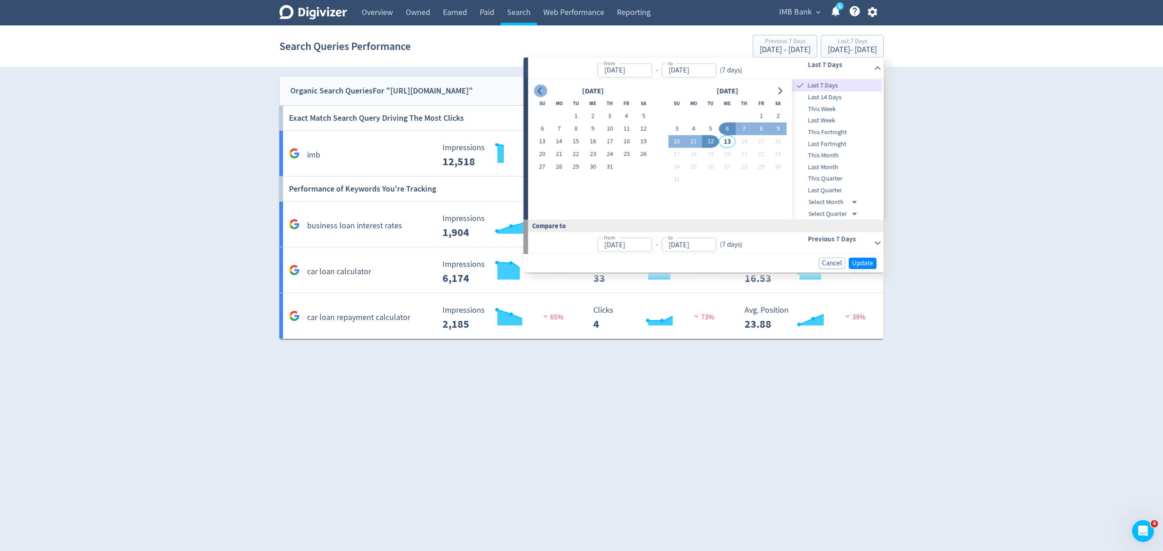
click at [541, 89] on icon "Go to previous month" at bounding box center [539, 90] width 7 height 7
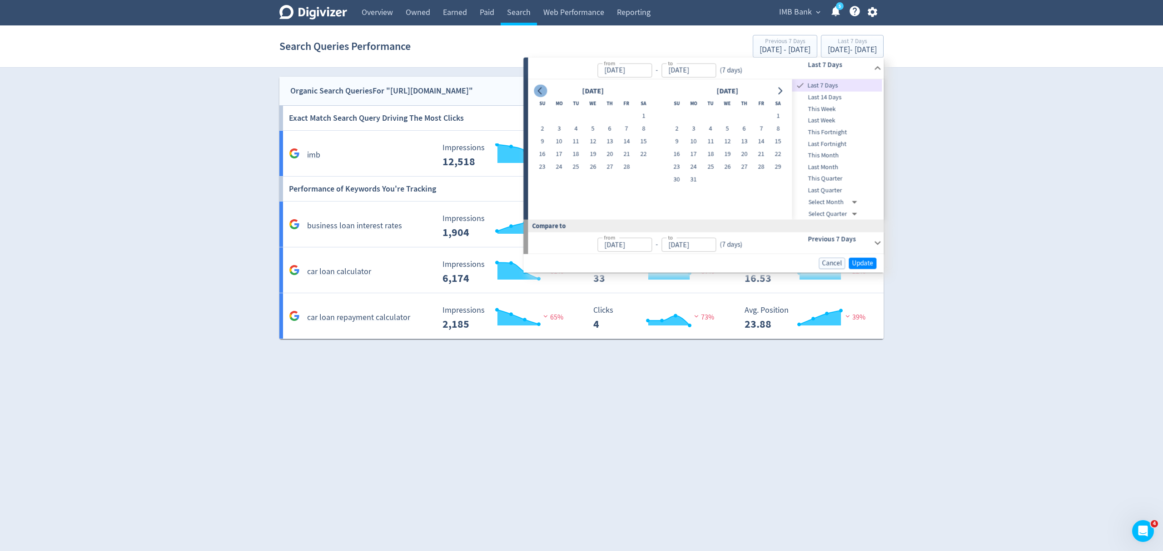
click at [541, 89] on icon "Go to previous month" at bounding box center [539, 90] width 7 height 7
click at [588, 115] on button "1" at bounding box center [592, 116] width 17 height 13
type input "Jan 01, 2025"
click at [777, 89] on icon "Go to next month" at bounding box center [779, 90] width 7 height 7
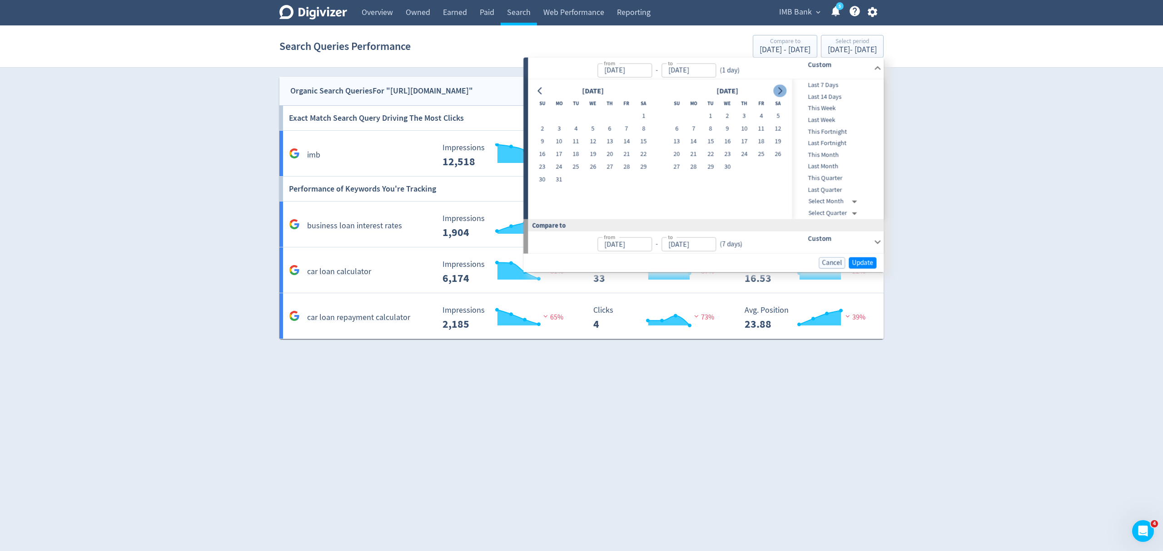
click at [777, 89] on icon "Go to next month" at bounding box center [779, 90] width 7 height 7
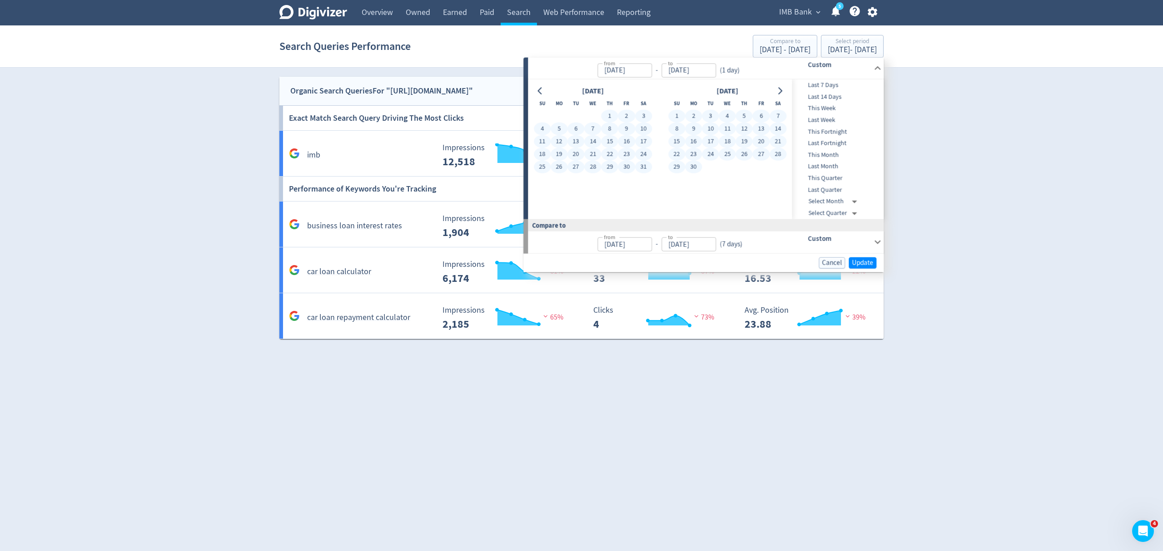
click at [696, 162] on button "30" at bounding box center [693, 167] width 17 height 13
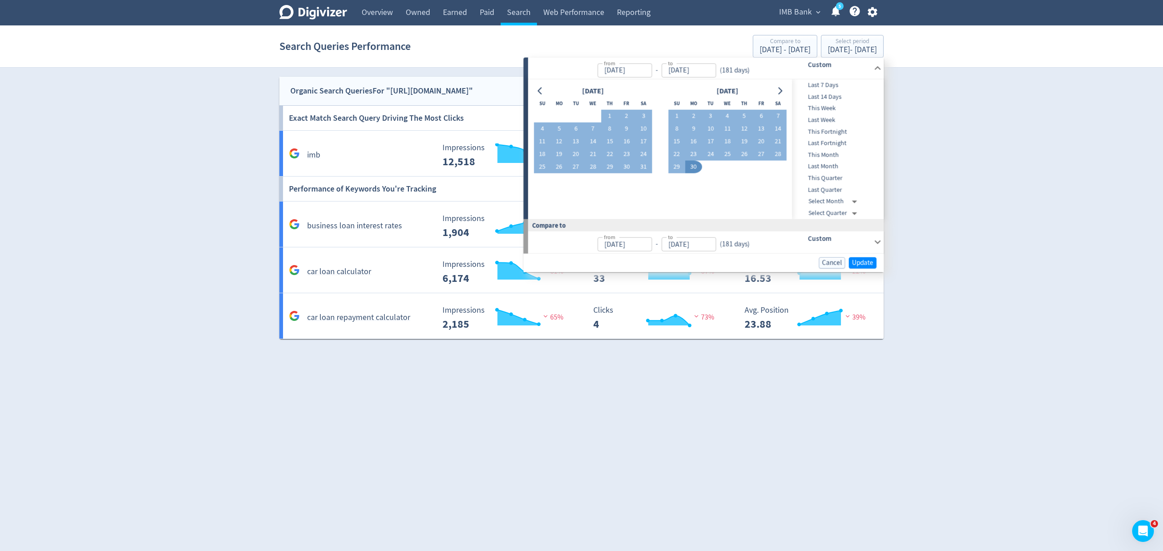
type input "[DATE]"
type input "Jul 04, 2024"
type input "Dec 31, 2024"
click at [861, 262] on span "Update" at bounding box center [862, 262] width 21 height 7
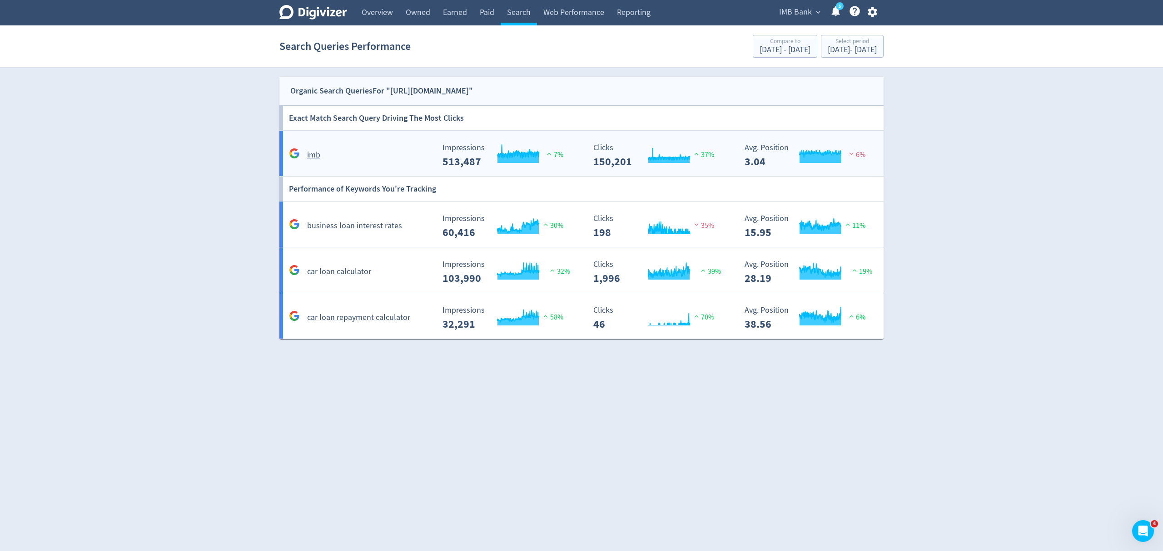
click at [382, 150] on div "imb" at bounding box center [361, 155] width 148 height 14
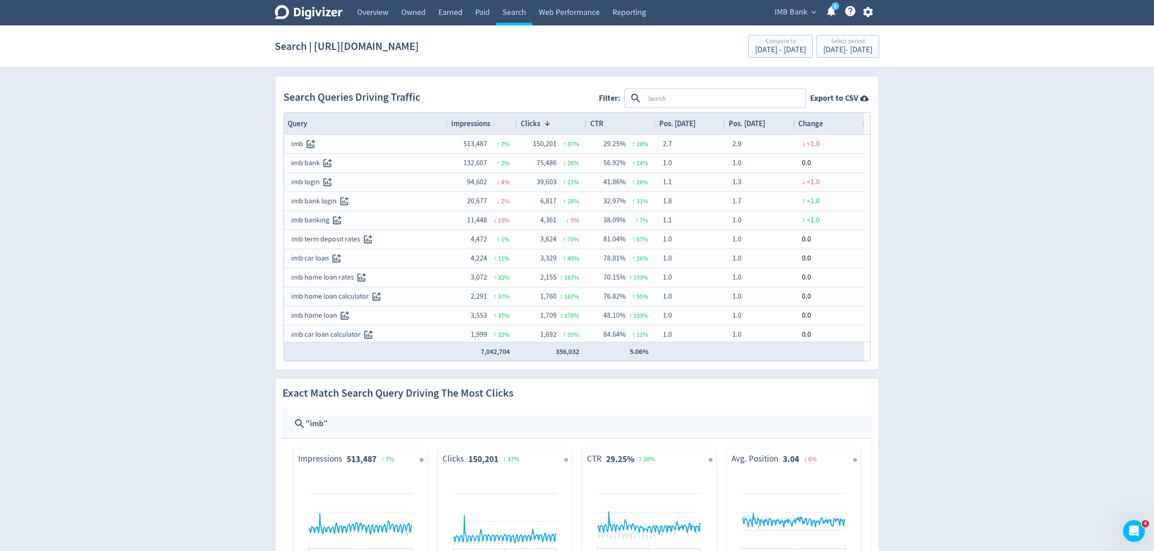
drag, startPoint x: 509, startPoint y: 9, endPoint x: 656, endPoint y: 31, distance: 149.2
click at [509, 8] on link "Search" at bounding box center [514, 12] width 36 height 25
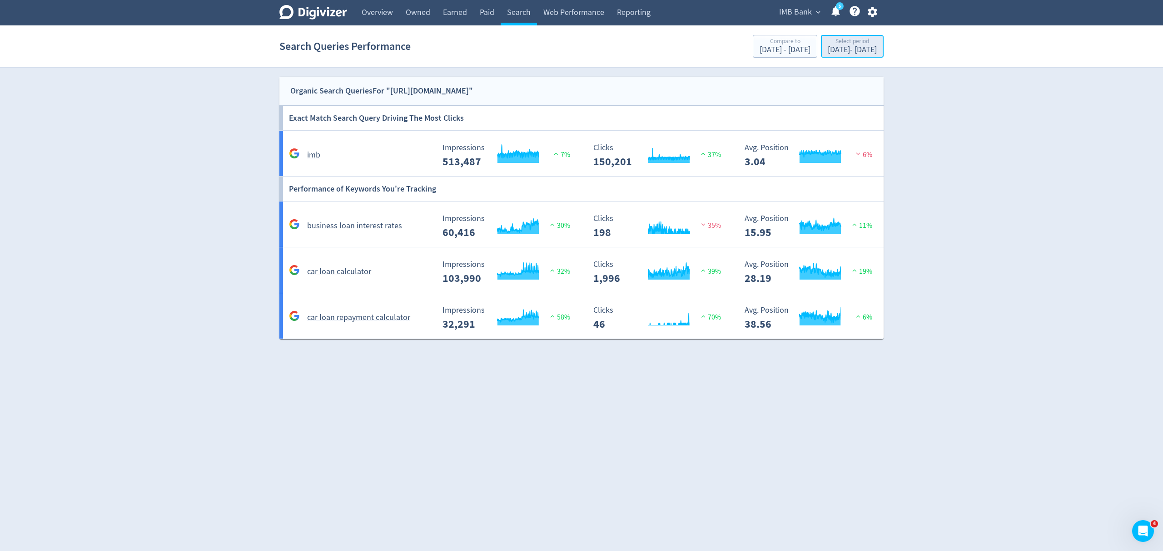
click at [827, 51] on div "Jan 1, 2025 - Jun 30, 2025" at bounding box center [851, 50] width 49 height 8
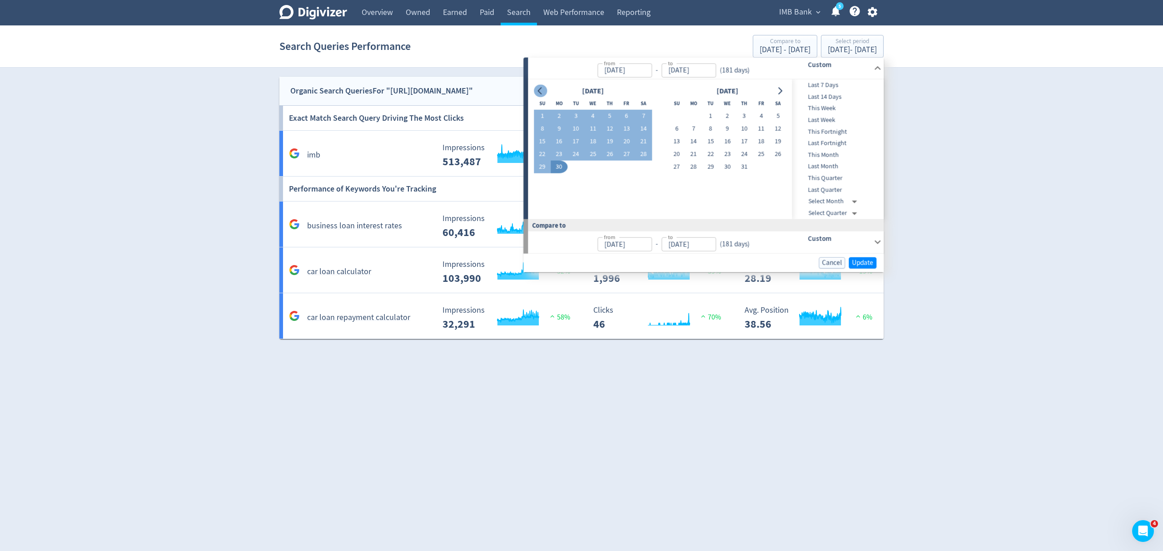
click at [534, 87] on div at bounding box center [540, 90] width 13 height 13
click at [536, 88] on icon "Go to previous month" at bounding box center [539, 90] width 7 height 7
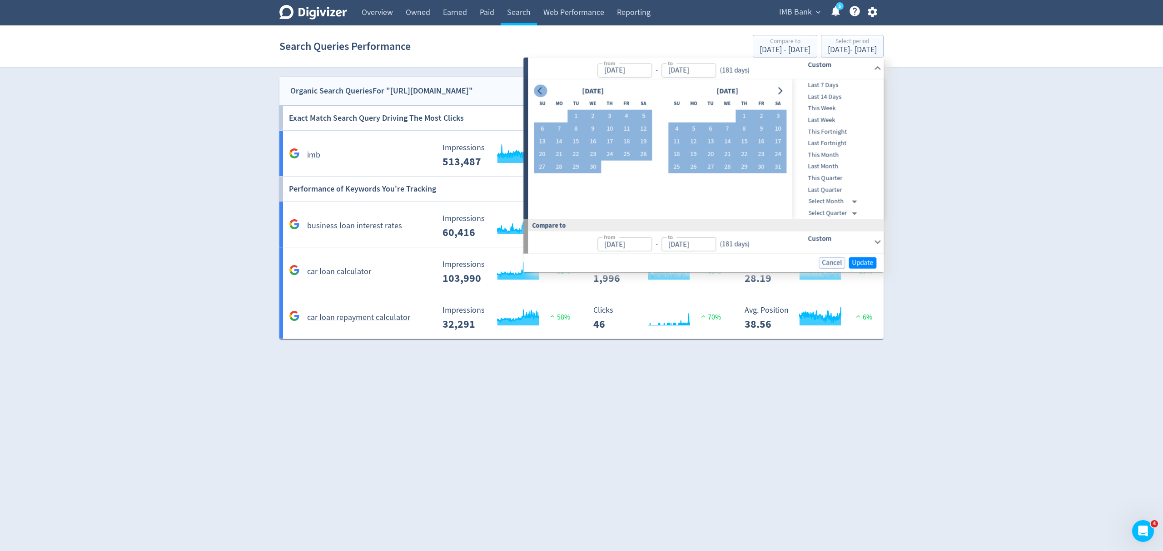
click at [536, 88] on icon "Go to previous month" at bounding box center [539, 90] width 7 height 7
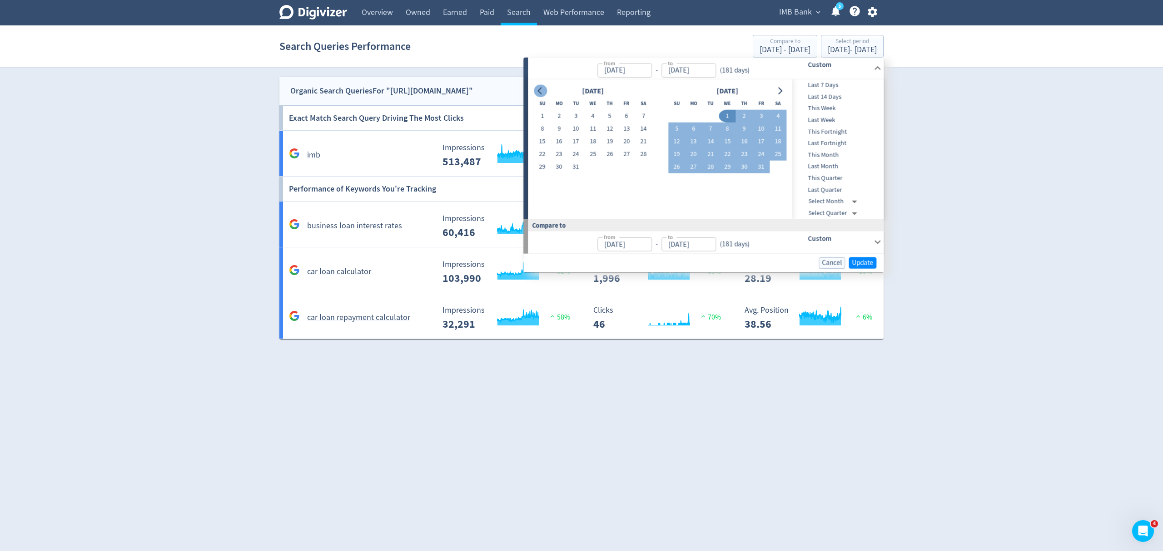
click at [536, 88] on icon "Go to previous month" at bounding box center [539, 90] width 7 height 7
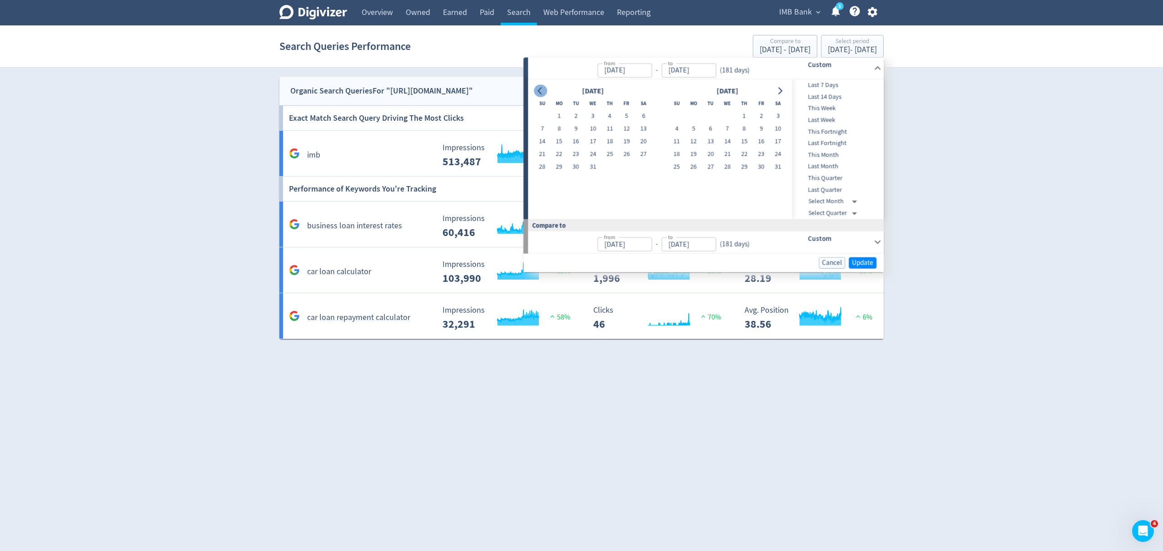
click at [536, 88] on icon "Go to previous month" at bounding box center [539, 90] width 7 height 7
click at [644, 116] on button "1" at bounding box center [643, 116] width 17 height 13
type input "Jun 01, 2024"
click at [778, 91] on icon "Go to next month" at bounding box center [779, 90] width 7 height 7
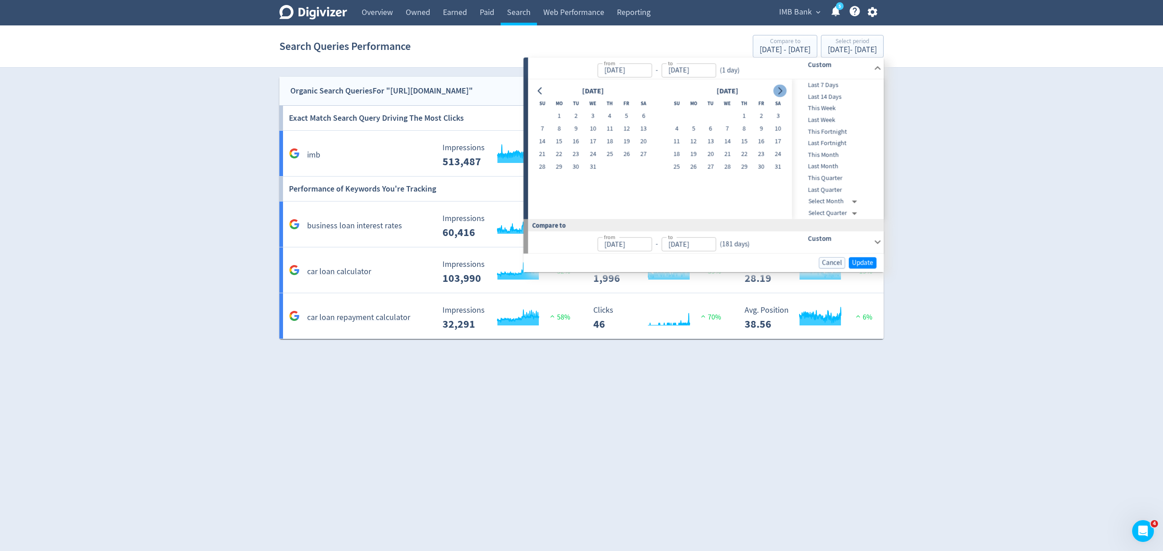
click at [778, 91] on icon "Go to next month" at bounding box center [779, 90] width 7 height 7
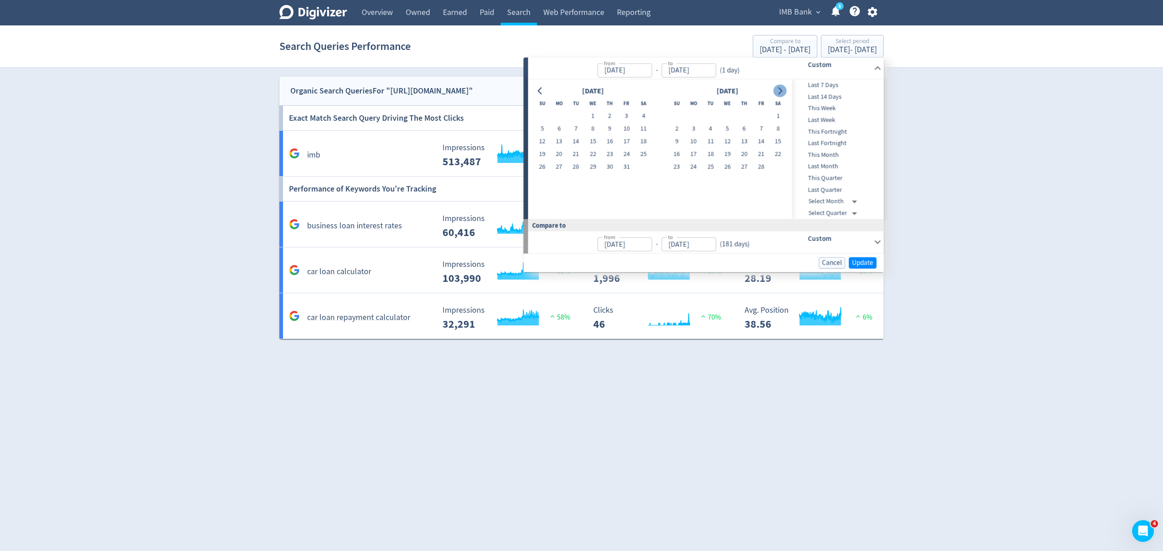
click at [778, 91] on icon "Go to next month" at bounding box center [779, 90] width 7 height 7
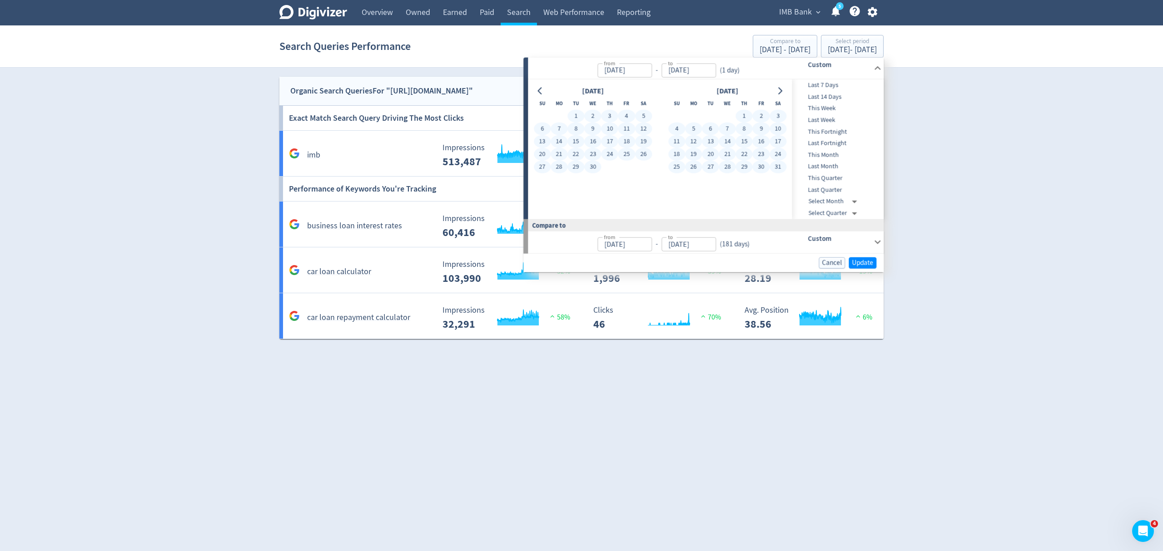
click at [778, 169] on button "31" at bounding box center [777, 167] width 17 height 13
type input "[DATE]"
type input "Jun 02, 2023"
type input "May 31, 2024"
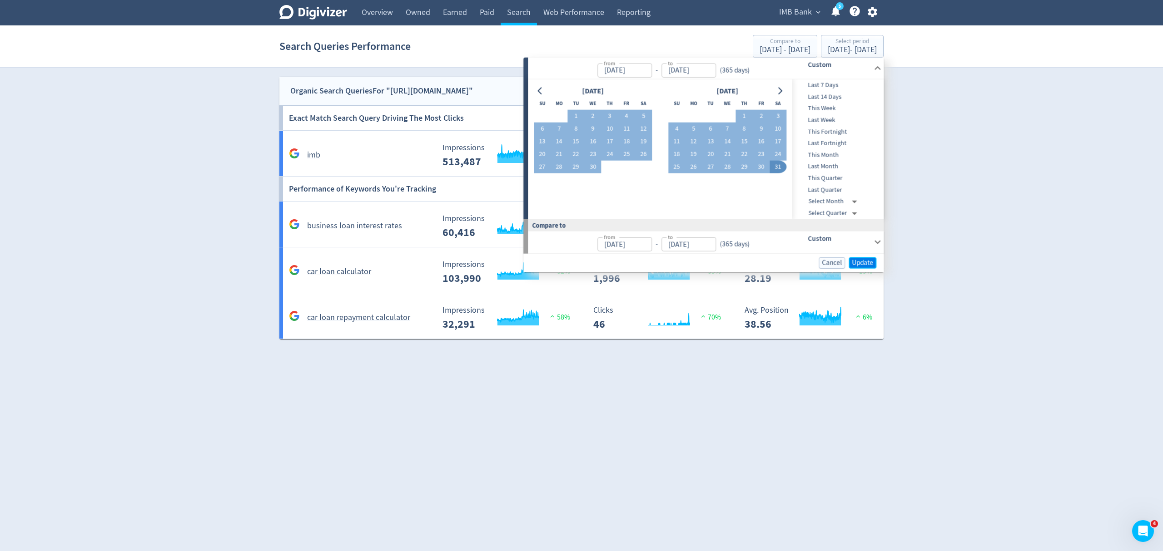
click at [859, 263] on span "Update" at bounding box center [862, 262] width 21 height 7
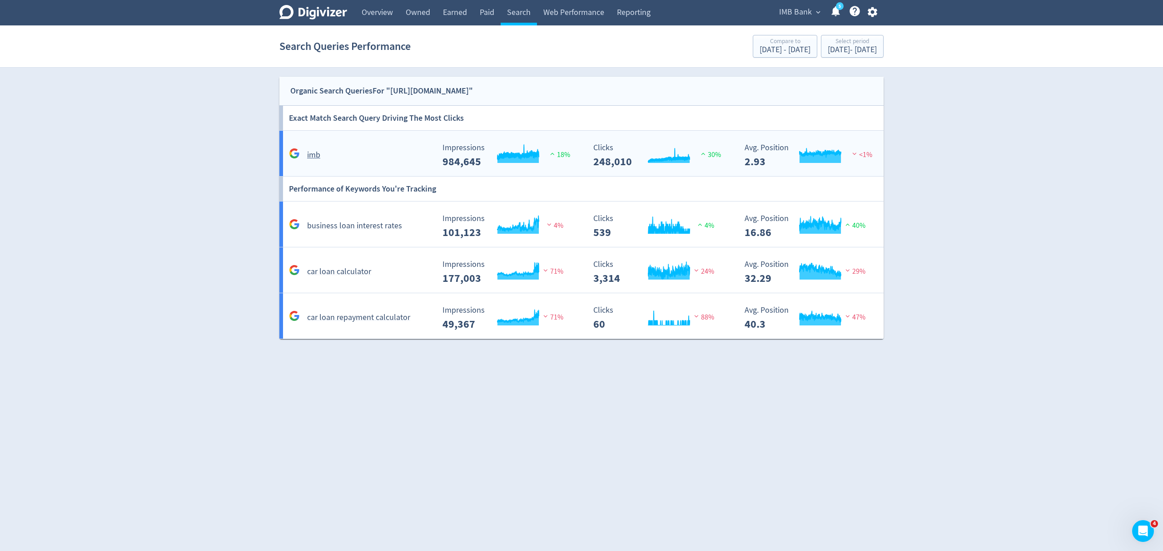
click at [384, 145] on div "imb" at bounding box center [358, 151] width 151 height 21
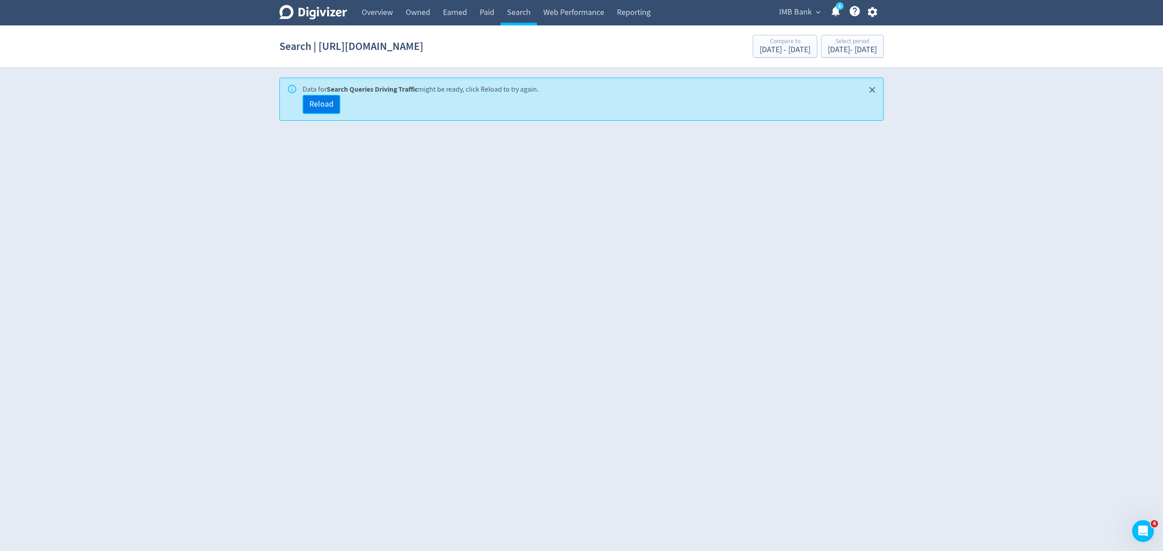
click at [321, 102] on span "Reload" at bounding box center [321, 104] width 24 height 8
drag, startPoint x: 522, startPoint y: 13, endPoint x: 536, endPoint y: 14, distance: 14.1
click at [522, 13] on link "Search" at bounding box center [518, 12] width 36 height 25
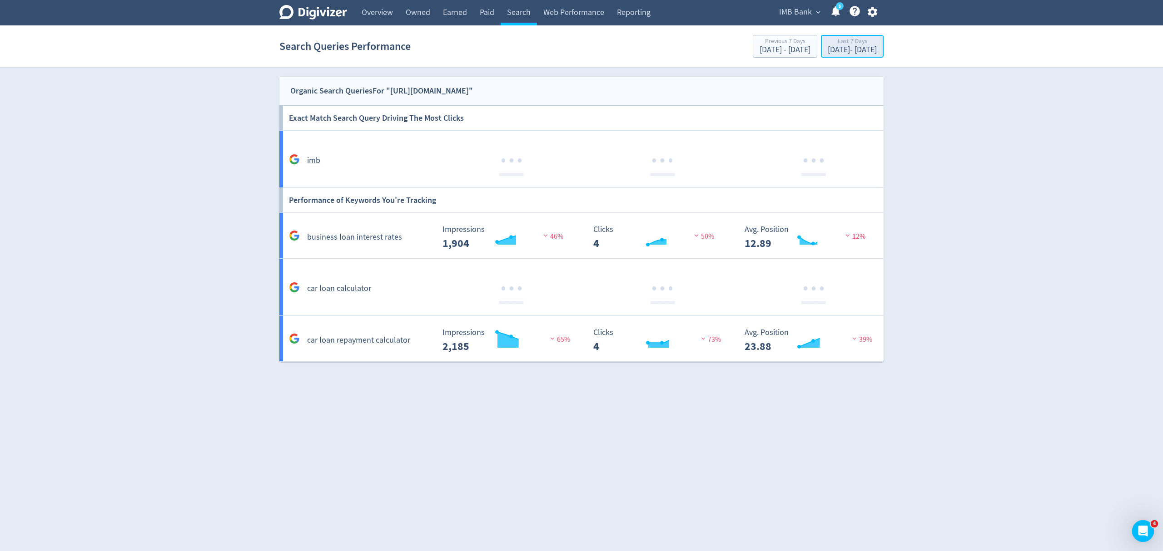
click at [839, 52] on div "[DATE] - [DATE]" at bounding box center [851, 50] width 49 height 8
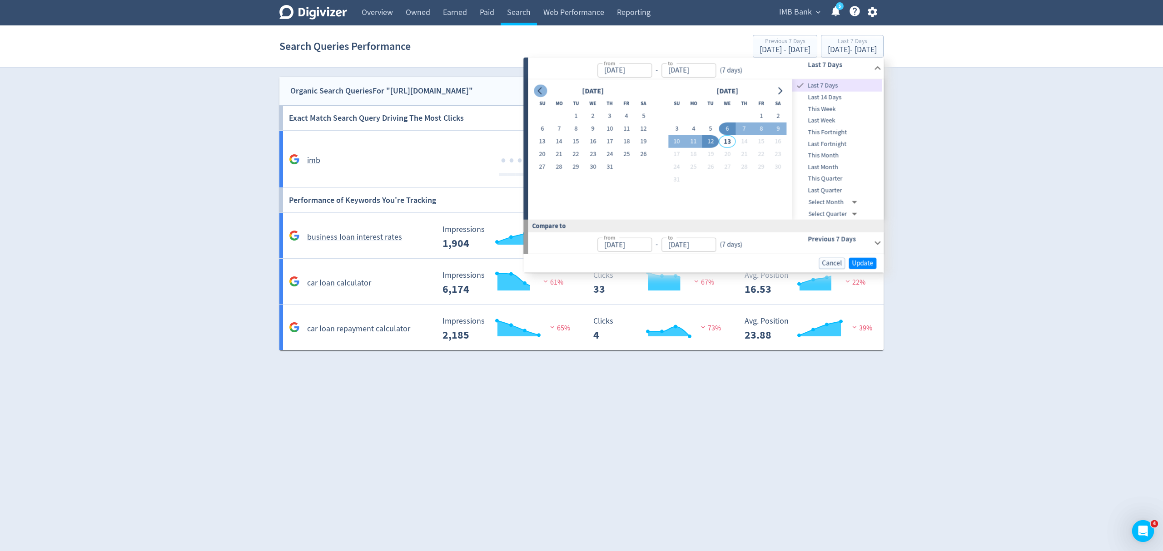
click at [539, 96] on button "Go to previous month" at bounding box center [540, 90] width 13 height 13
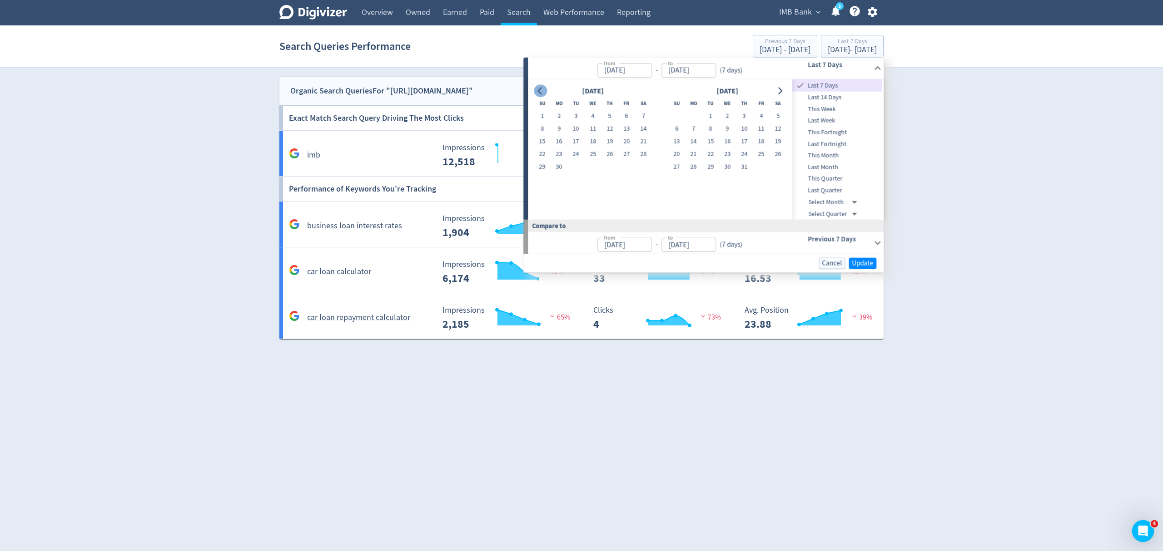
click at [540, 94] on icon "Go to previous month" at bounding box center [540, 90] width 4 height 7
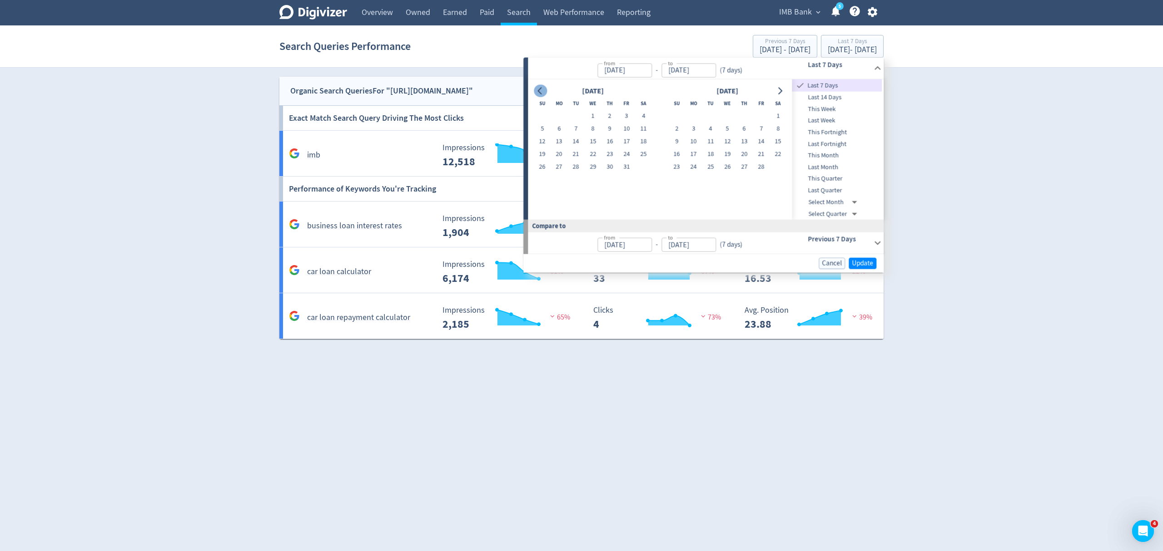
click at [540, 94] on icon "Go to previous month" at bounding box center [540, 90] width 4 height 7
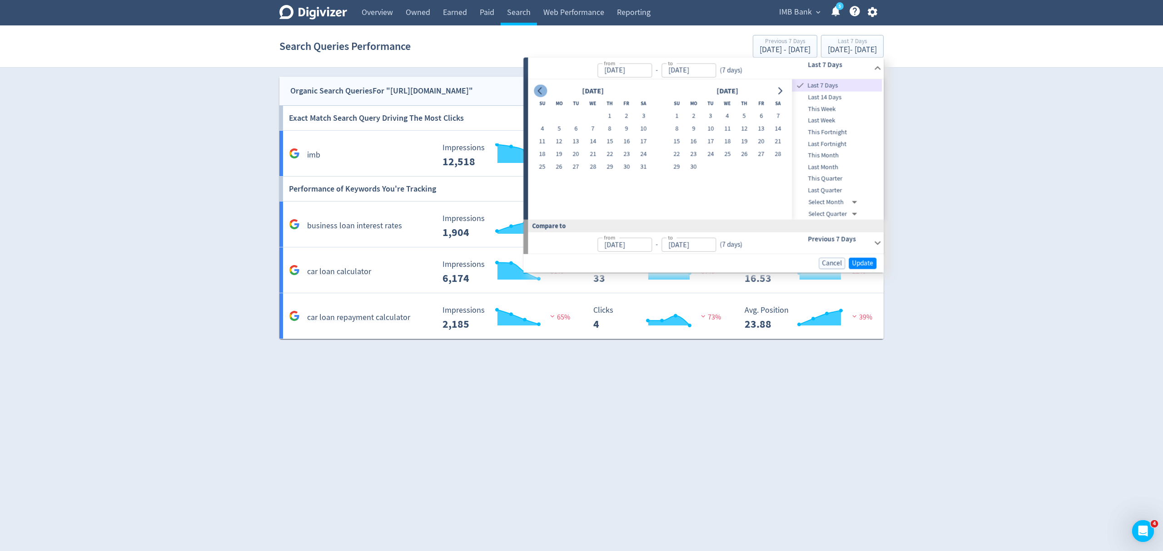
click at [540, 94] on icon "Go to previous month" at bounding box center [540, 90] width 4 height 7
click at [647, 111] on button "1" at bounding box center [643, 116] width 17 height 13
type input "Jun 01, 2024"
click at [780, 90] on icon "Go to next month" at bounding box center [779, 90] width 7 height 7
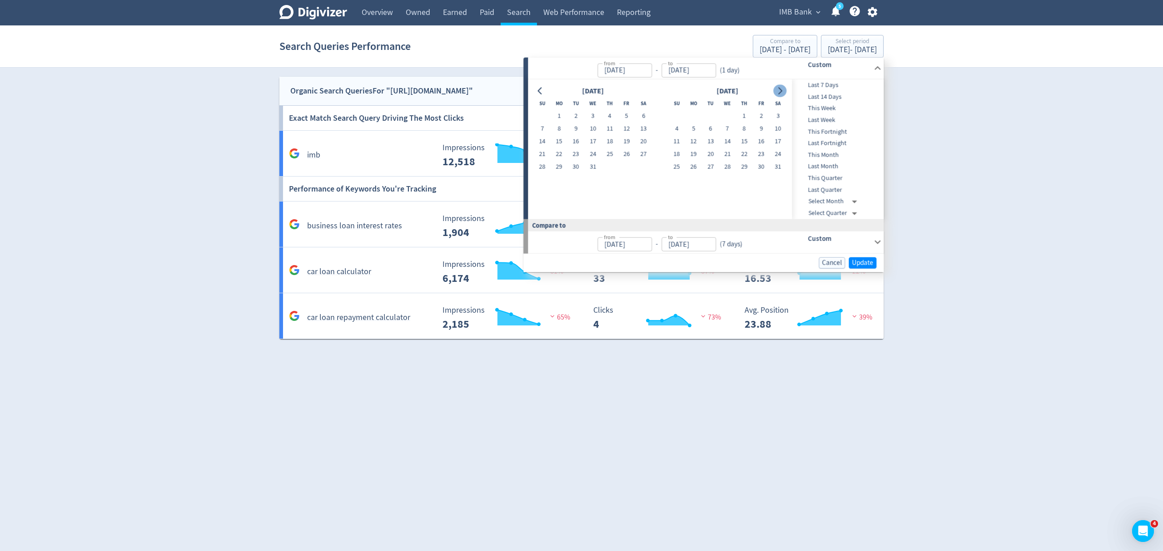
click at [780, 90] on icon "Go to next month" at bounding box center [779, 90] width 7 height 7
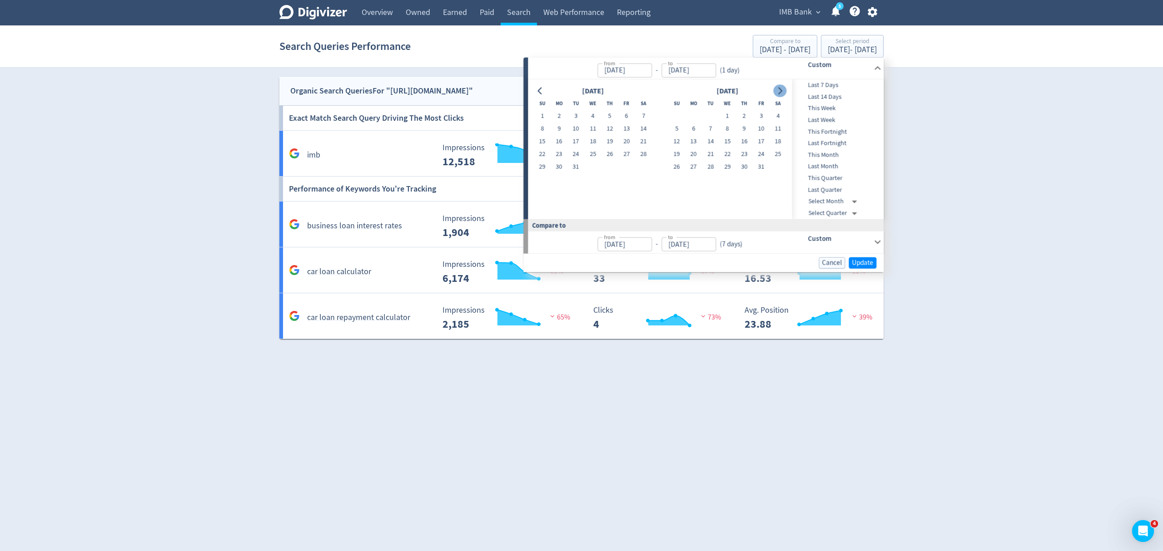
click at [780, 90] on icon "Go to next month" at bounding box center [779, 90] width 7 height 7
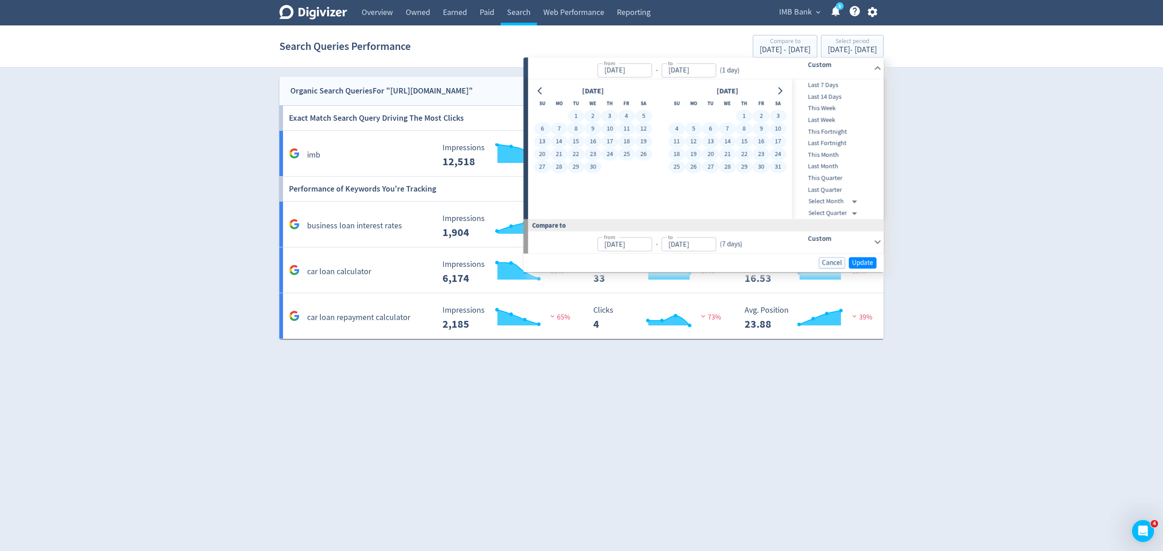
click at [778, 169] on button "31" at bounding box center [777, 167] width 17 height 13
type input "[DATE]"
type input "Jun 02, 2023"
type input "May 31, 2024"
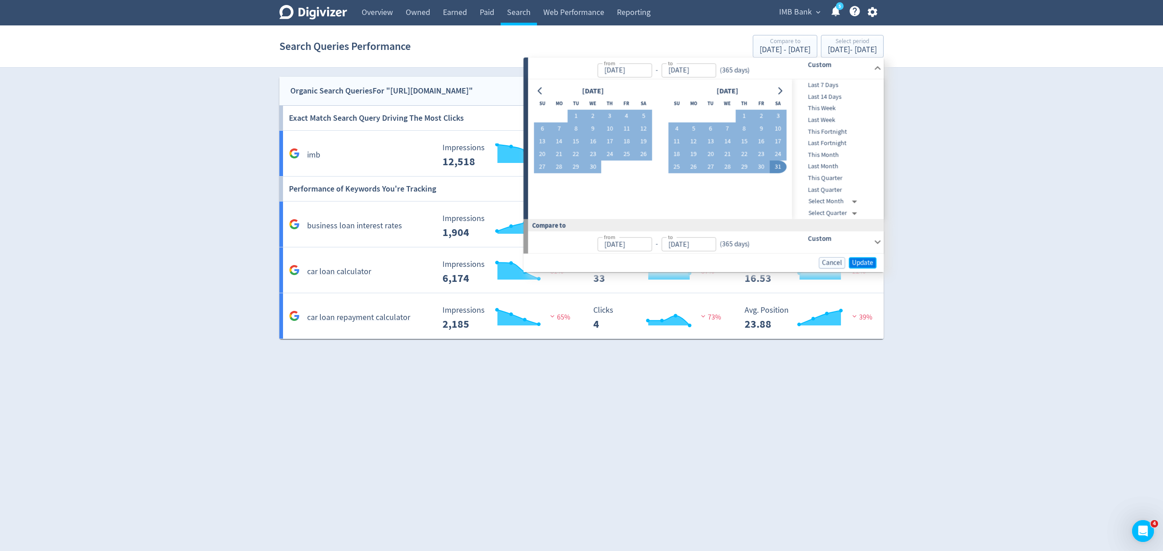
click at [865, 260] on span "Update" at bounding box center [862, 262] width 21 height 7
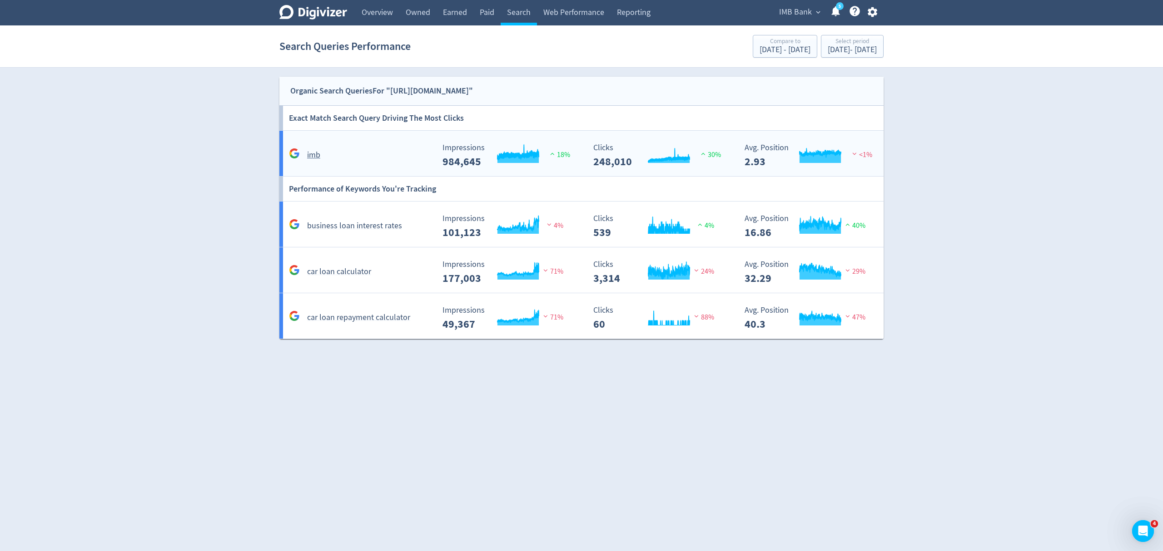
click at [386, 149] on div "imb" at bounding box center [361, 155] width 148 height 14
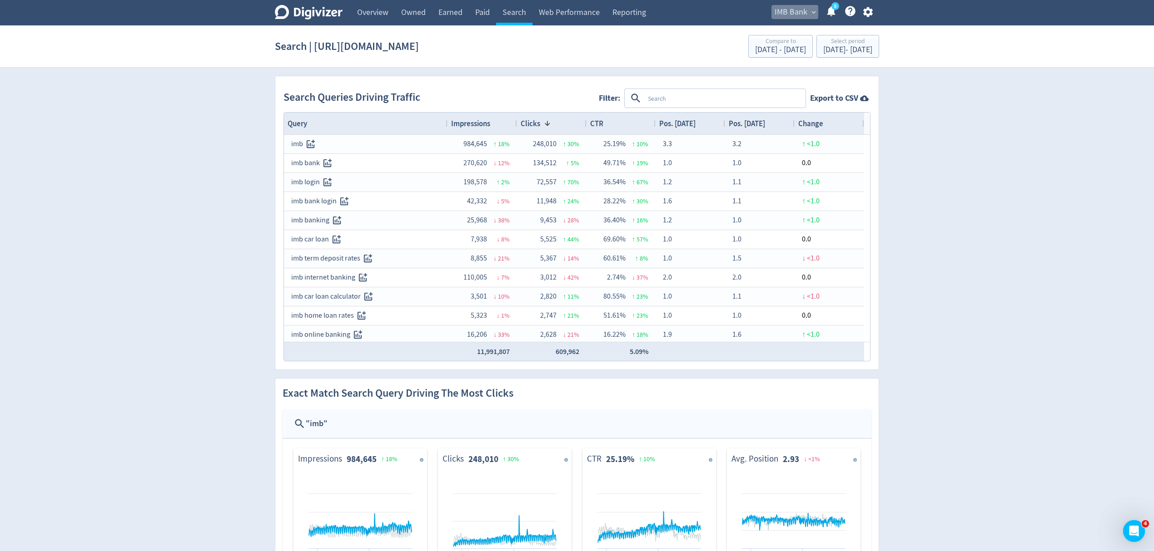
click at [794, 11] on span "IMB Bank" at bounding box center [790, 12] width 33 height 15
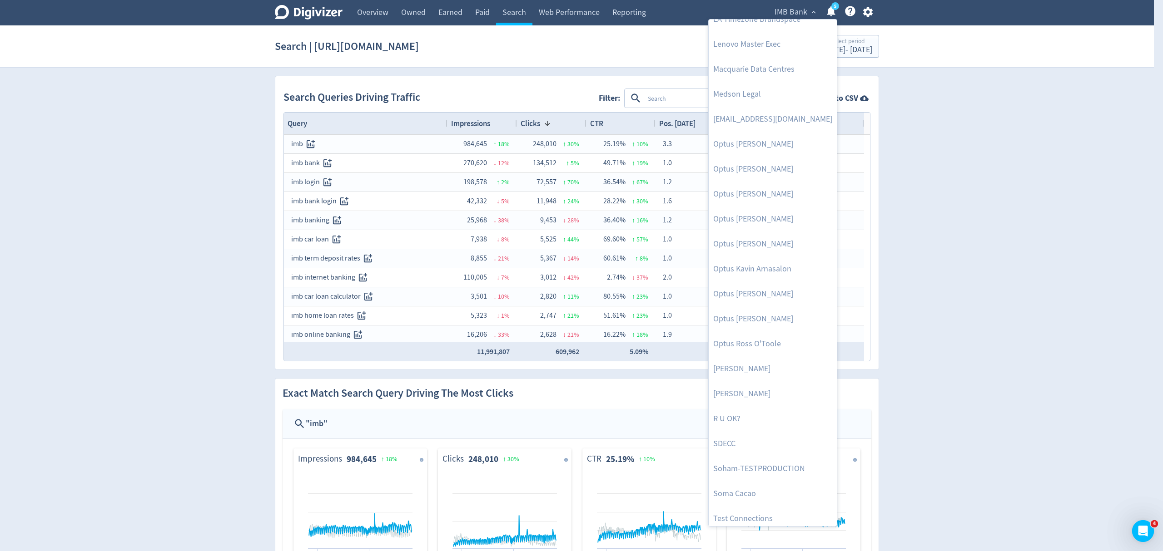
scroll to position [393, 0]
click at [734, 435] on link "Soma Cacao" at bounding box center [772, 438] width 128 height 25
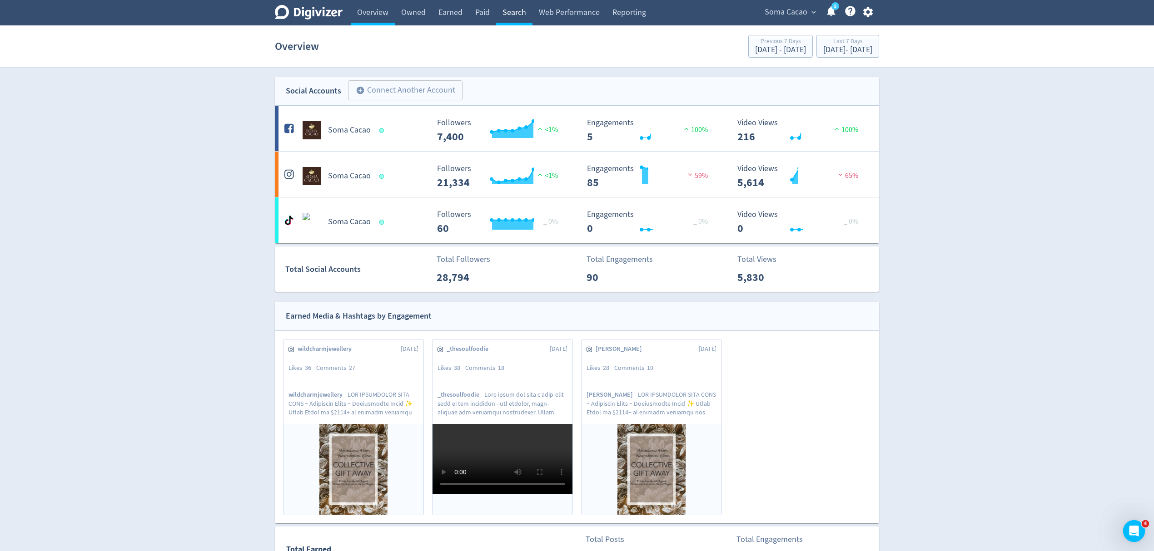
click at [515, 8] on link "Search" at bounding box center [514, 12] width 36 height 25
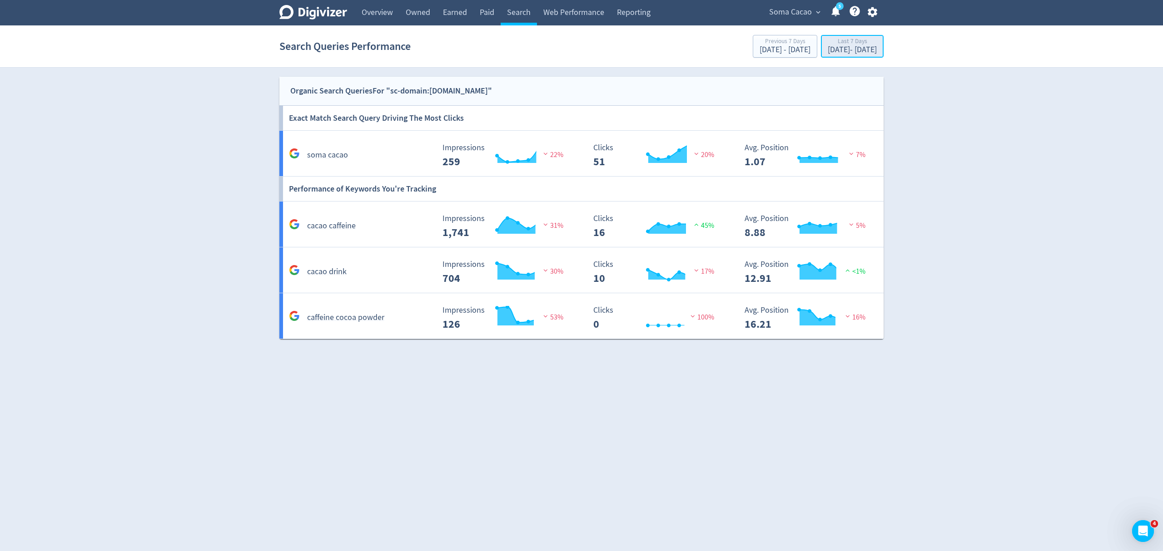
click at [827, 41] on div "Last 7 Days" at bounding box center [851, 42] width 49 height 8
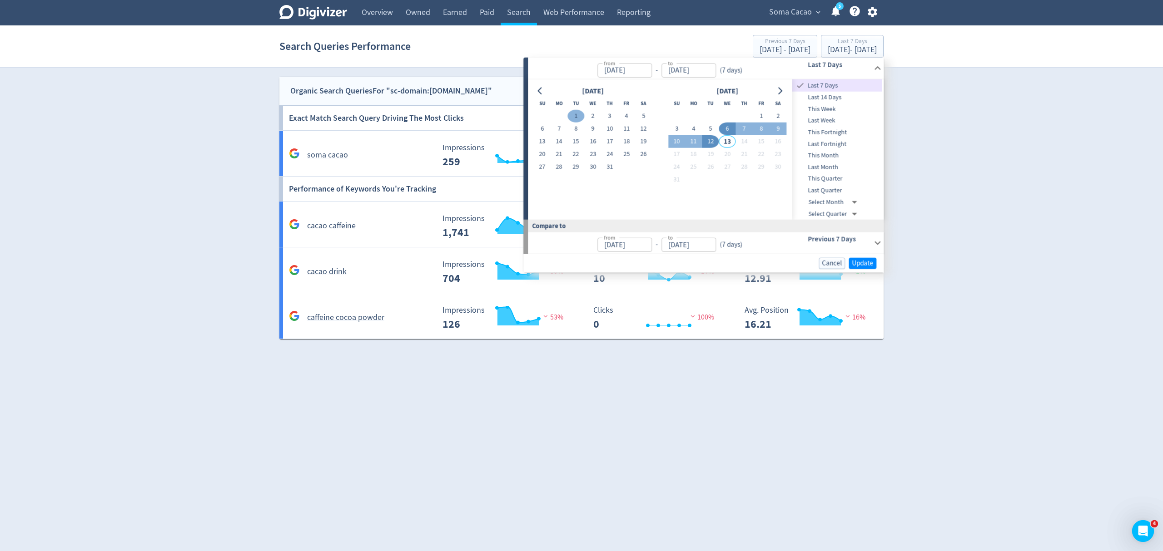
click at [577, 114] on button "1" at bounding box center [575, 116] width 17 height 13
type input "Jul 01, 2025"
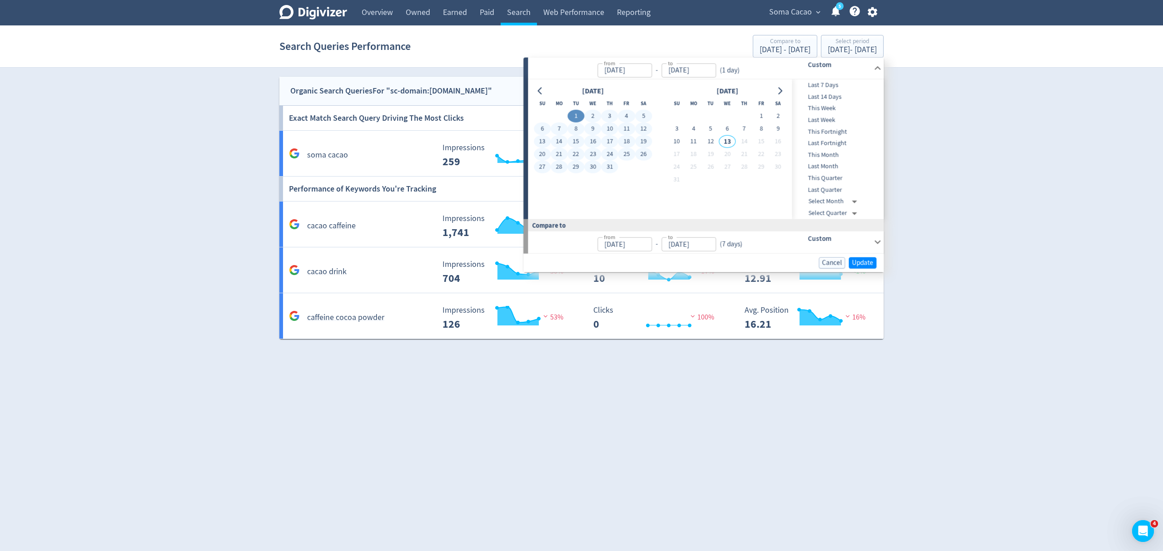
click at [613, 163] on button "31" at bounding box center [609, 167] width 17 height 13
type input "Jul 31, 2025"
type input "May 31, 2025"
type input "[DATE]"
click at [862, 260] on span "Update" at bounding box center [862, 262] width 21 height 7
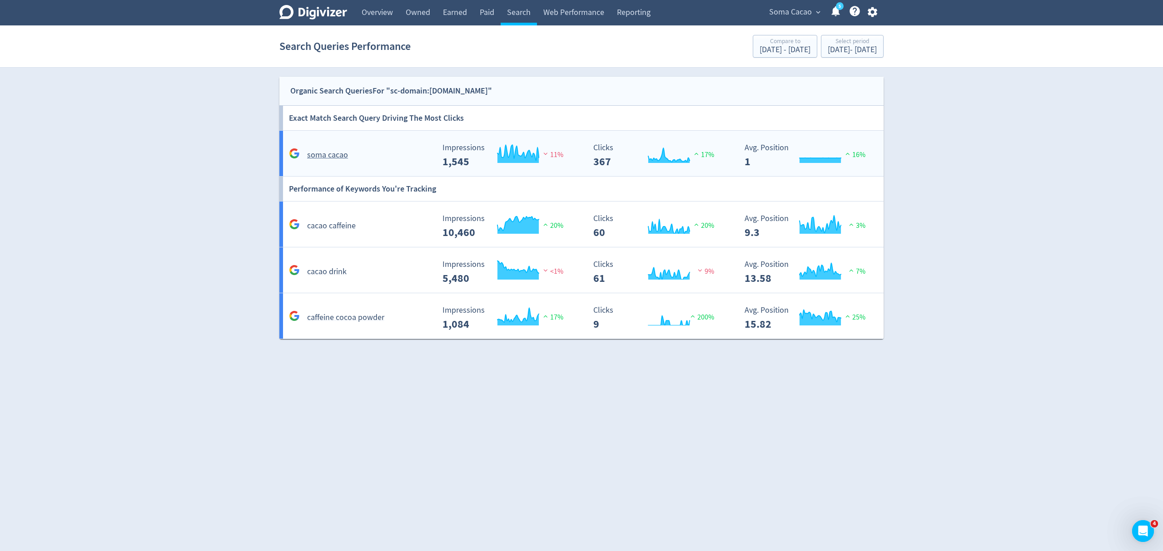
click at [396, 149] on div "soma cacao" at bounding box center [361, 155] width 148 height 14
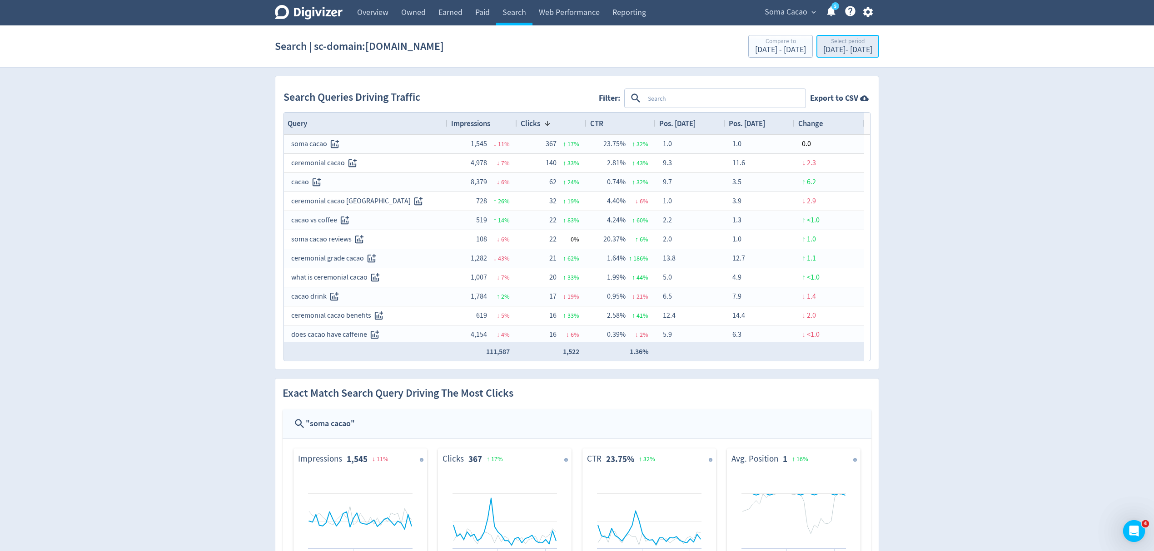
click at [829, 54] on div "Jul 1, 2025 - Jul 31, 2025" at bounding box center [847, 50] width 49 height 8
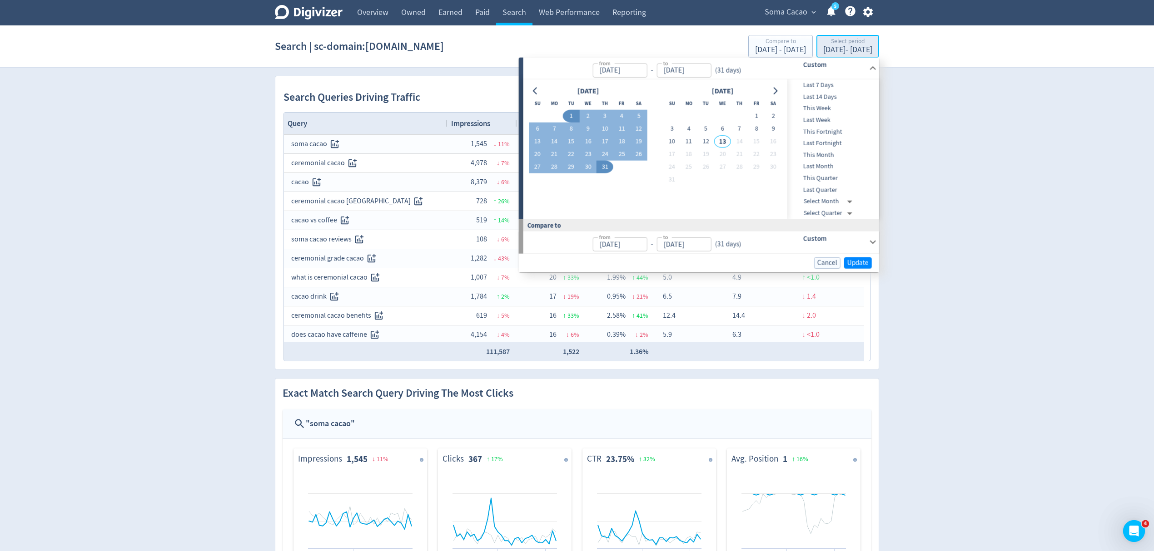
type input "Jul 01, 2025"
type input "Jul 31, 2025"
type input "[DATE]"
click at [511, 9] on link "Search" at bounding box center [514, 12] width 36 height 25
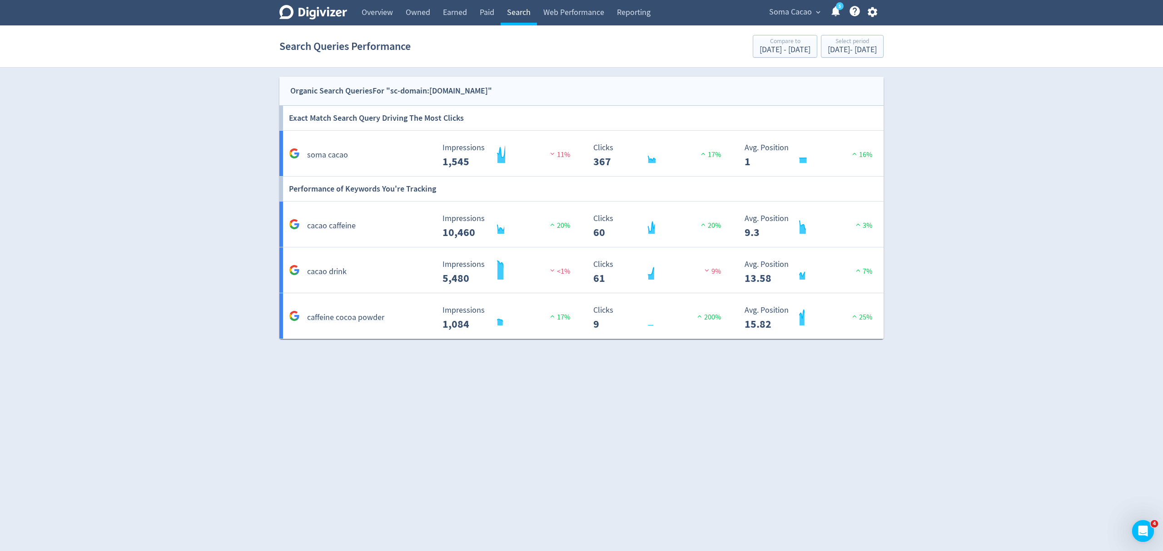
click at [512, 9] on link "Search" at bounding box center [518, 12] width 36 height 25
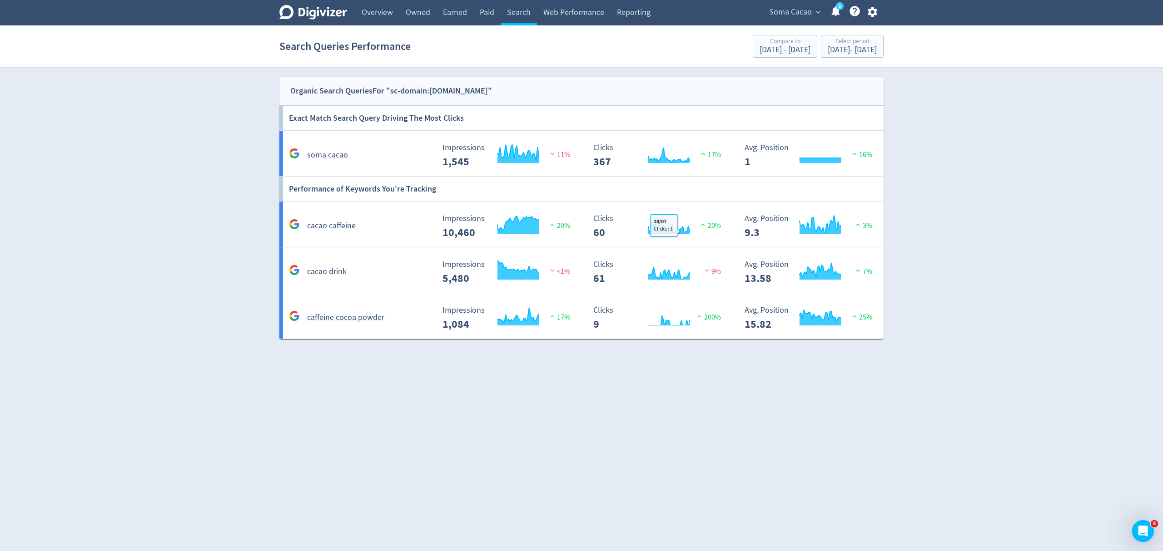
click at [442, 349] on html "Digivizer Logo Mark Digivizer Logo Overview Owned Earned Paid Search Web Perfor…" at bounding box center [581, 174] width 1163 height 349
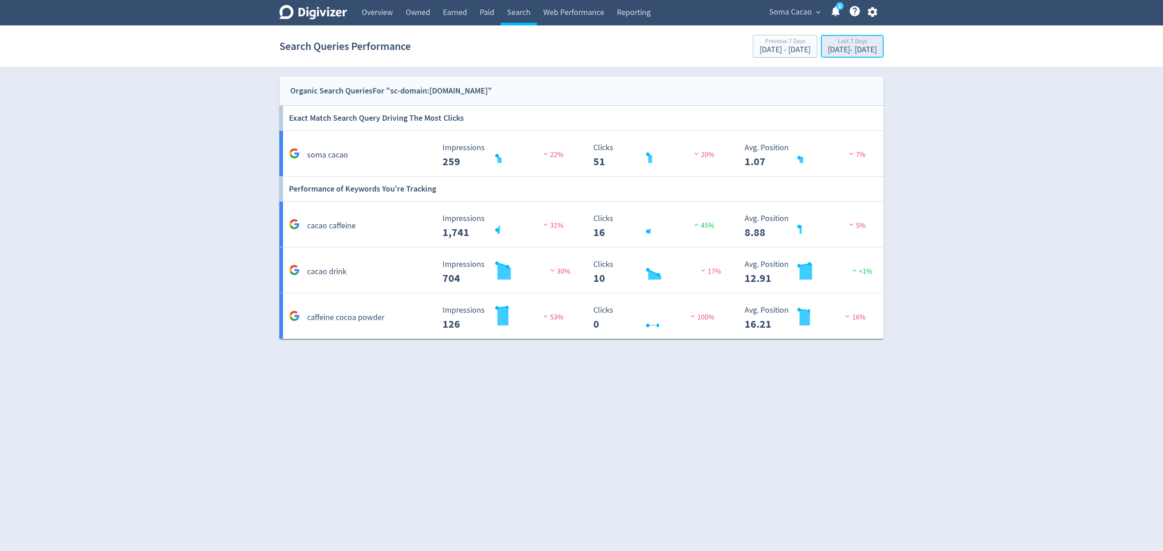
click at [827, 50] on div "[DATE] - [DATE]" at bounding box center [851, 50] width 49 height 8
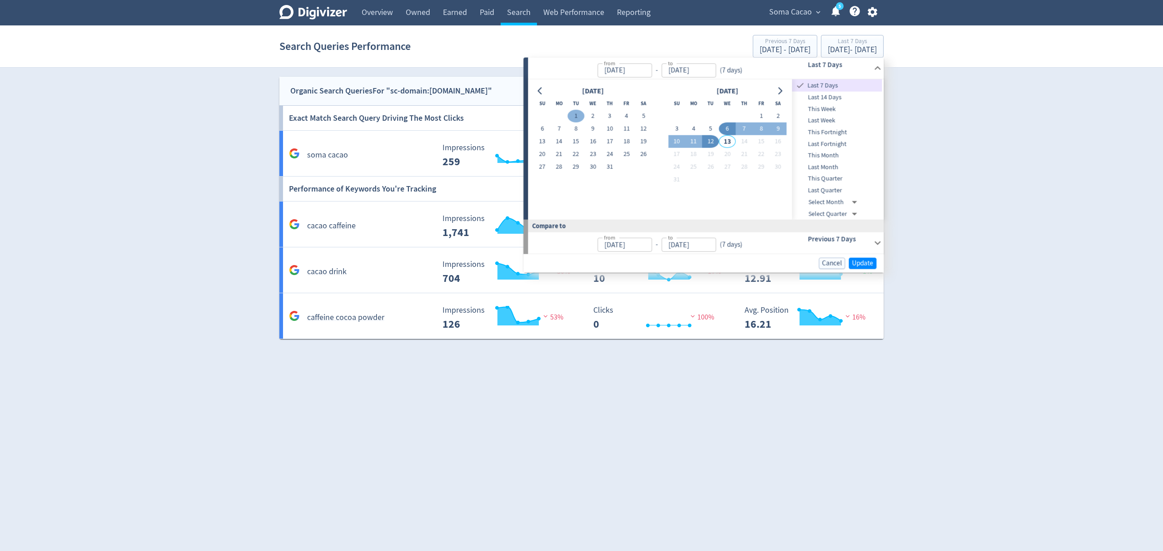
click at [571, 113] on button "1" at bounding box center [575, 116] width 17 height 13
type input "[DATE]"
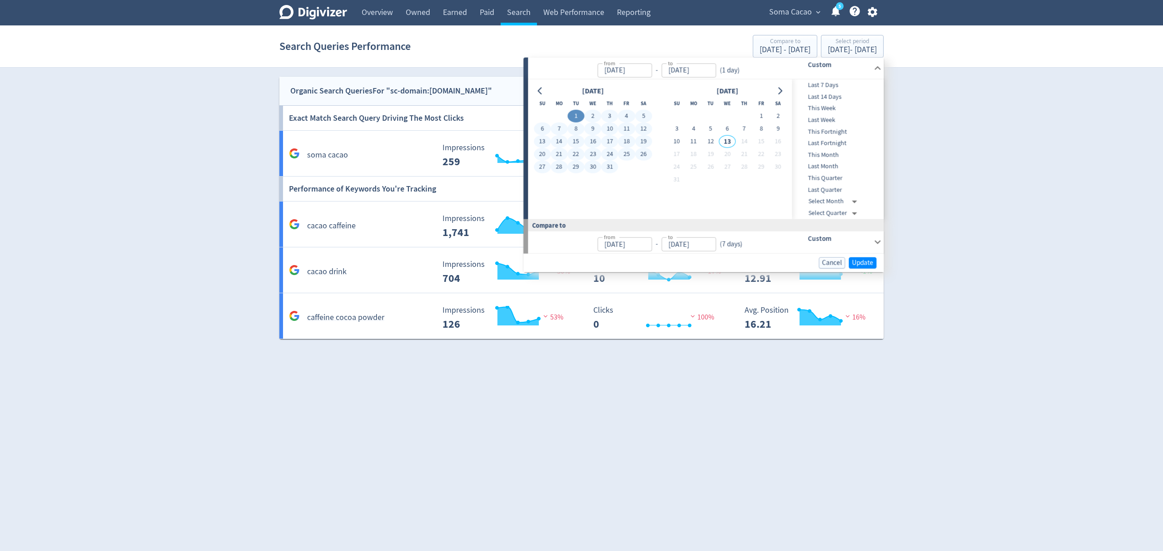
click at [609, 168] on button "31" at bounding box center [609, 167] width 17 height 13
type input "[DATE]"
click at [863, 266] on span "Update" at bounding box center [862, 262] width 21 height 7
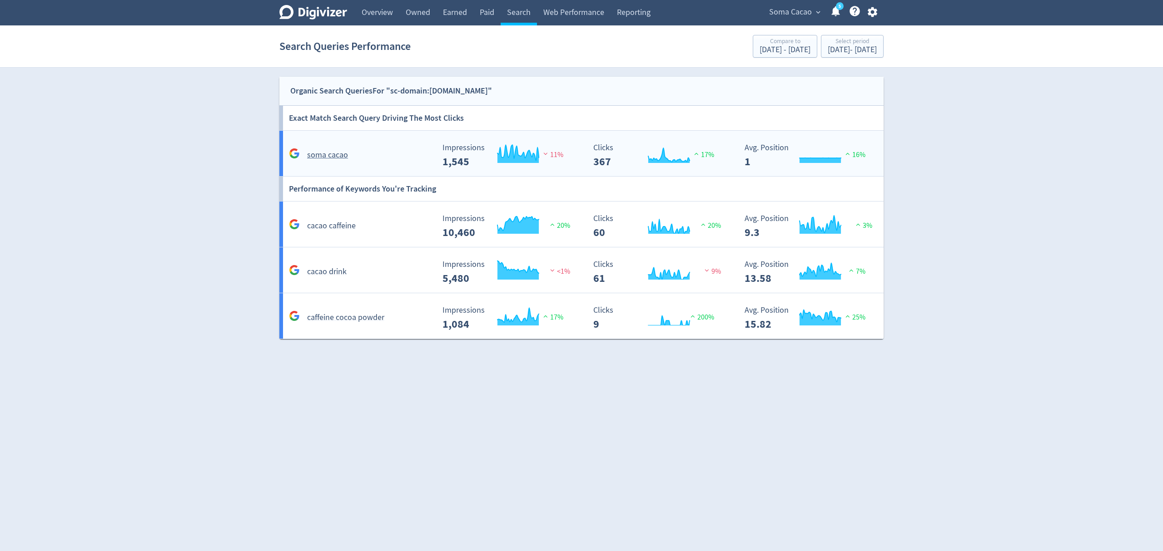
click at [384, 153] on div "soma cacao" at bounding box center [361, 155] width 148 height 14
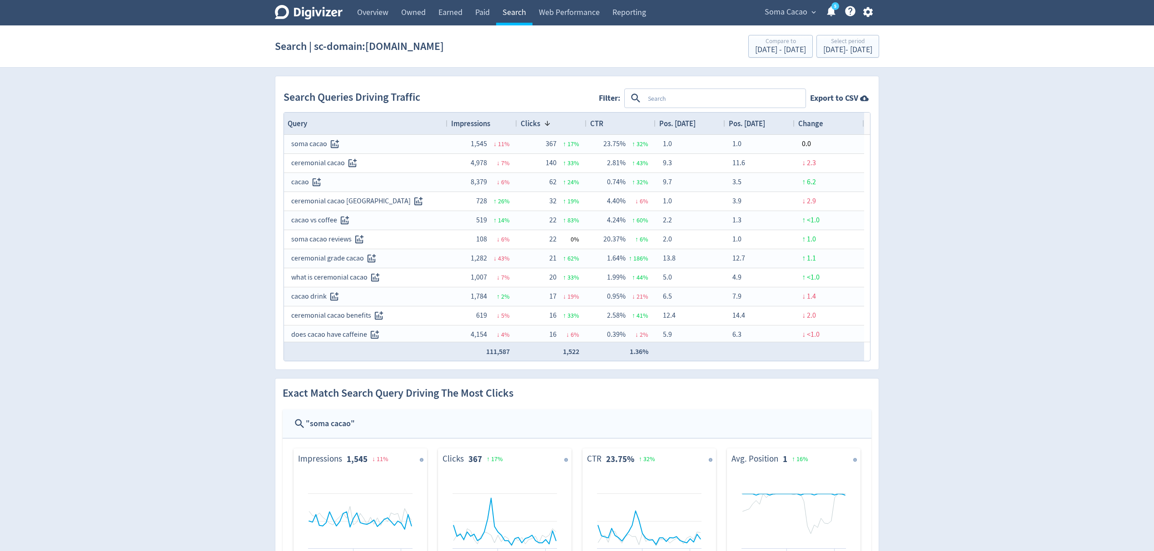
click at [510, 10] on link "Search" at bounding box center [514, 12] width 36 height 25
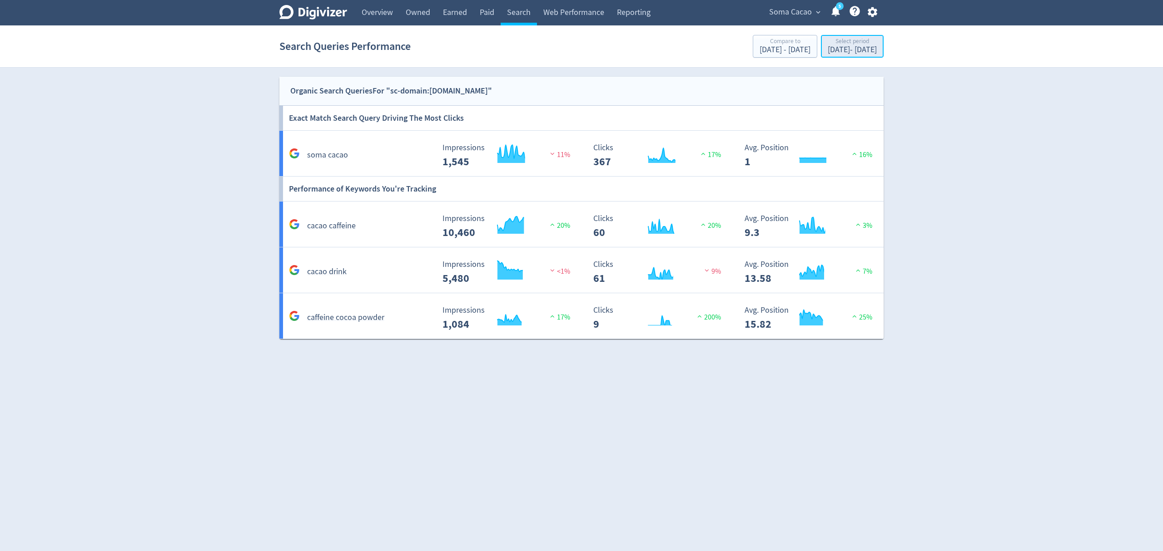
click at [832, 48] on div "[DATE] - [DATE]" at bounding box center [851, 50] width 49 height 8
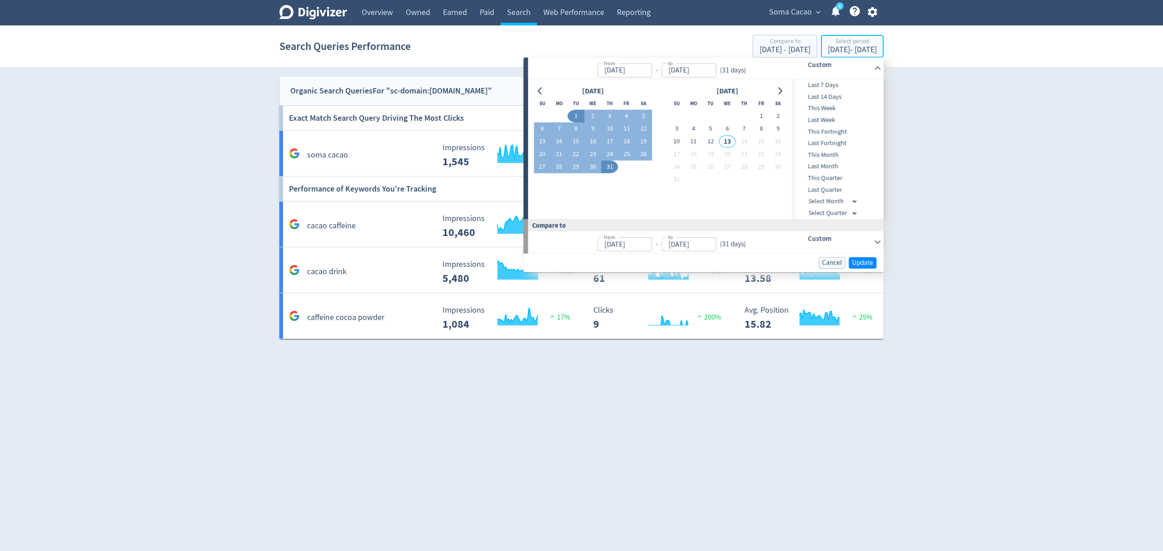
type input "[DATE]"
click at [536, 86] on button "Go to previous month" at bounding box center [540, 90] width 13 height 13
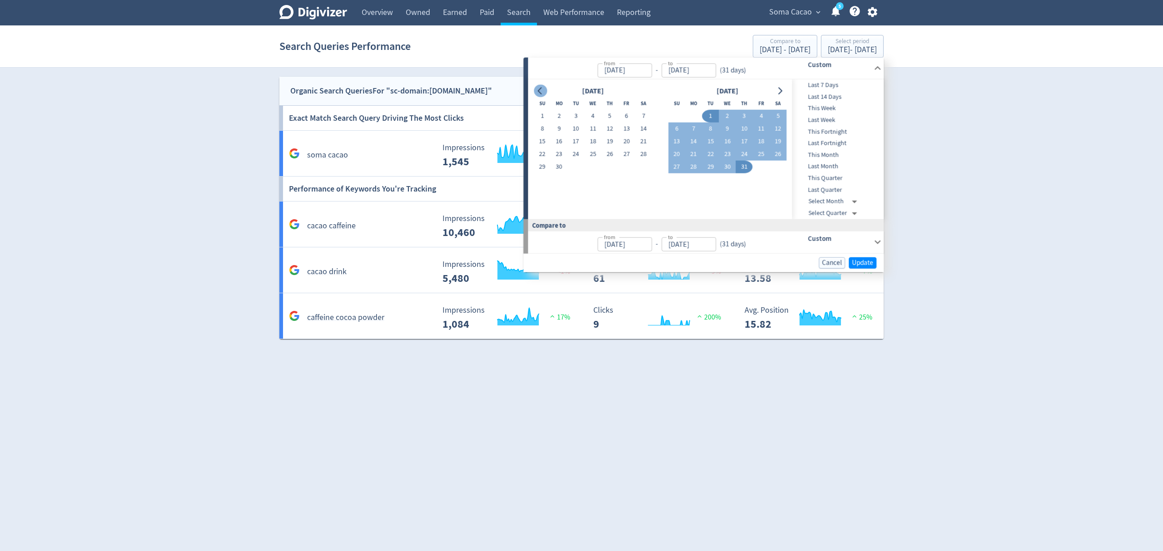
click at [536, 85] on button "Go to previous month" at bounding box center [540, 90] width 13 height 13
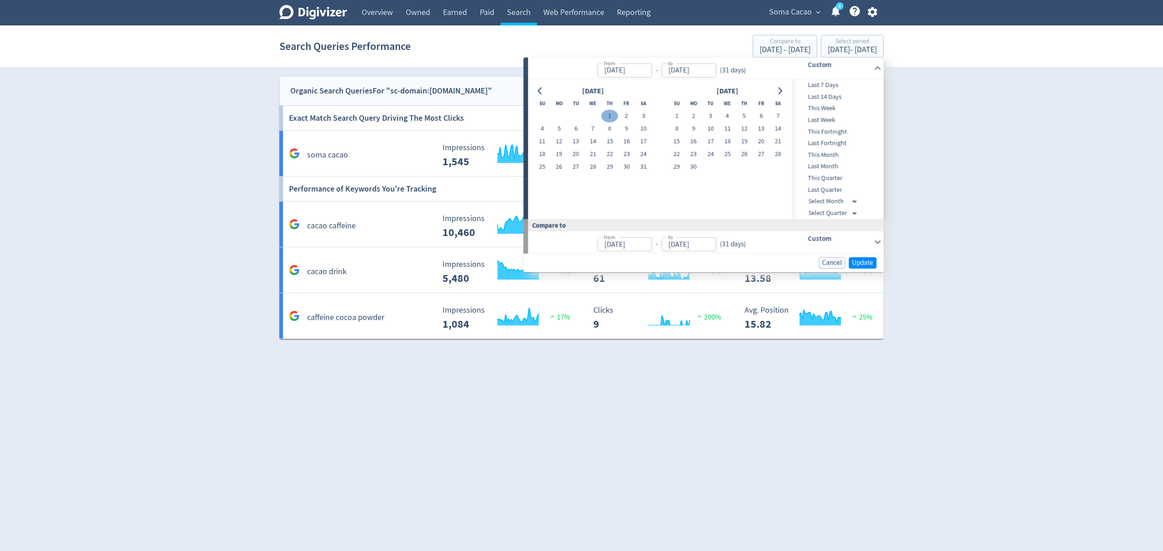
click at [611, 116] on button "1" at bounding box center [609, 116] width 17 height 13
type input "[DATE]"
click at [779, 89] on icon "Go to next month" at bounding box center [779, 90] width 7 height 7
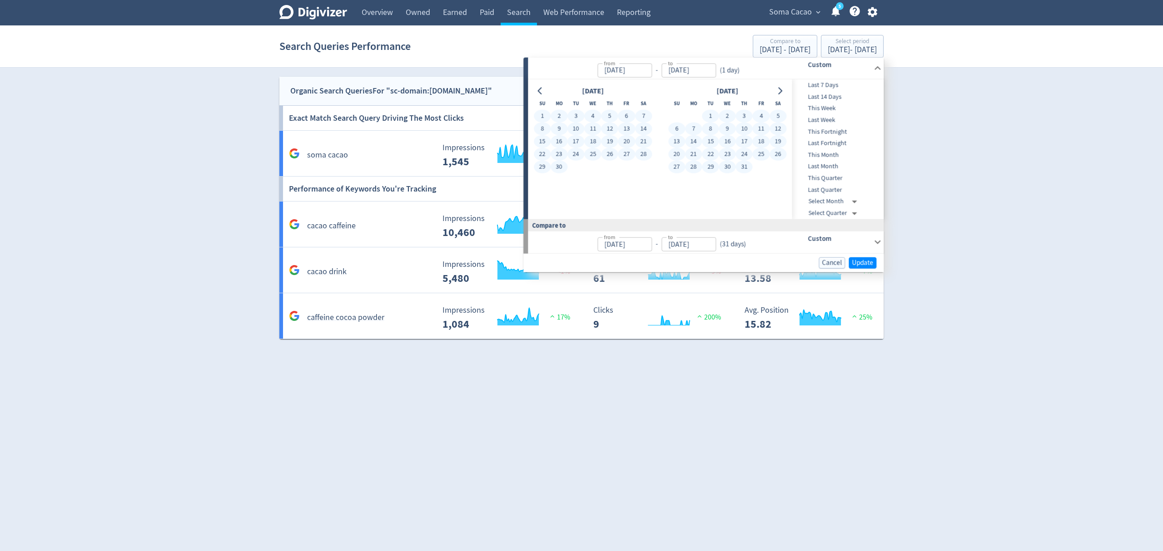
click at [748, 167] on button "31" at bounding box center [744, 167] width 17 height 13
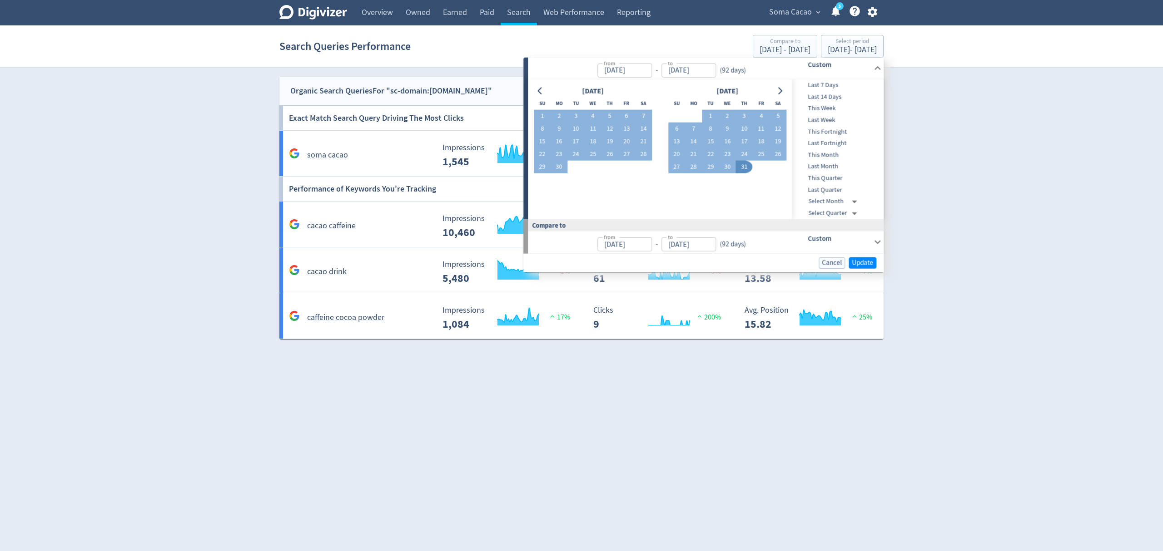
type input "[DATE]"
type input "Jan 29, 2025"
type input "Apr 30, 2025"
click at [857, 263] on span "Update" at bounding box center [862, 262] width 21 height 7
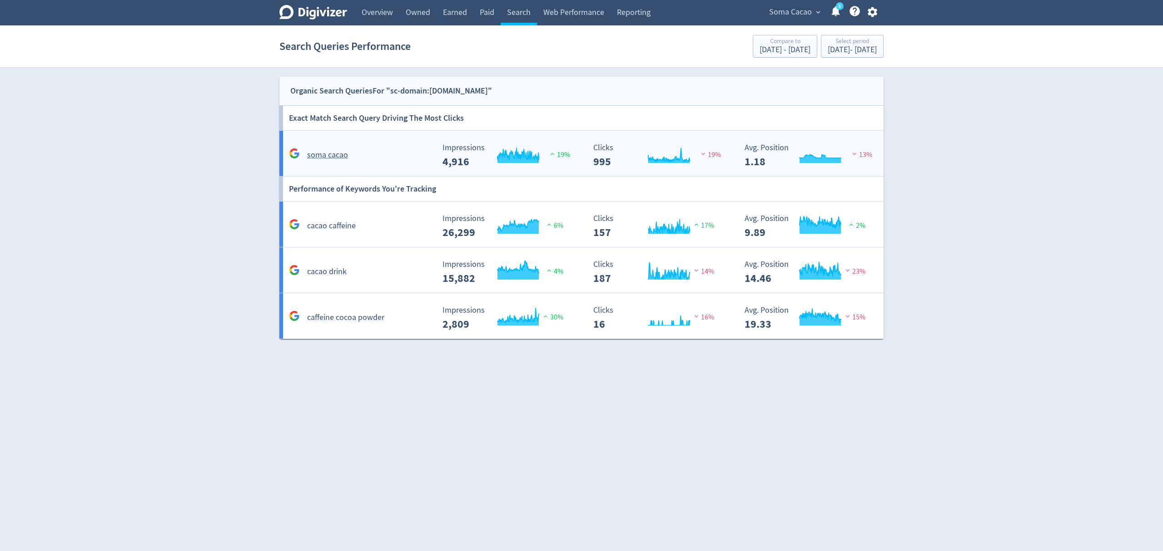
click at [382, 146] on div "soma cacao" at bounding box center [358, 151] width 151 height 21
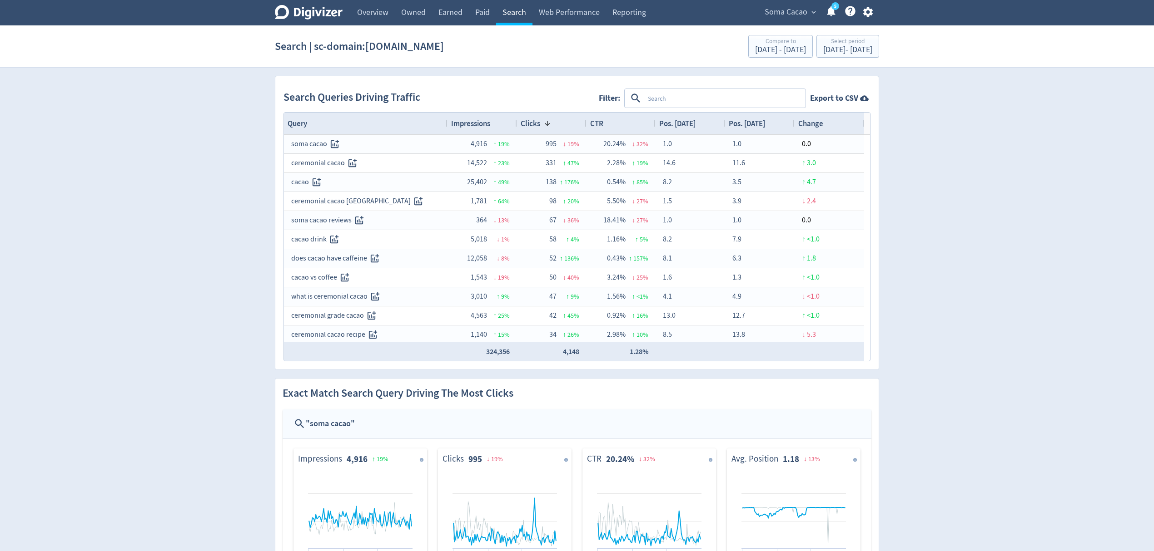
drag, startPoint x: 512, startPoint y: 6, endPoint x: 522, endPoint y: 6, distance: 10.0
click at [512, 6] on link "Search" at bounding box center [514, 12] width 36 height 25
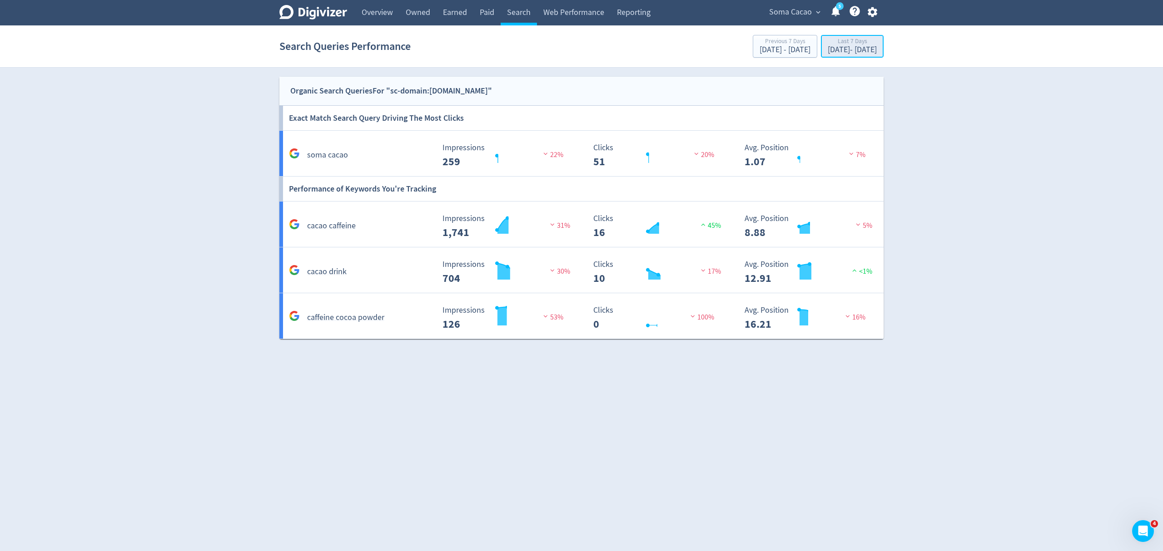
click at [830, 43] on div "Last 7 Days" at bounding box center [851, 42] width 49 height 8
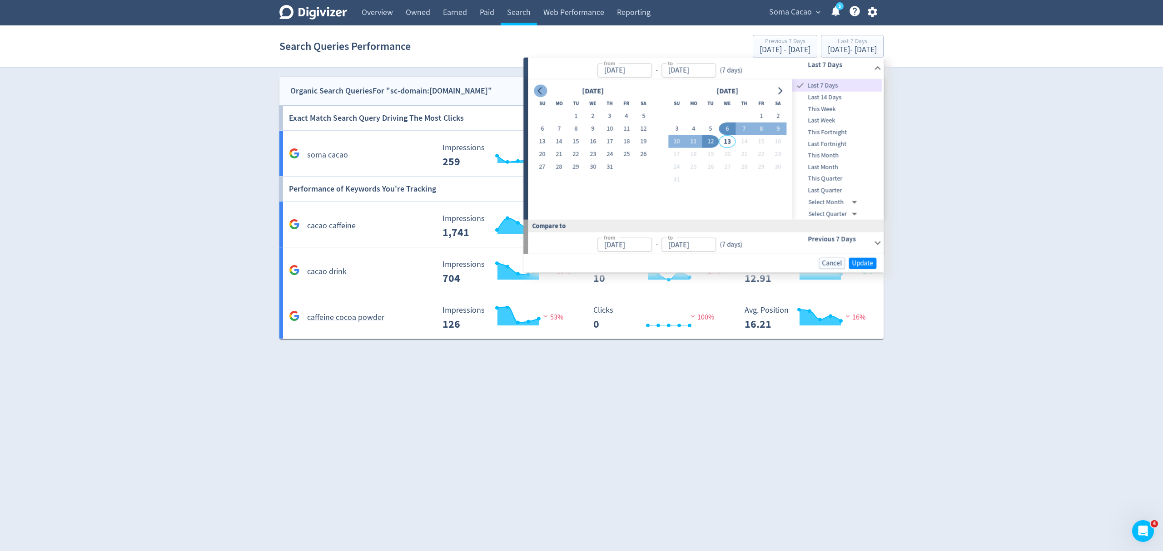
click at [545, 93] on button "Go to previous month" at bounding box center [540, 90] width 13 height 13
click at [613, 117] on button "1" at bounding box center [609, 116] width 17 height 13
type input "May 01, 2025"
click at [778, 91] on icon "Go to next month" at bounding box center [779, 90] width 7 height 7
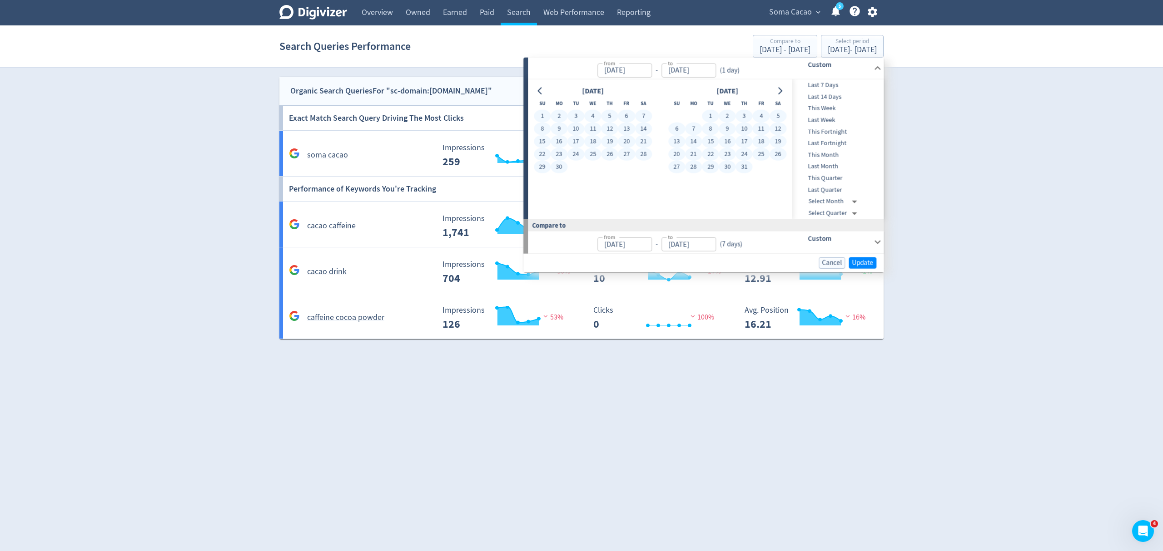
click at [745, 166] on button "31" at bounding box center [744, 167] width 17 height 13
type input "Jul 31, 2025"
type input "Jan 29, 2025"
type input "Apr 30, 2025"
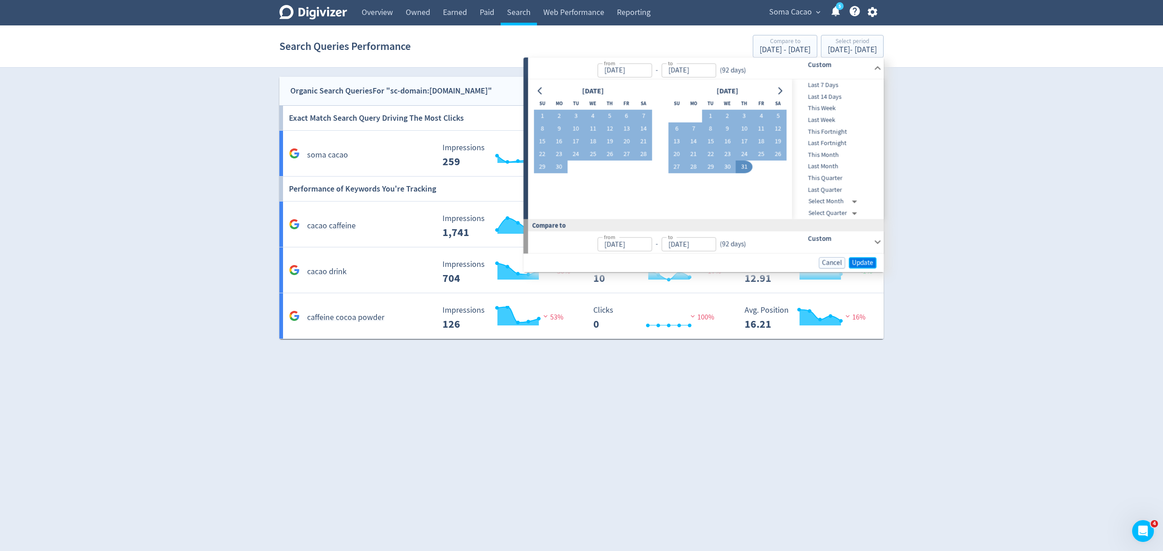
click at [869, 262] on span "Update" at bounding box center [862, 262] width 21 height 7
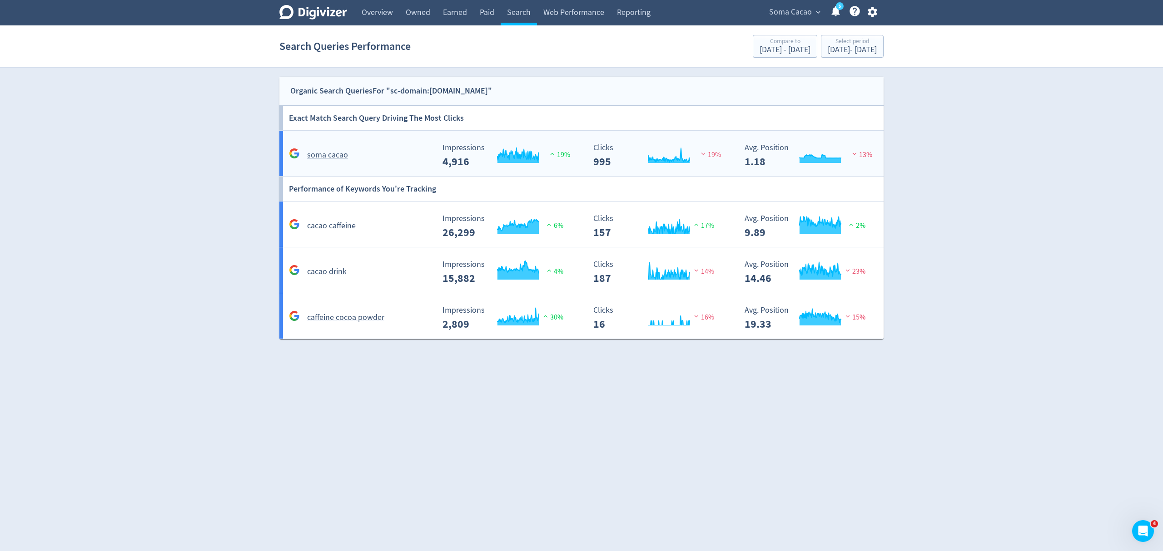
click at [373, 148] on div "soma cacao" at bounding box center [361, 155] width 148 height 14
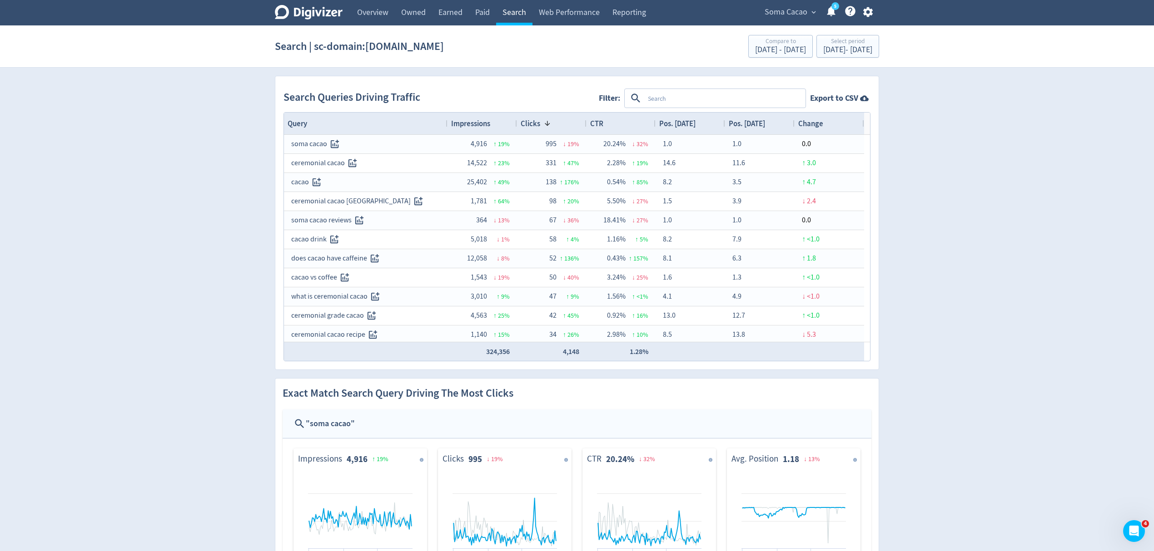
click at [513, 10] on link "Search" at bounding box center [514, 12] width 36 height 25
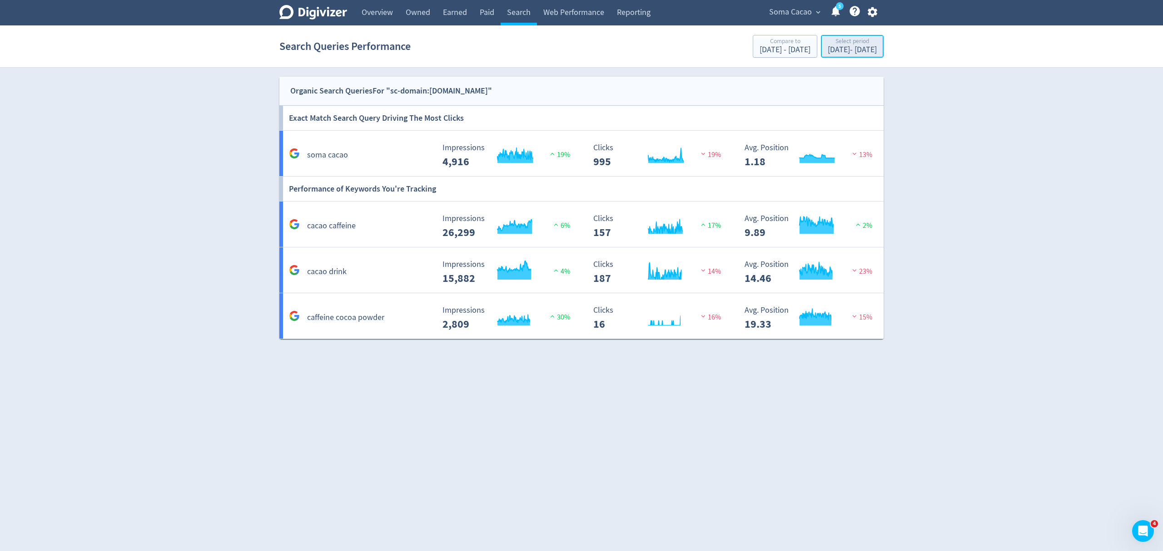
click at [840, 53] on div "May 1, 2025 - Jul 31, 2025" at bounding box center [851, 50] width 49 height 8
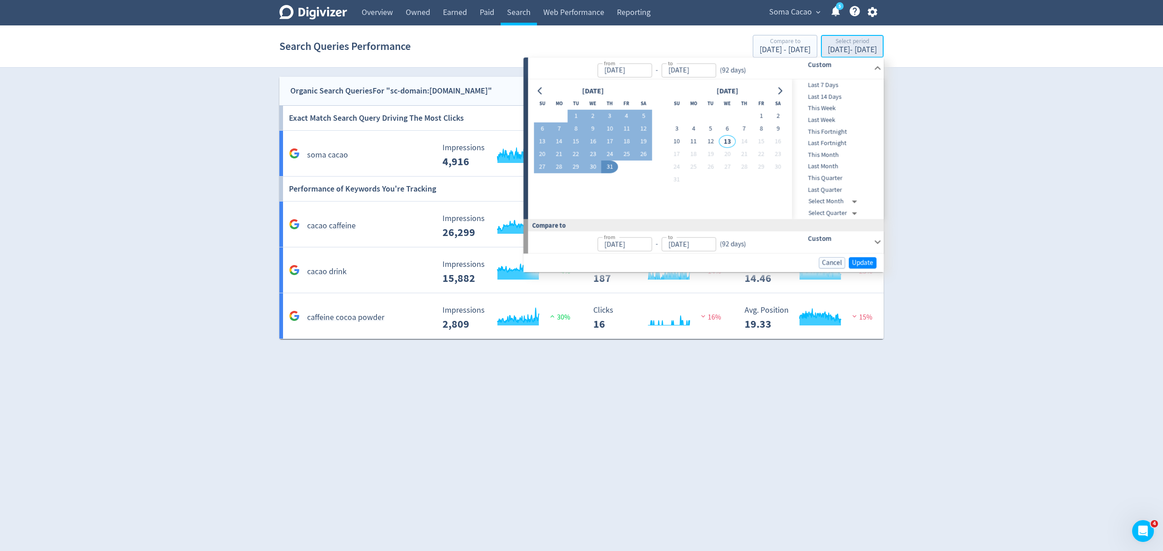
type input "May 01, 2025"
type input "Jul 31, 2025"
type input "Jan 29, 2025"
type input "Apr 30, 2025"
click at [538, 89] on icon "Go to previous month" at bounding box center [539, 90] width 7 height 7
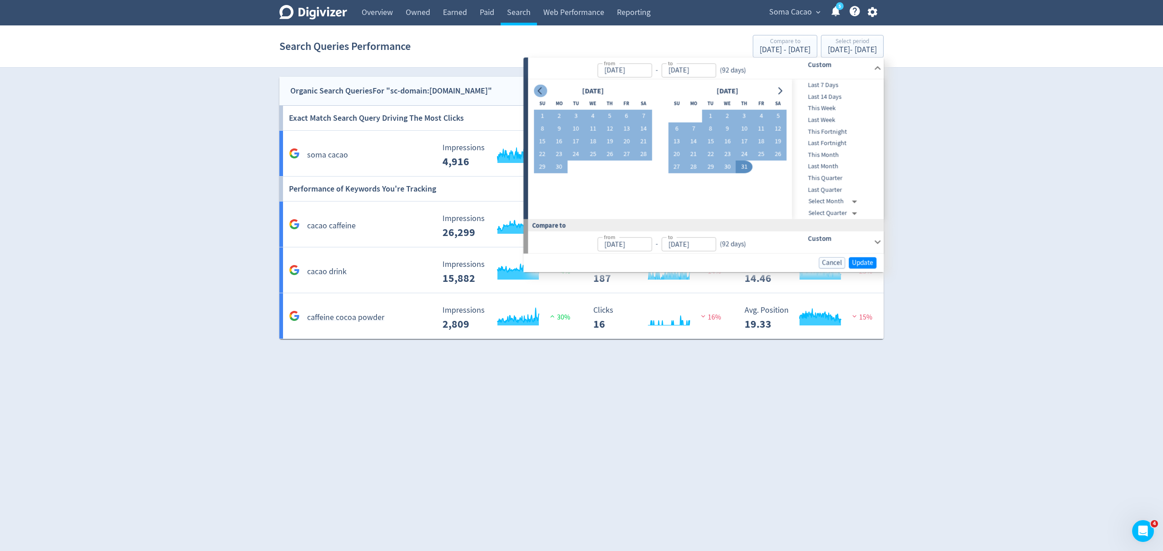
click at [538, 89] on icon "Go to previous month" at bounding box center [539, 90] width 7 height 7
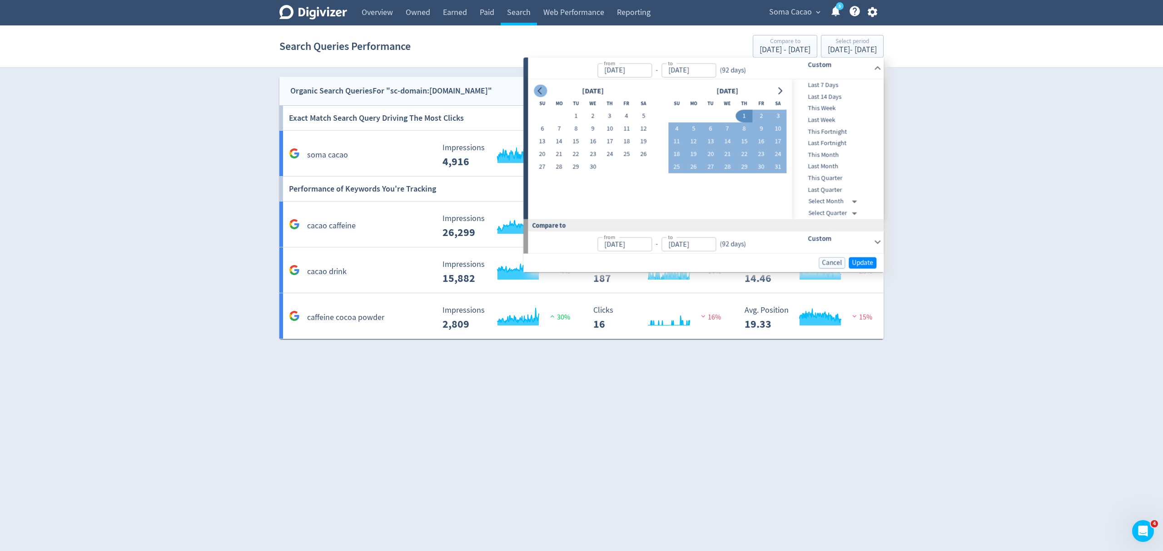
click at [538, 89] on icon "Go to previous month" at bounding box center [539, 90] width 7 height 7
click at [536, 86] on button "Go to previous month" at bounding box center [540, 90] width 13 height 13
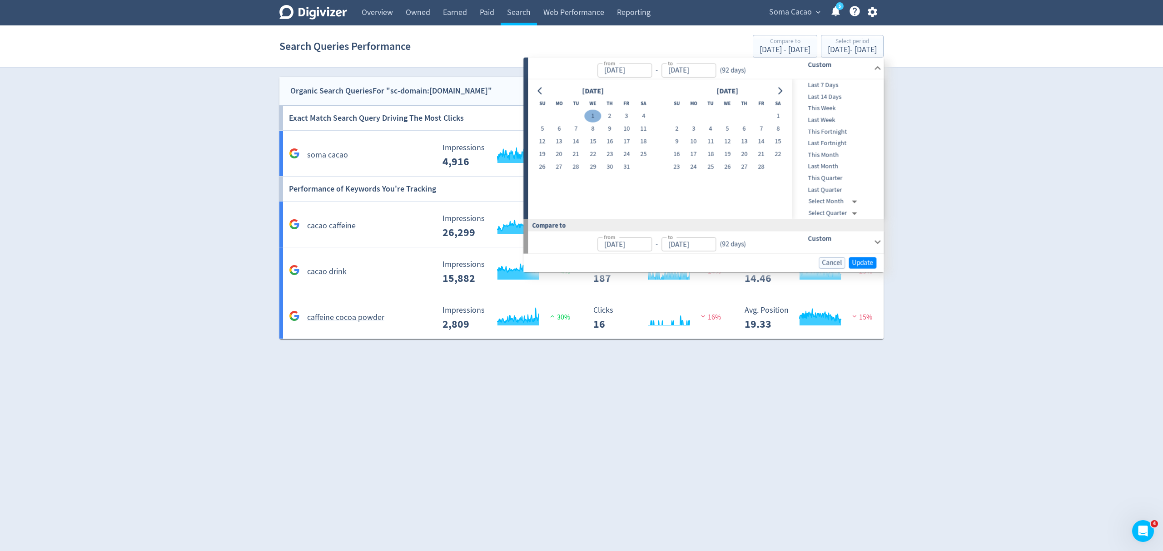
click at [594, 113] on button "1" at bounding box center [592, 116] width 17 height 13
type input "Jan 01, 2025"
click at [778, 91] on icon "Go to next month" at bounding box center [779, 90] width 7 height 7
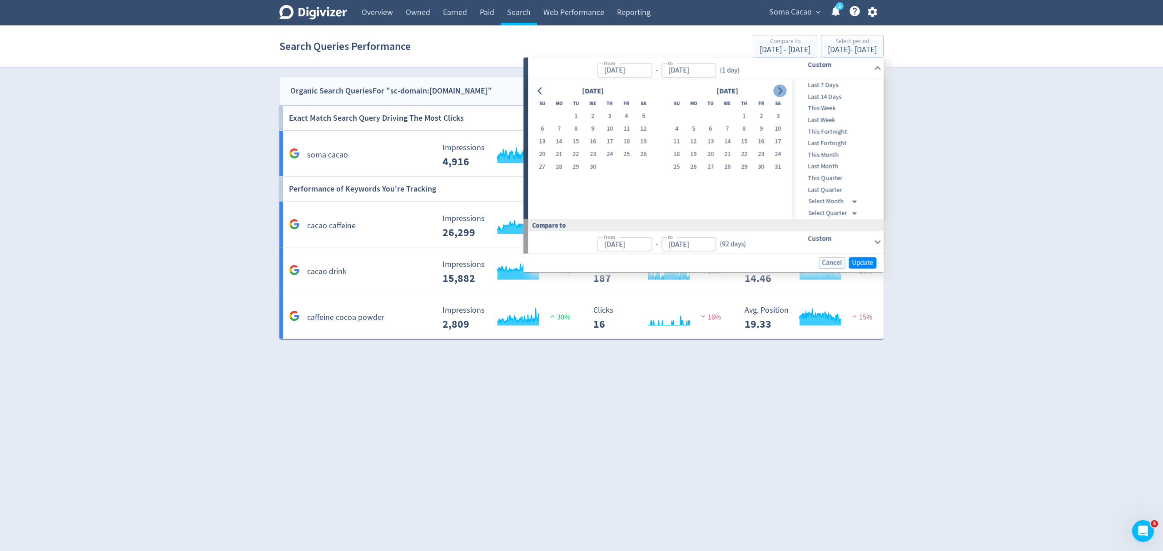
click at [778, 91] on icon "Go to next month" at bounding box center [779, 90] width 7 height 7
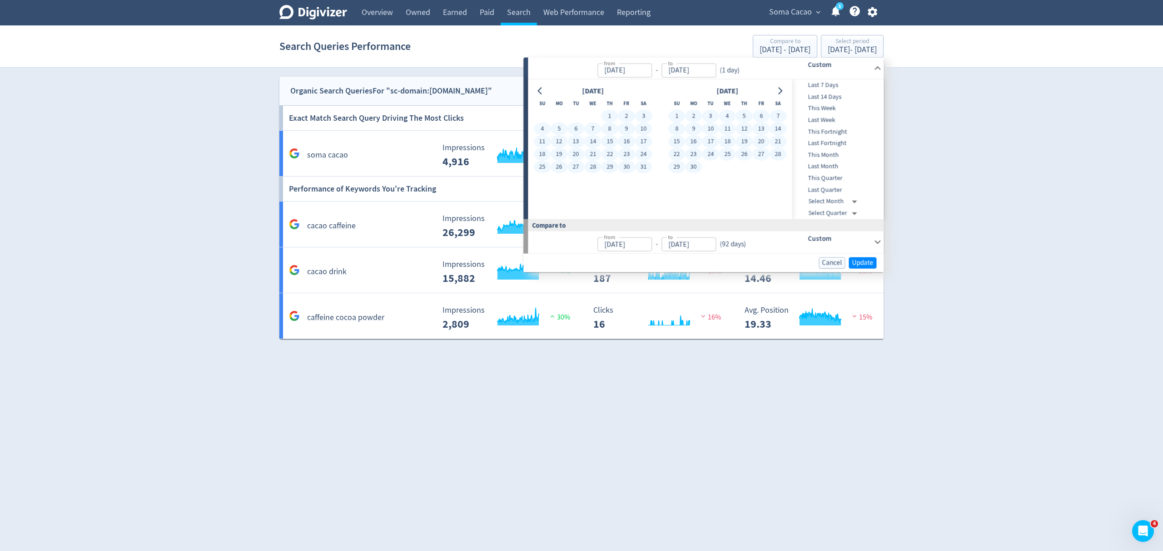
click at [697, 164] on button "30" at bounding box center [693, 167] width 17 height 13
type input "Jun 30, 2025"
type input "Jul 04, 2024"
type input "Dec 31, 2024"
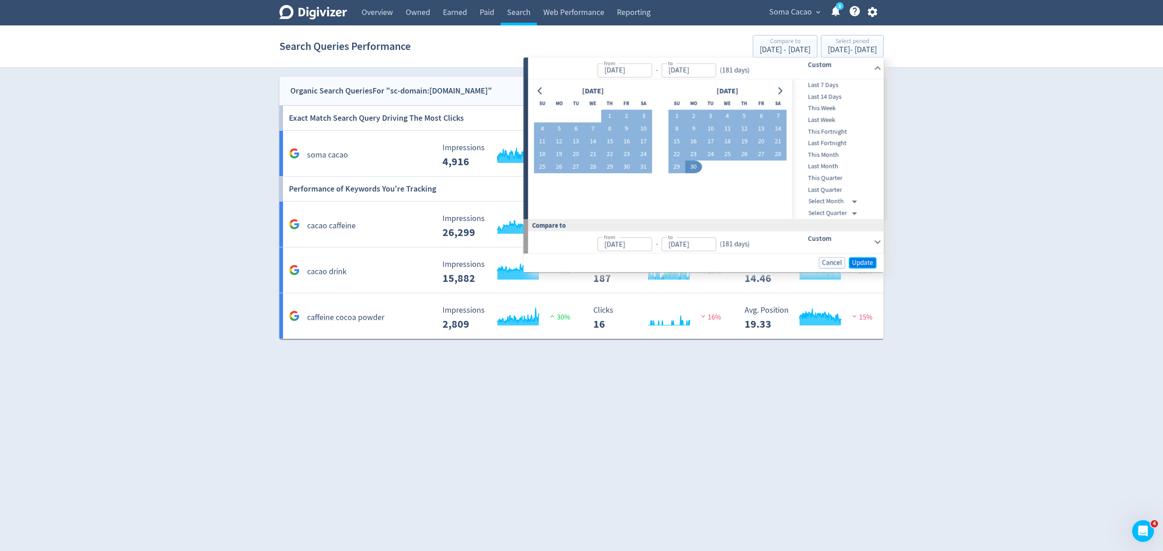
click at [861, 258] on button "Update" at bounding box center [862, 262] width 28 height 11
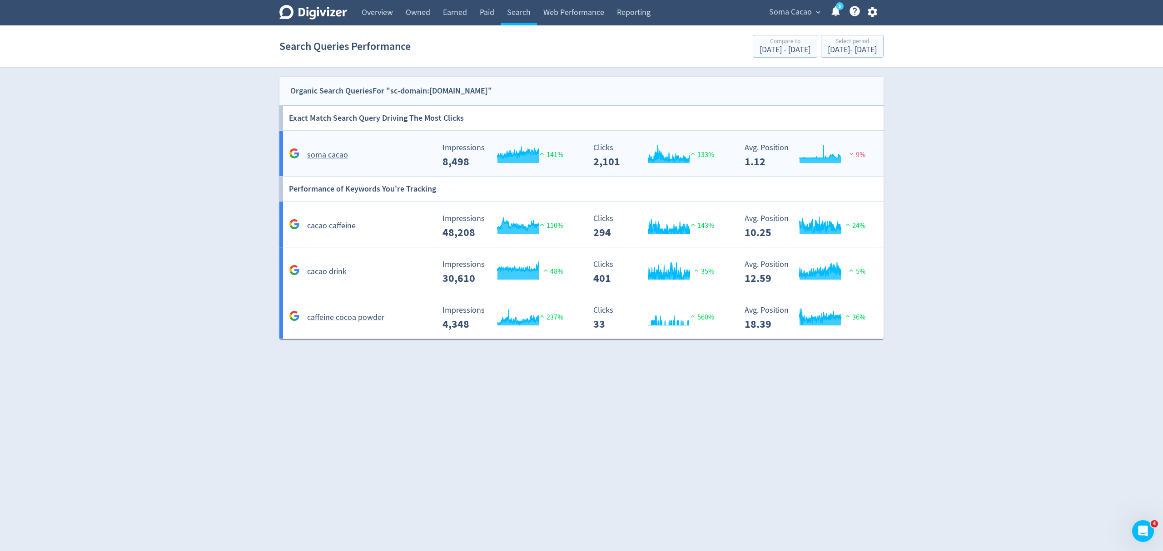
click at [398, 156] on div "soma cacao" at bounding box center [361, 155] width 148 height 14
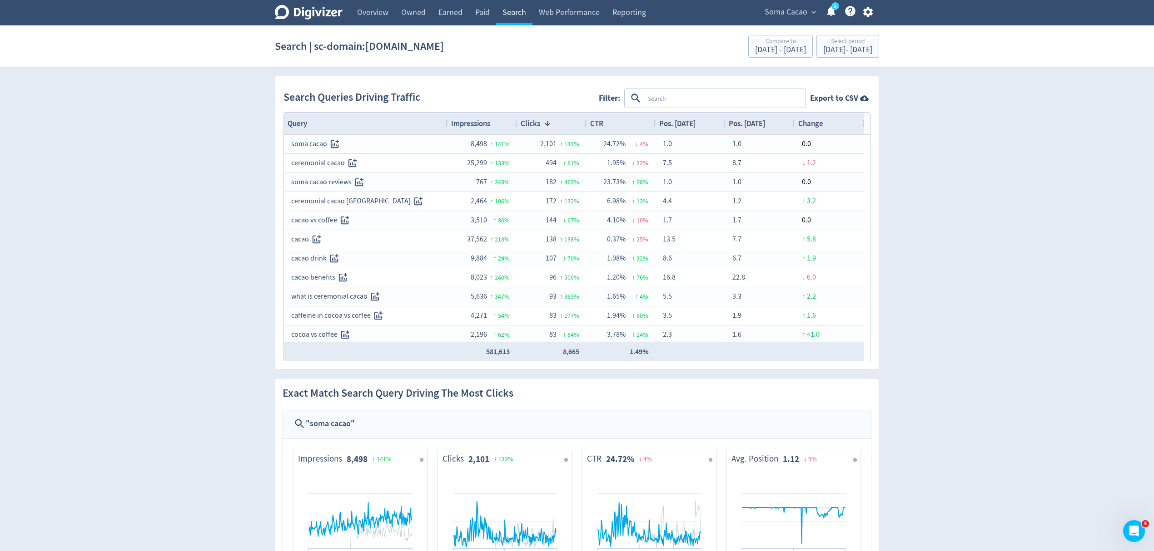
click at [519, 15] on link "Search" at bounding box center [514, 12] width 36 height 25
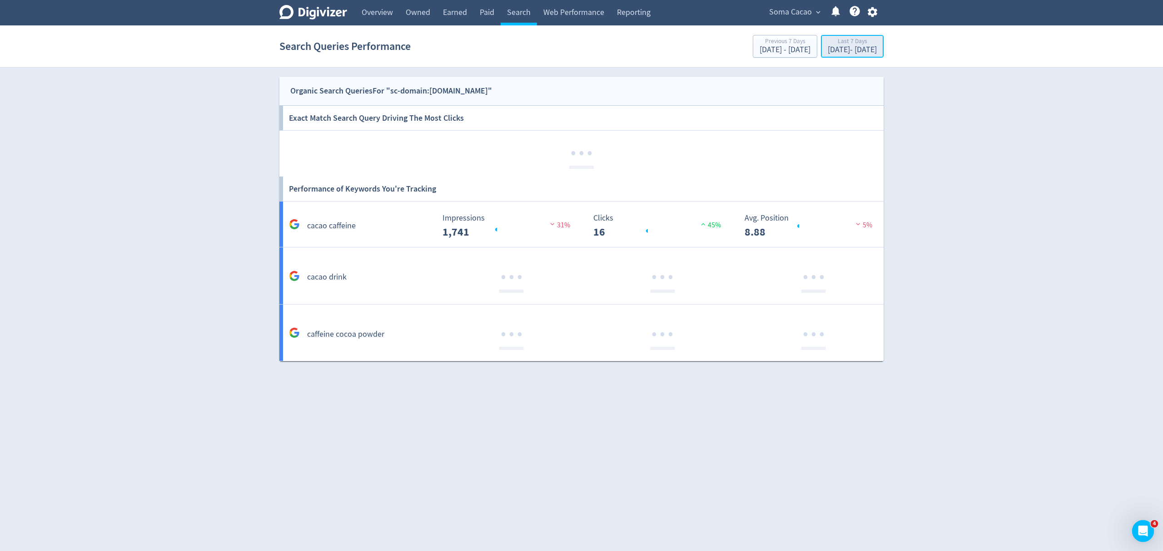
click at [827, 48] on div "[DATE] - [DATE]" at bounding box center [851, 50] width 49 height 8
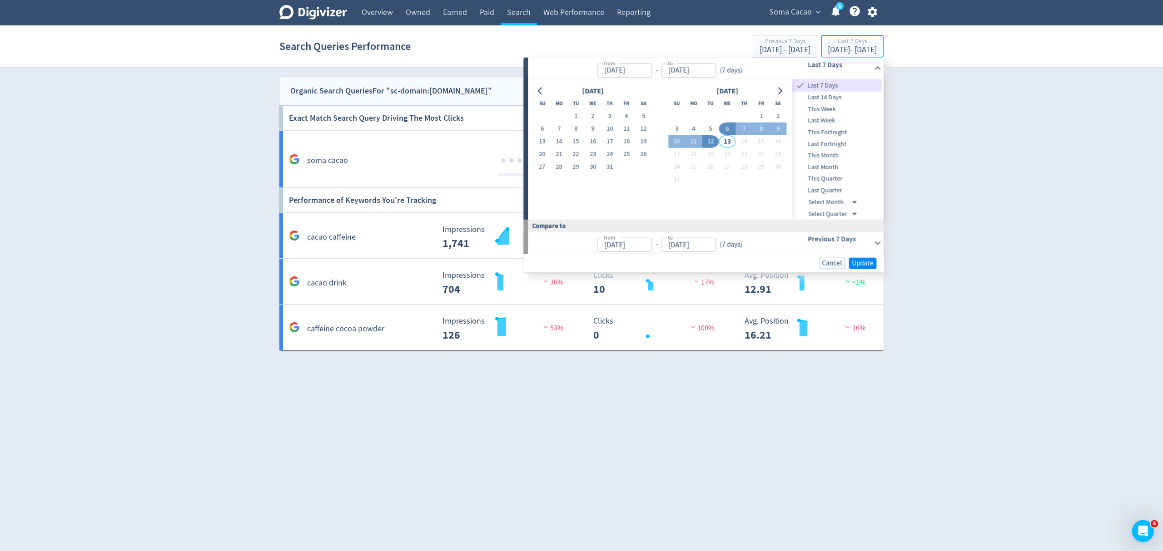
type input "[DATE]"
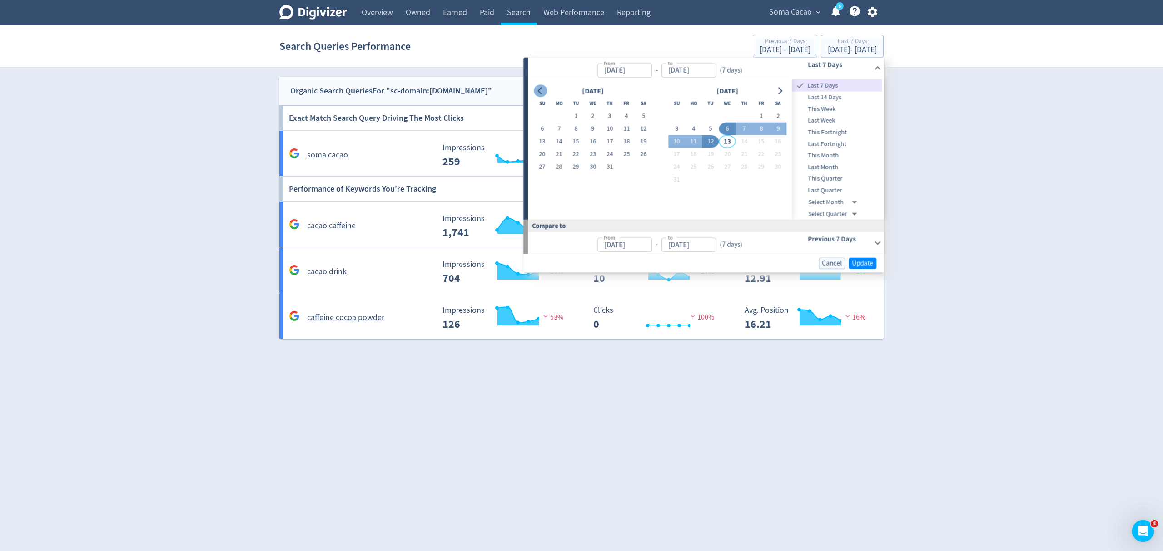
click at [538, 89] on icon "Go to previous month" at bounding box center [539, 90] width 7 height 7
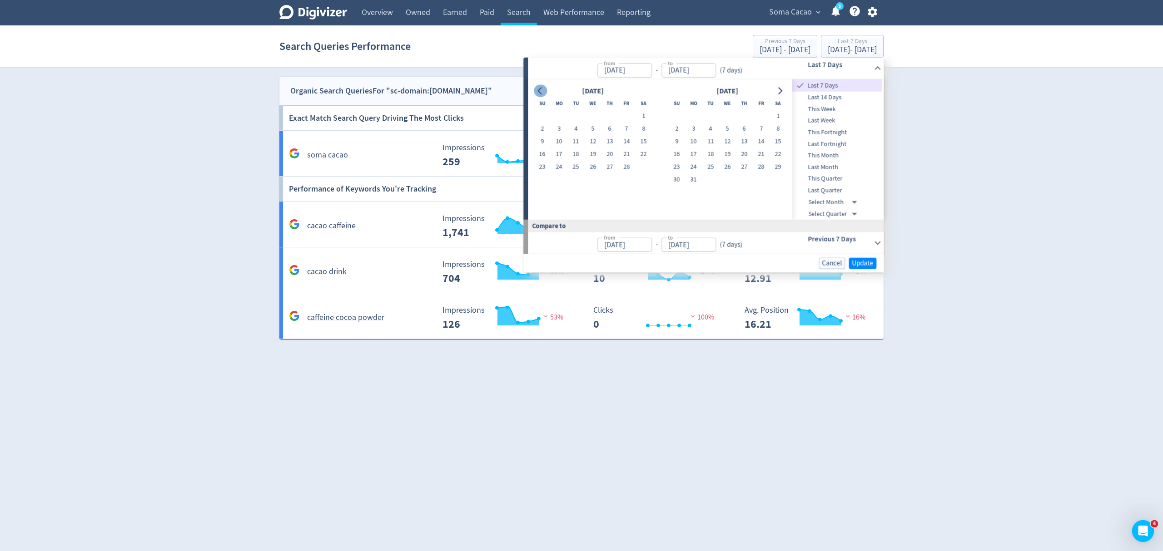
click at [538, 89] on icon "Go to previous month" at bounding box center [539, 90] width 7 height 7
click at [592, 113] on button "1" at bounding box center [592, 116] width 17 height 13
type input "Jan 01, 2025"
click at [776, 92] on icon "Go to next month" at bounding box center [779, 90] width 7 height 7
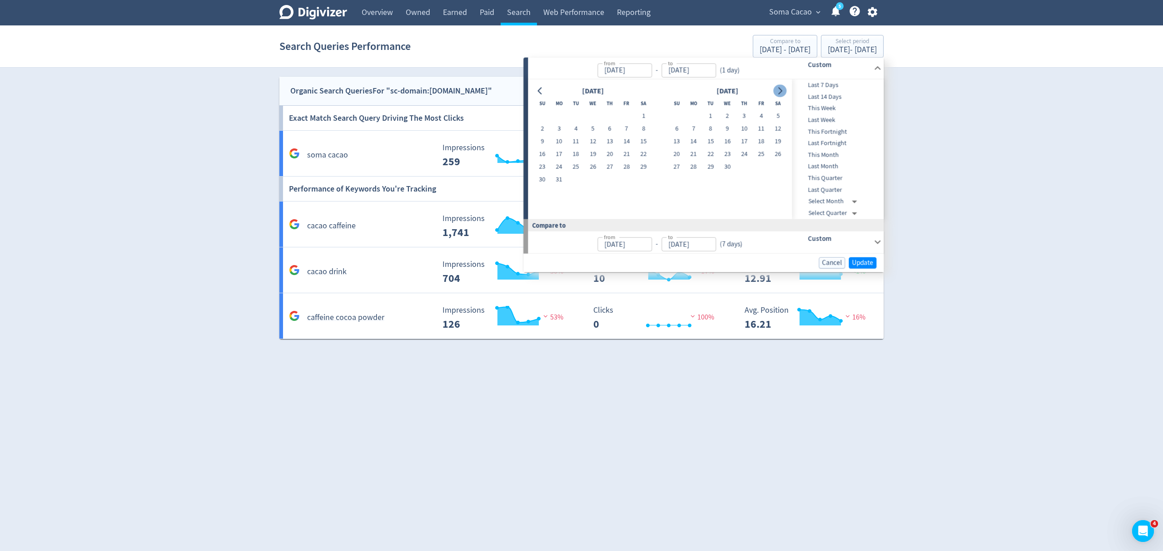
click at [776, 92] on icon "Go to next month" at bounding box center [779, 90] width 7 height 7
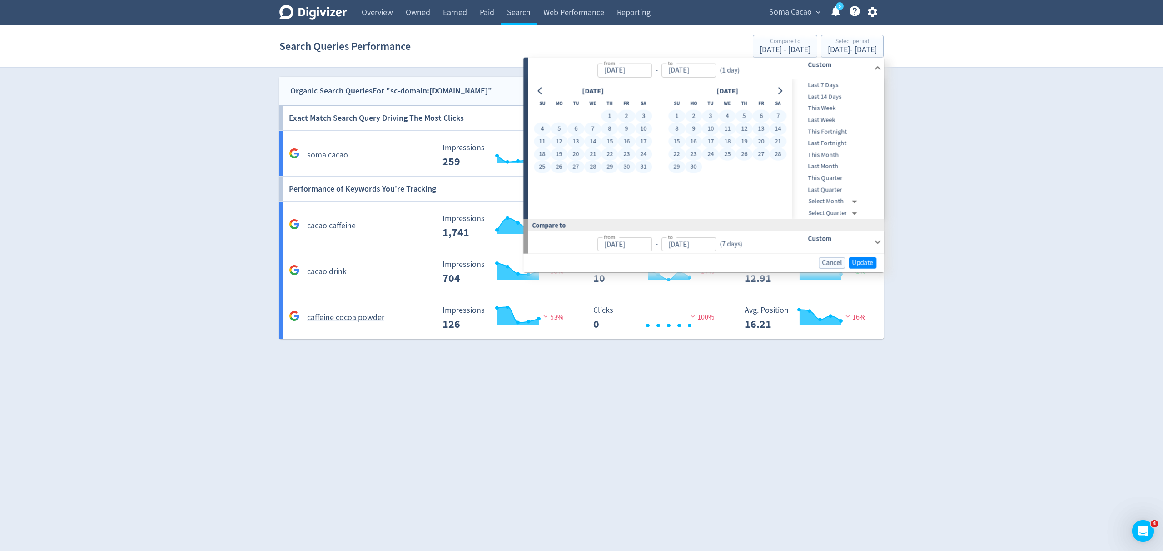
click at [698, 168] on button "30" at bounding box center [693, 167] width 17 height 13
type input "Jun 30, 2025"
type input "Jul 04, 2024"
type input "Dec 31, 2024"
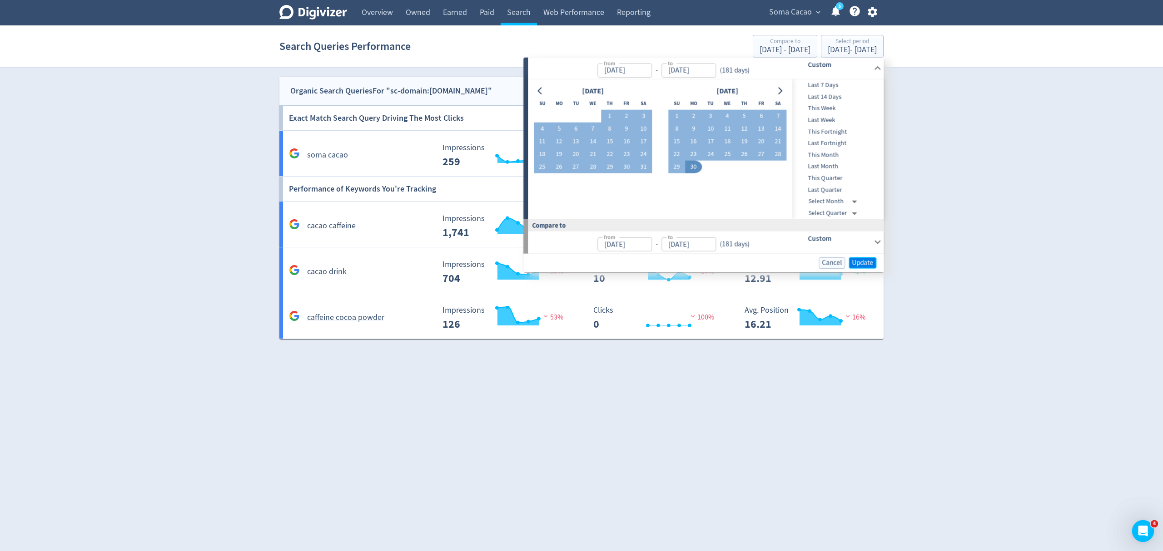
click at [864, 262] on span "Update" at bounding box center [862, 262] width 21 height 7
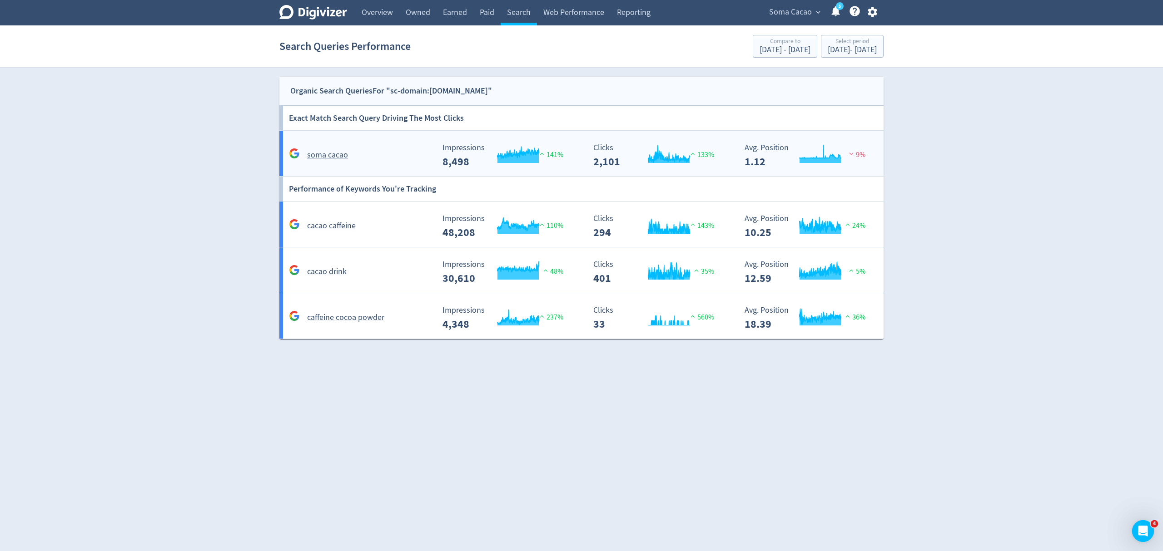
click at [403, 154] on div "soma cacao" at bounding box center [361, 155] width 148 height 14
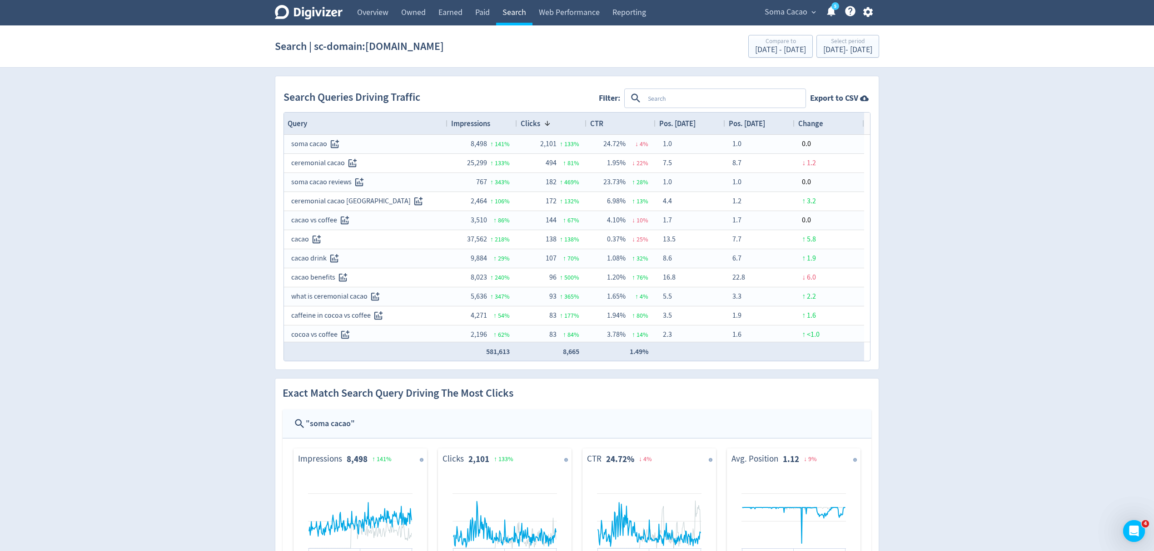
click at [515, 17] on link "Search" at bounding box center [514, 12] width 36 height 25
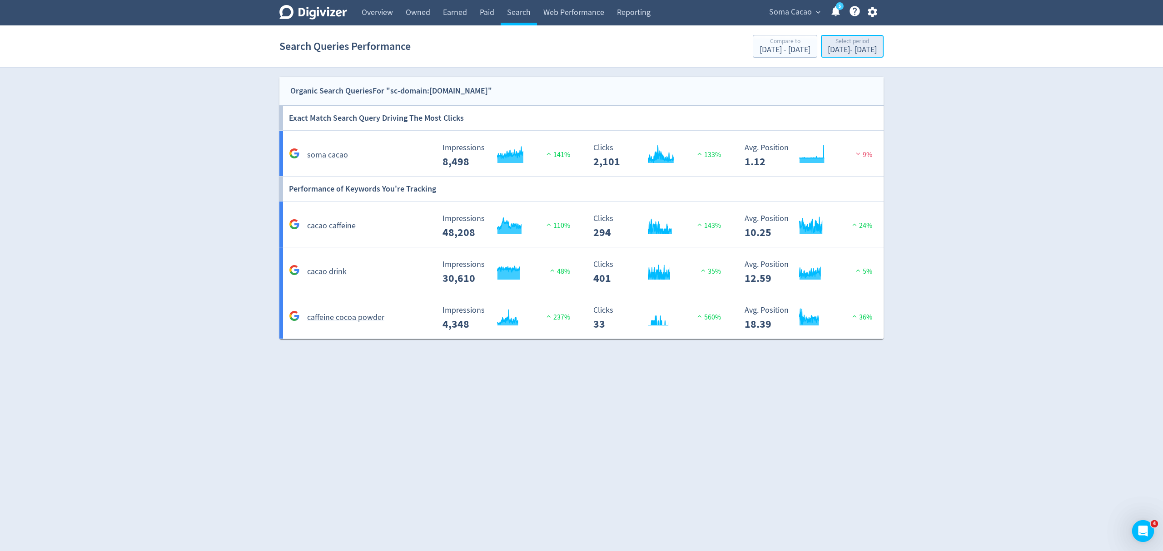
click at [827, 53] on div "Jan 1, 2025 - Jun 30, 2025" at bounding box center [851, 50] width 49 height 8
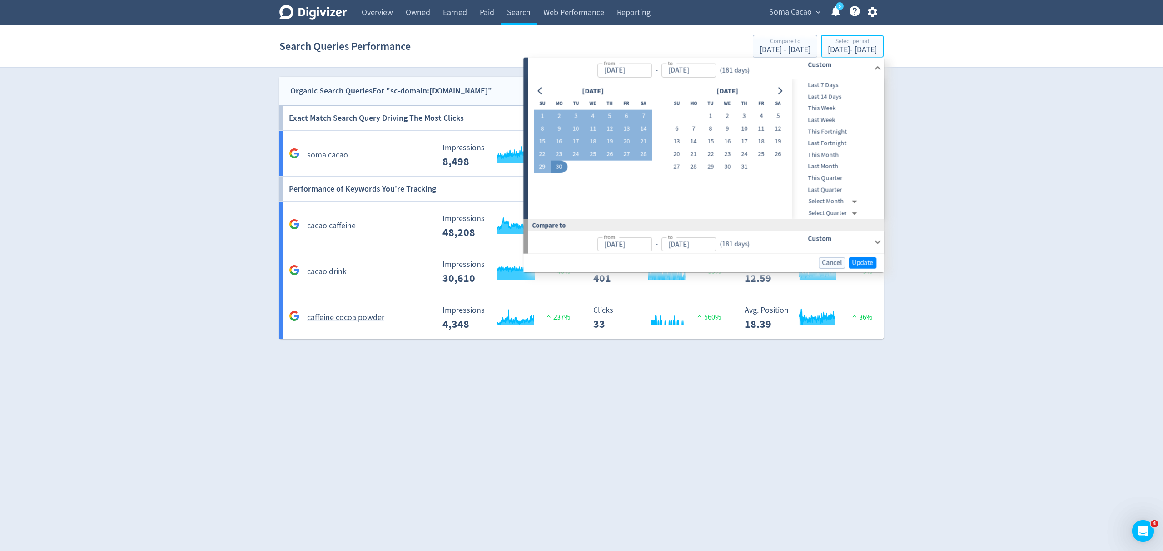
type input "Jan 01, 2025"
type input "Jun 30, 2025"
type input "Jul 04, 2024"
type input "Dec 31, 2024"
click at [538, 92] on icon "Go to previous month" at bounding box center [539, 90] width 7 height 7
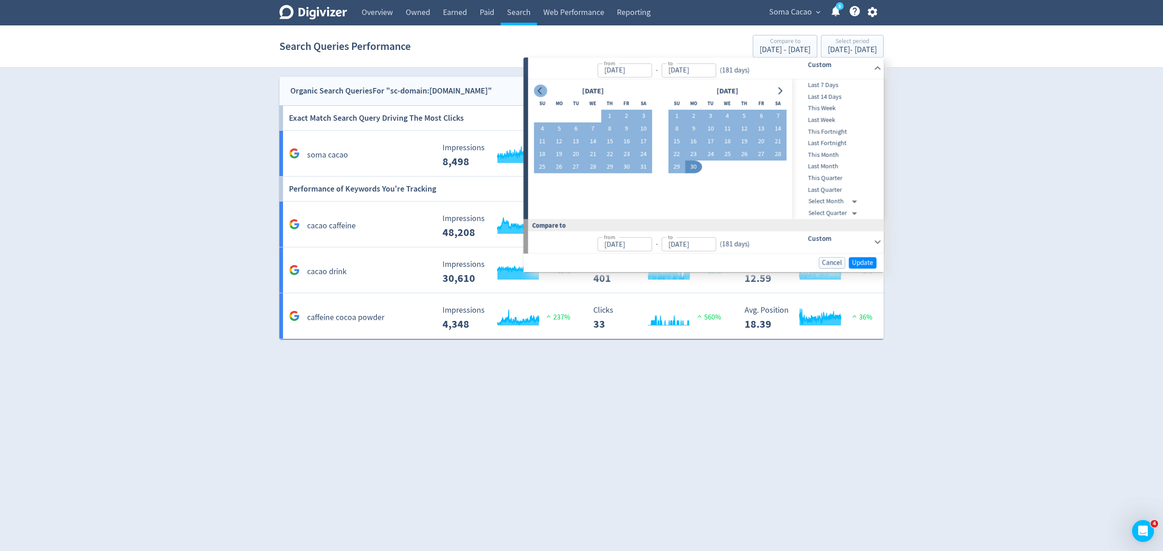
click at [538, 92] on icon "Go to previous month" at bounding box center [539, 90] width 7 height 7
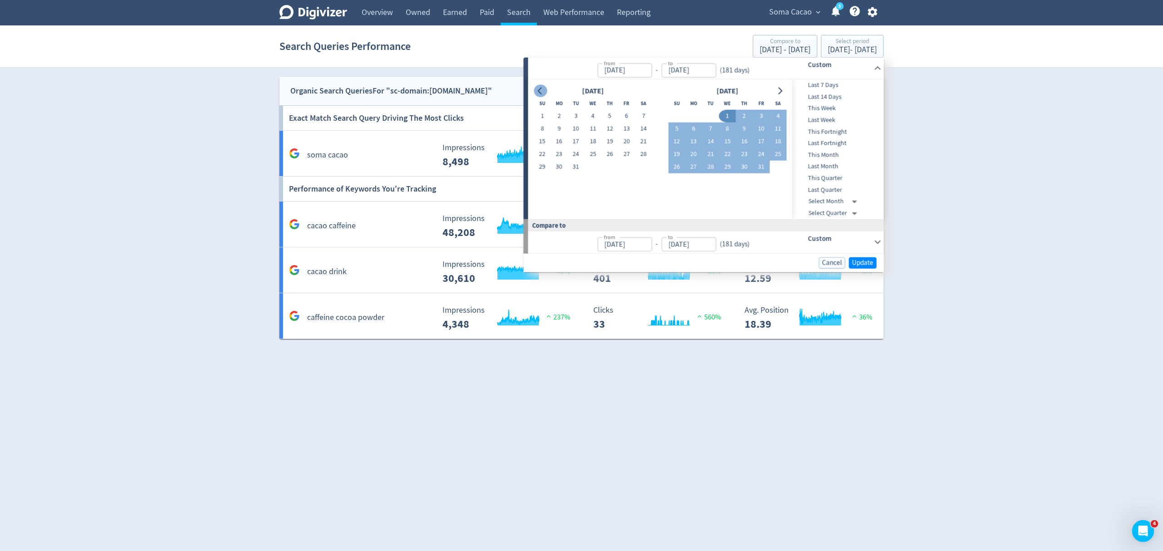
click at [538, 92] on icon "Go to previous month" at bounding box center [539, 90] width 7 height 7
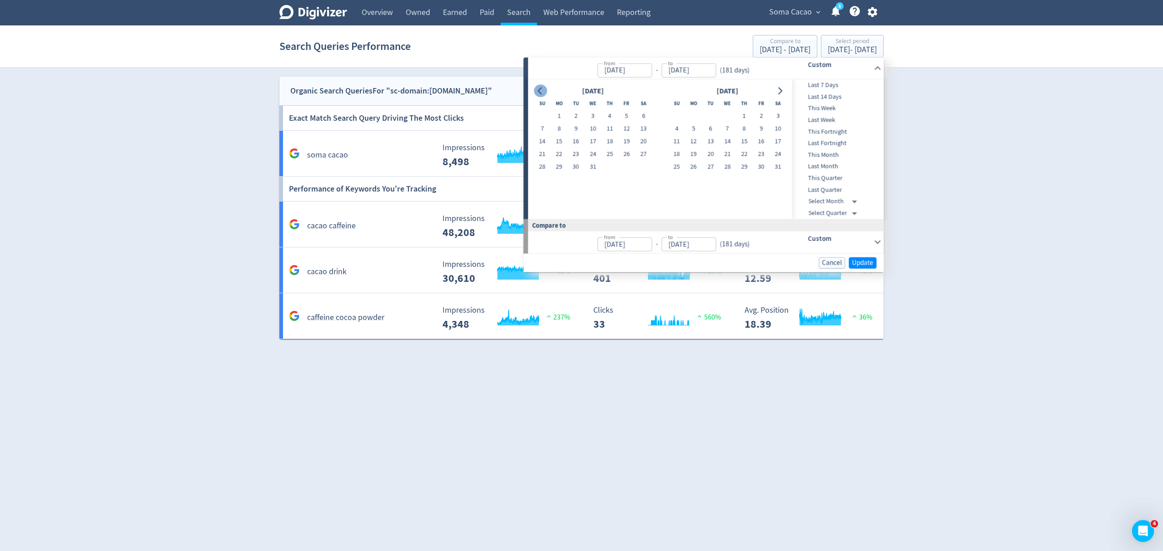
click at [538, 92] on icon "Go to previous month" at bounding box center [539, 90] width 7 height 7
click at [644, 115] on button "1" at bounding box center [643, 116] width 17 height 13
type input "[DATE]"
click at [778, 89] on icon "Go to next month" at bounding box center [779, 90] width 7 height 7
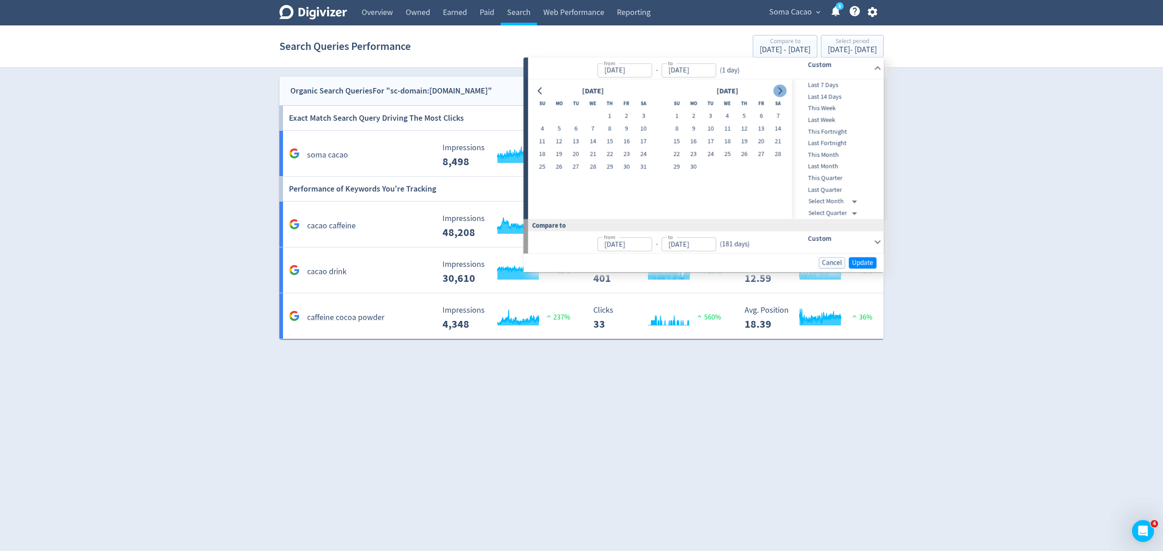
click at [778, 89] on icon "Go to next month" at bounding box center [779, 90] width 7 height 7
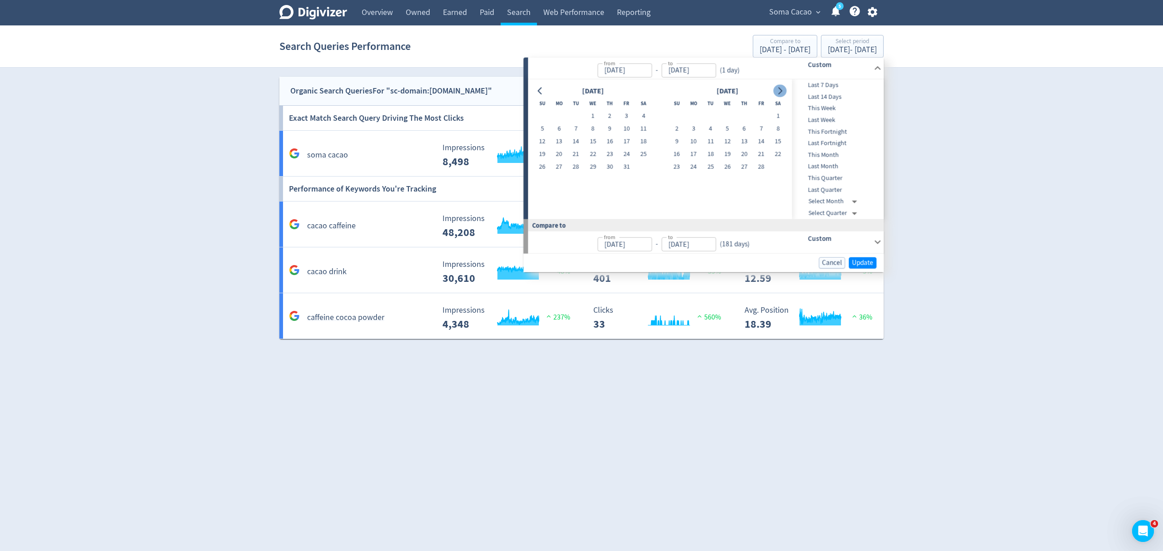
click at [778, 89] on icon "Go to next month" at bounding box center [779, 90] width 7 height 7
click at [781, 91] on icon "Go to next month" at bounding box center [780, 90] width 4 height 7
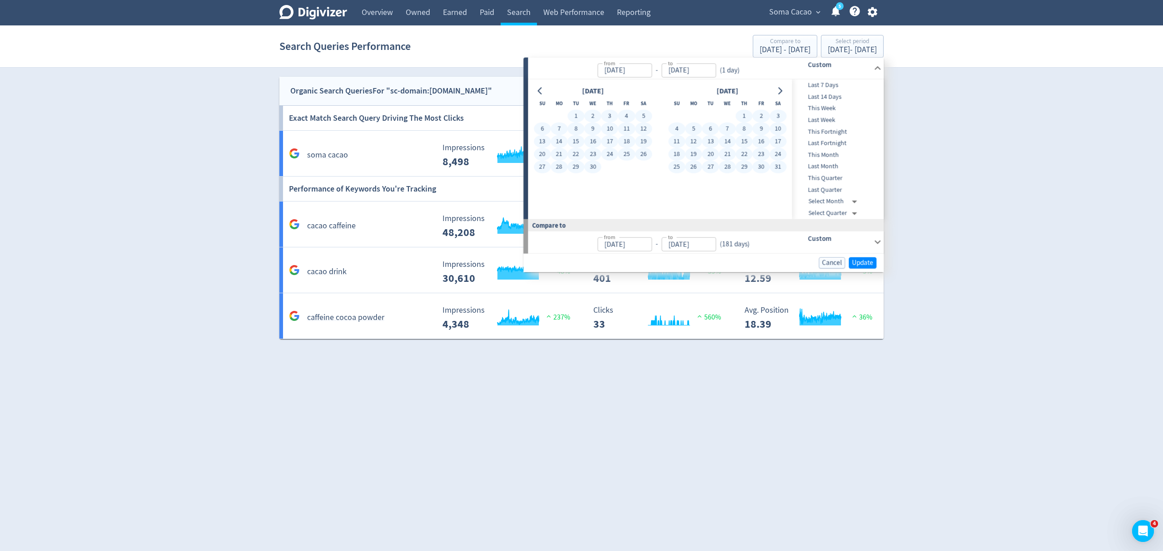
click at [782, 167] on button "31" at bounding box center [777, 167] width 17 height 13
type input "[DATE]"
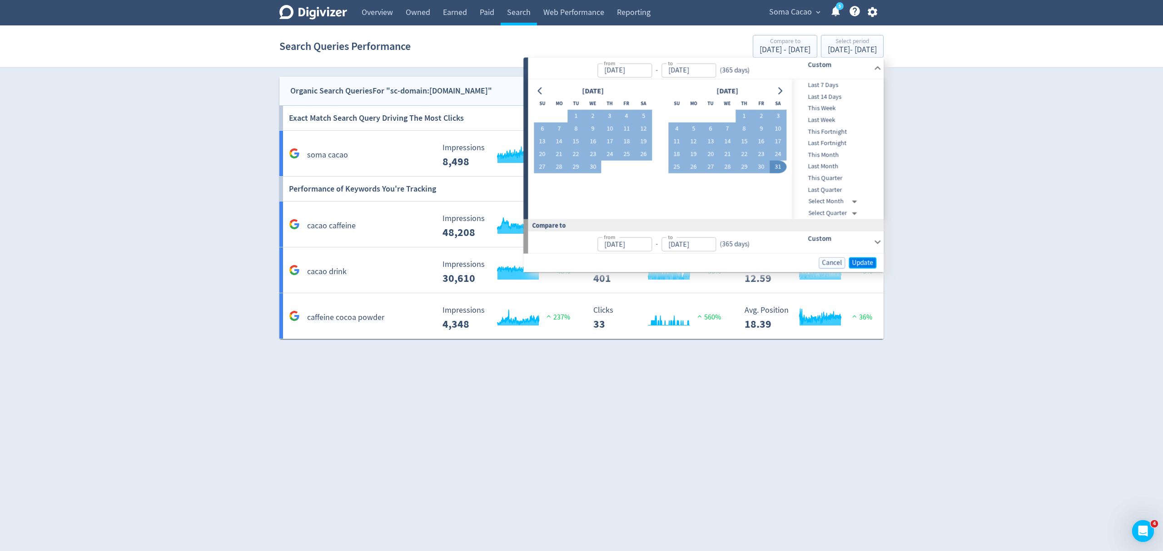
click at [862, 263] on span "Update" at bounding box center [862, 262] width 21 height 7
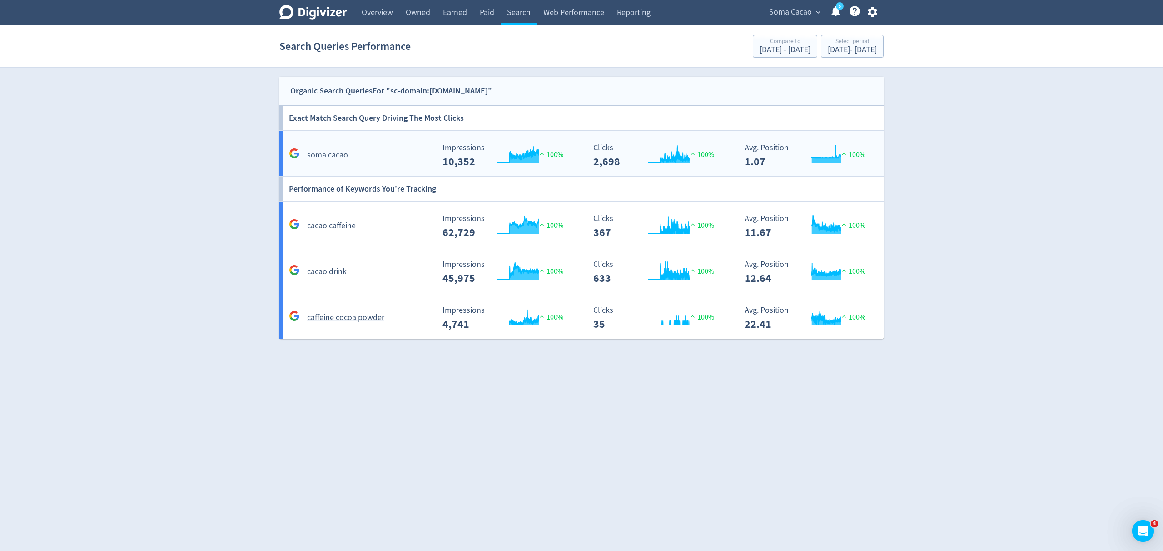
click at [389, 149] on div "soma cacao" at bounding box center [361, 155] width 148 height 14
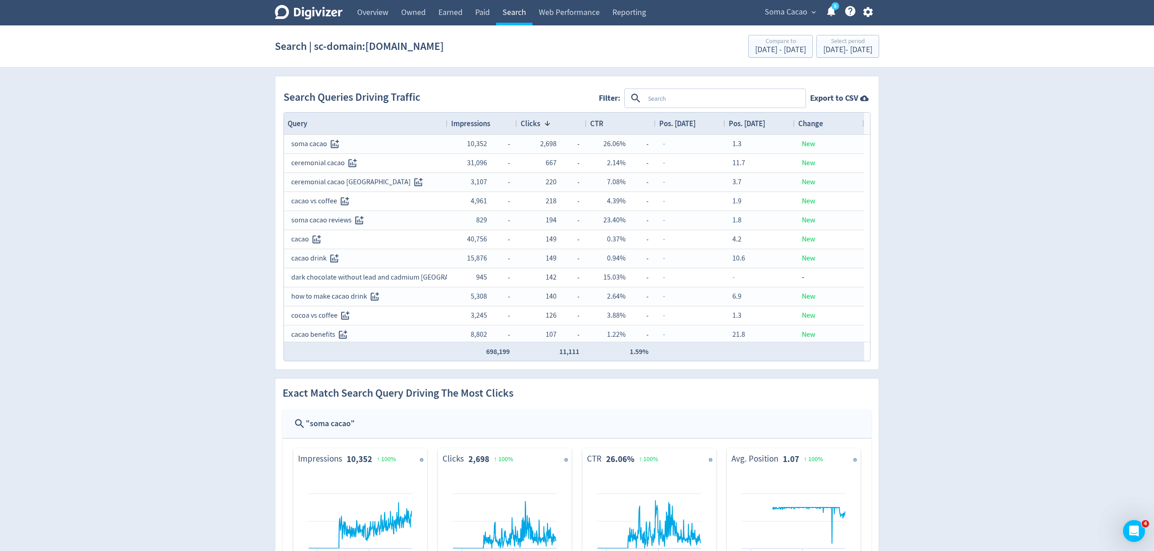
click at [513, 19] on link "Search" at bounding box center [514, 12] width 36 height 25
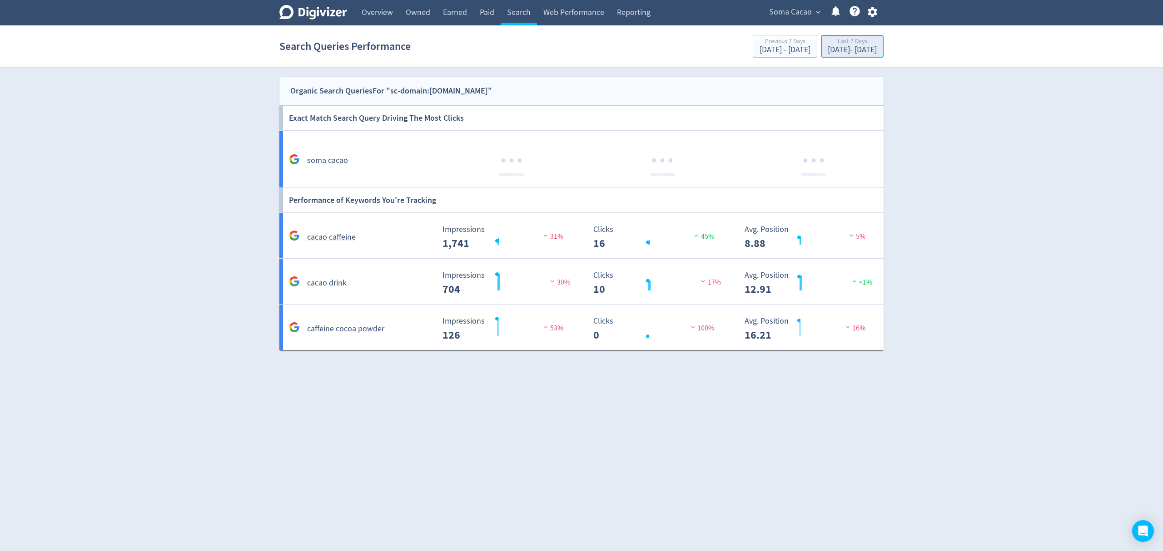
click at [827, 54] on div "[DATE] - [DATE]" at bounding box center [851, 50] width 49 height 8
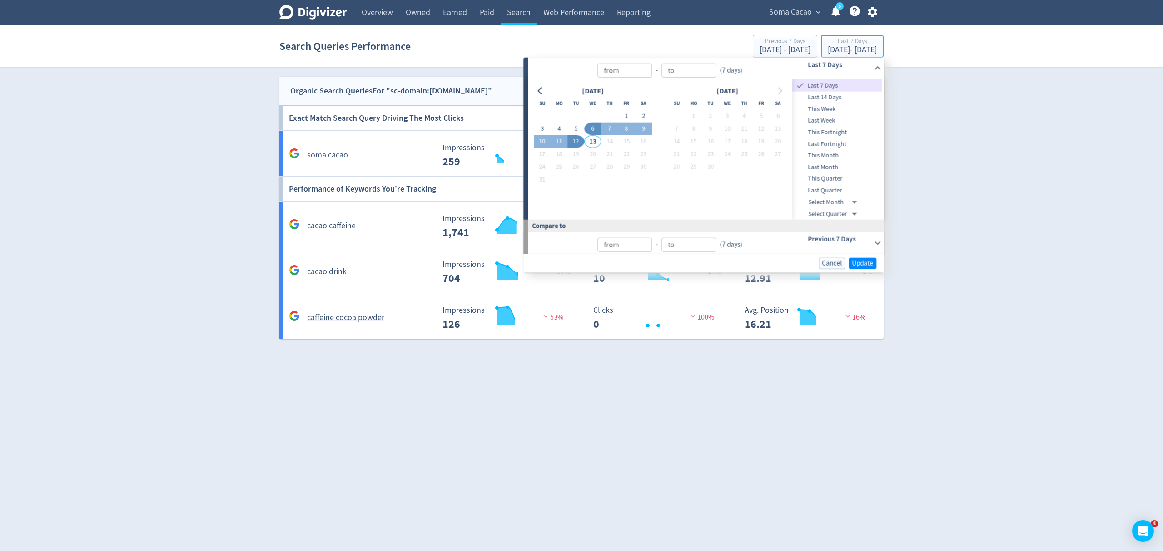
type input "[DATE]"
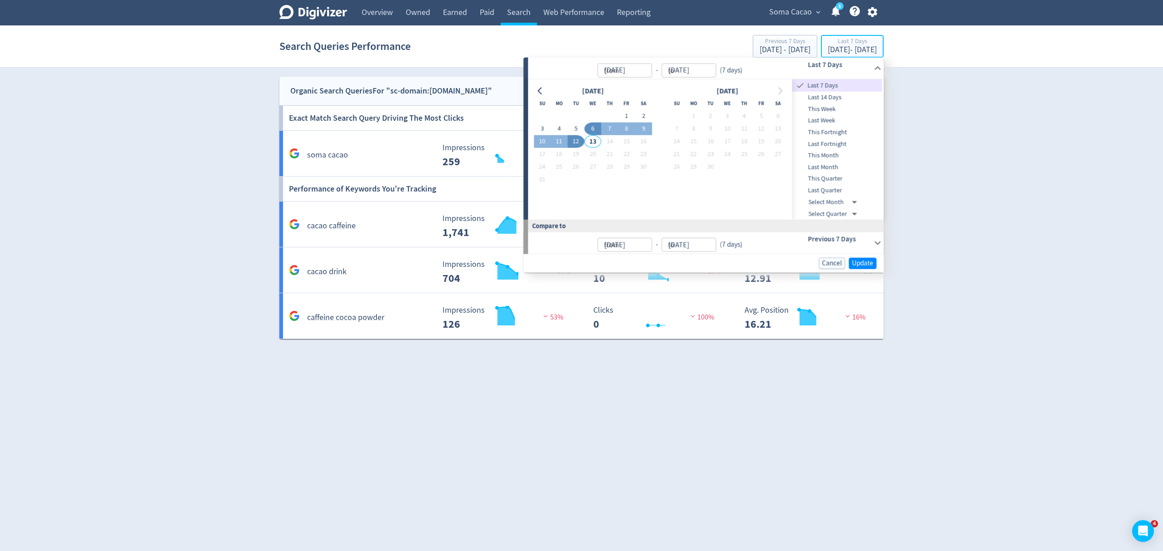
type input "[DATE]"
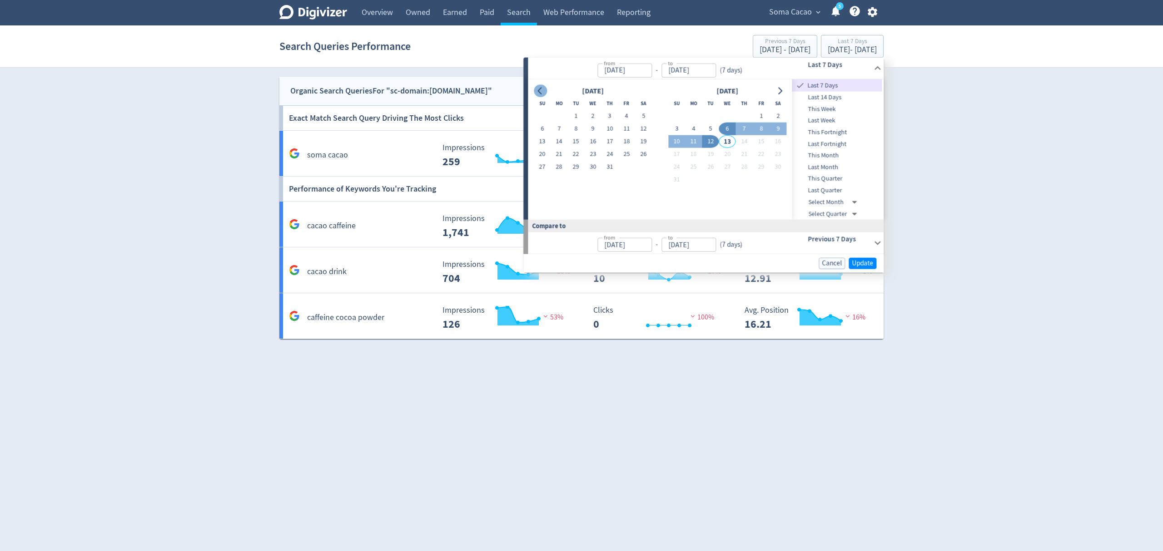
click at [542, 91] on icon "Go to previous month" at bounding box center [539, 90] width 7 height 7
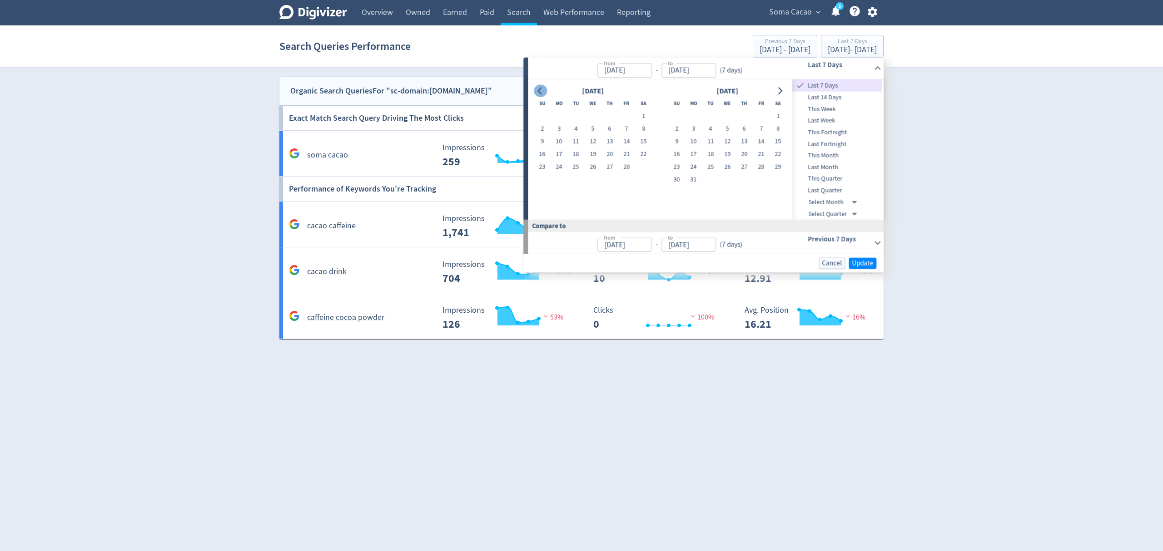
click at [542, 91] on icon "Go to previous month" at bounding box center [539, 90] width 7 height 7
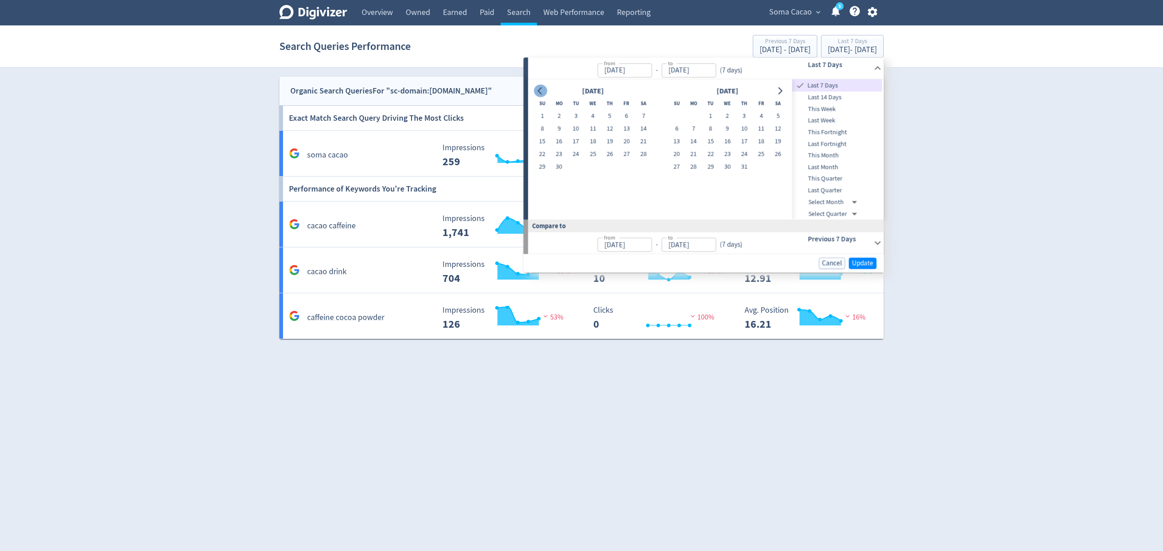
click at [542, 91] on icon "Go to previous month" at bounding box center [539, 90] width 7 height 7
click at [645, 115] on button "1" at bounding box center [643, 116] width 17 height 13
type input "[DATE]"
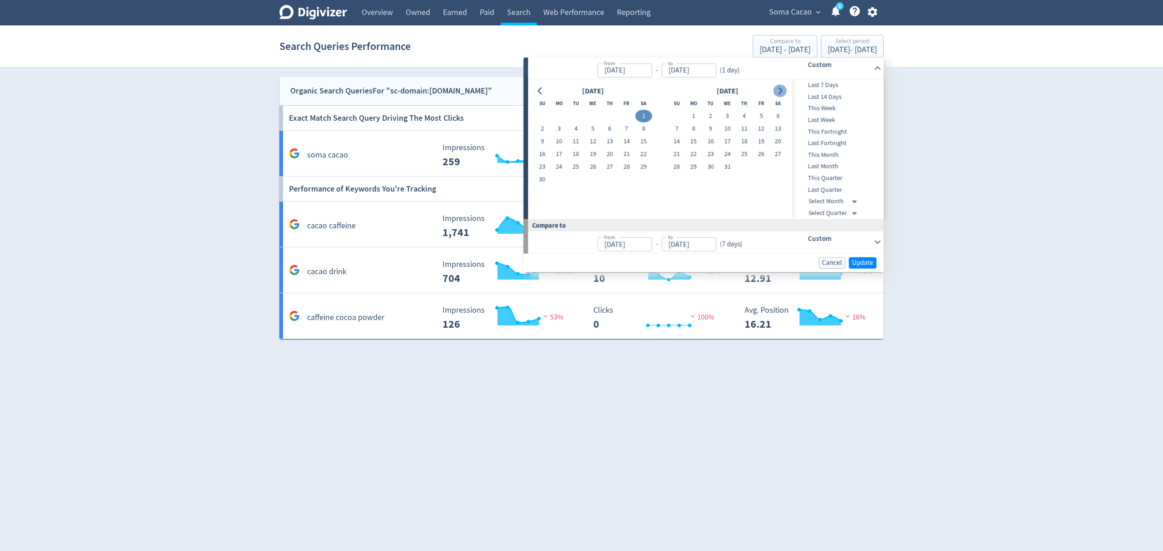
click at [784, 92] on button "Go to next month" at bounding box center [779, 90] width 13 height 13
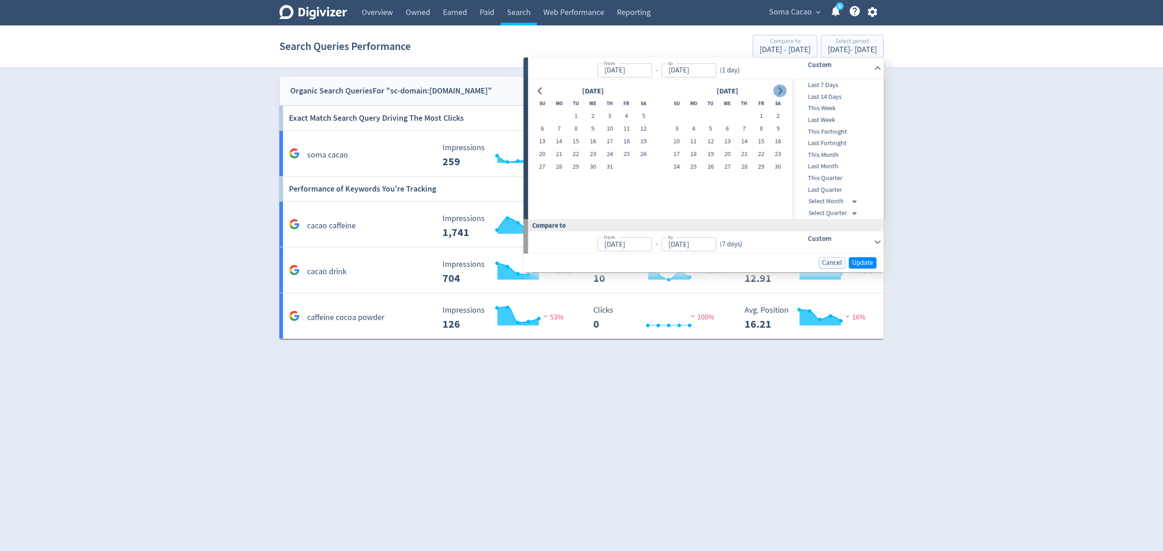
click at [784, 92] on button "Go to next month" at bounding box center [779, 90] width 13 height 13
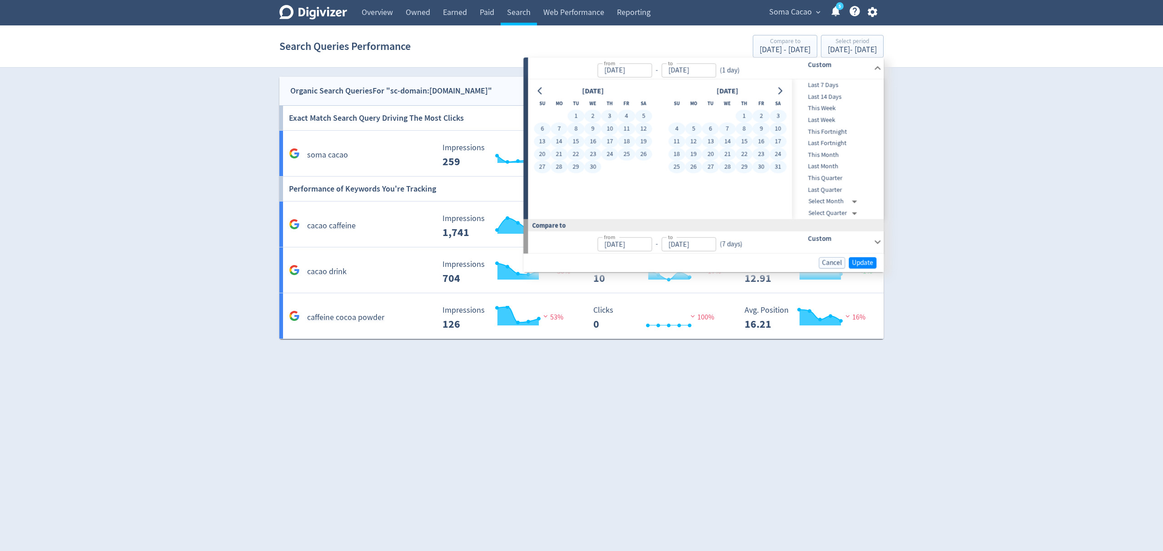
click at [776, 167] on button "31" at bounding box center [777, 167] width 17 height 13
type input "[DATE]"
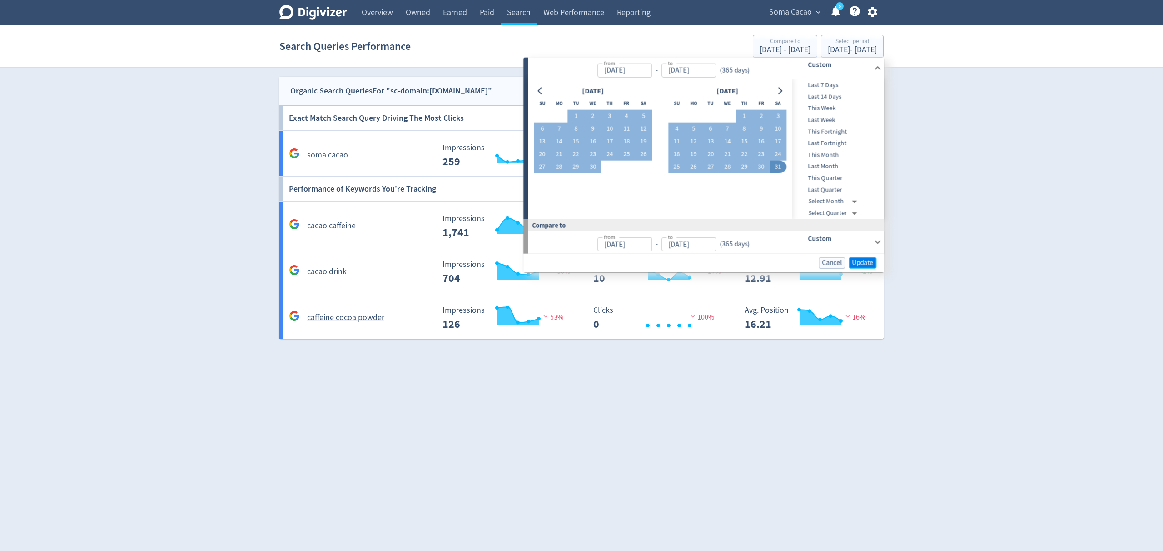
click at [863, 258] on button "Update" at bounding box center [862, 262] width 28 height 11
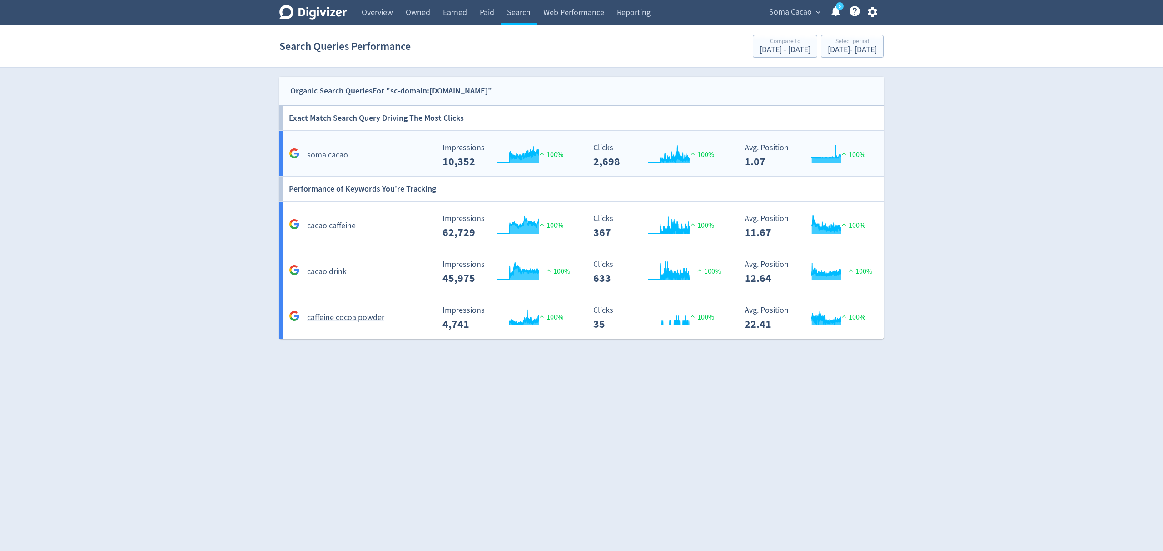
click at [389, 158] on div "soma cacao" at bounding box center [361, 155] width 148 height 14
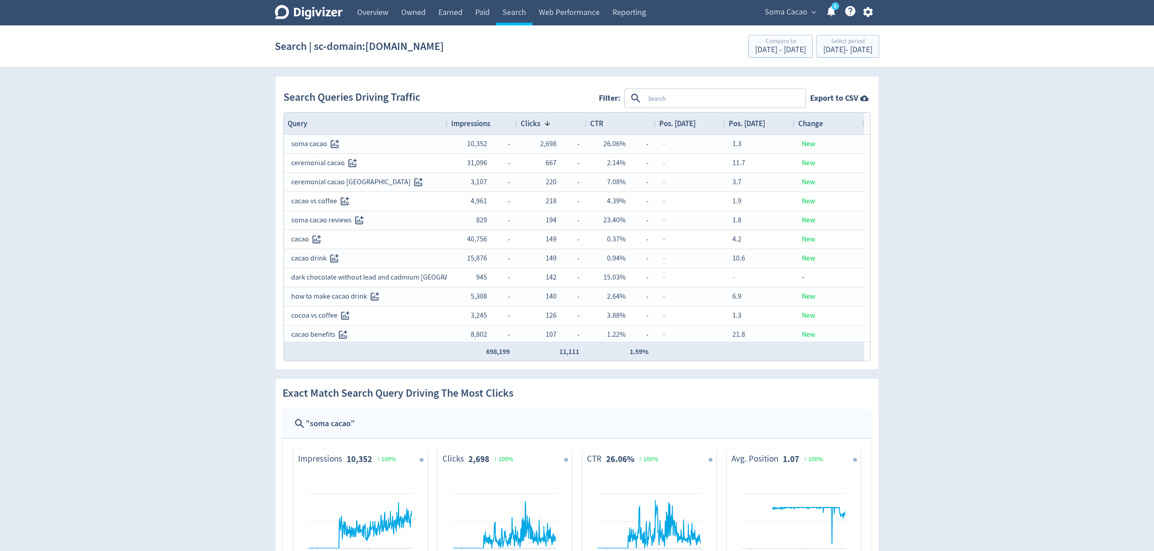
click at [870, 8] on icon "button" at bounding box center [868, 12] width 12 height 12
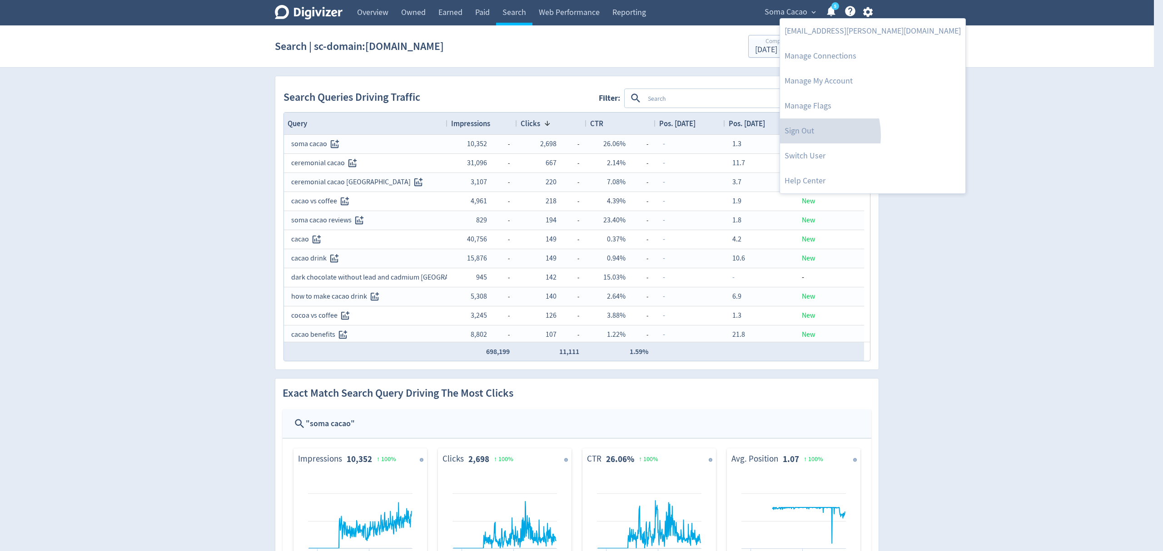
drag, startPoint x: 801, startPoint y: 135, endPoint x: 904, endPoint y: 78, distance: 117.5
click at [801, 135] on link "Sign Out" at bounding box center [872, 131] width 185 height 25
